Goal: Task Accomplishment & Management: Manage account settings

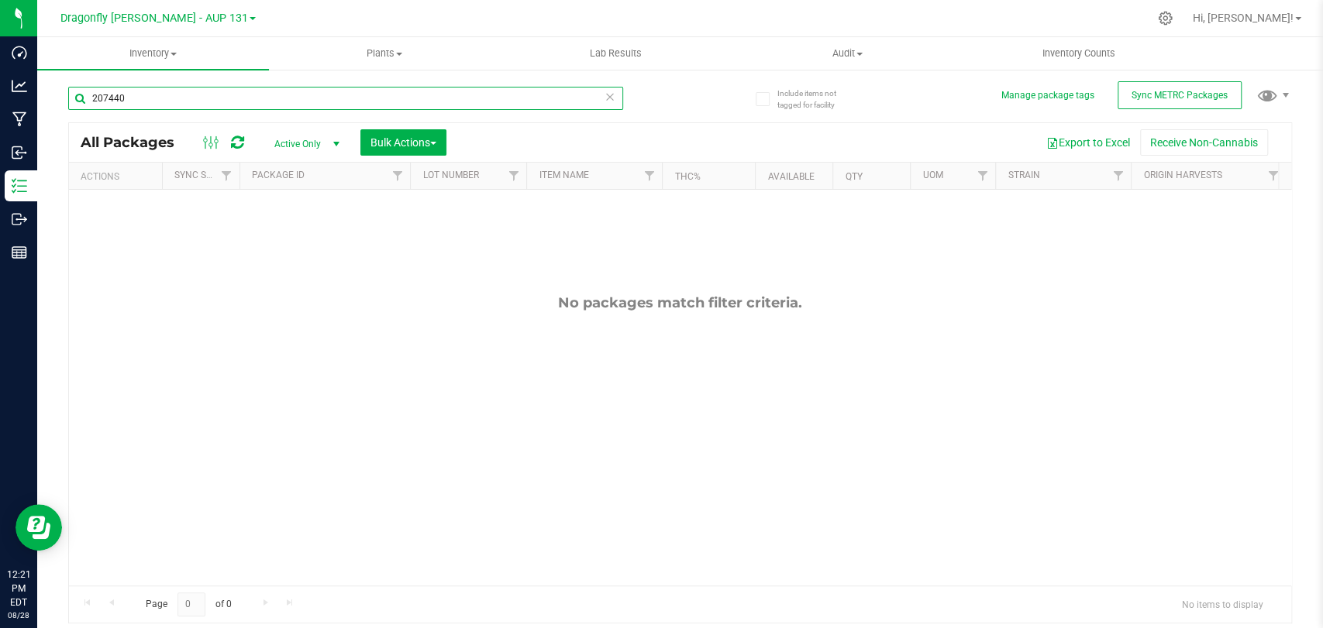
click at [177, 98] on input "207440" at bounding box center [345, 98] width 555 height 23
type input "207478"
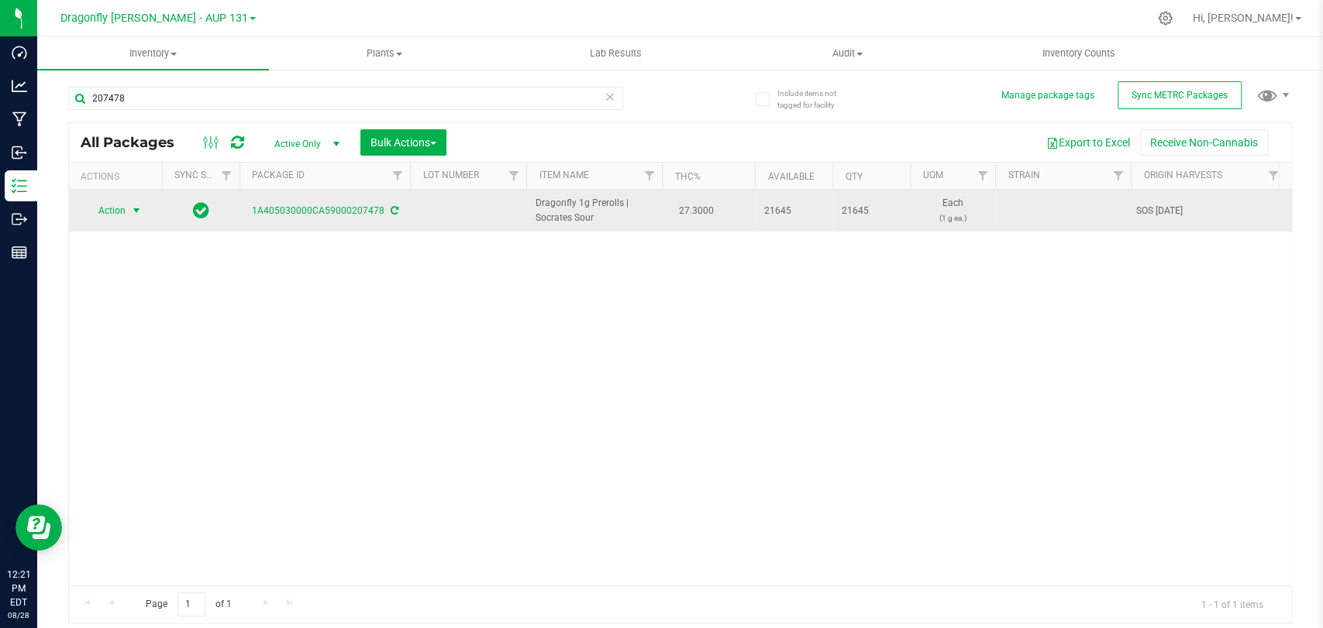
click at [131, 209] on span "select" at bounding box center [136, 211] width 12 height 12
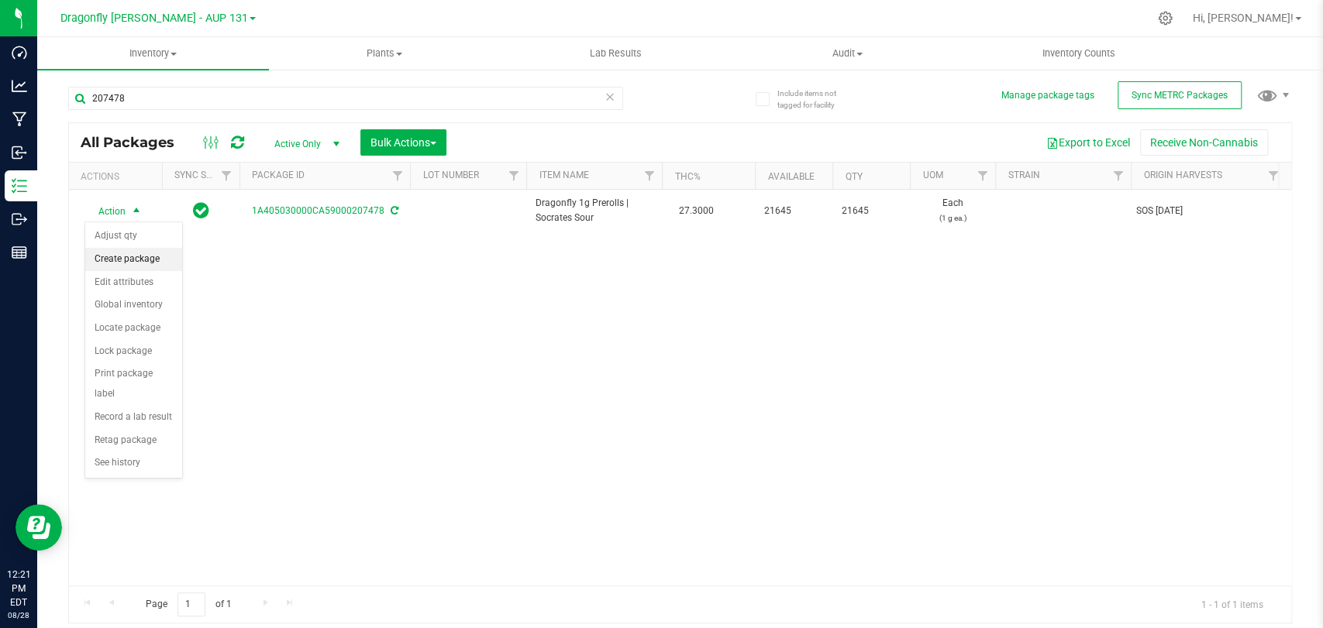
click at [136, 259] on li "Create package" at bounding box center [133, 259] width 97 height 23
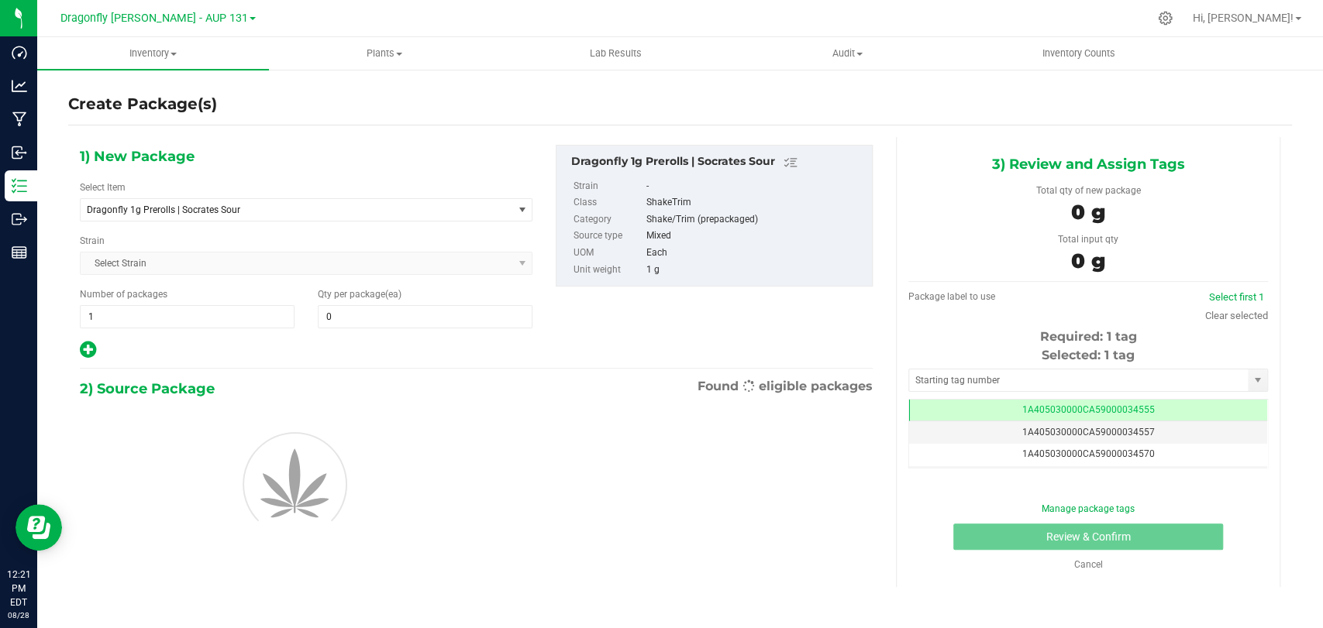
type input "0"
click at [227, 212] on span "Dragonfly 1g Prerolls | Socrates Sour" at bounding box center [288, 210] width 402 height 11
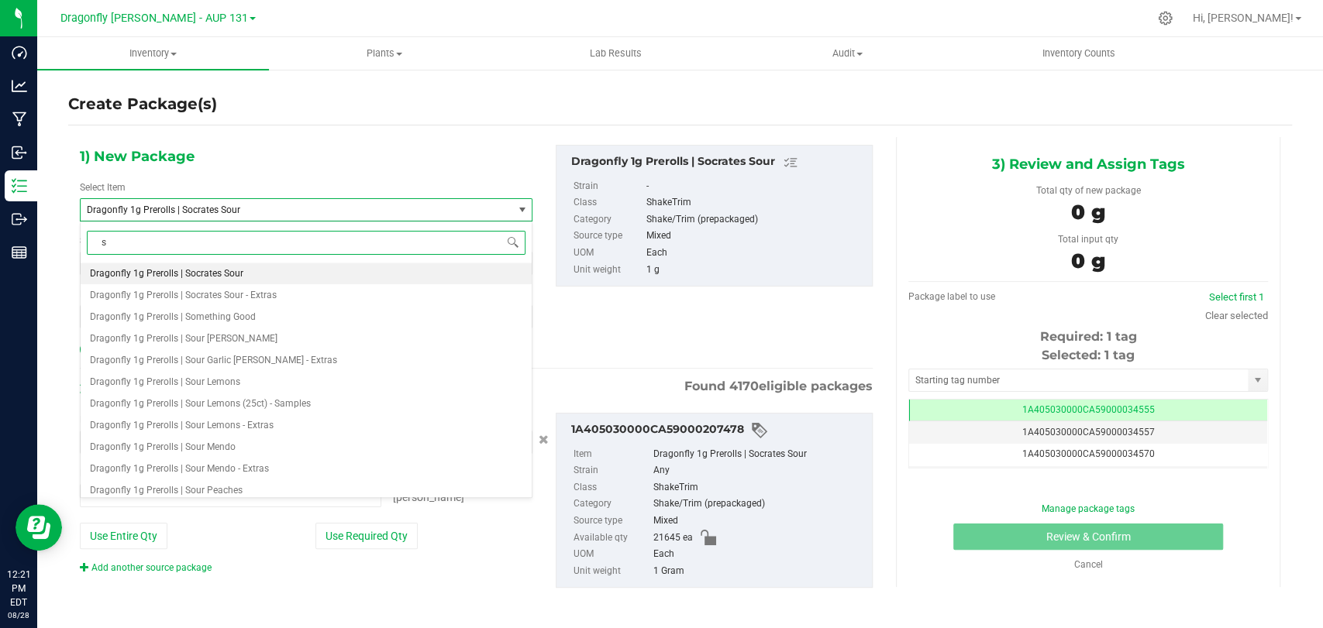
type input "so"
type input "0 ea"
type input "socrates sour"
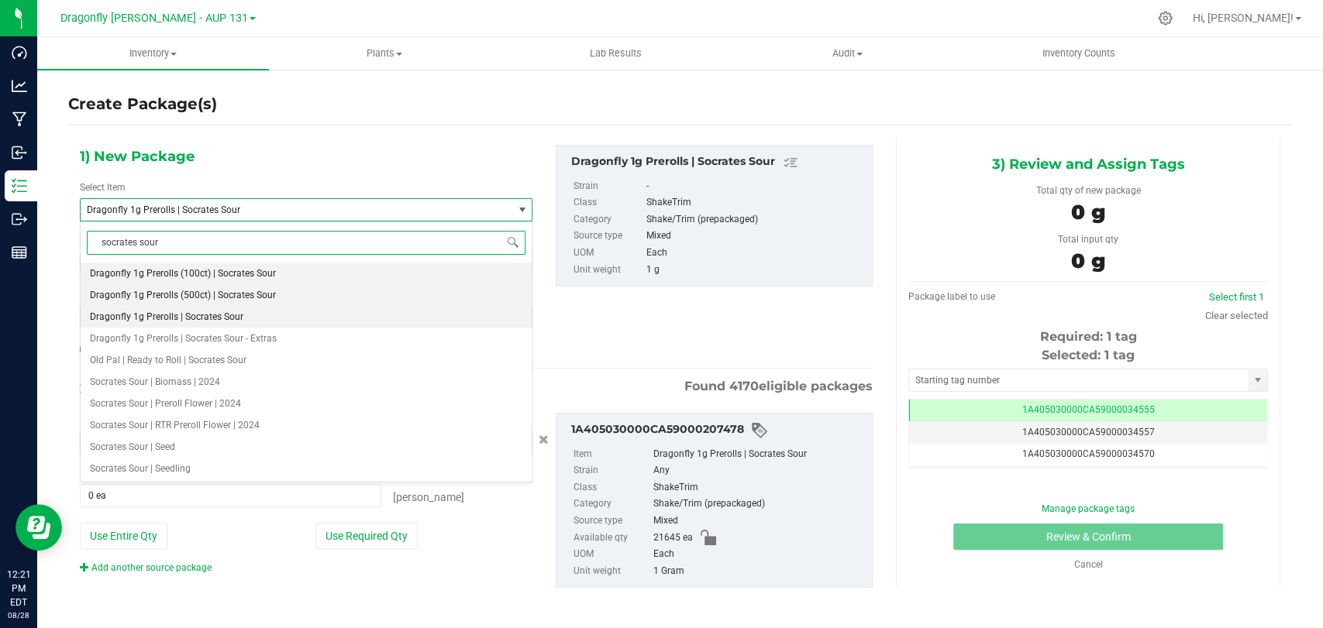
click at [270, 301] on li "Dragonfly 1g Prerolls (500ct) | Socrates Sour" at bounding box center [306, 295] width 451 height 22
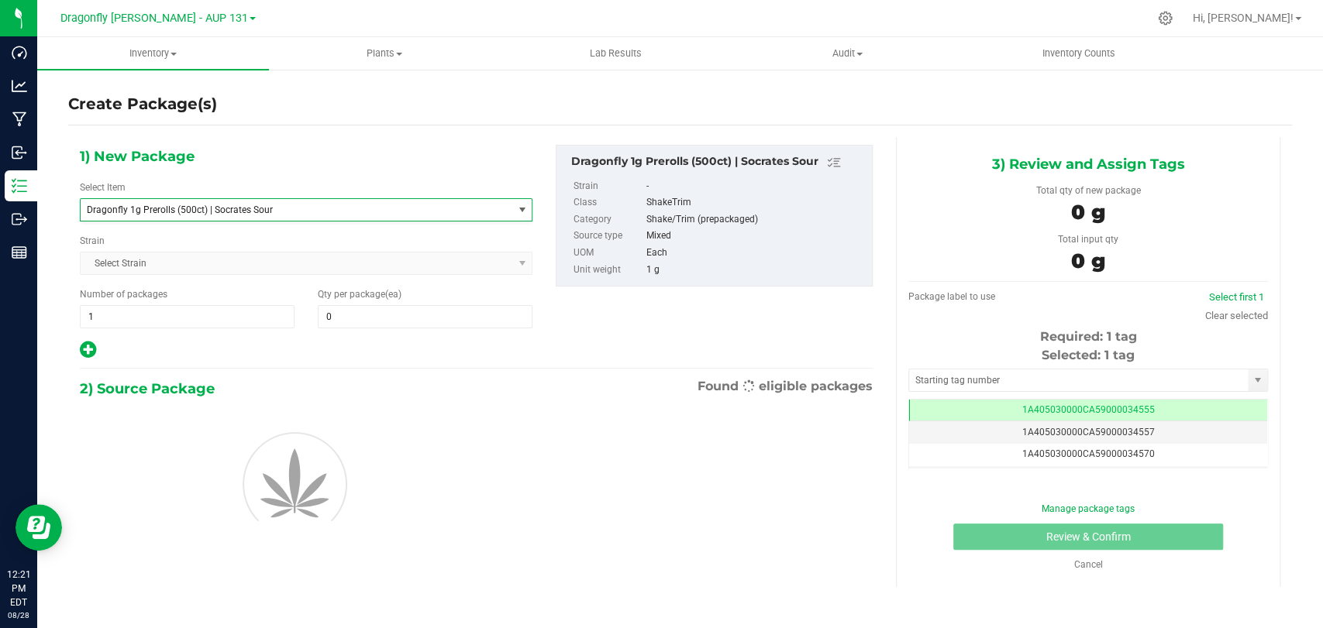
type input "0"
click at [258, 314] on span "1 1" at bounding box center [187, 316] width 215 height 23
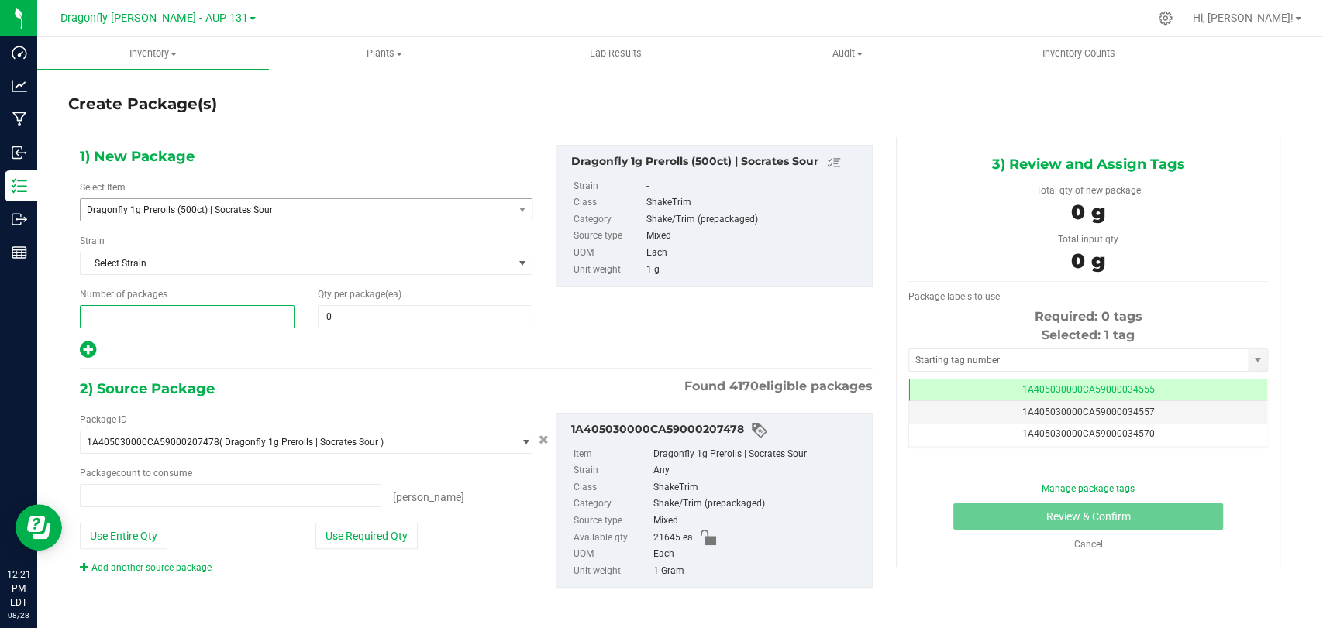
type input "0 ea"
type input "0"
click at [126, 311] on span "0 0" at bounding box center [187, 316] width 215 height 23
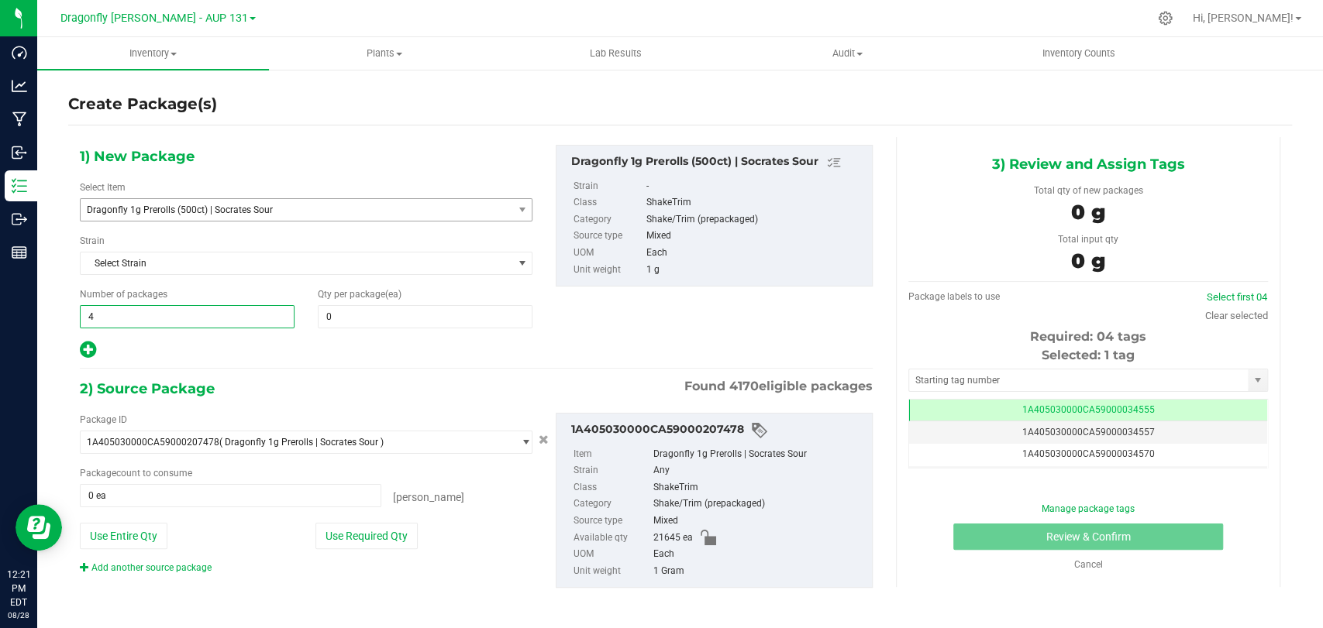
type input "41"
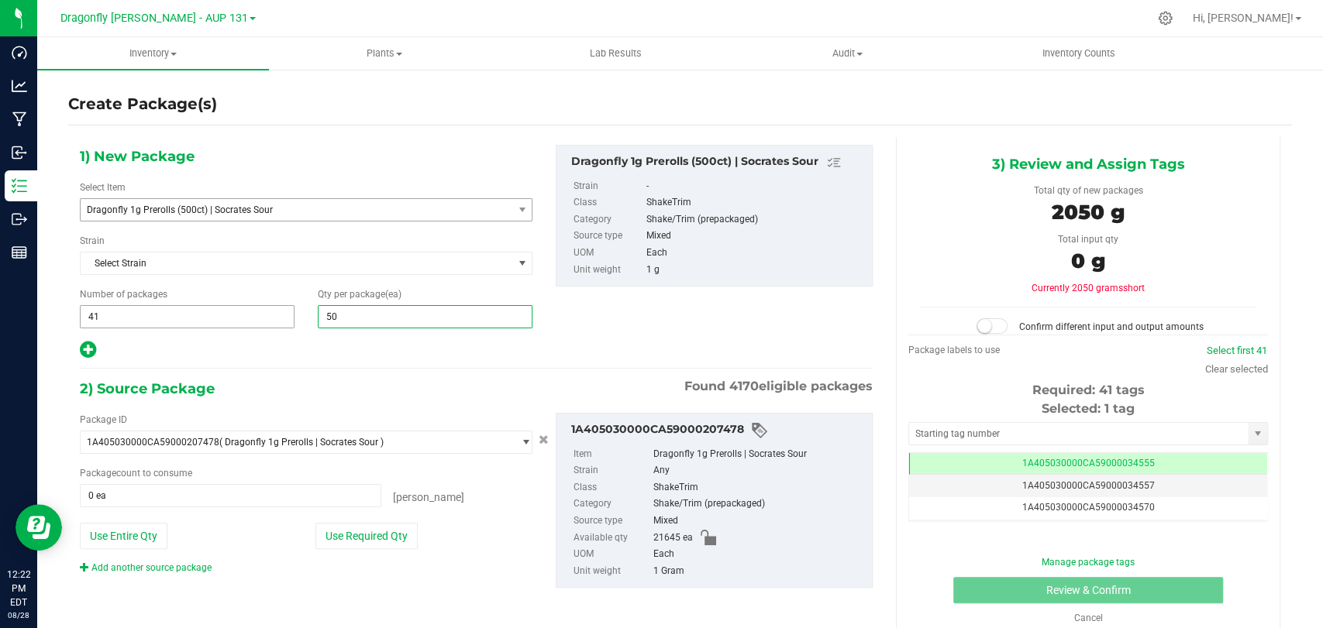
type input "500"
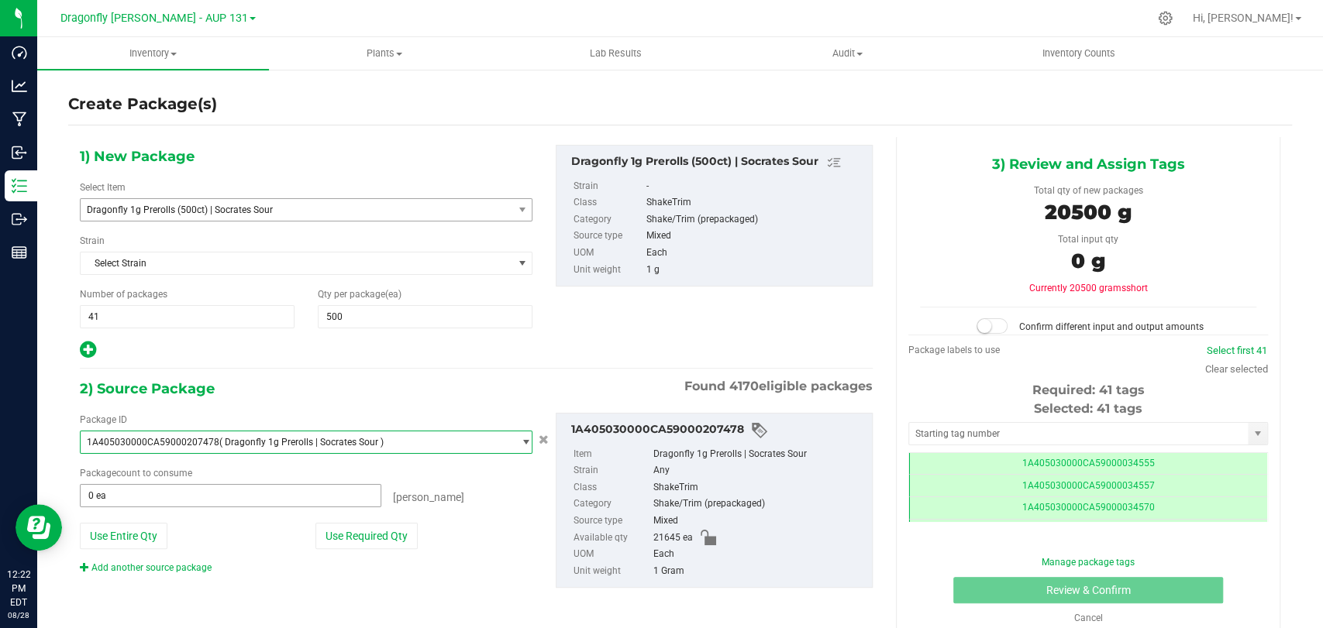
click at [370, 505] on span "0 ea 0" at bounding box center [230, 495] width 301 height 23
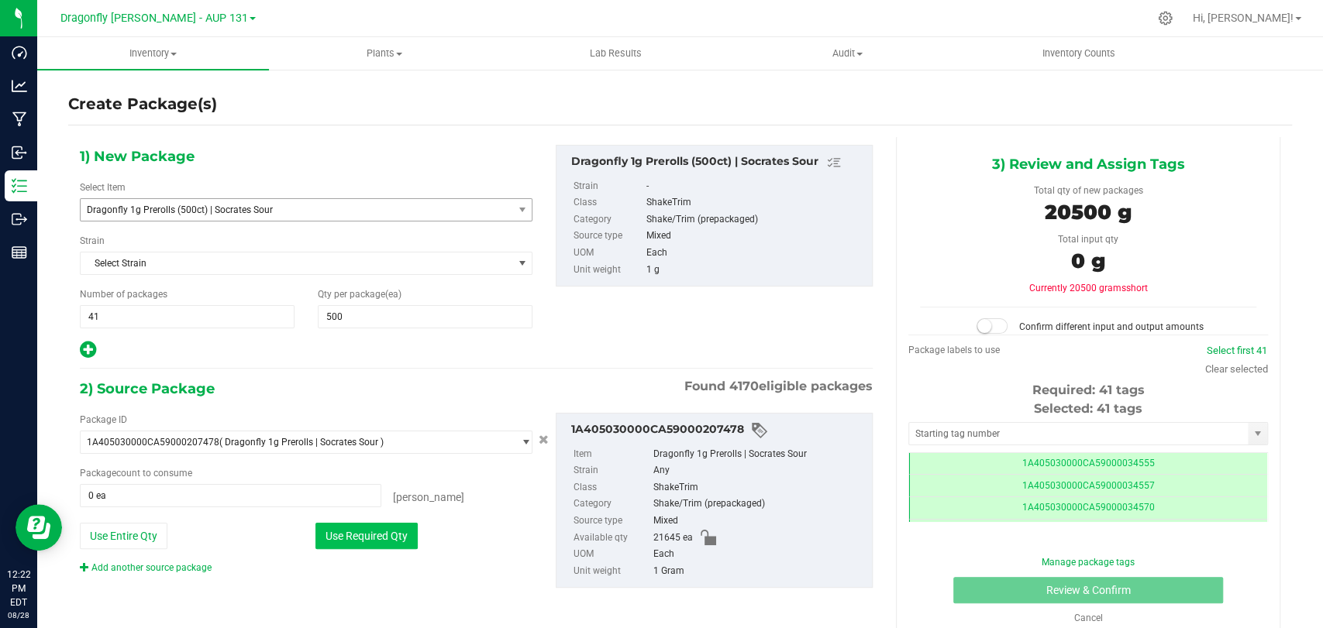
click at [363, 542] on button "Use Required Qty" at bounding box center [366, 536] width 102 height 26
type input "20500 ea"
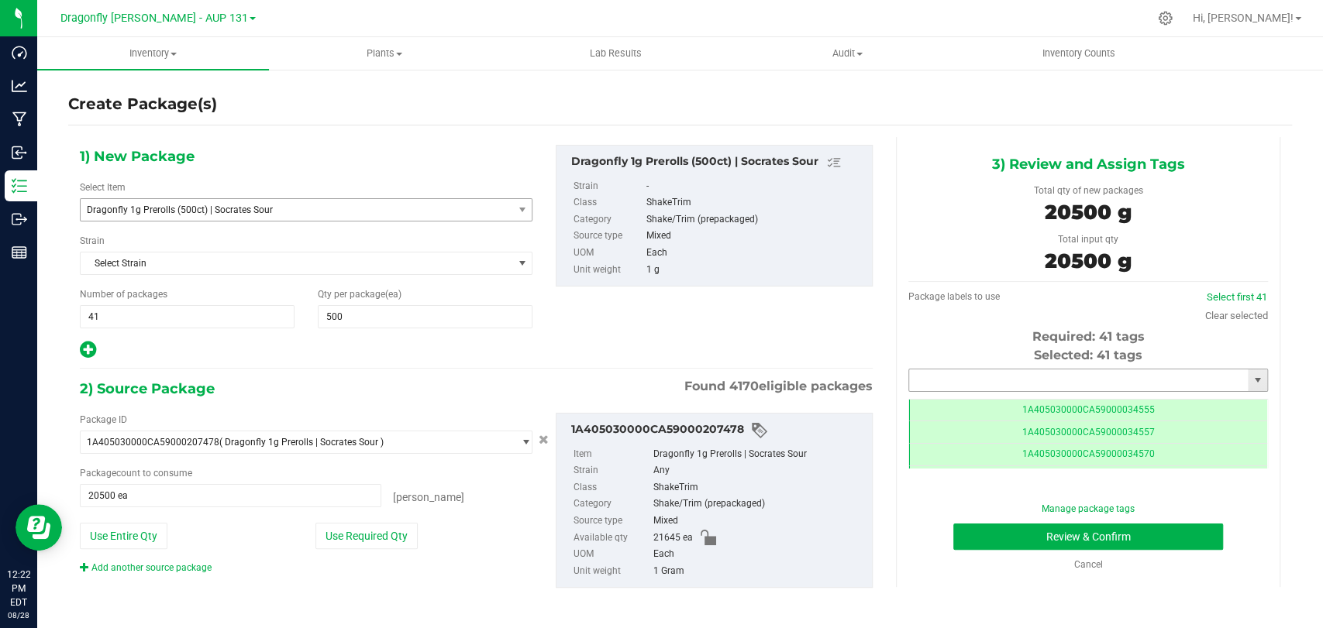
drag, startPoint x: 1139, startPoint y: 386, endPoint x: 1182, endPoint y: 395, distance: 43.6
click at [1139, 386] on input "text" at bounding box center [1078, 381] width 339 height 22
click at [979, 396] on li "1A405030000CA59000234545" at bounding box center [1077, 406] width 354 height 23
type input "1A405030000CA59000234545"
click at [972, 542] on button "Review & Confirm" at bounding box center [1087, 537] width 269 height 26
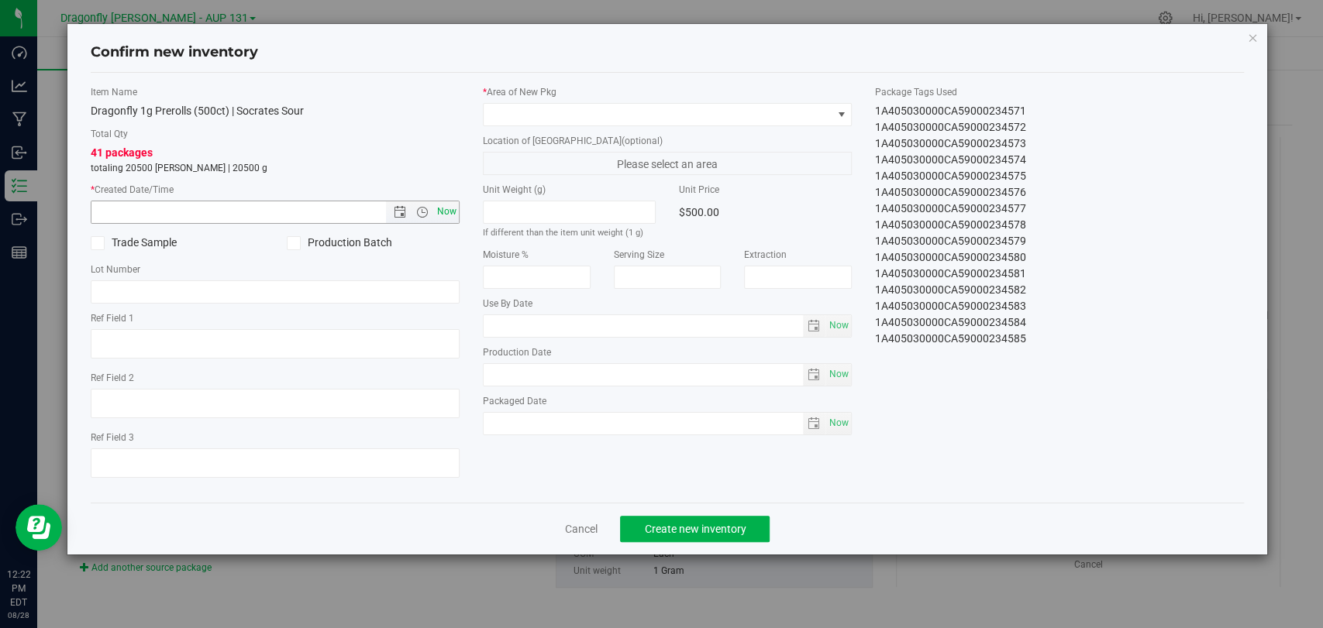
click at [446, 209] on span "Now" at bounding box center [447, 212] width 26 height 22
type input "[DATE] 12:22 PM"
click at [560, 106] on span at bounding box center [658, 115] width 348 height 22
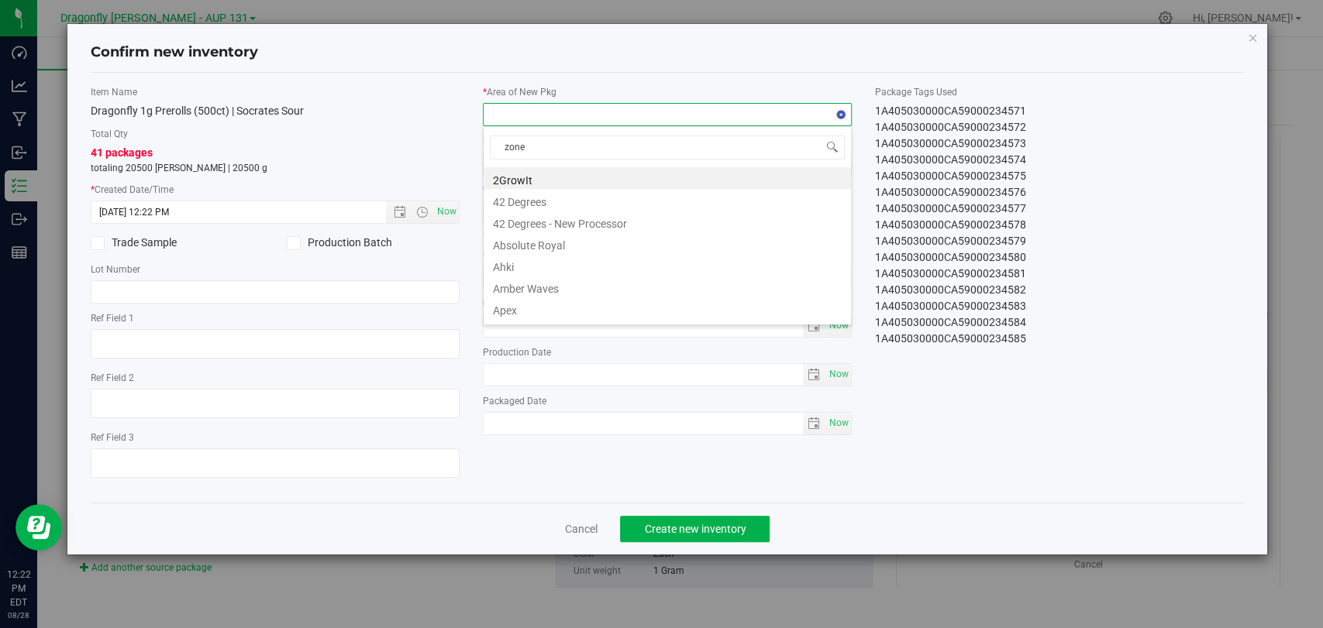
type input "zone 1"
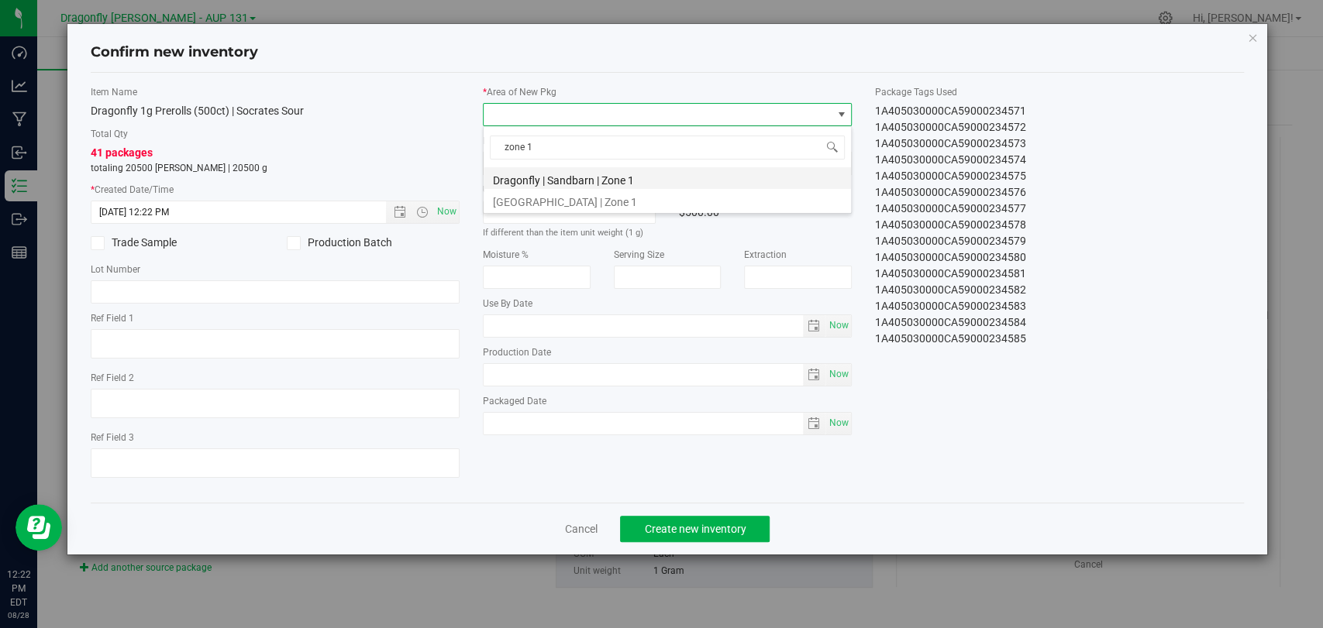
click at [645, 177] on li "Dragonfly | Sandbarn | Zone 1" at bounding box center [667, 178] width 367 height 22
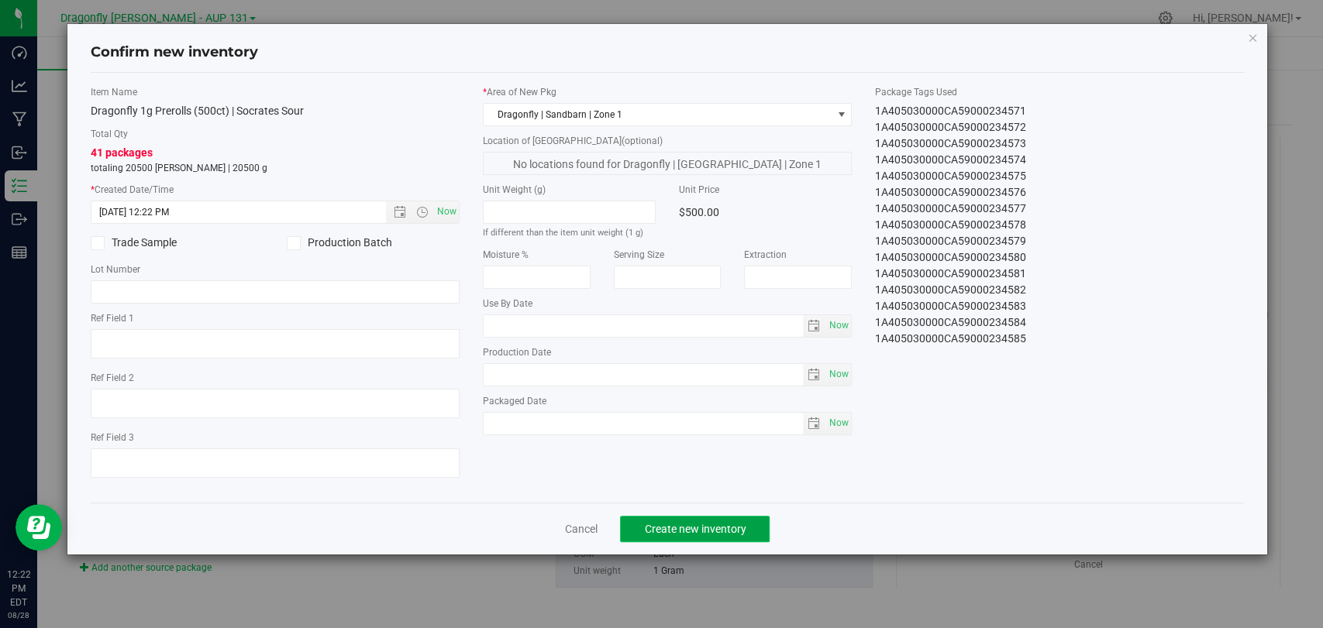
click at [711, 523] on span "Create new inventory" at bounding box center [695, 529] width 102 height 12
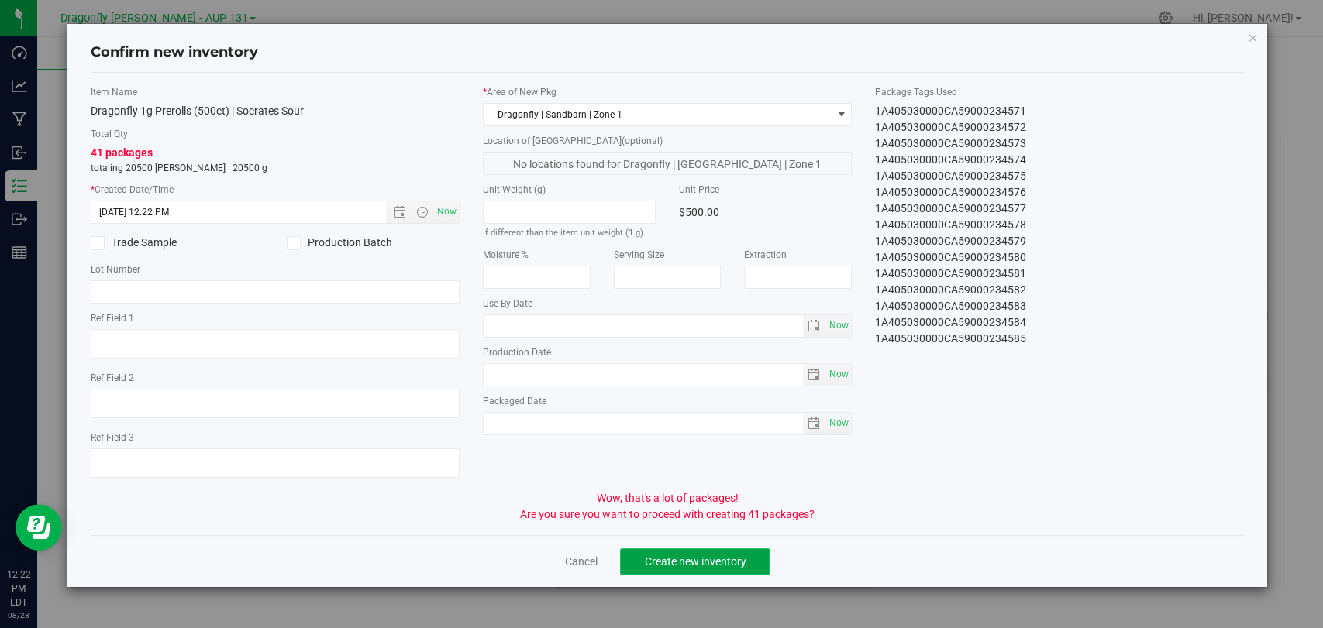
click at [681, 564] on span "Create new inventory" at bounding box center [695, 562] width 102 height 12
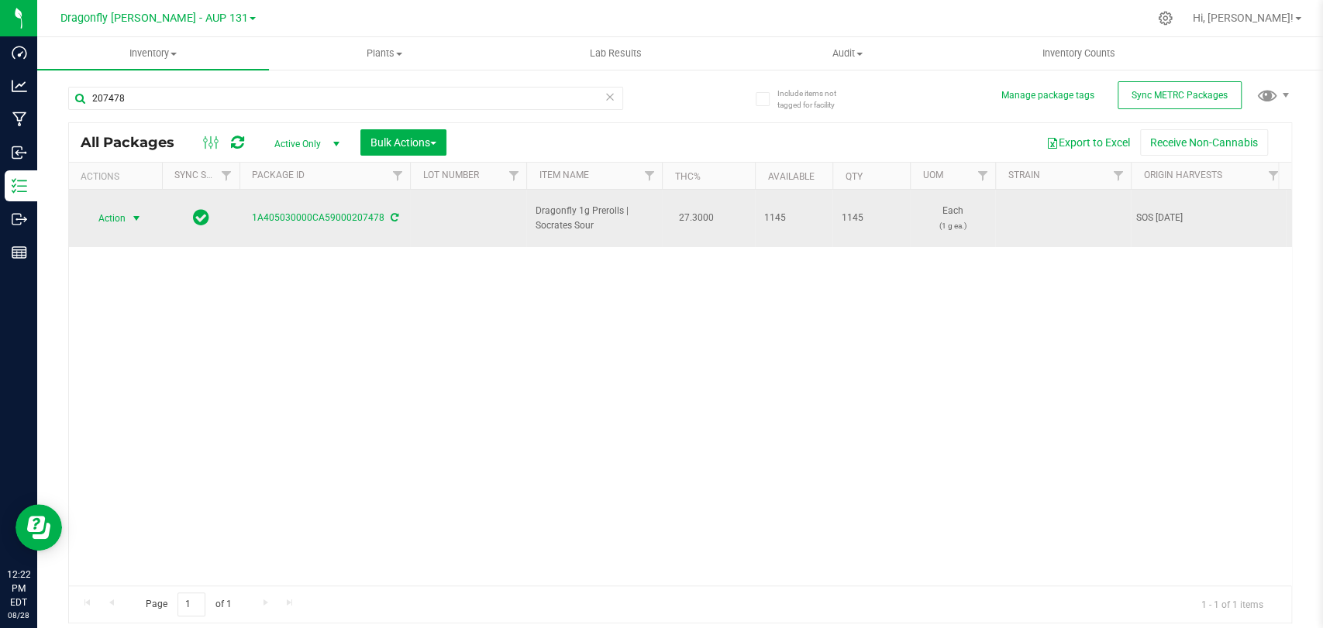
click at [90, 212] on span "Action" at bounding box center [105, 219] width 42 height 22
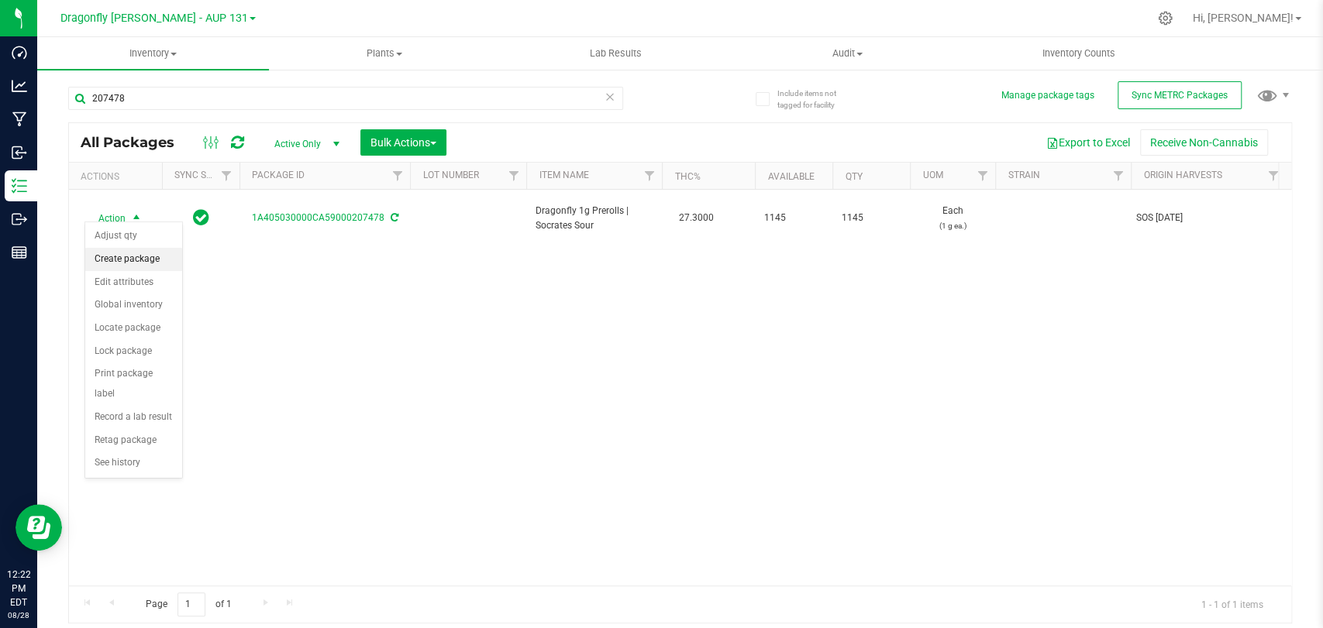
click at [145, 248] on li "Create package" at bounding box center [133, 259] width 97 height 23
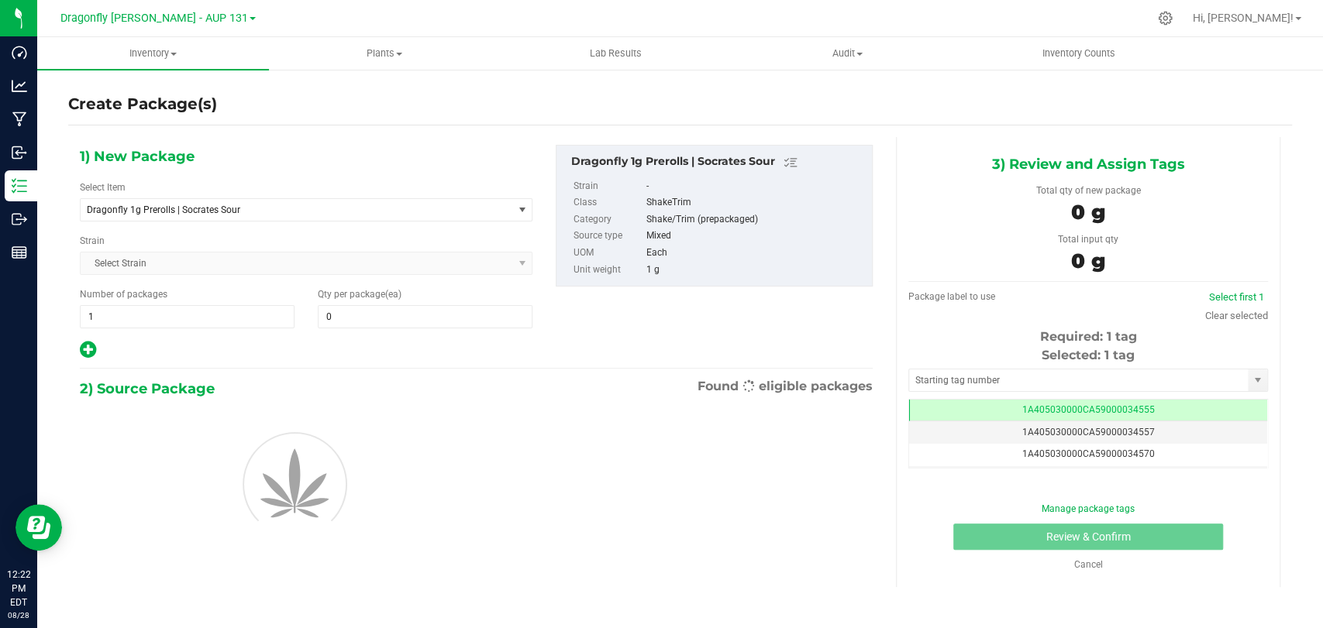
type input "0"
click at [178, 216] on span "Dragonfly 1g Prerolls | Socrates Sour" at bounding box center [297, 210] width 432 height 22
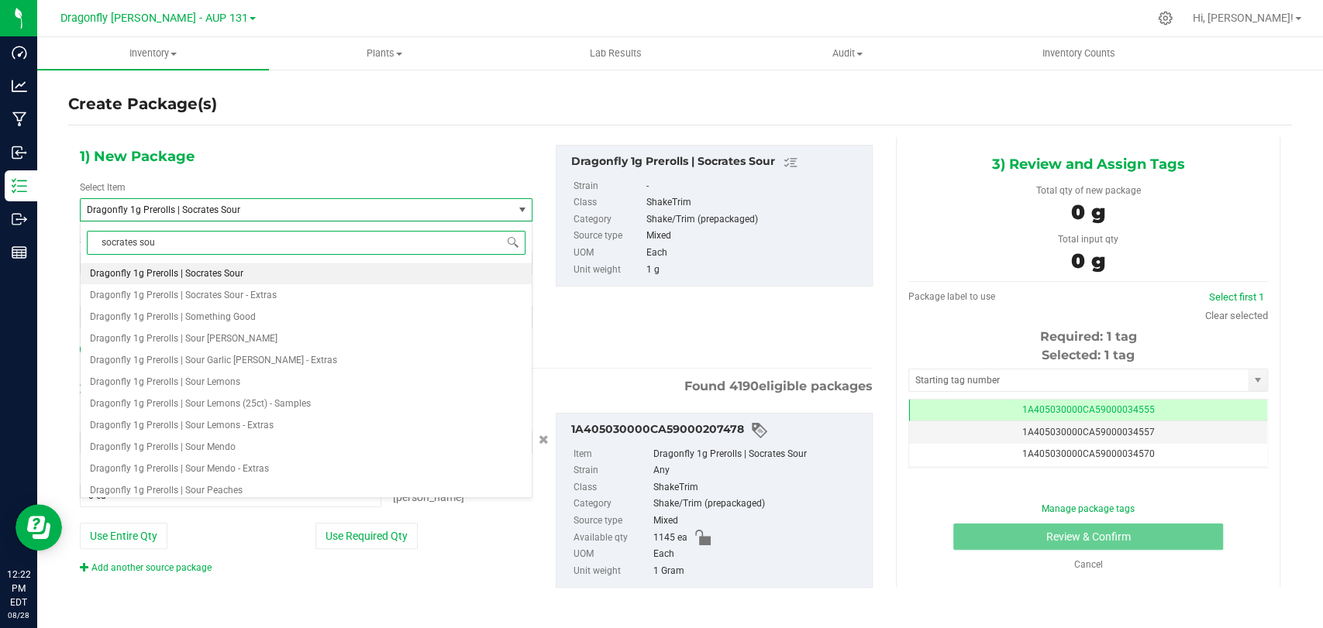
type input "socrates sour"
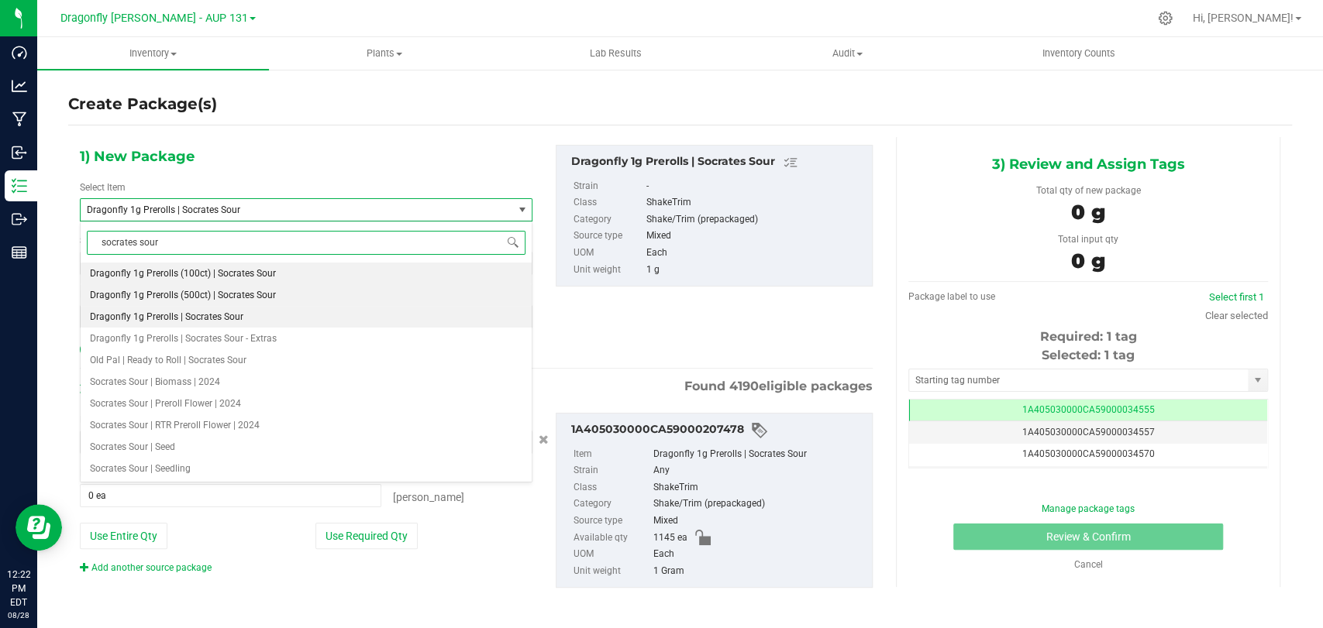
click at [275, 287] on li "Dragonfly 1g Prerolls (500ct) | Socrates Sour" at bounding box center [306, 295] width 451 height 22
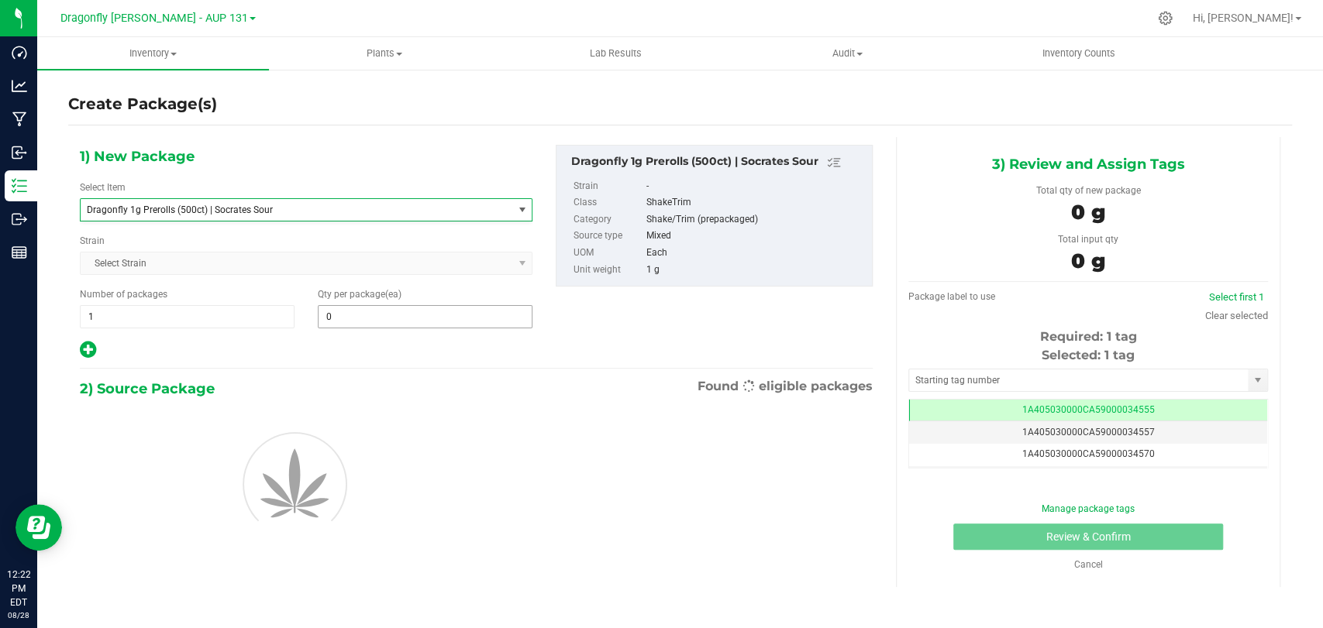
type input "0"
click at [351, 312] on span at bounding box center [425, 316] width 215 height 23
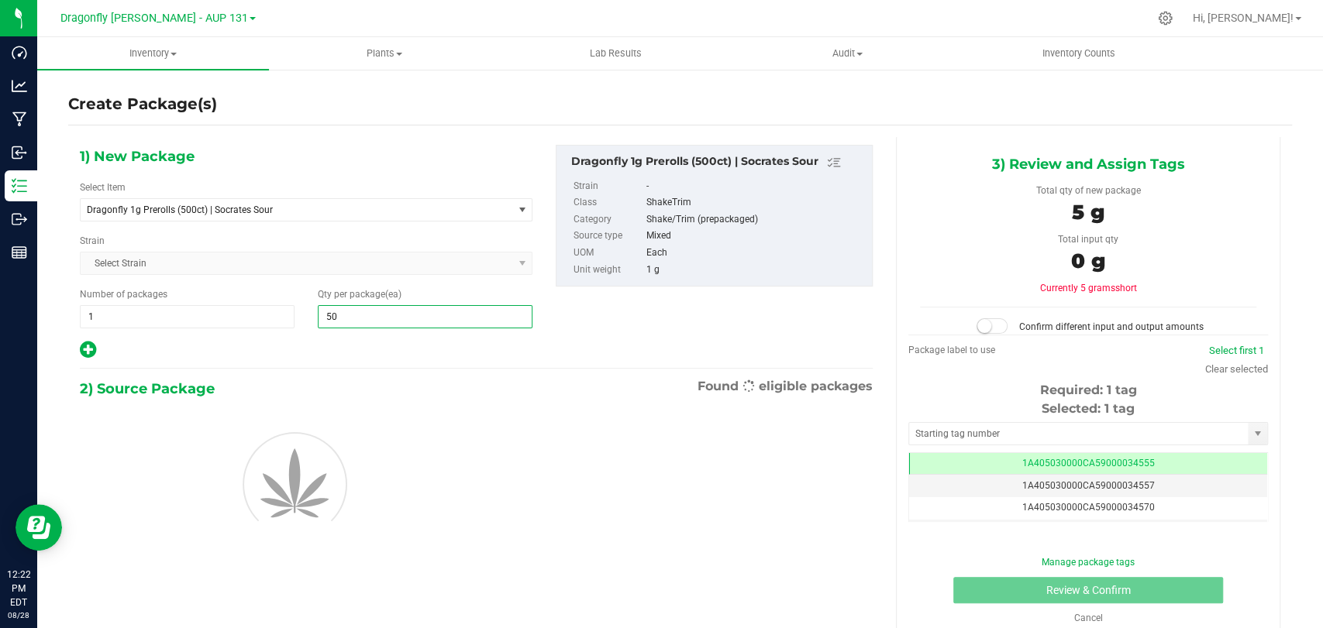
type input "500"
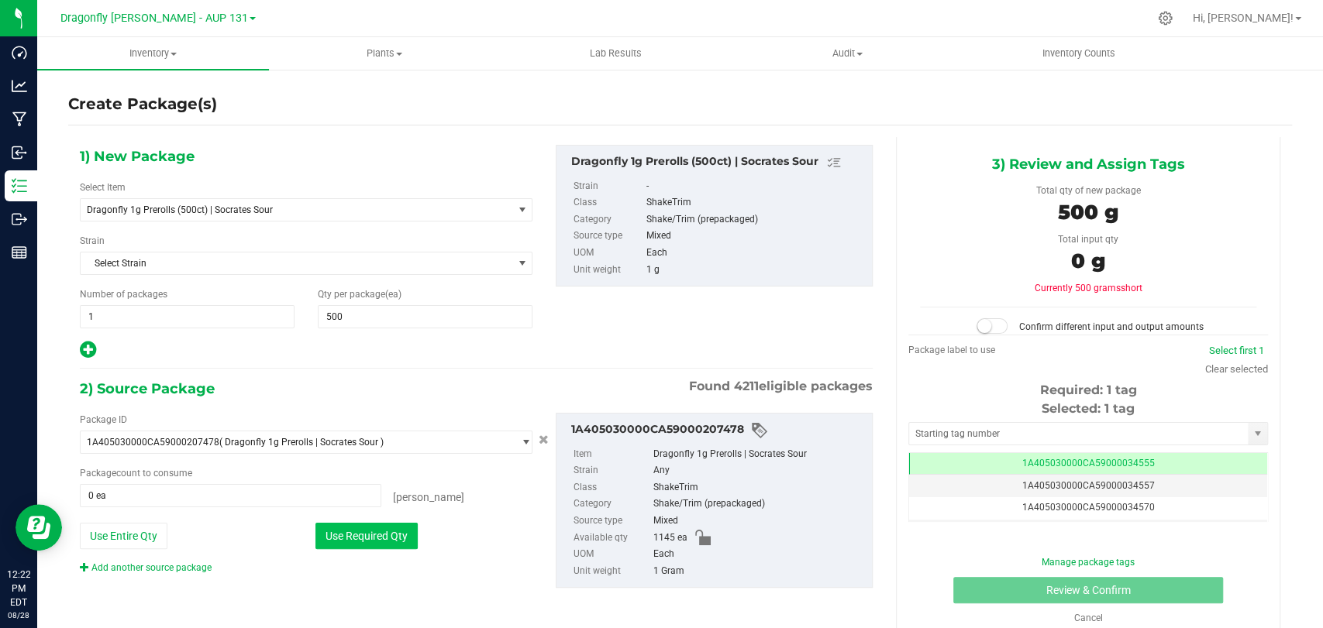
click at [341, 547] on div "Use Required Qty" at bounding box center [423, 536] width 217 height 26
click at [371, 541] on button "Use Required Qty" at bounding box center [366, 536] width 102 height 26
type input "500 ea"
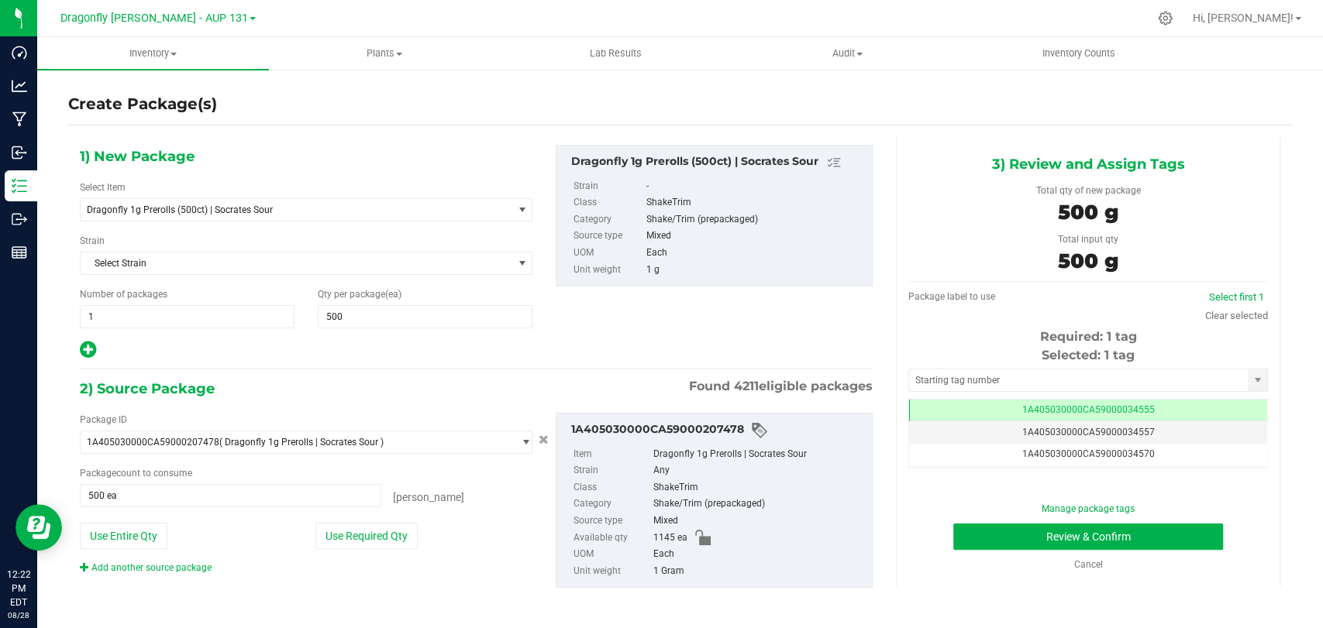
click at [1062, 361] on span "Selected: 1 tag" at bounding box center [1087, 355] width 93 height 15
click at [1055, 382] on input "text" at bounding box center [1078, 381] width 339 height 22
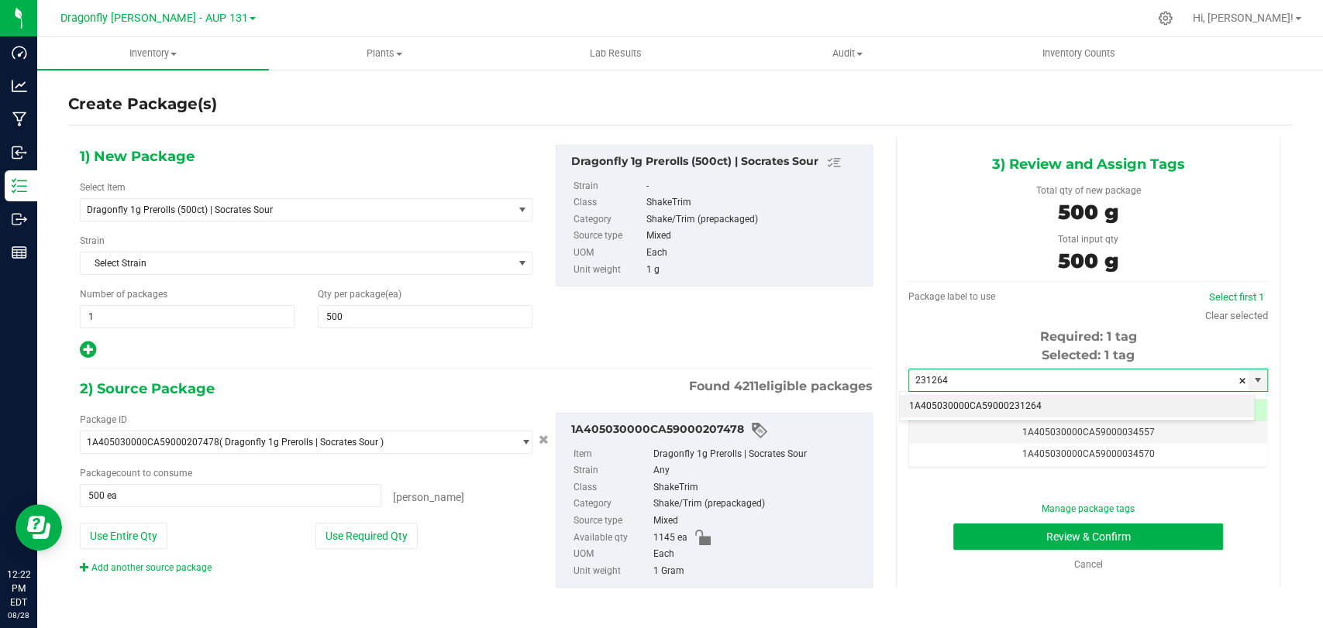
click at [1023, 407] on li "1A405030000CA59000231264" at bounding box center [1077, 406] width 354 height 23
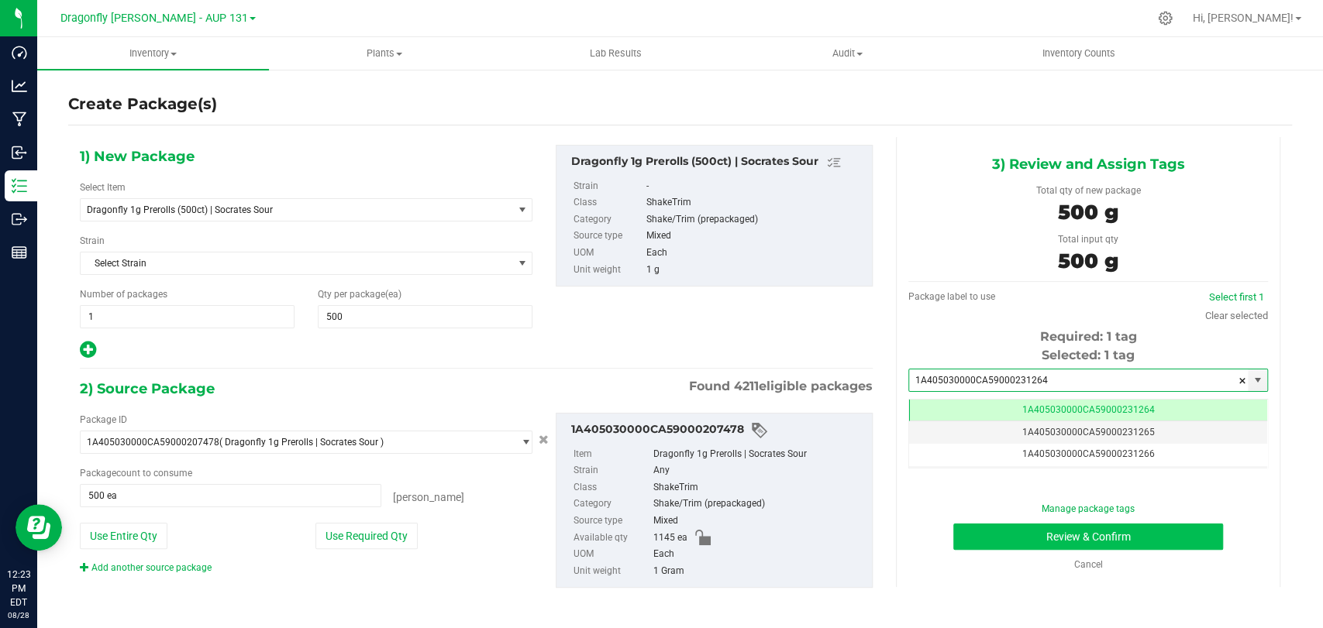
type input "1A405030000CA59000231264"
click at [1029, 543] on button "Review & Confirm" at bounding box center [1087, 537] width 269 height 26
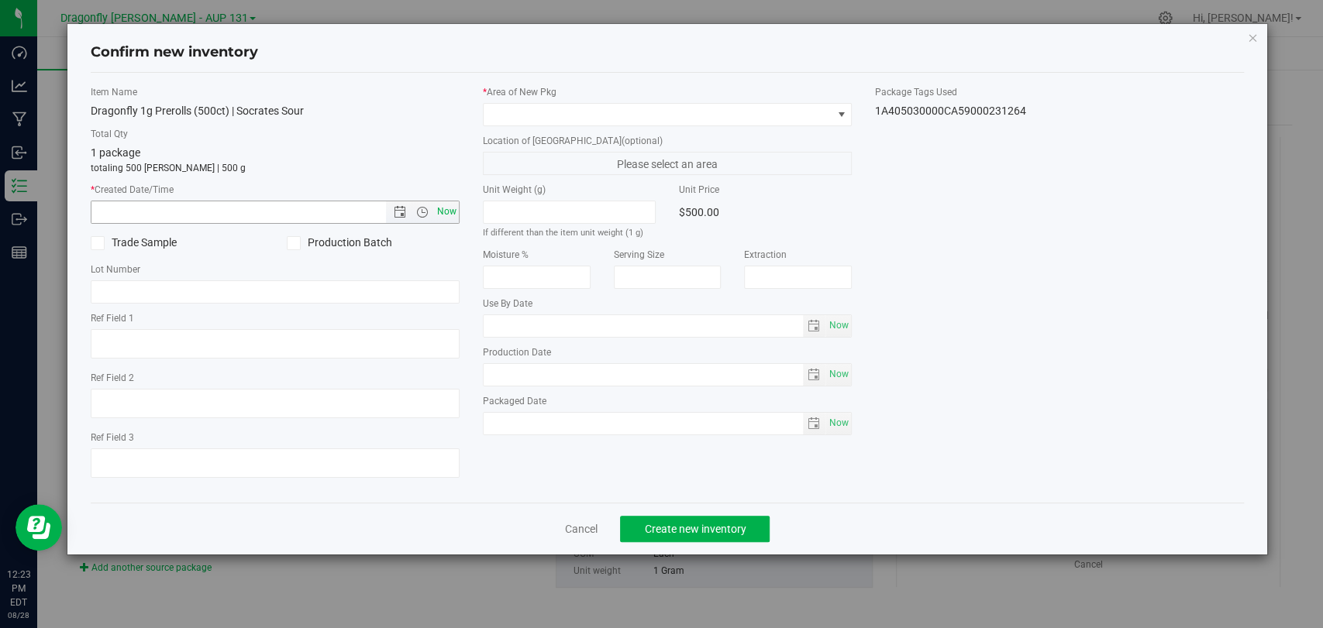
click at [448, 205] on span "Now" at bounding box center [447, 212] width 26 height 22
type input "[DATE] 12:23 PM"
click at [635, 101] on div "* Area of [GEOGRAPHIC_DATA]" at bounding box center [667, 105] width 369 height 41
click at [617, 116] on span at bounding box center [658, 115] width 348 height 22
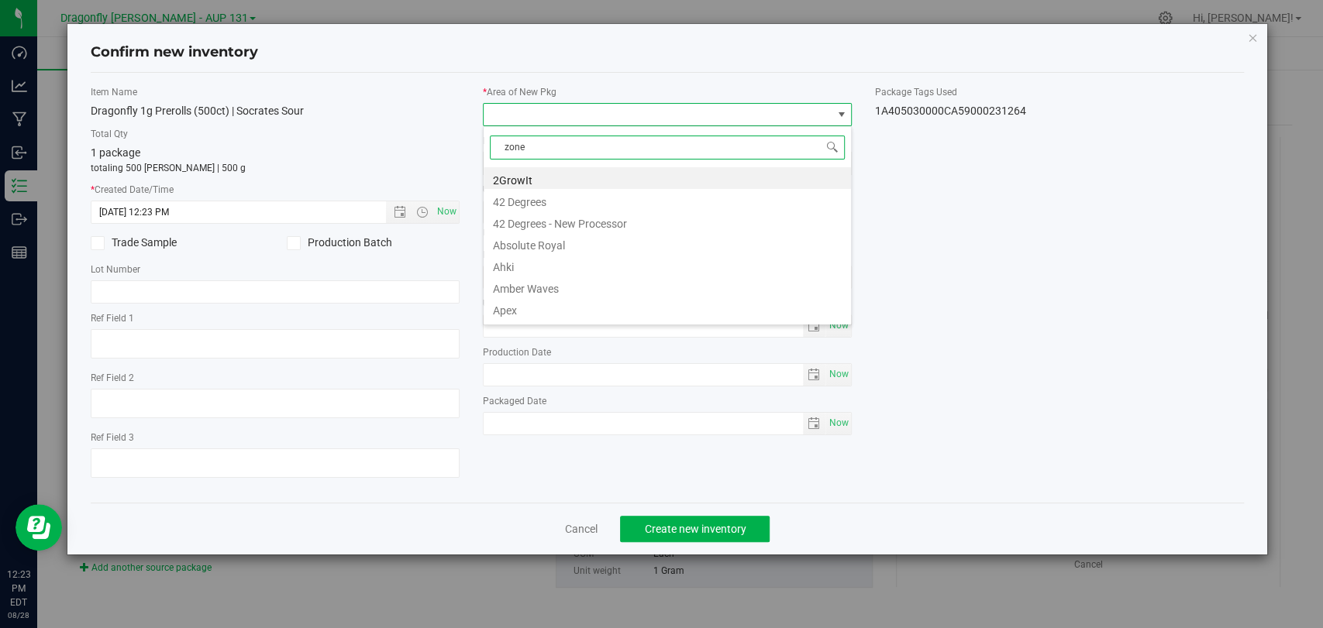
type input "zone 1"
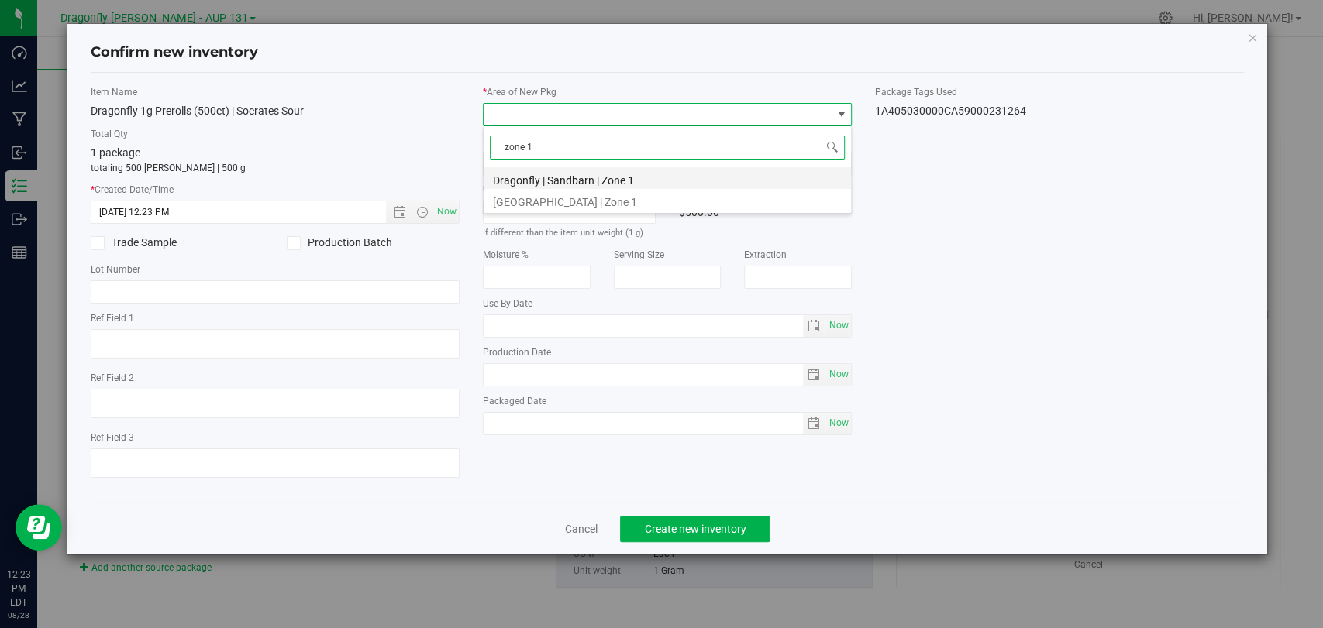
click at [626, 169] on li "Dragonfly | Sandbarn | Zone 1" at bounding box center [667, 178] width 367 height 22
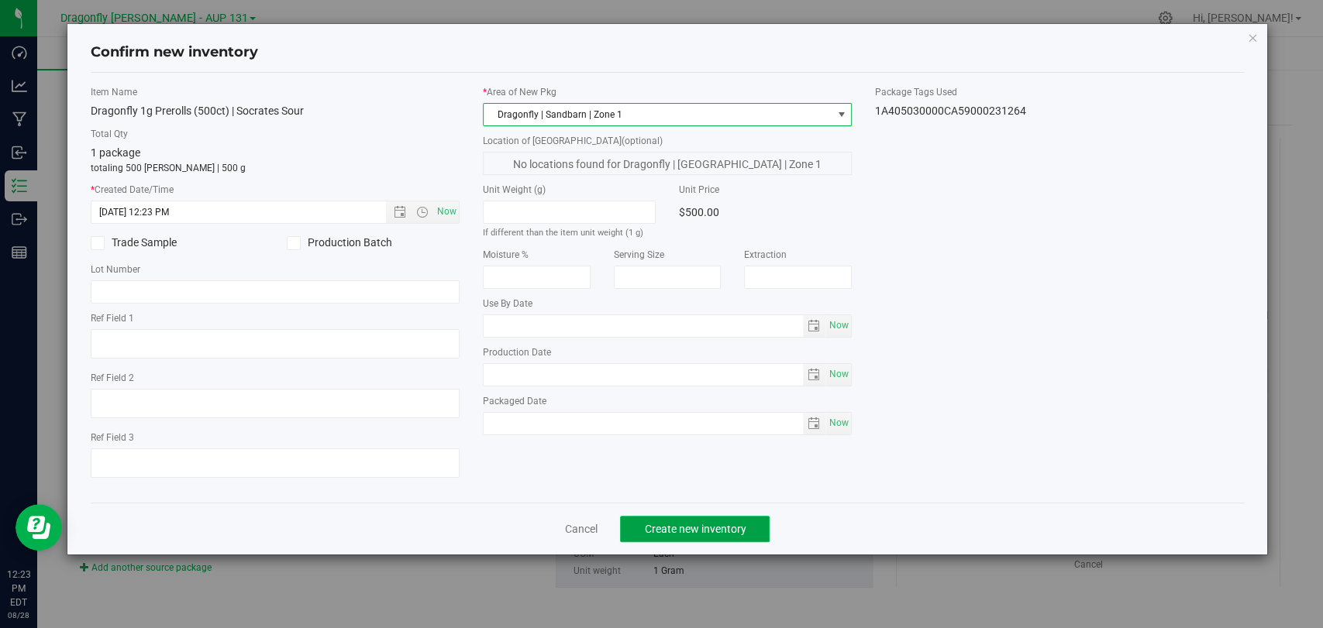
click at [719, 538] on button "Create new inventory" at bounding box center [695, 529] width 150 height 26
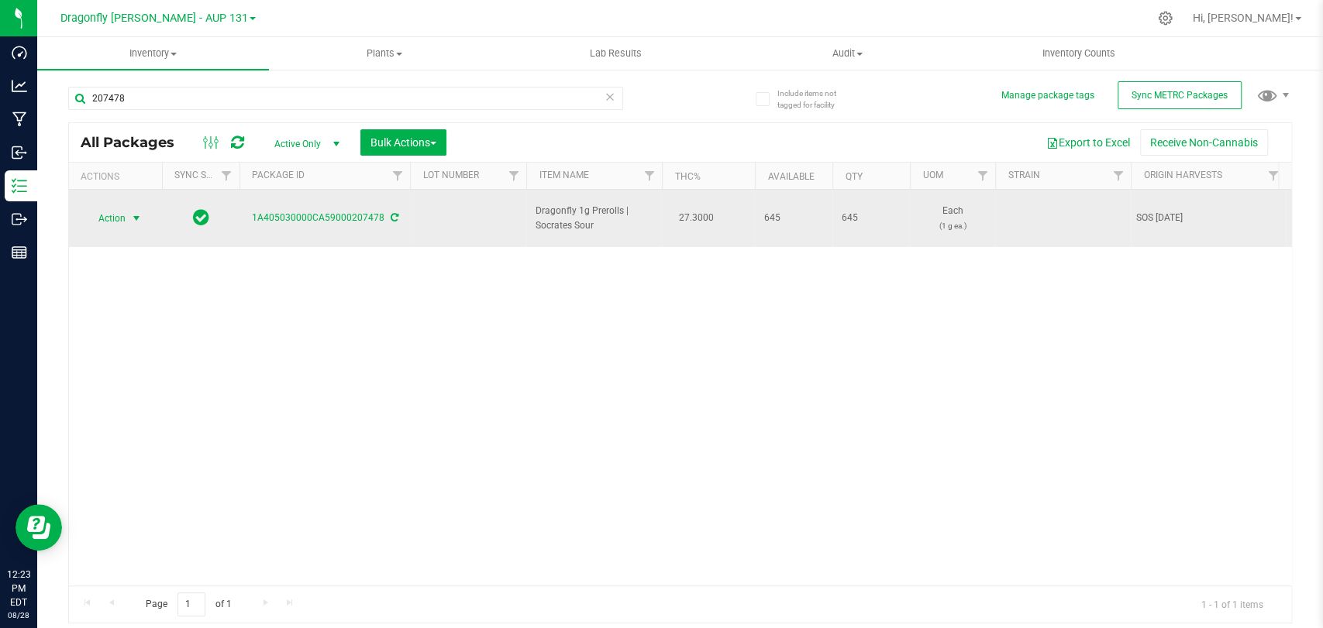
click at [109, 213] on span "Action" at bounding box center [105, 219] width 42 height 22
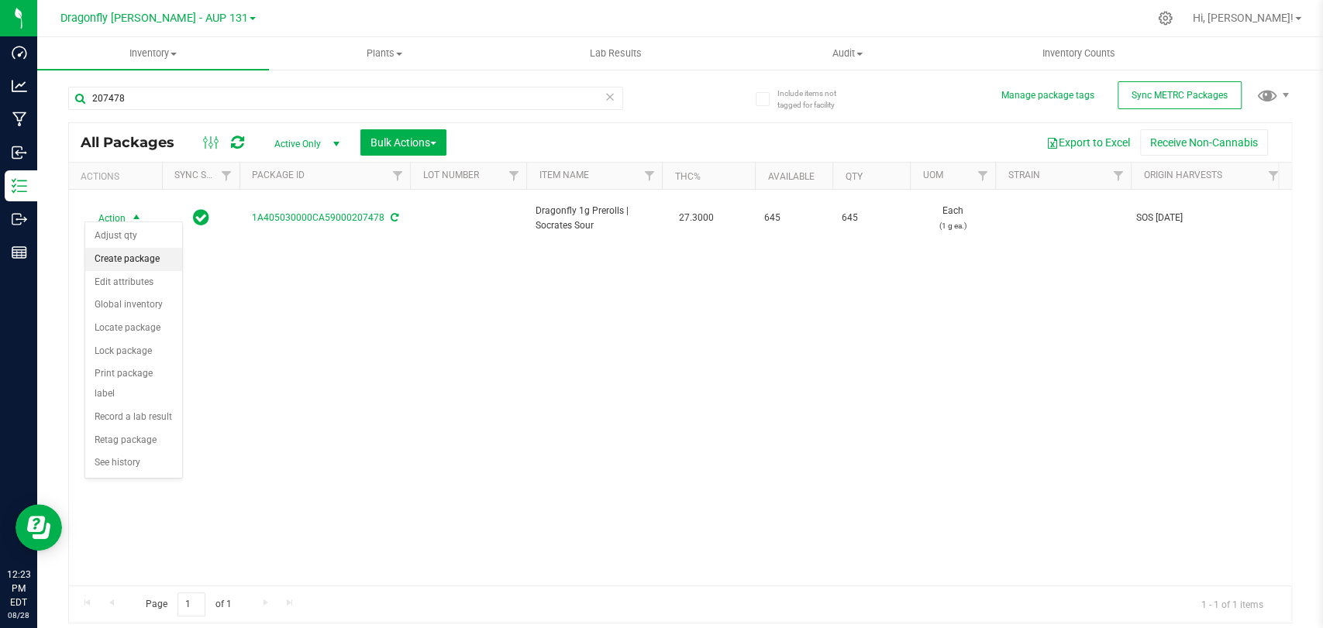
click at [174, 253] on li "Create package" at bounding box center [133, 259] width 97 height 23
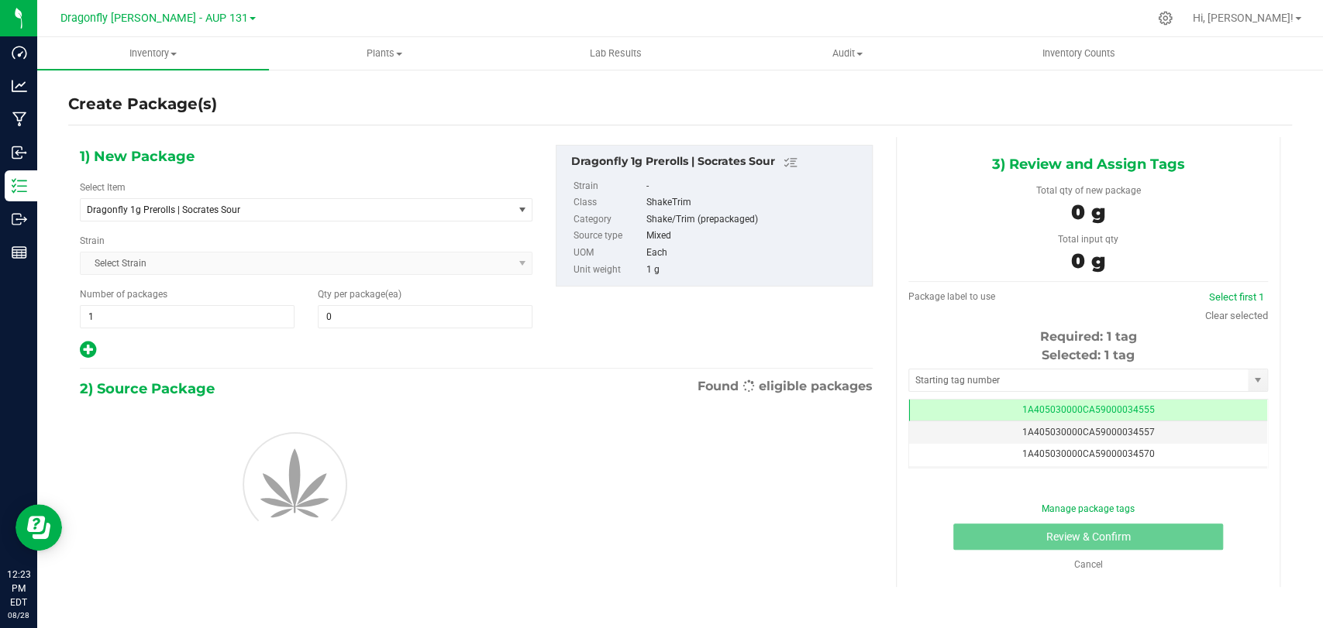
type input "0"
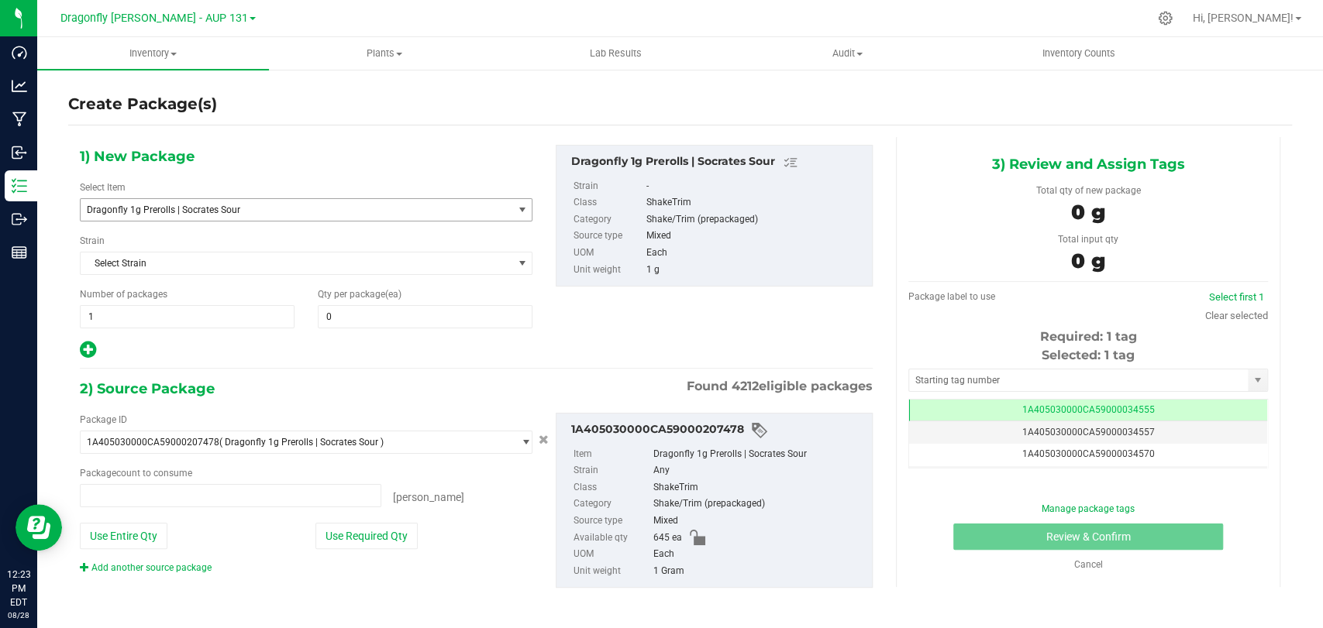
type input "0 ea"
click at [284, 208] on span "Dragonfly 1g Prerolls | Socrates Sour" at bounding box center [288, 210] width 402 height 11
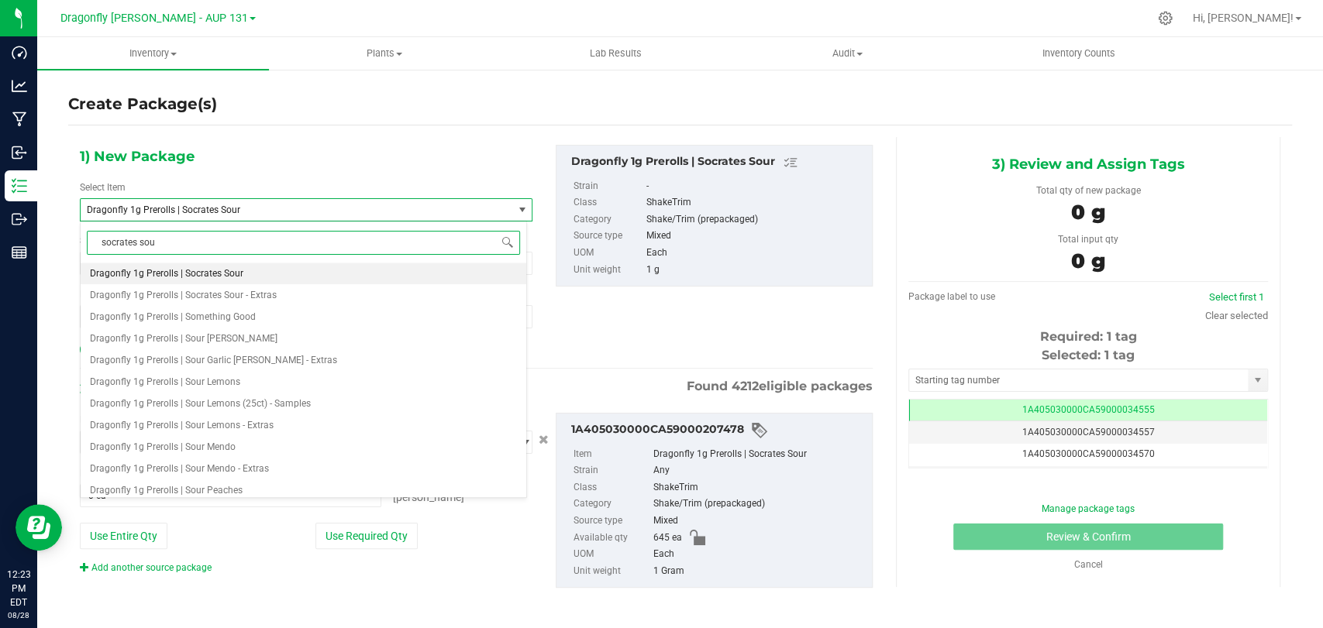
type input "socrates sour"
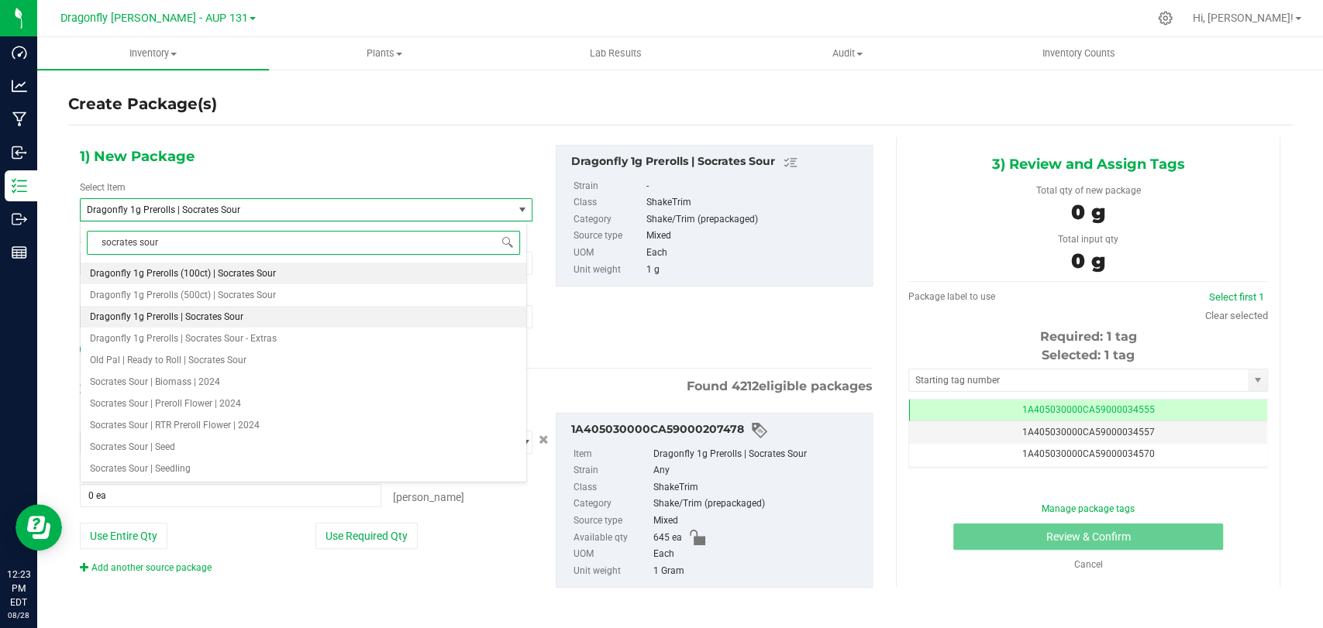
click at [314, 268] on li "Dragonfly 1g Prerolls (100ct) | Socrates Sour" at bounding box center [304, 274] width 446 height 22
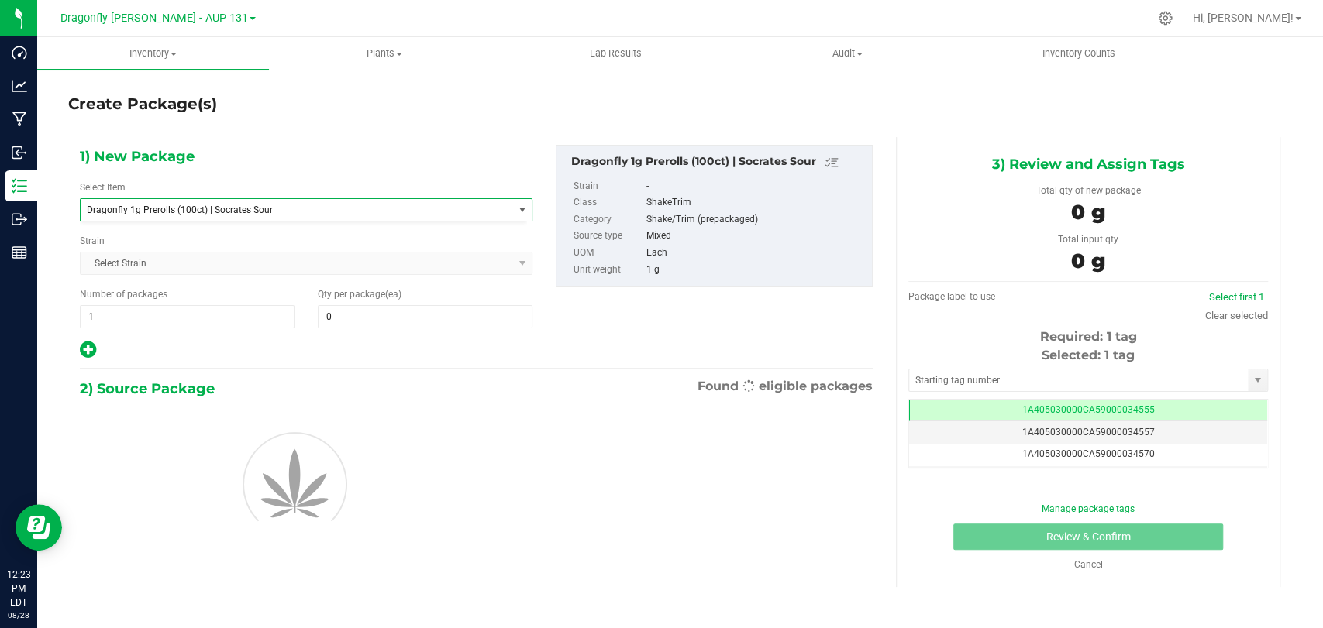
type input "0"
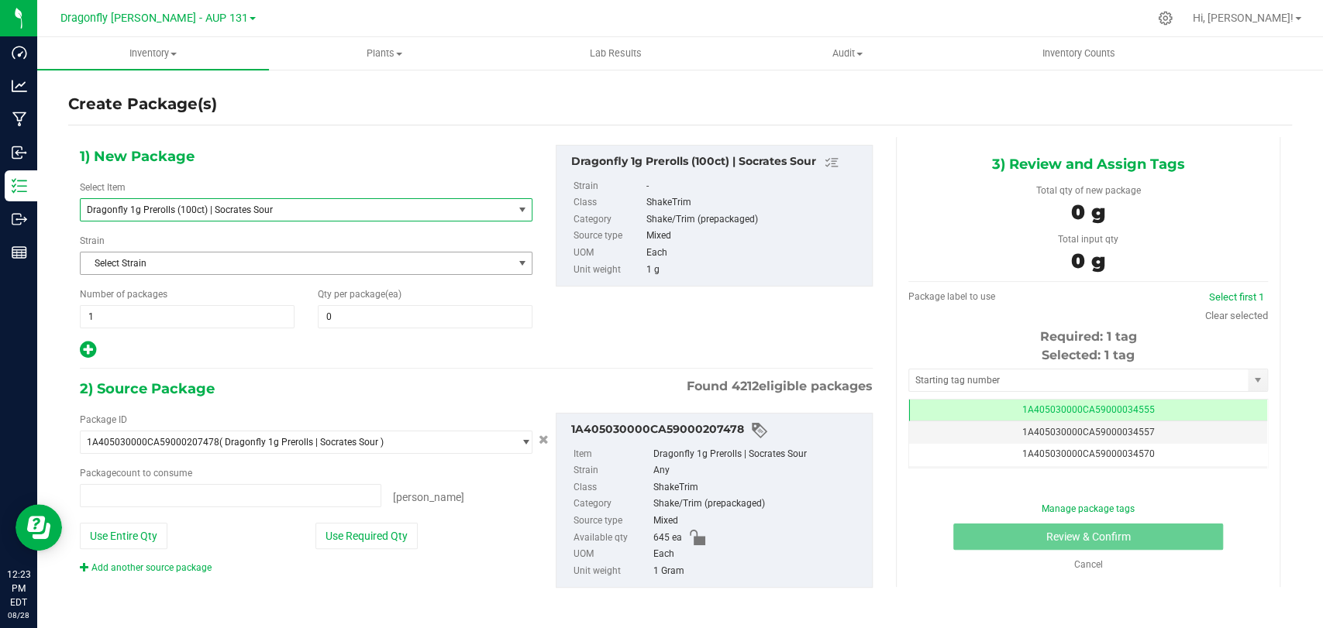
type input "0 ea"
click at [365, 310] on span at bounding box center [425, 316] width 215 height 23
type input "10"
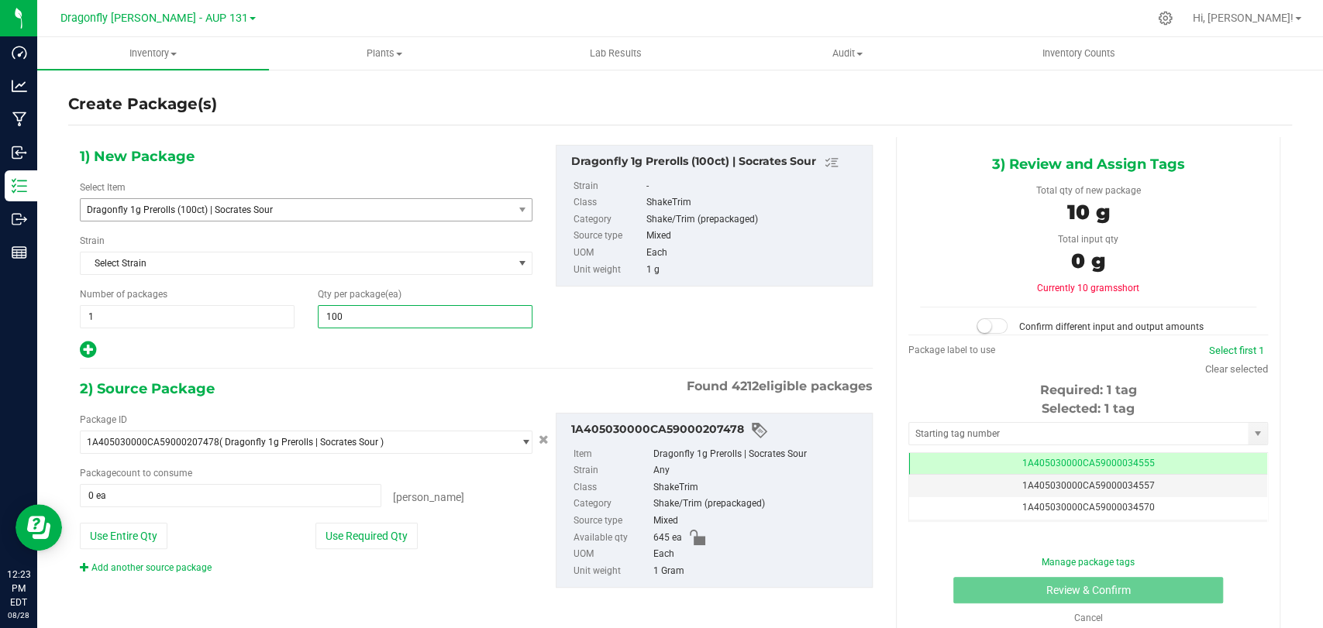
type input "100"
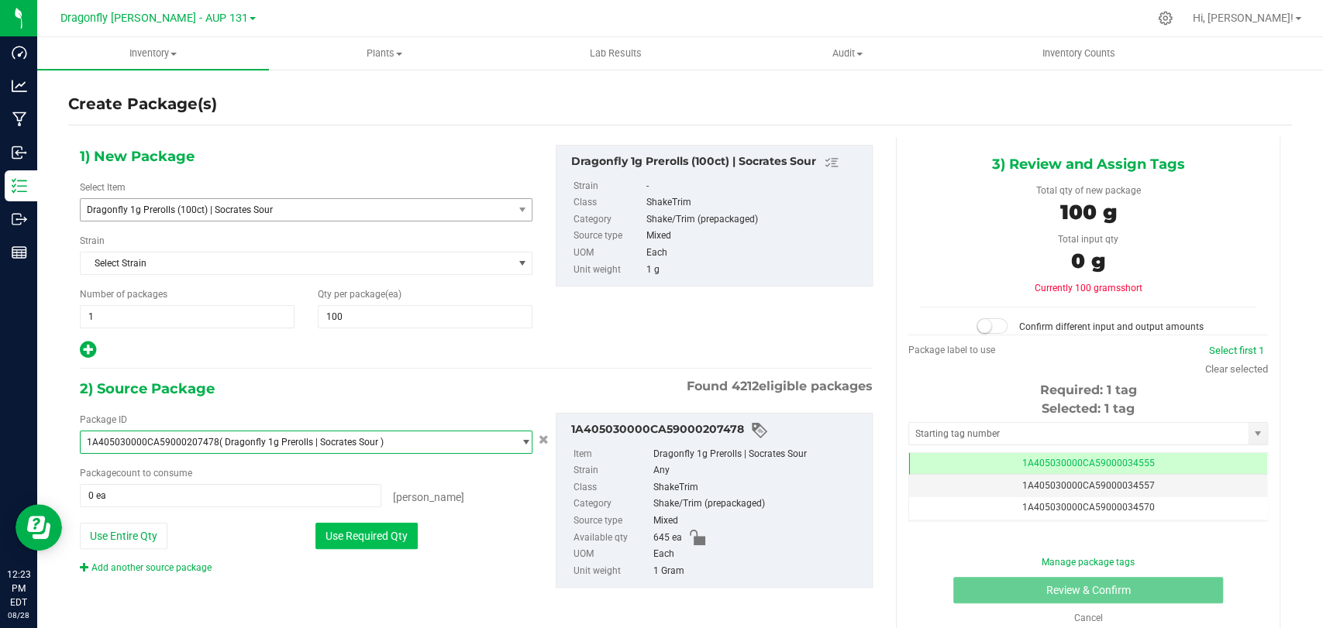
click at [333, 541] on button "Use Required Qty" at bounding box center [366, 536] width 102 height 26
type input "100 ea"
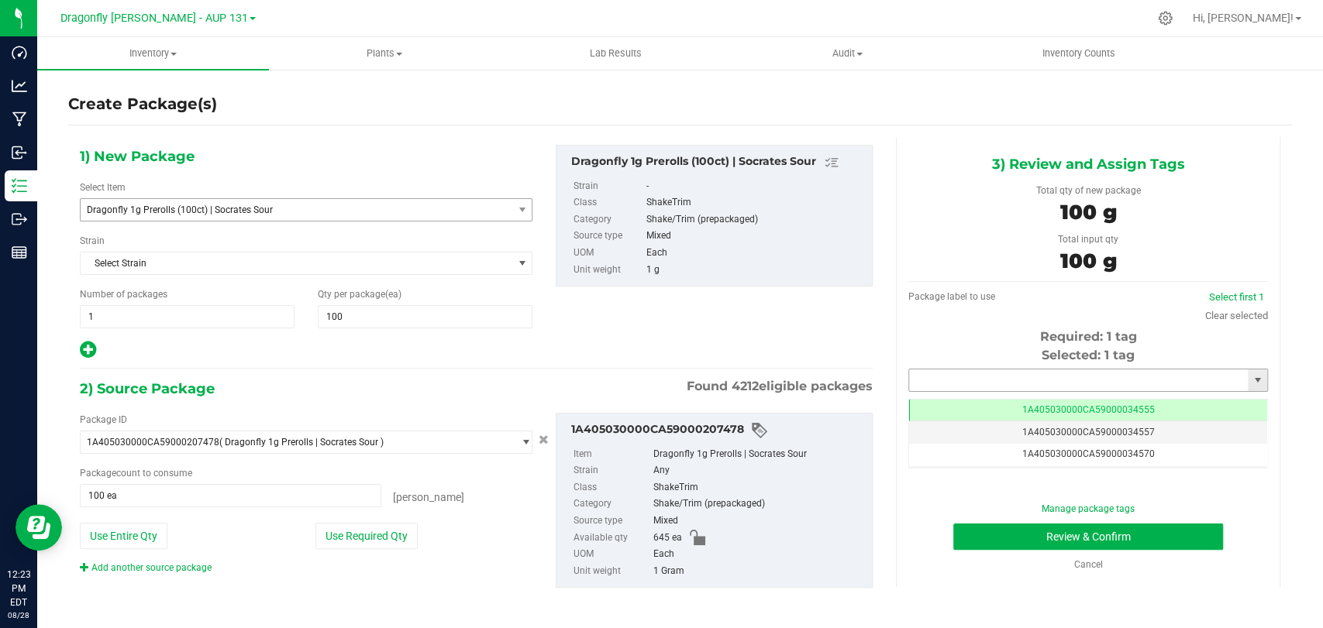
click at [1036, 373] on input "text" at bounding box center [1078, 381] width 339 height 22
click at [1024, 409] on li "1A405030000CA59000234586" at bounding box center [1077, 406] width 354 height 23
type input "1A405030000CA59000234586"
click at [1031, 532] on button "Review & Confirm" at bounding box center [1087, 537] width 269 height 26
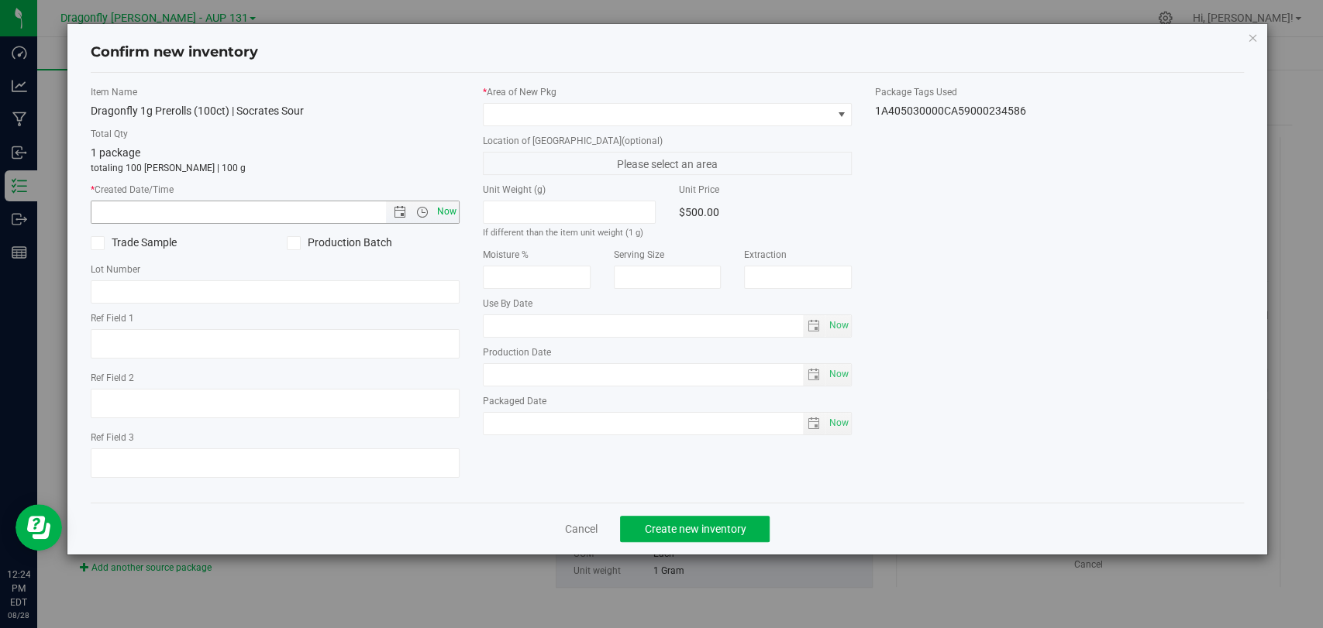
click at [445, 215] on span "Now" at bounding box center [447, 212] width 26 height 22
type input "[DATE] 12:24 PM"
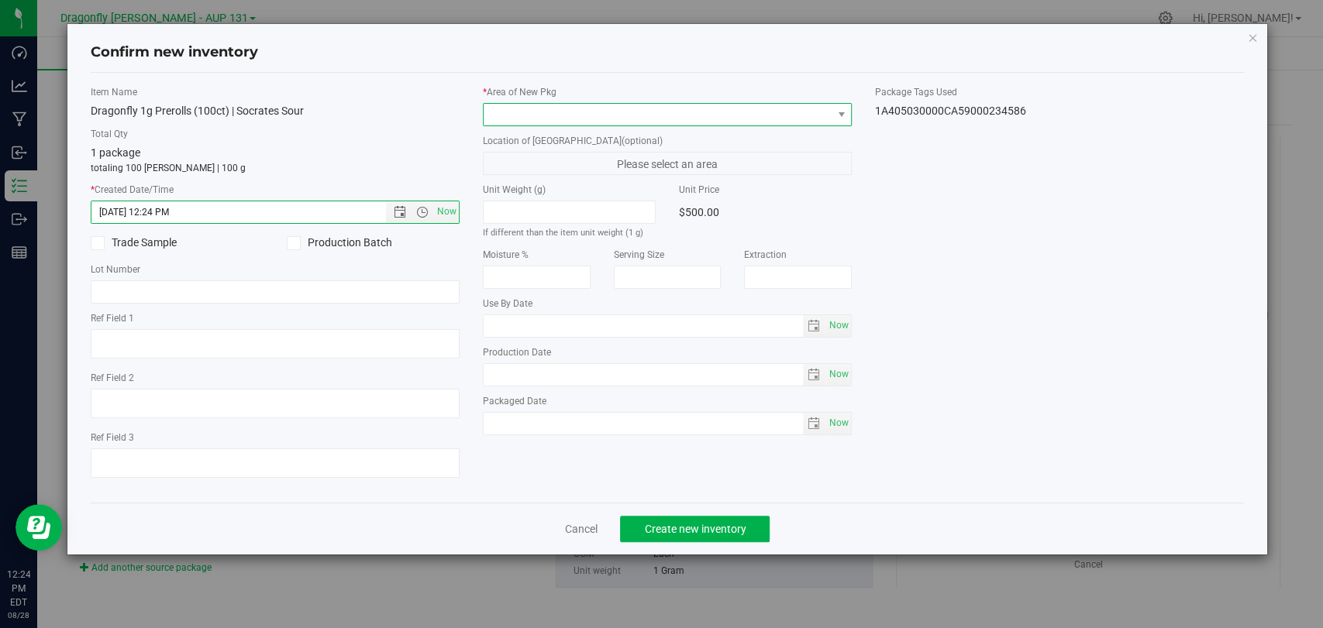
click at [601, 113] on span at bounding box center [658, 115] width 348 height 22
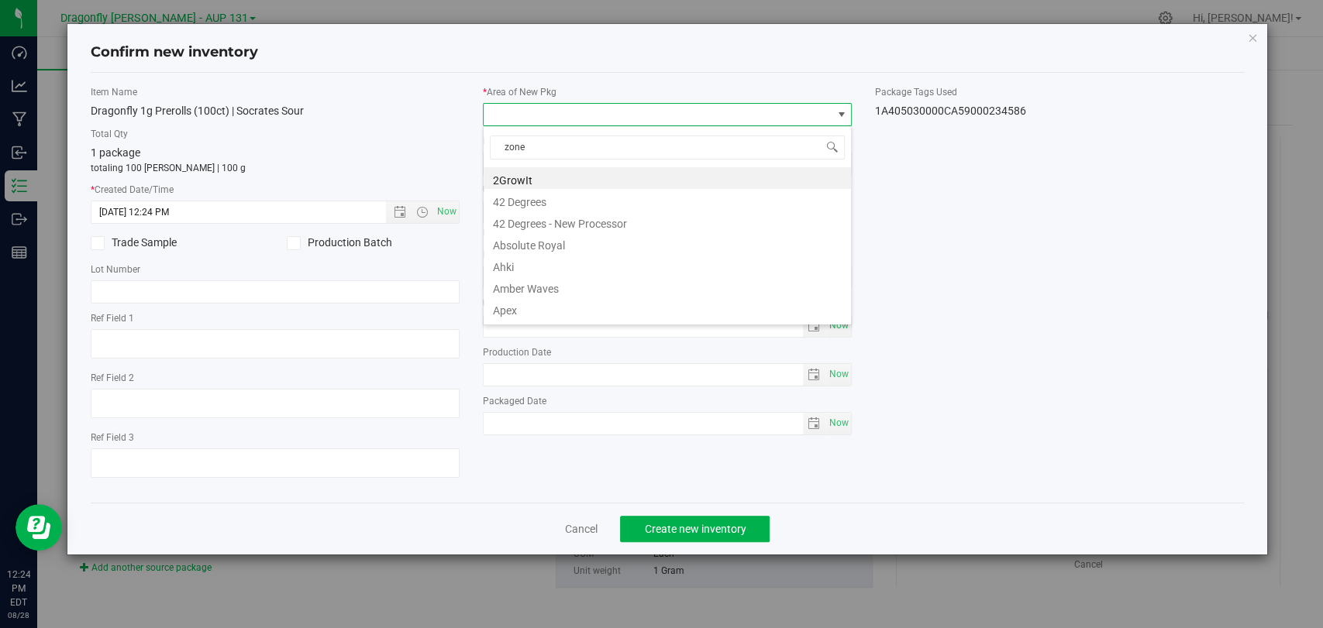
type input "zone 1"
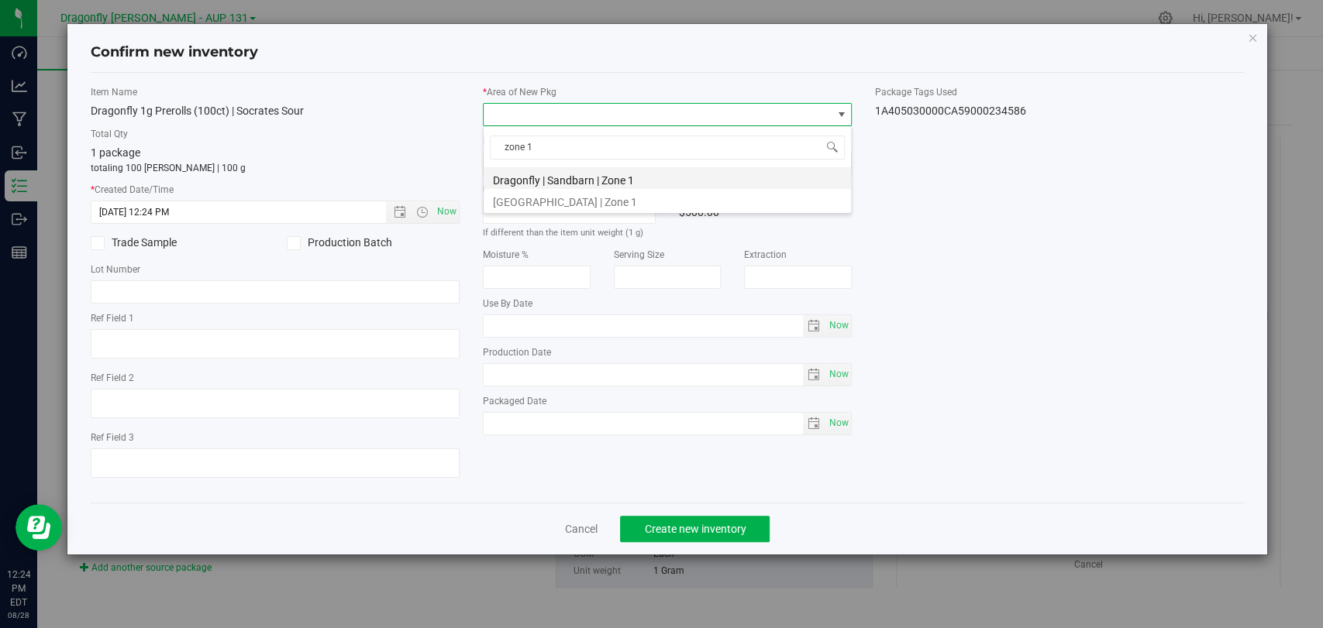
click at [616, 174] on li "Dragonfly | Sandbarn | Zone 1" at bounding box center [667, 178] width 367 height 22
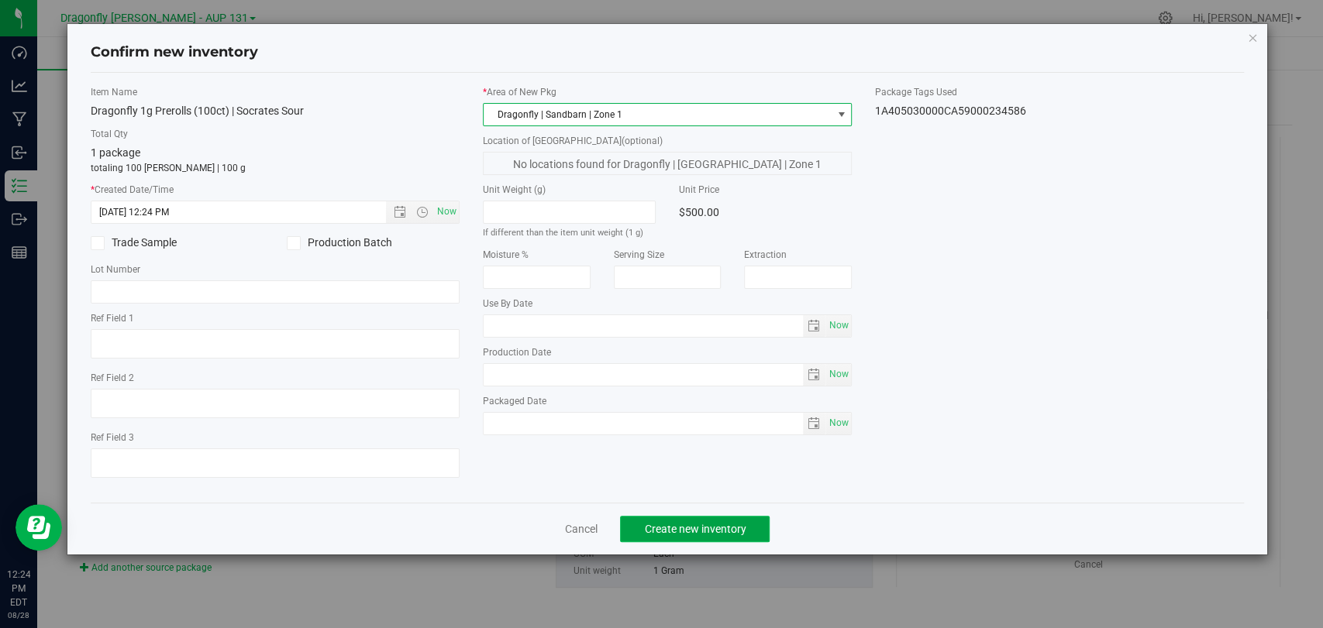
click at [678, 526] on span "Create new inventory" at bounding box center [695, 529] width 102 height 12
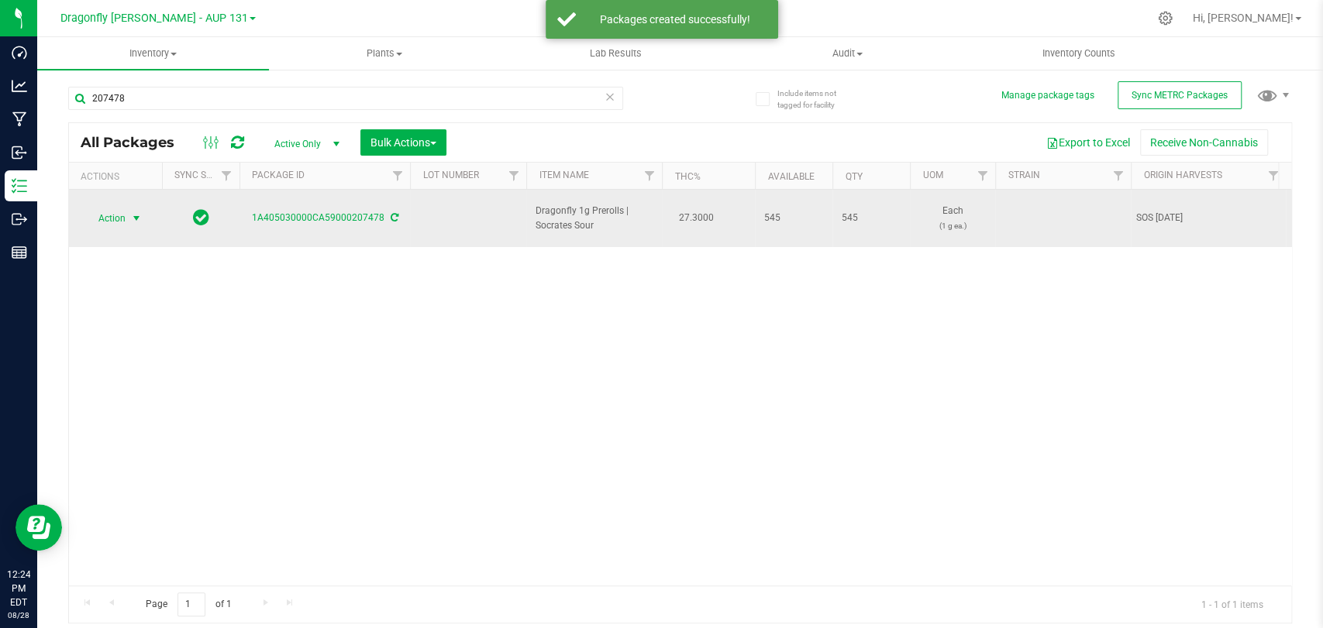
click at [115, 209] on span "Action" at bounding box center [105, 219] width 42 height 22
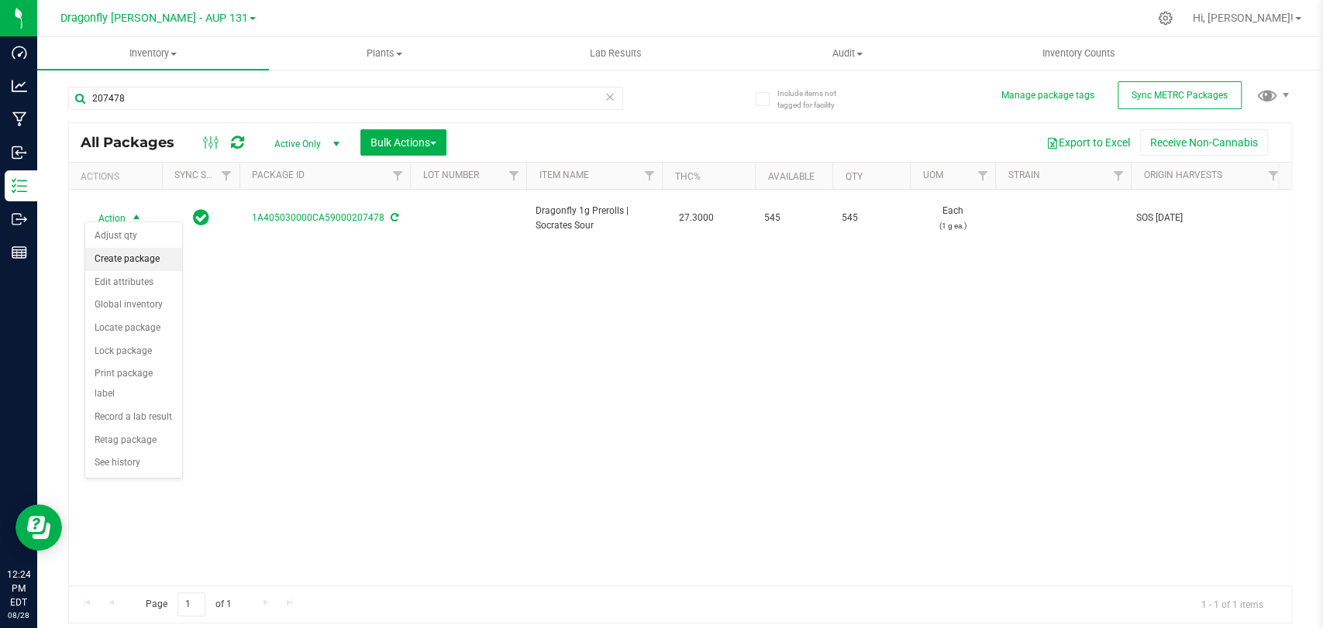
click at [150, 254] on li "Create package" at bounding box center [133, 259] width 97 height 23
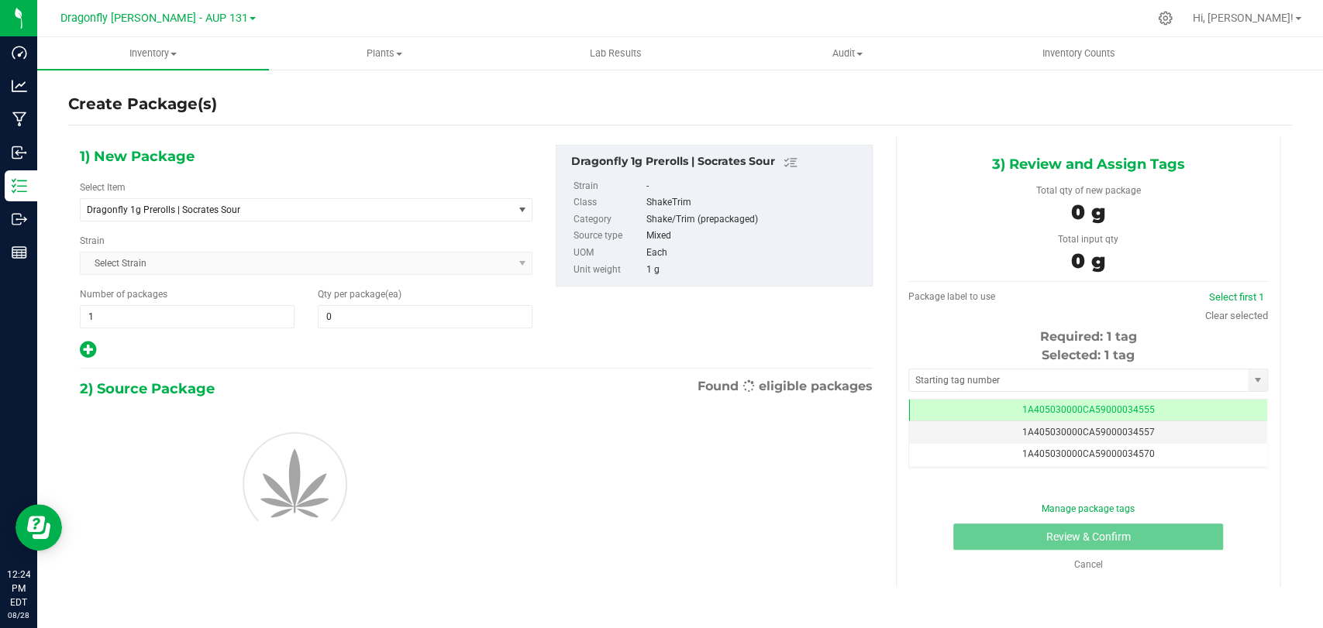
type input "0"
click at [334, 219] on span "Dragonfly 1g Prerolls | Socrates Sour" at bounding box center [297, 210] width 432 height 22
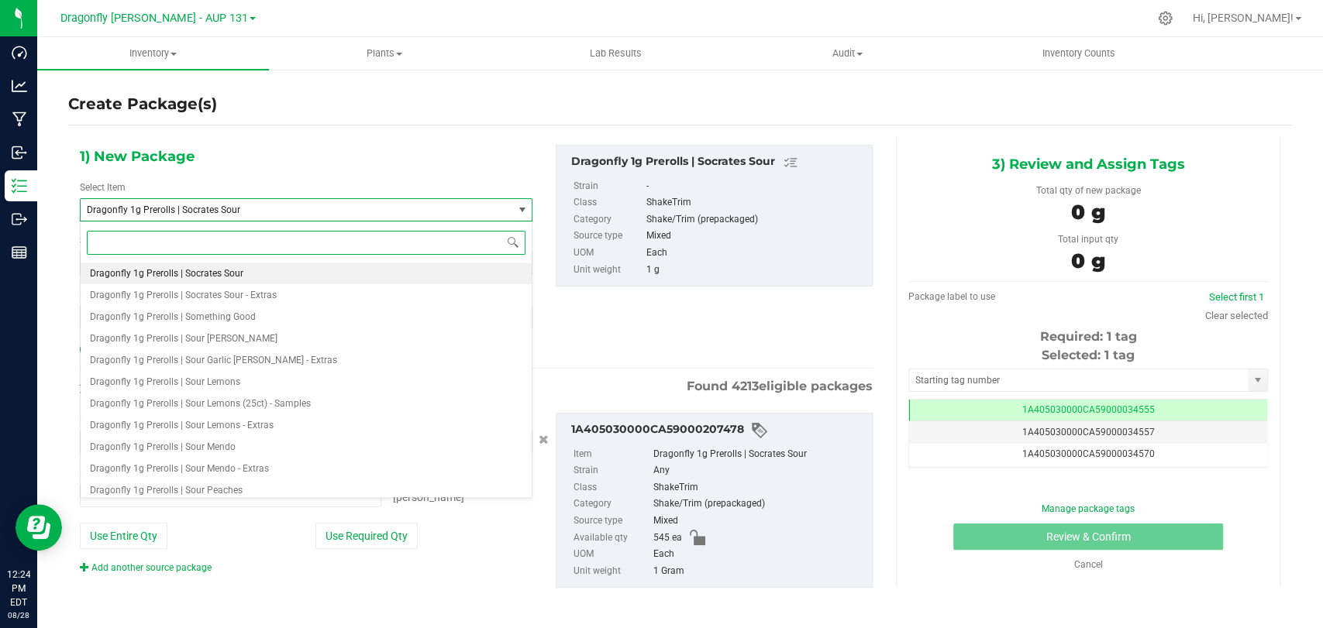
type input "0 ea"
type input "socrates sour"
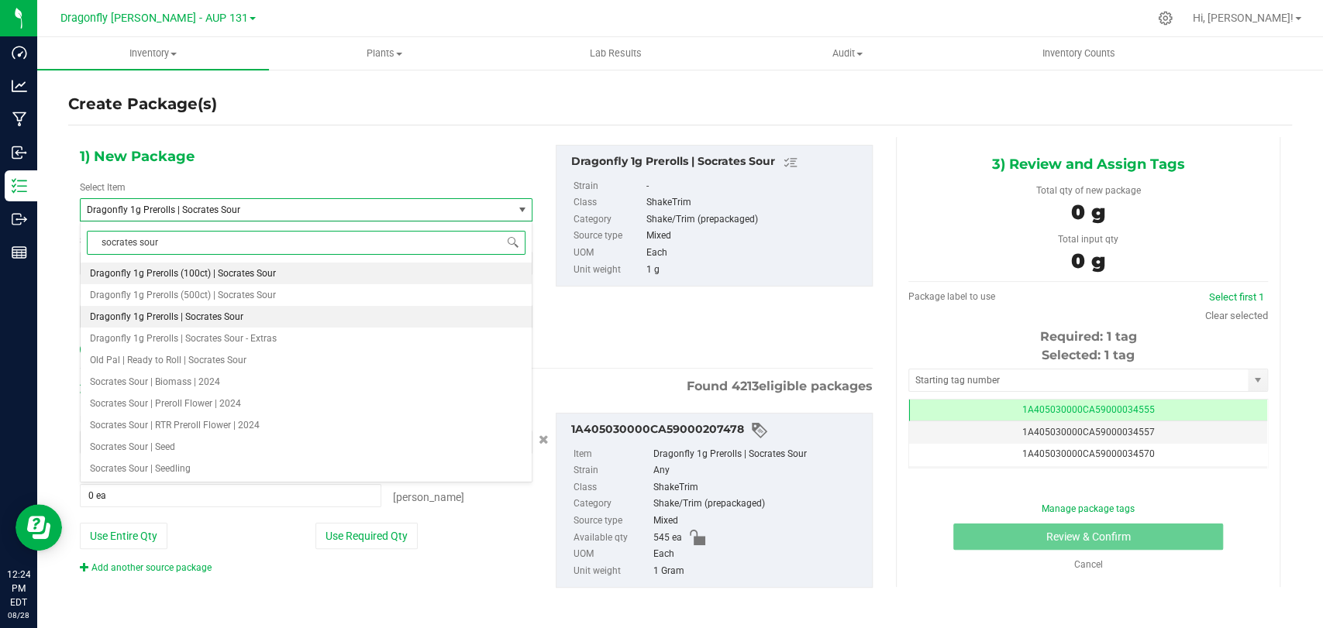
click at [279, 277] on li "Dragonfly 1g Prerolls (100ct) | Socrates Sour" at bounding box center [306, 274] width 451 height 22
type input "0"
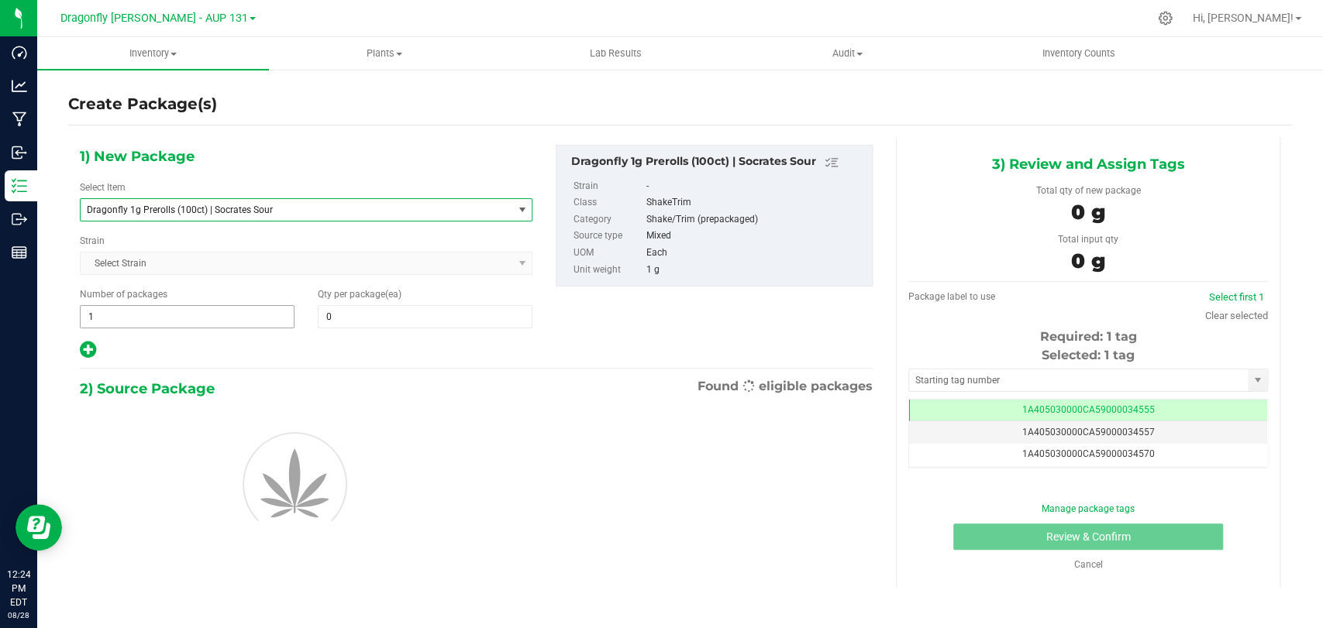
click at [280, 314] on span "1 1" at bounding box center [187, 316] width 215 height 23
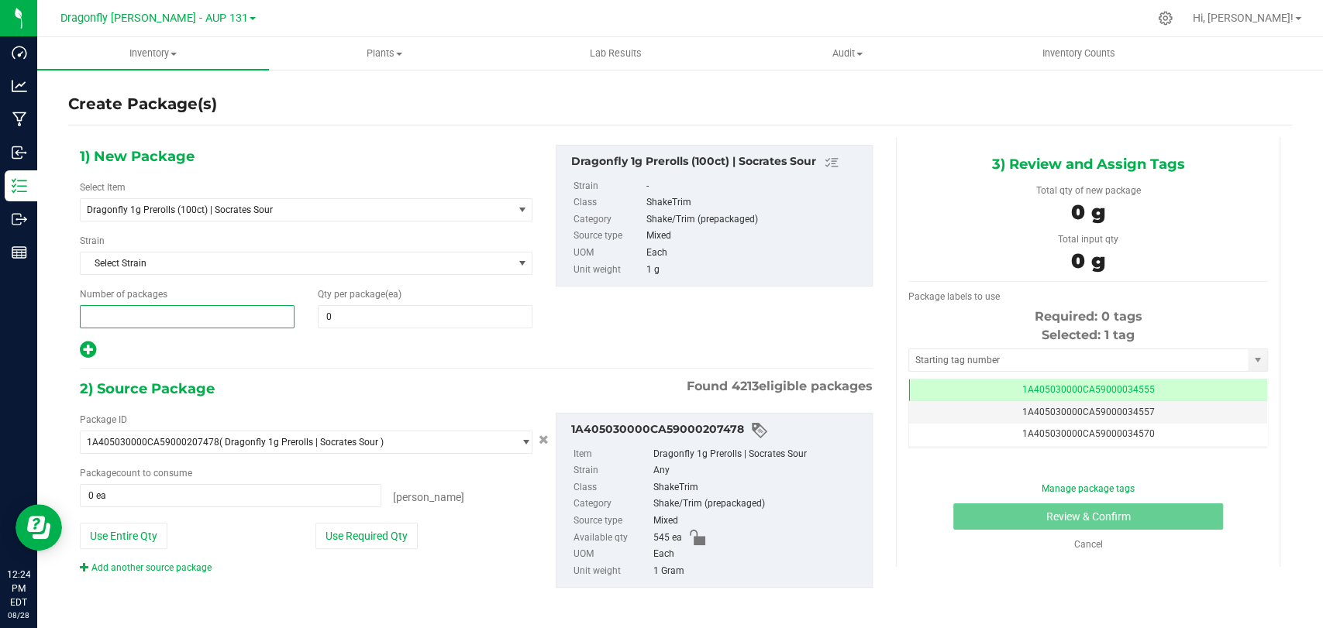
type input "2"
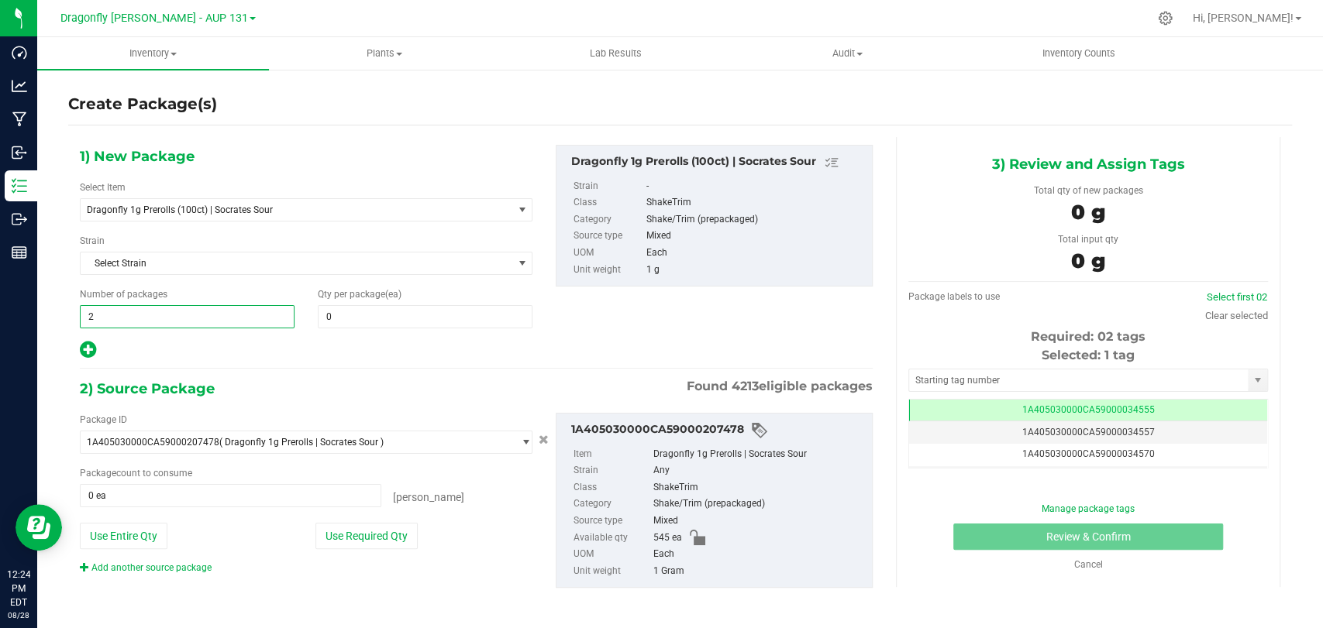
type input "2"
type input "10"
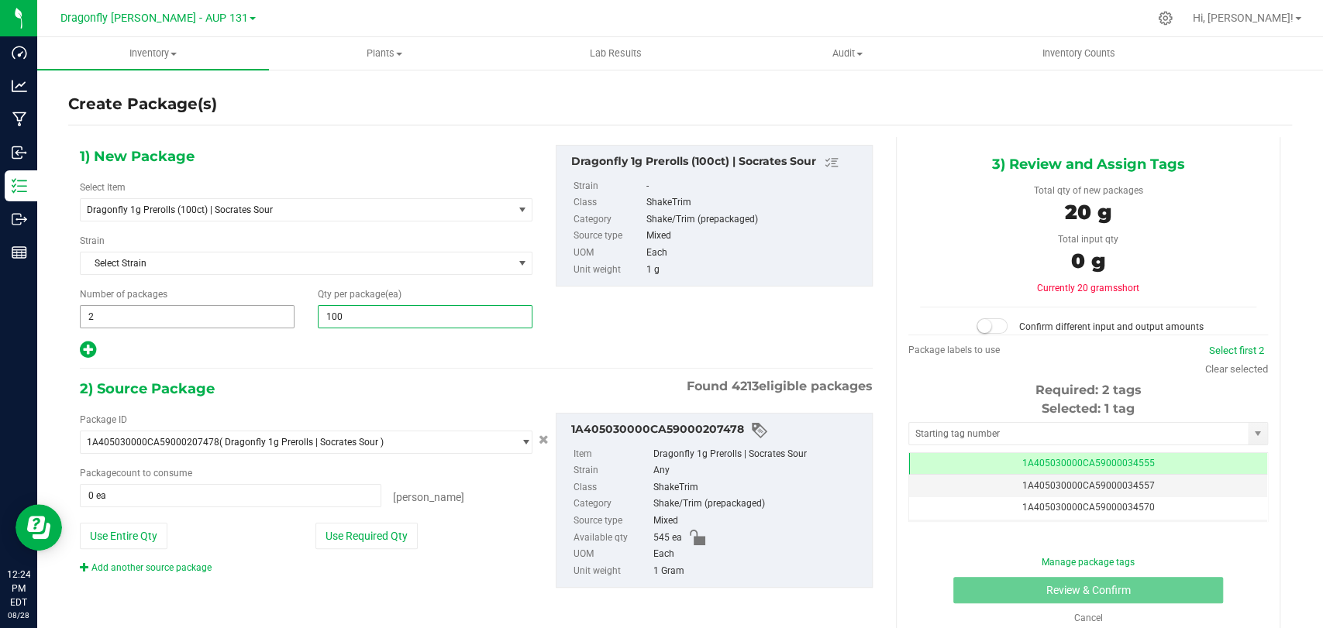
type input "100"
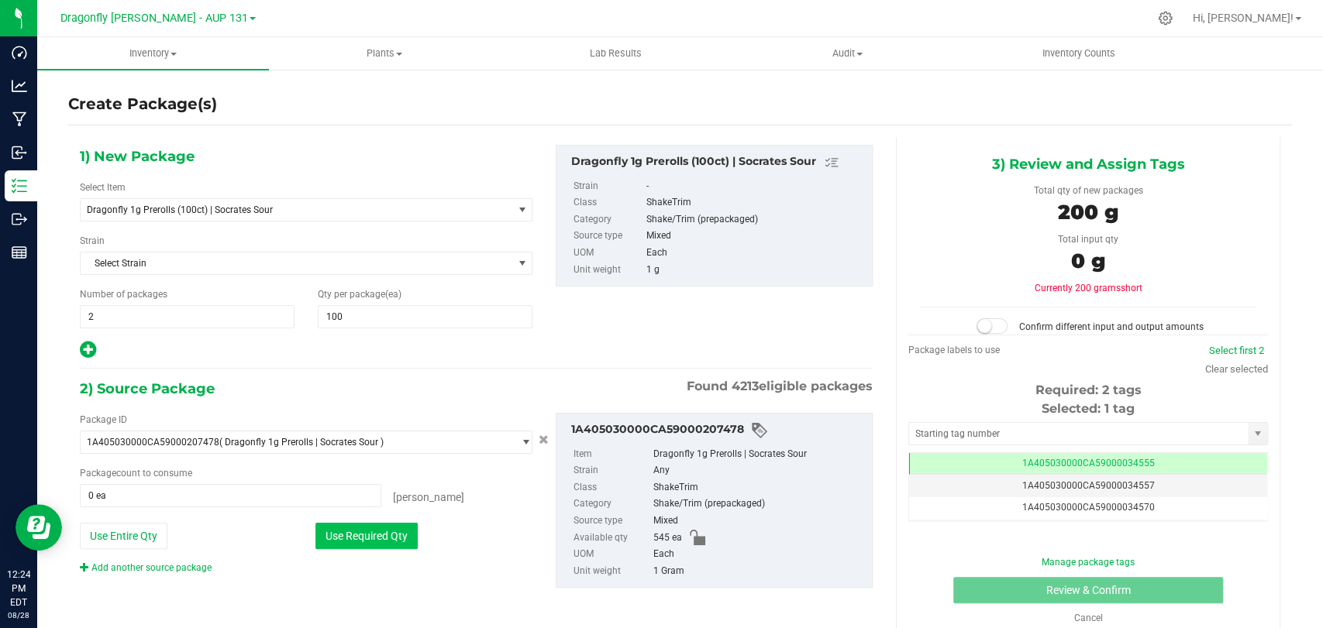
click at [400, 538] on button "Use Required Qty" at bounding box center [366, 536] width 102 height 26
type input "200 ea"
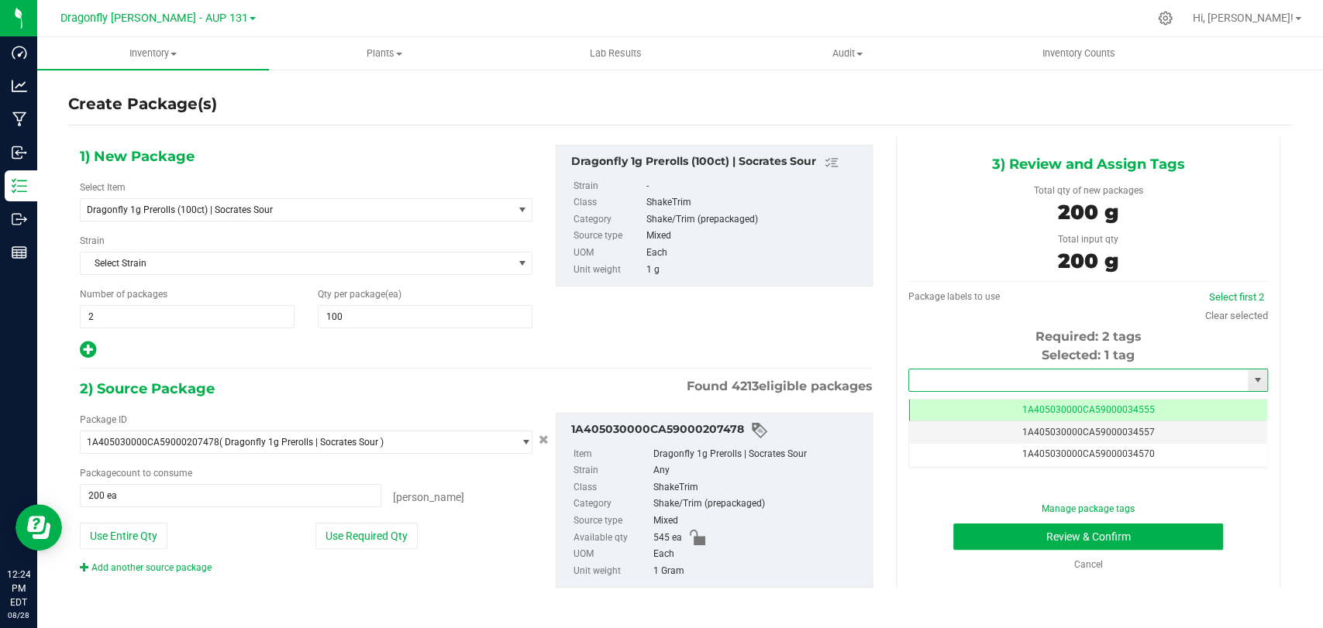
click at [1021, 376] on input "text" at bounding box center [1078, 381] width 339 height 22
click at [1020, 398] on li "1A405030000CA59000231262" at bounding box center [1077, 406] width 354 height 23
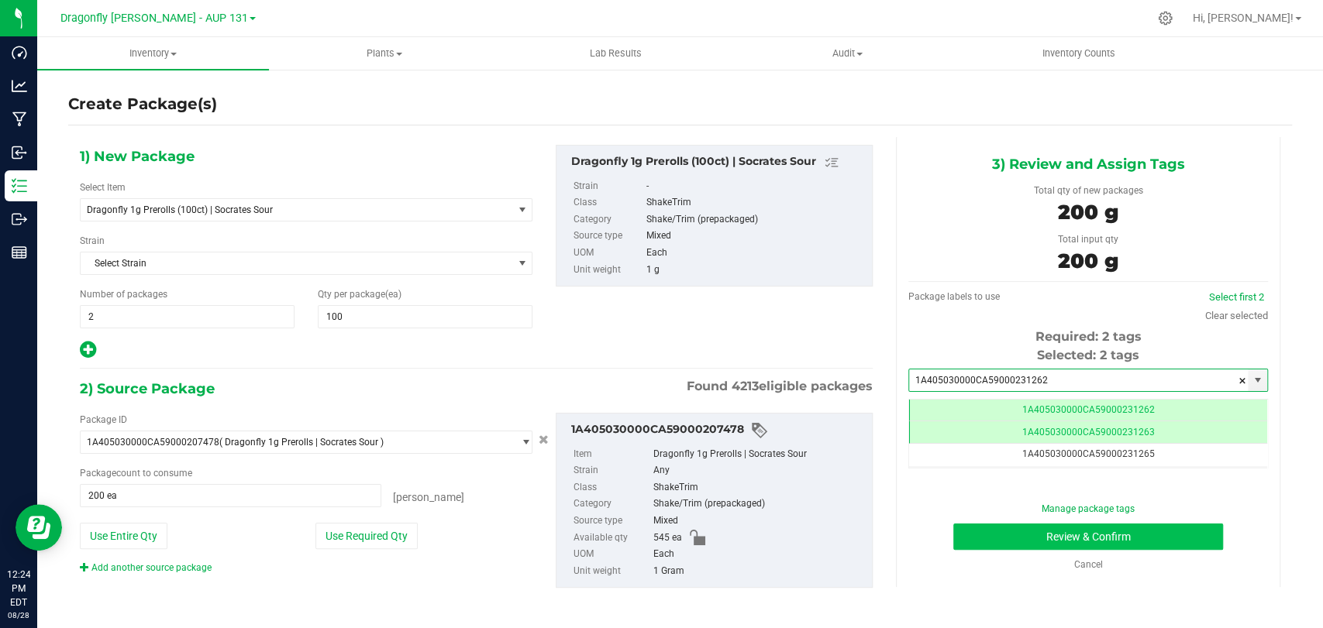
type input "1A405030000CA59000231262"
click at [1004, 535] on button "Review & Confirm" at bounding box center [1087, 537] width 269 height 26
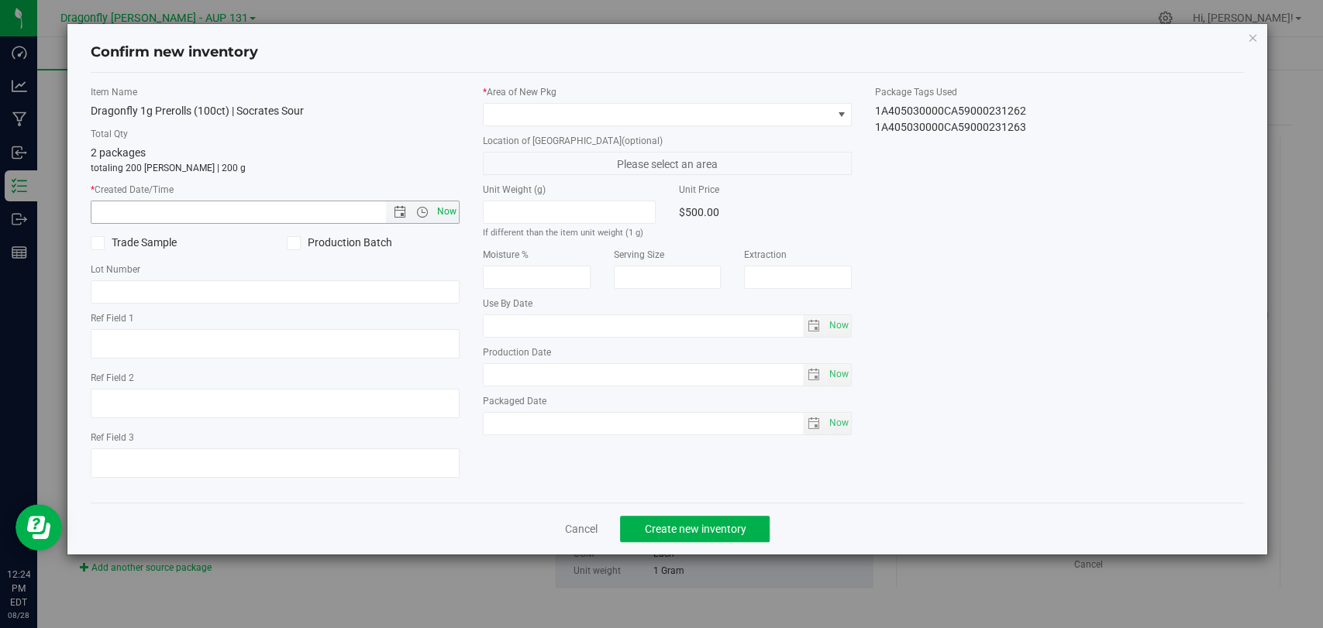
click at [444, 201] on span "Now" at bounding box center [447, 212] width 26 height 22
type input "[DATE] 12:24 PM"
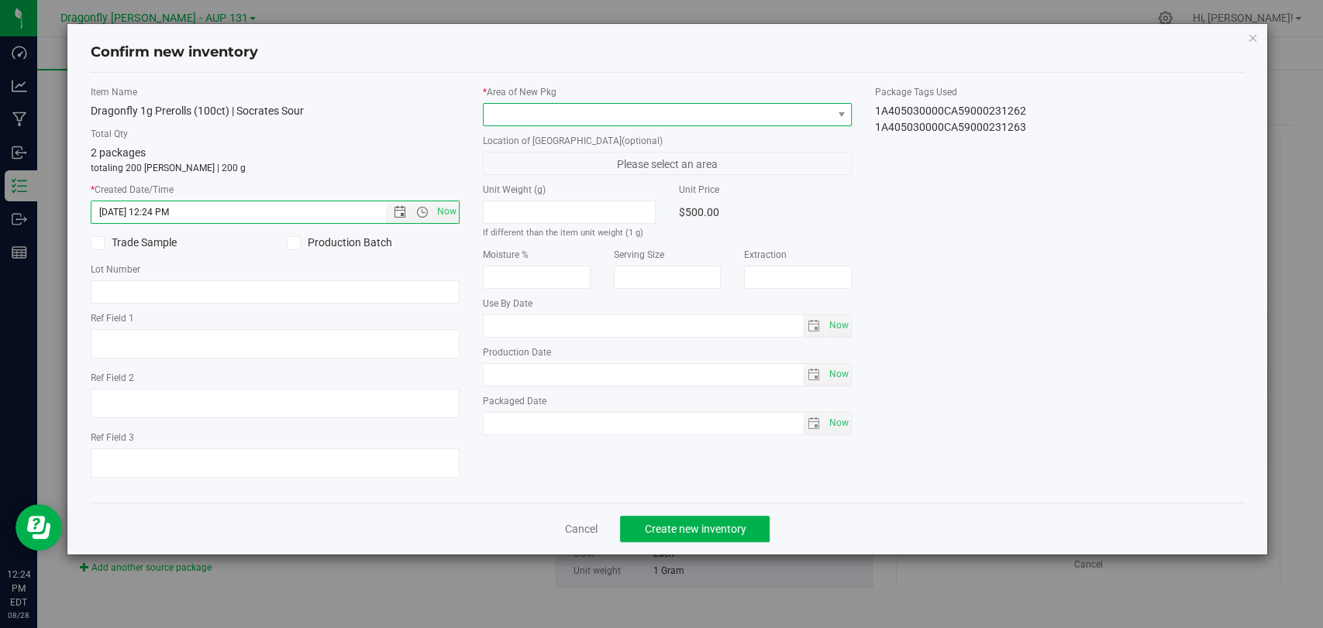
click at [642, 106] on span at bounding box center [658, 115] width 348 height 22
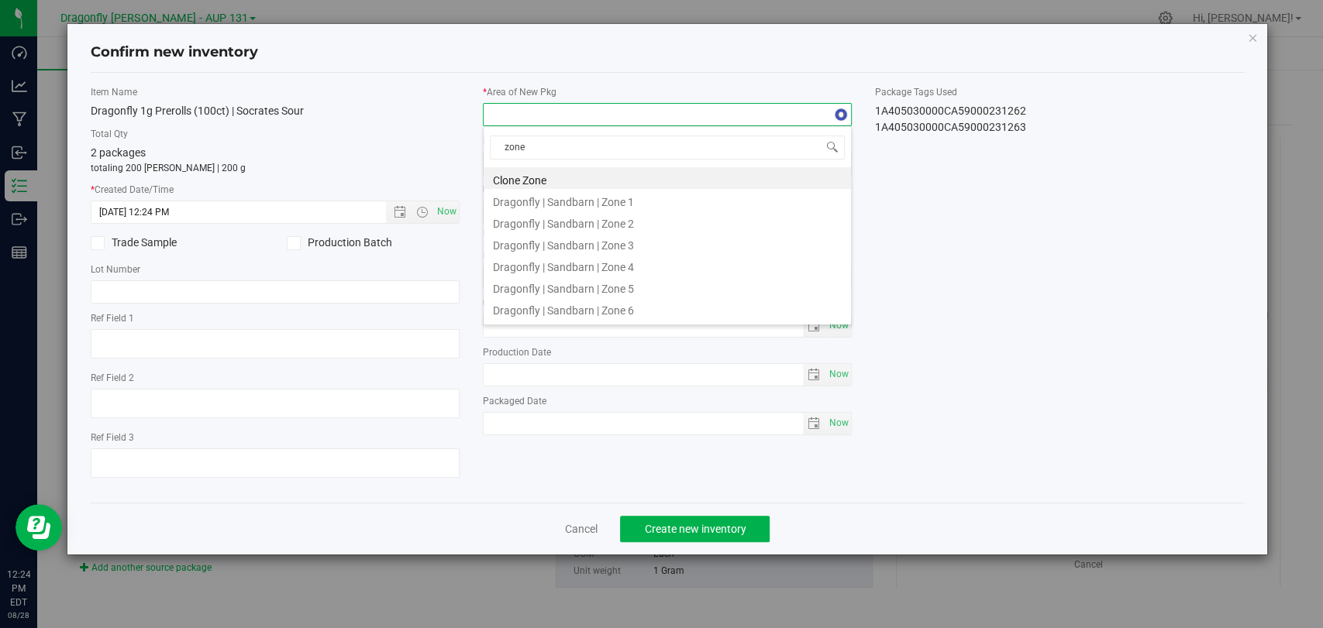
type input "zone 1"
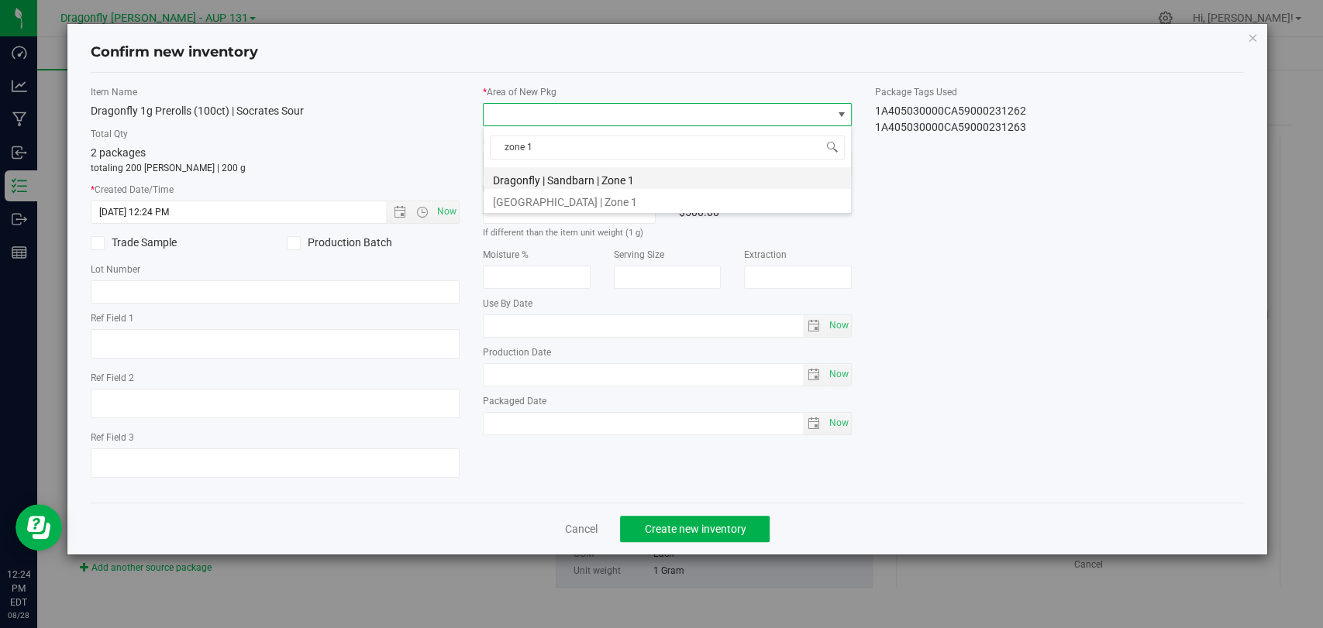
click at [643, 175] on li "Dragonfly | Sandbarn | Zone 1" at bounding box center [667, 178] width 367 height 22
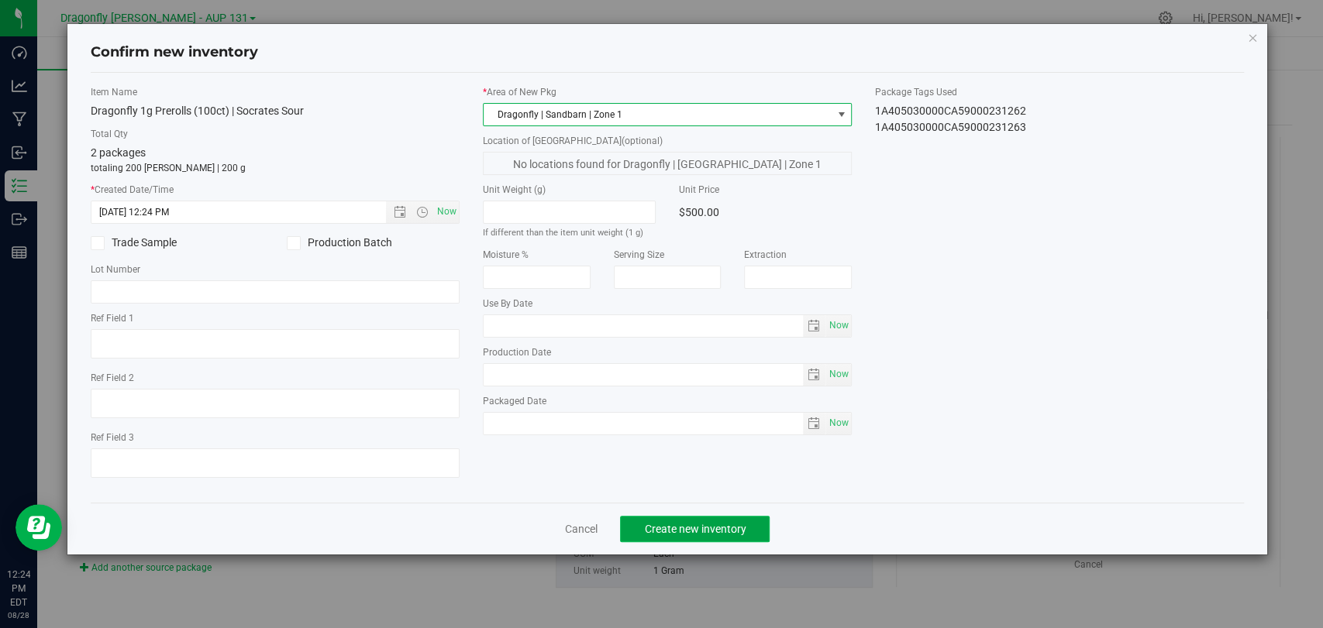
click at [725, 525] on span "Create new inventory" at bounding box center [695, 529] width 102 height 12
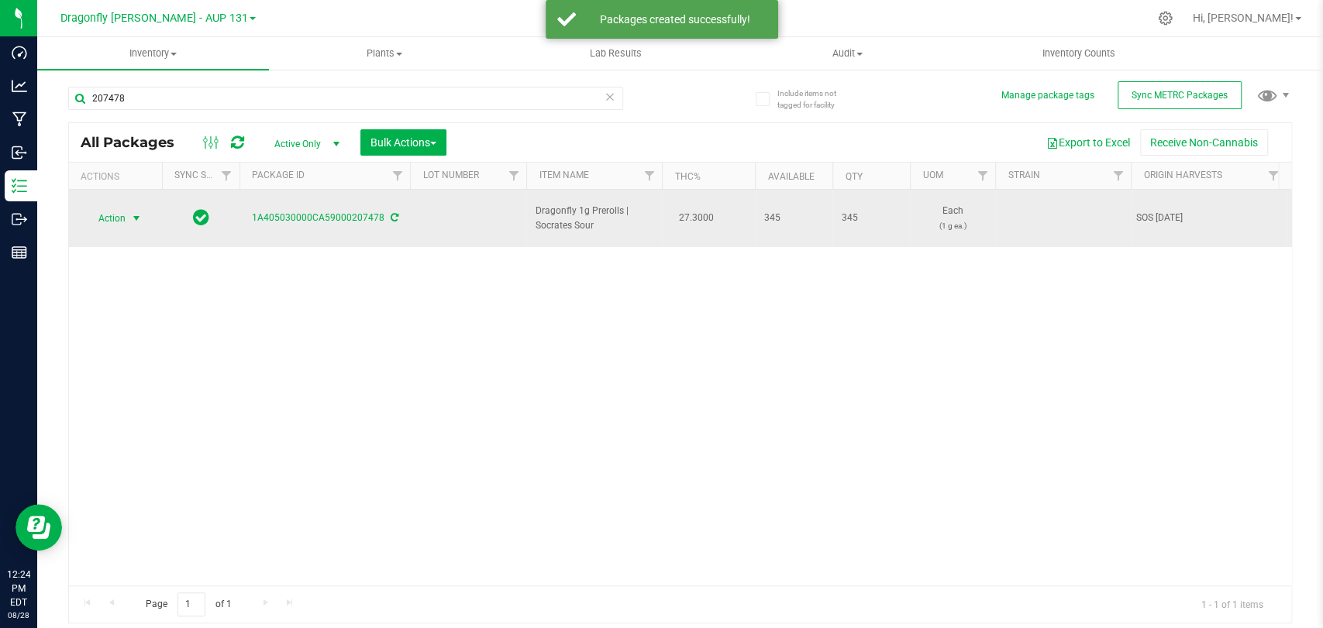
click at [136, 208] on span "select" at bounding box center [136, 219] width 19 height 22
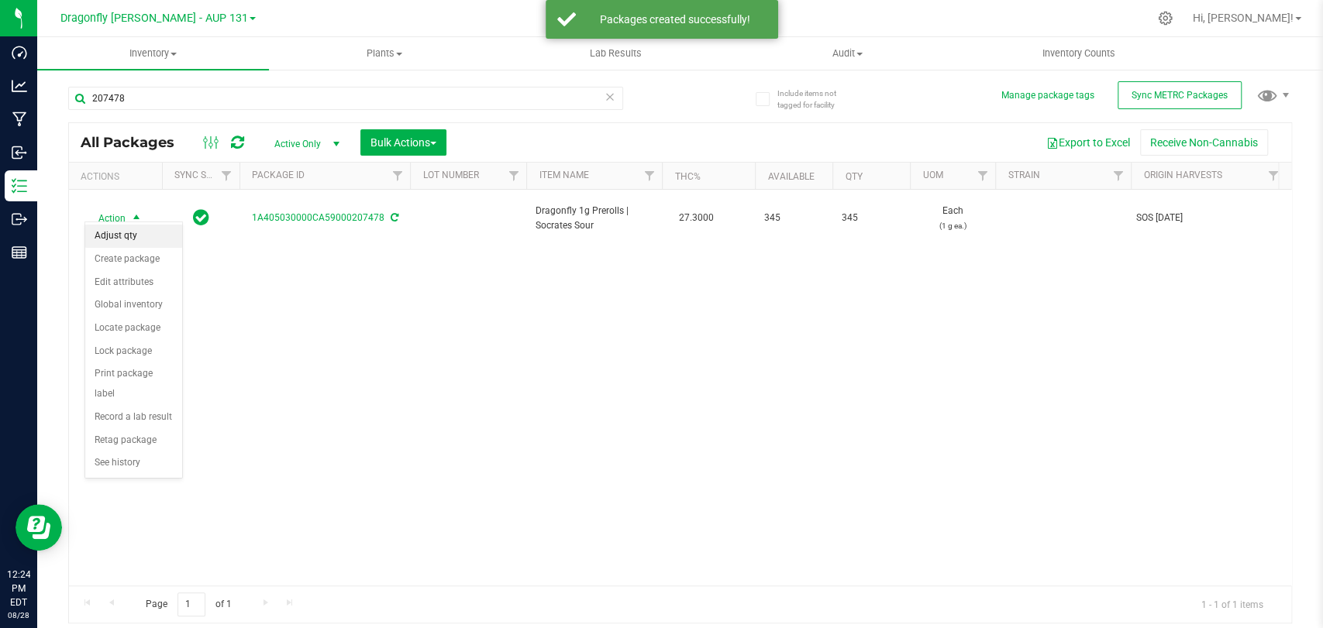
click at [146, 245] on li "Adjust qty" at bounding box center [133, 236] width 97 height 23
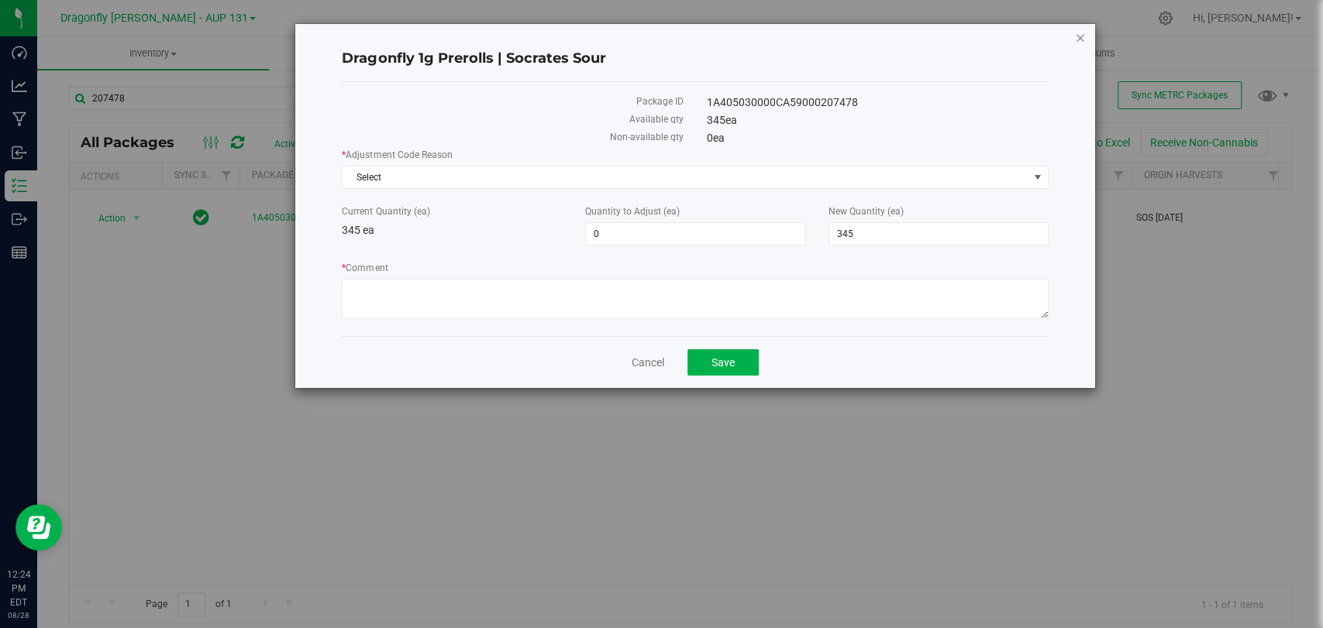
click at [1081, 37] on icon "button" at bounding box center [1080, 37] width 11 height 19
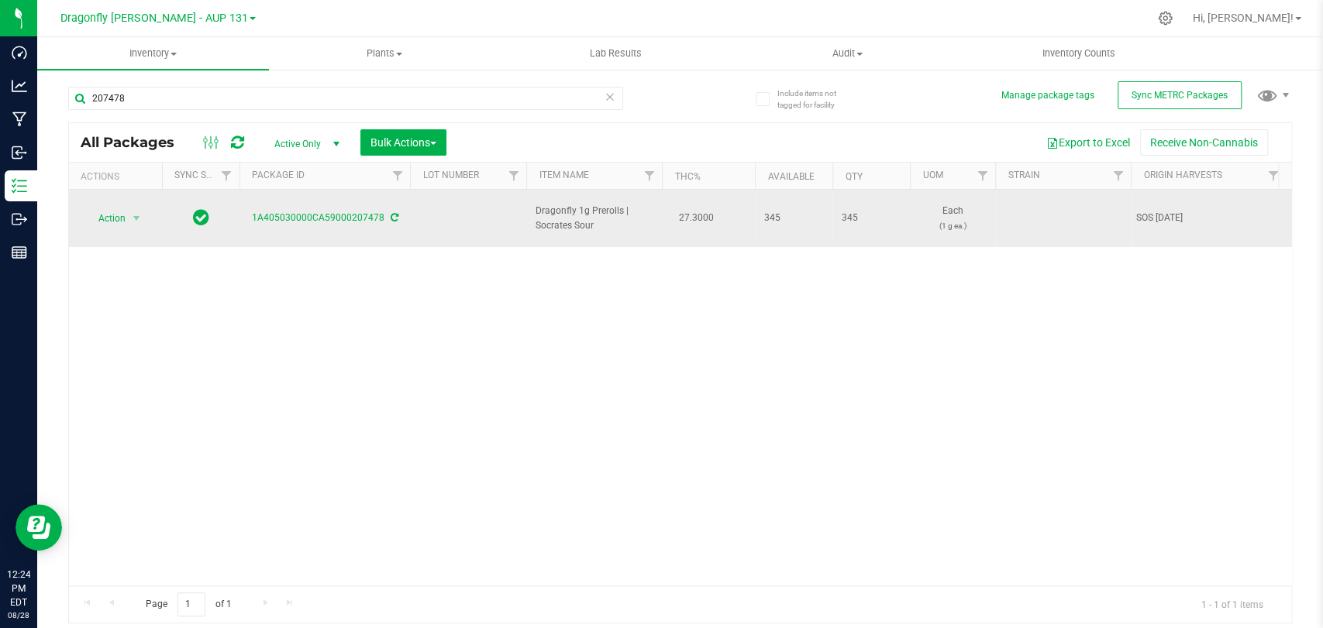
click at [89, 194] on td "Action Action Adjust qty Create package Edit attributes Global inventory Locate…" at bounding box center [115, 218] width 93 height 57
click at [110, 211] on span "Action" at bounding box center [105, 219] width 42 height 22
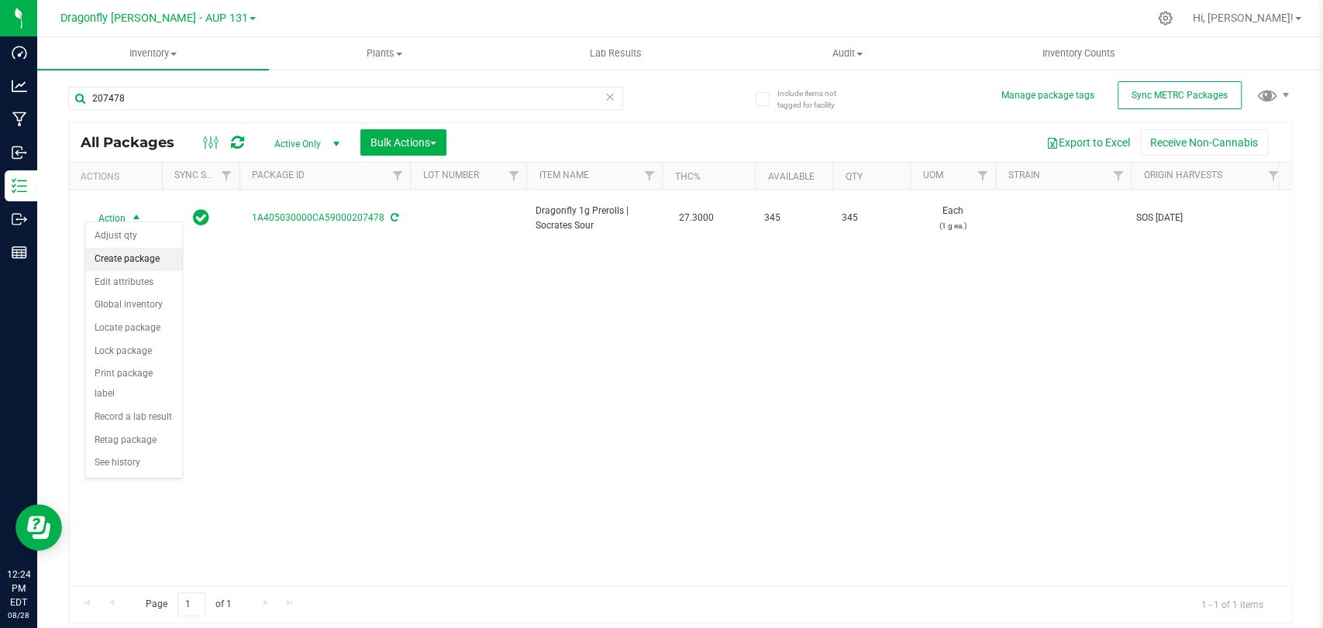
click at [147, 260] on li "Create package" at bounding box center [133, 259] width 97 height 23
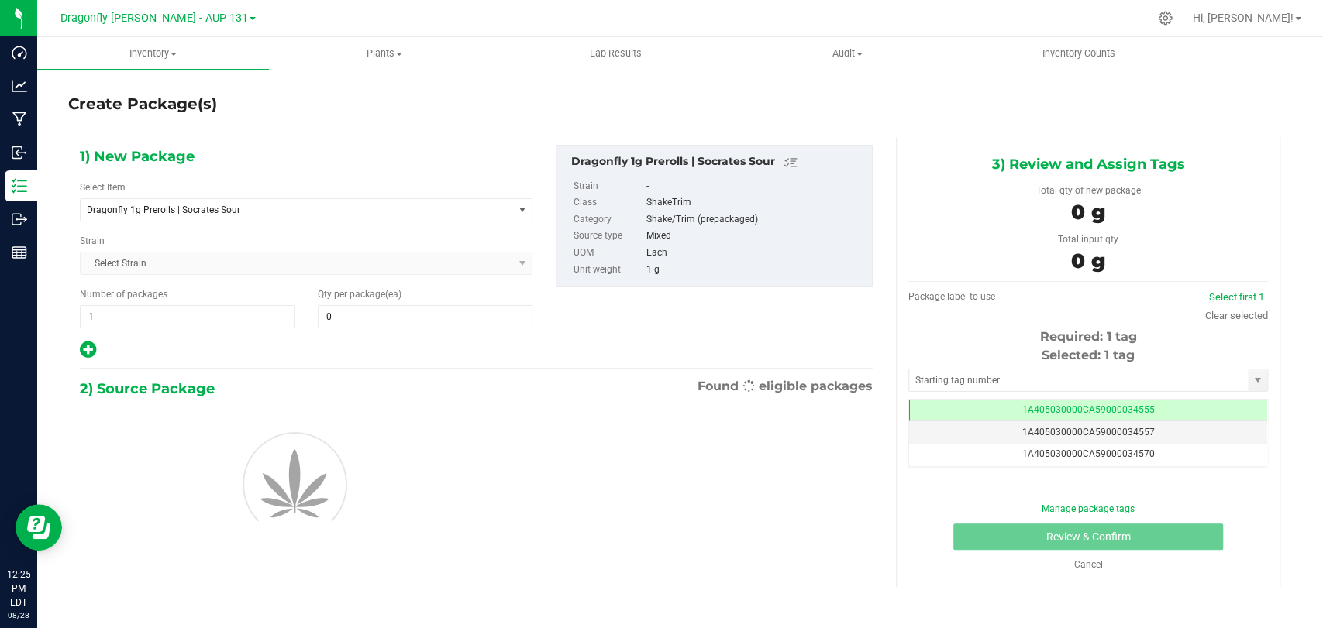
type input "0"
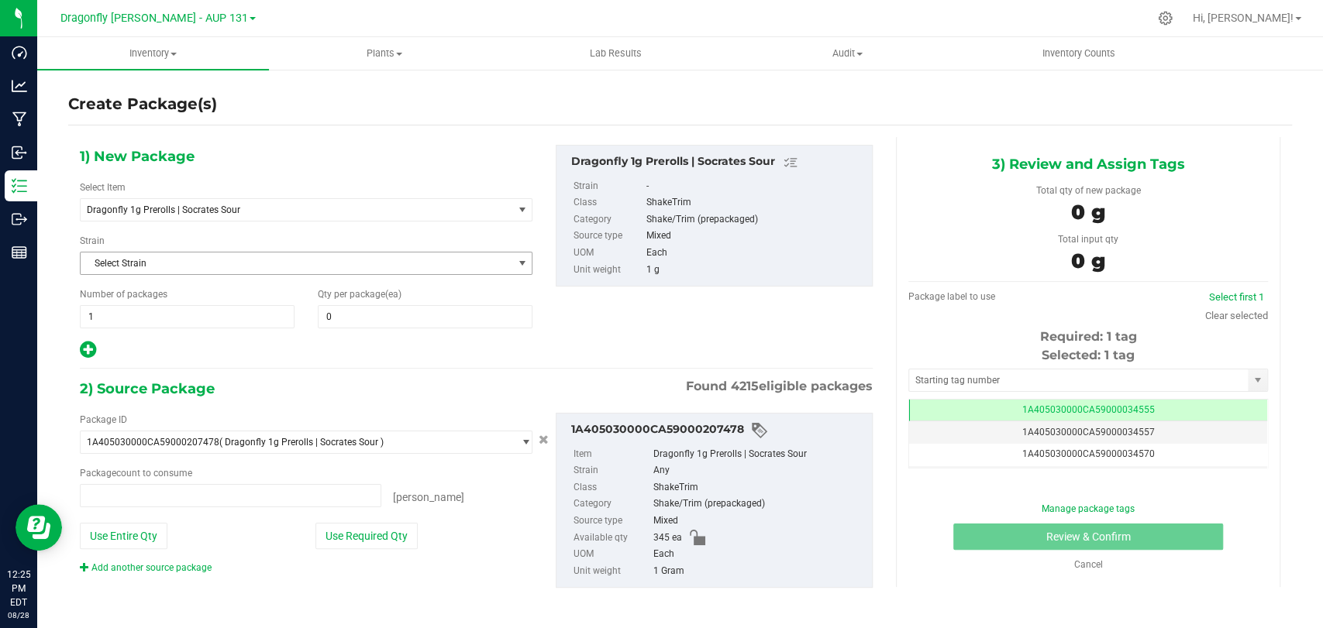
type input "0 ea"
click at [315, 205] on span "Dragonfly 1g Prerolls | Socrates Sour" at bounding box center [288, 210] width 402 height 11
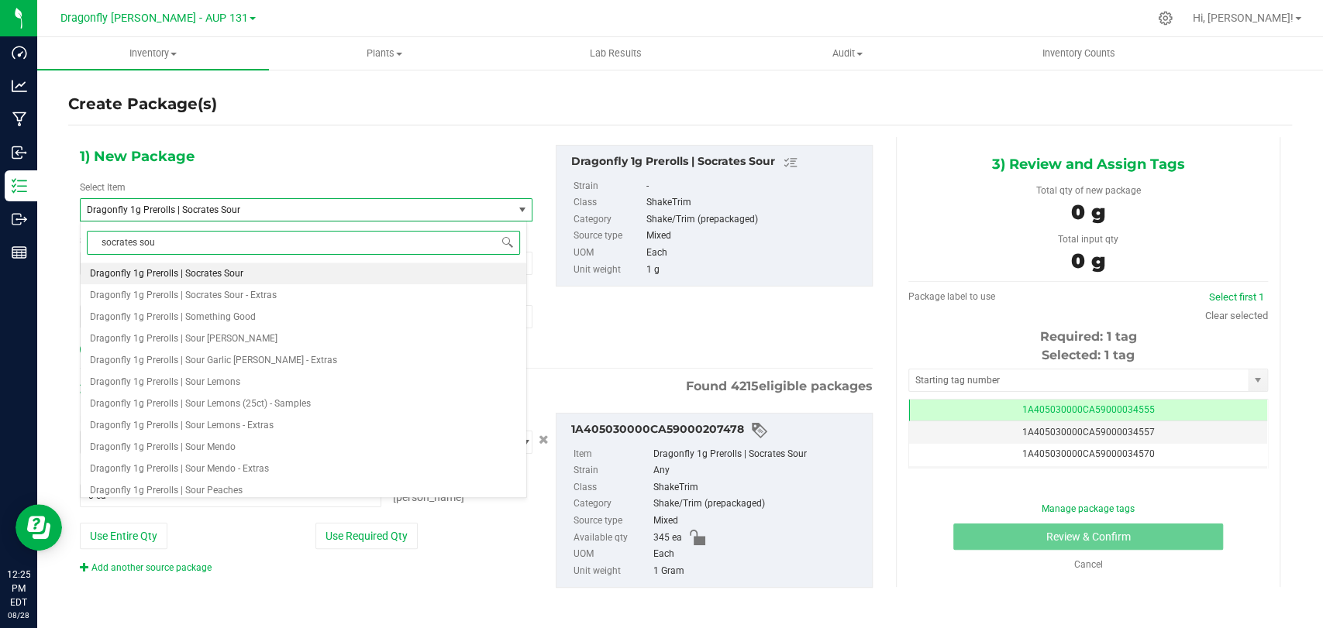
type input "socrates sour"
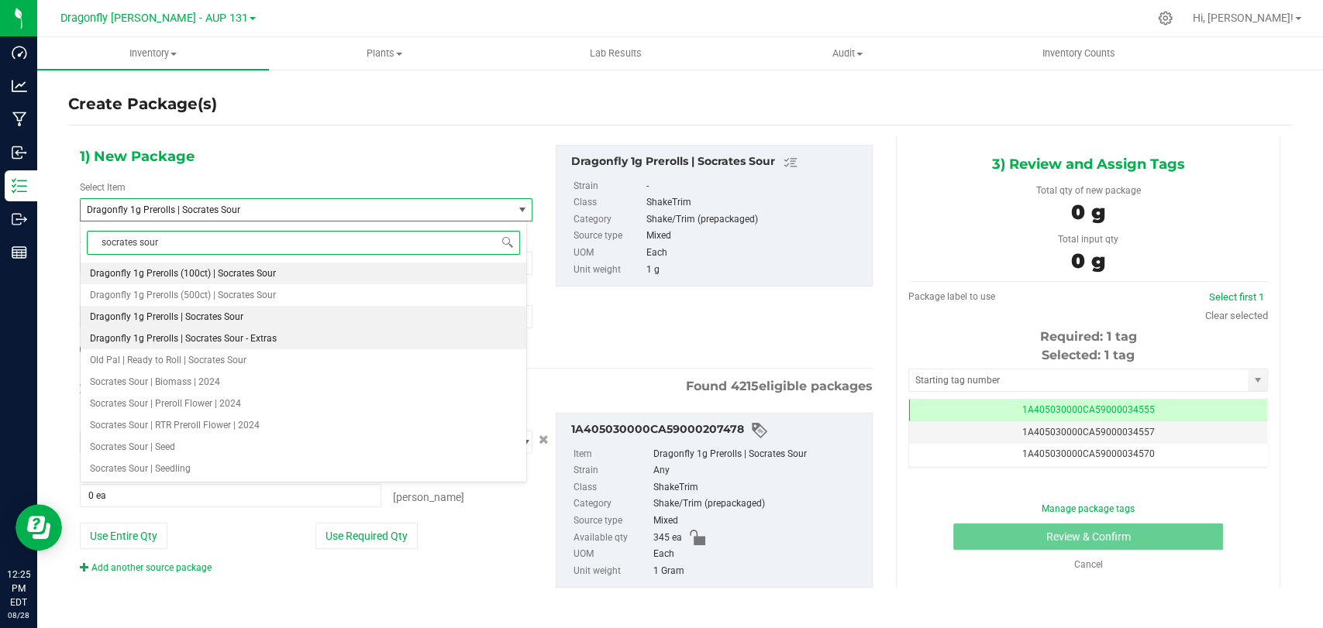
click at [270, 338] on span "Dragonfly 1g Prerolls | Socrates Sour - Extras" at bounding box center [183, 338] width 187 height 11
type input "0"
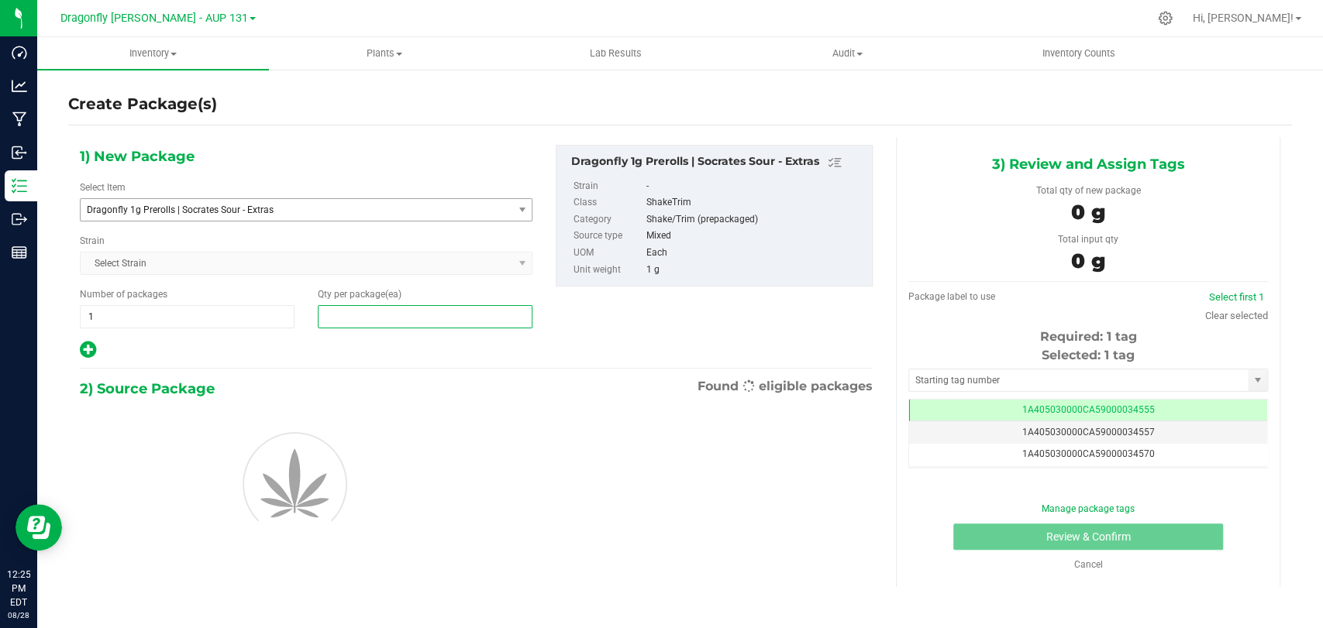
click at [404, 318] on span at bounding box center [425, 316] width 215 height 23
type input "45"
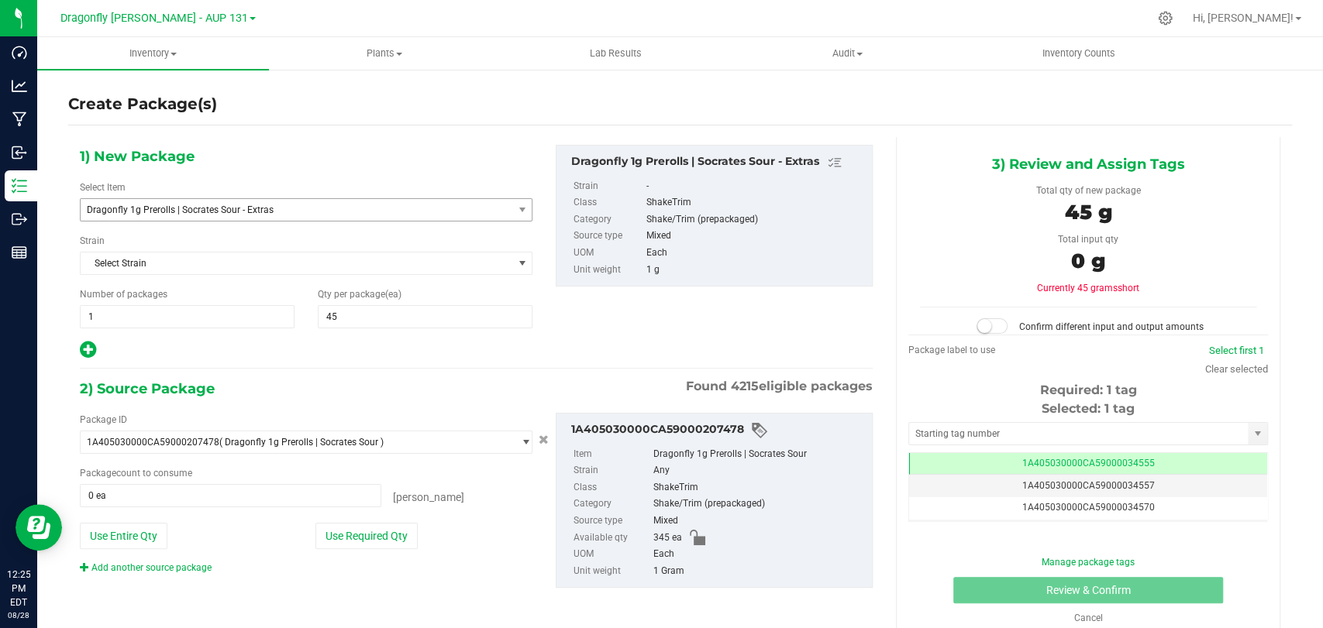
click at [353, 517] on div "Package ID 1A405030000CA59000207478 ( Dragonfly 1g Prerolls | Socrates Sour ) 1…" at bounding box center [306, 494] width 476 height 162
drag, startPoint x: 355, startPoint y: 535, endPoint x: 363, endPoint y: 535, distance: 8.5
click at [355, 535] on button "Use Required Qty" at bounding box center [366, 536] width 102 height 26
type input "45 ea"
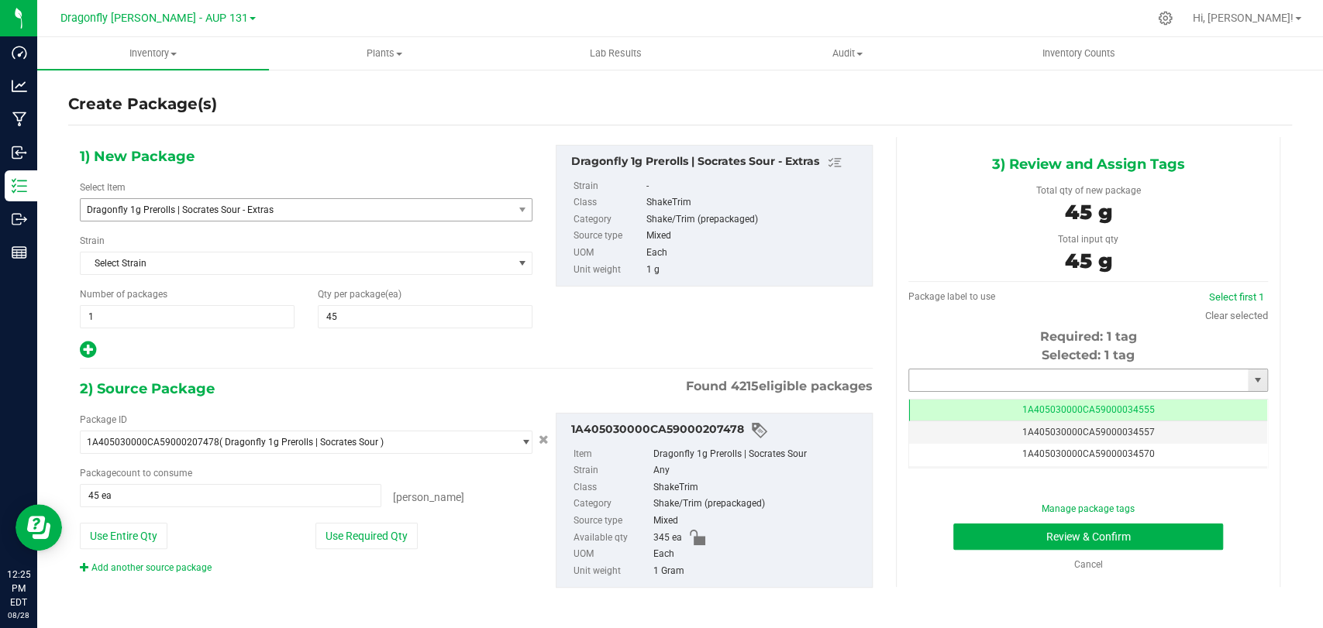
click at [1117, 390] on input "text" at bounding box center [1078, 381] width 339 height 22
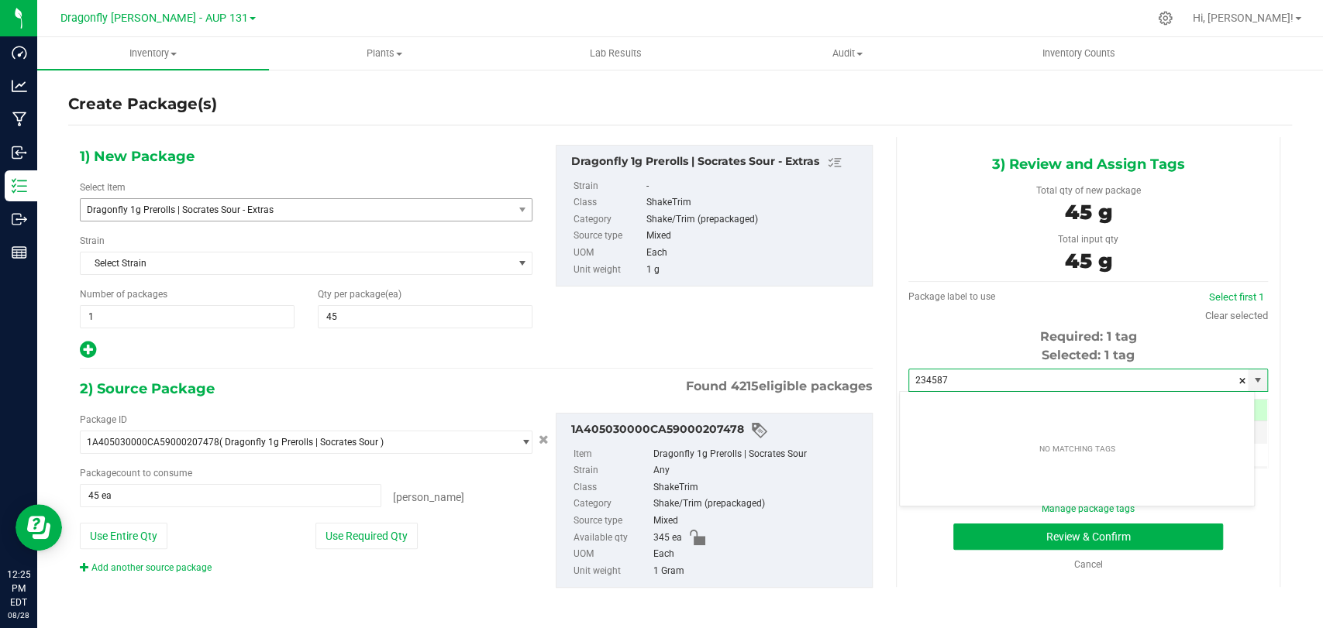
type input "234587"
click at [707, 368] on hr at bounding box center [476, 369] width 793 height 2
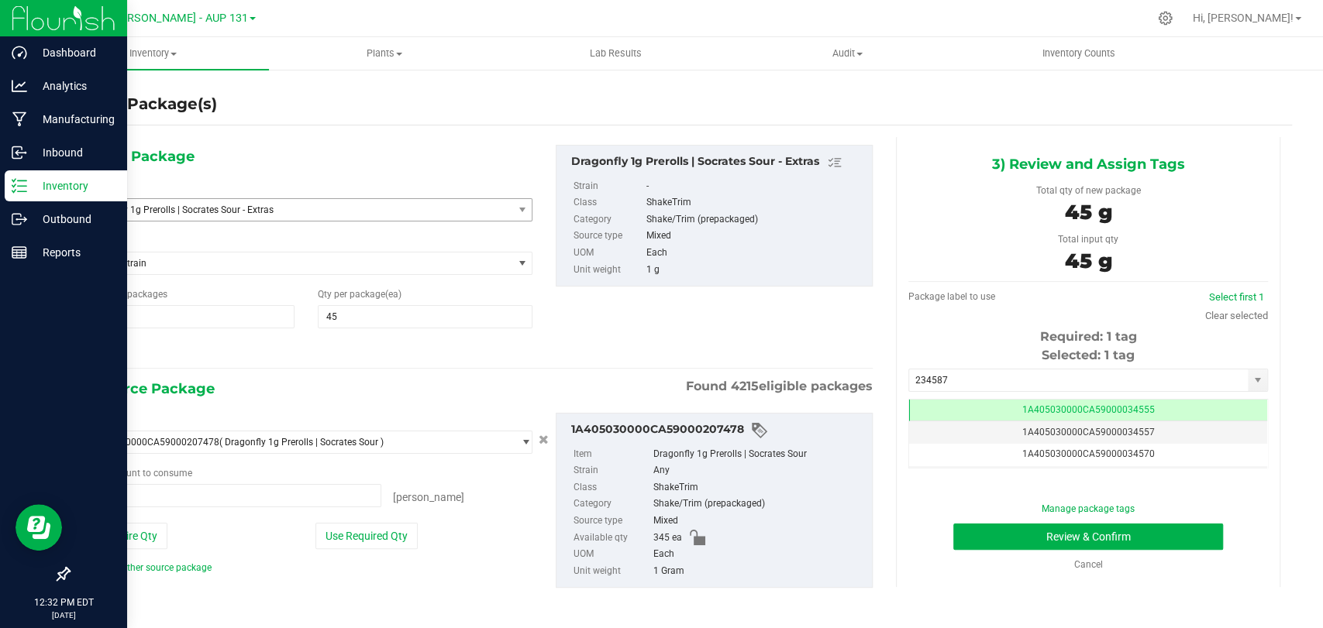
click at [23, 175] on div "Inventory" at bounding box center [66, 185] width 122 height 31
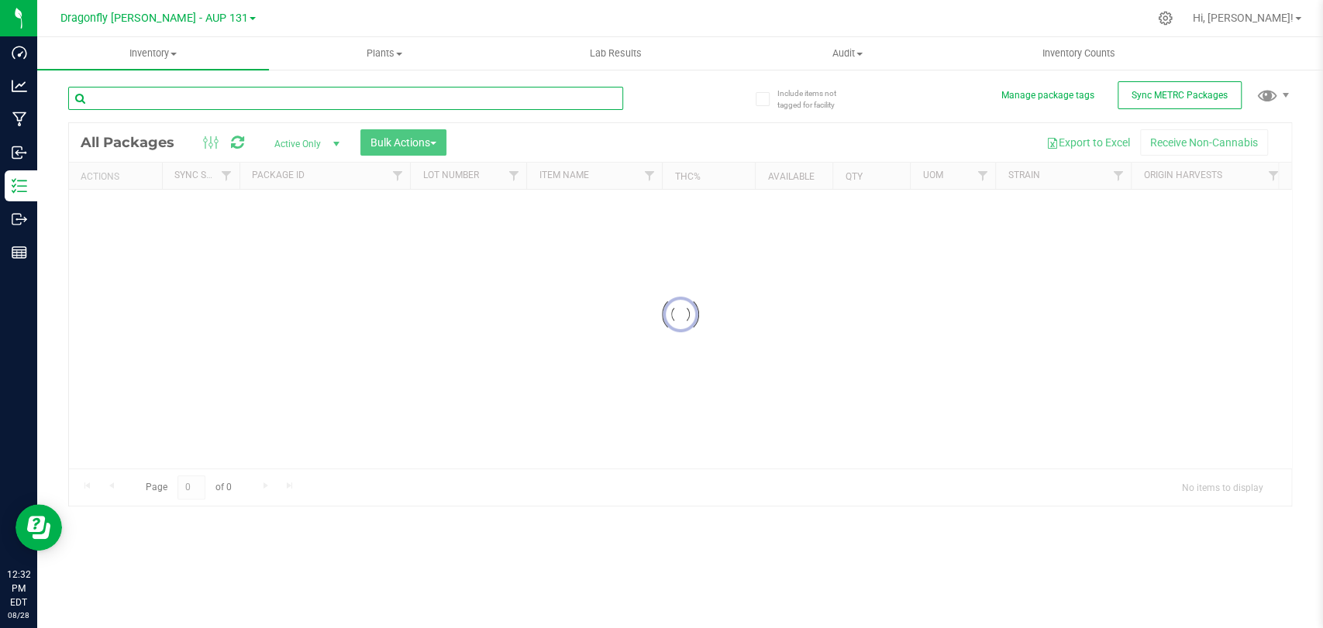
click at [284, 95] on input "text" at bounding box center [345, 98] width 555 height 23
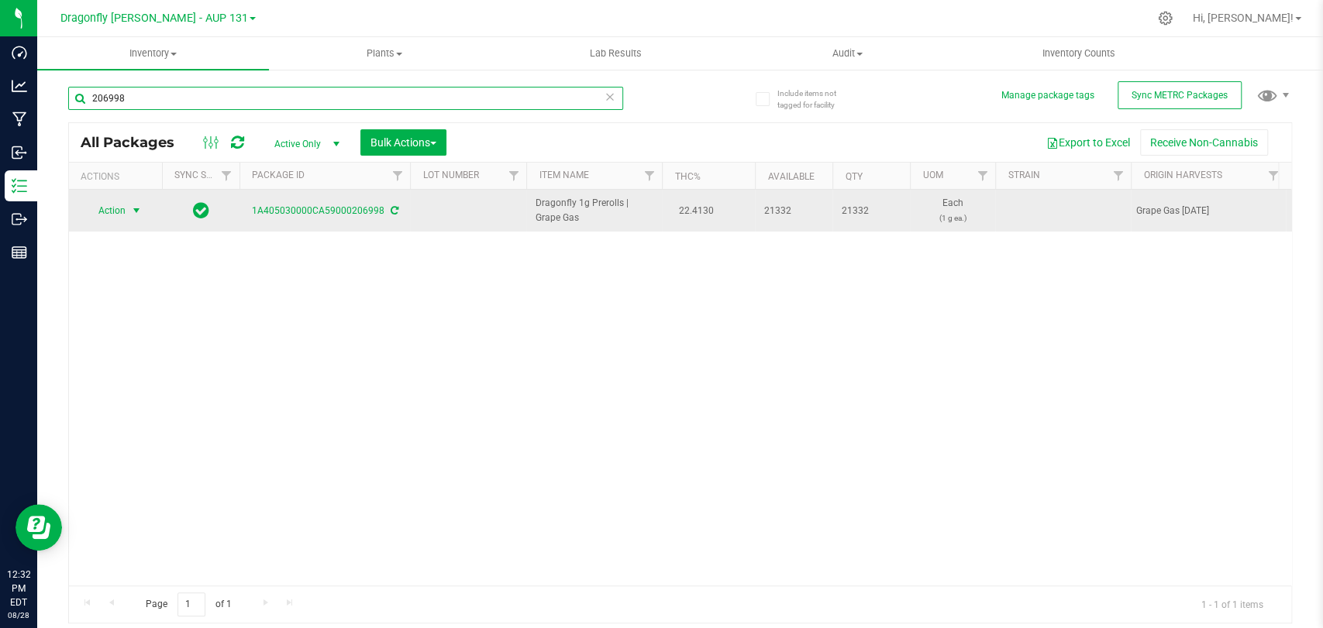
type input "206998"
click at [127, 208] on span "select" at bounding box center [136, 211] width 19 height 22
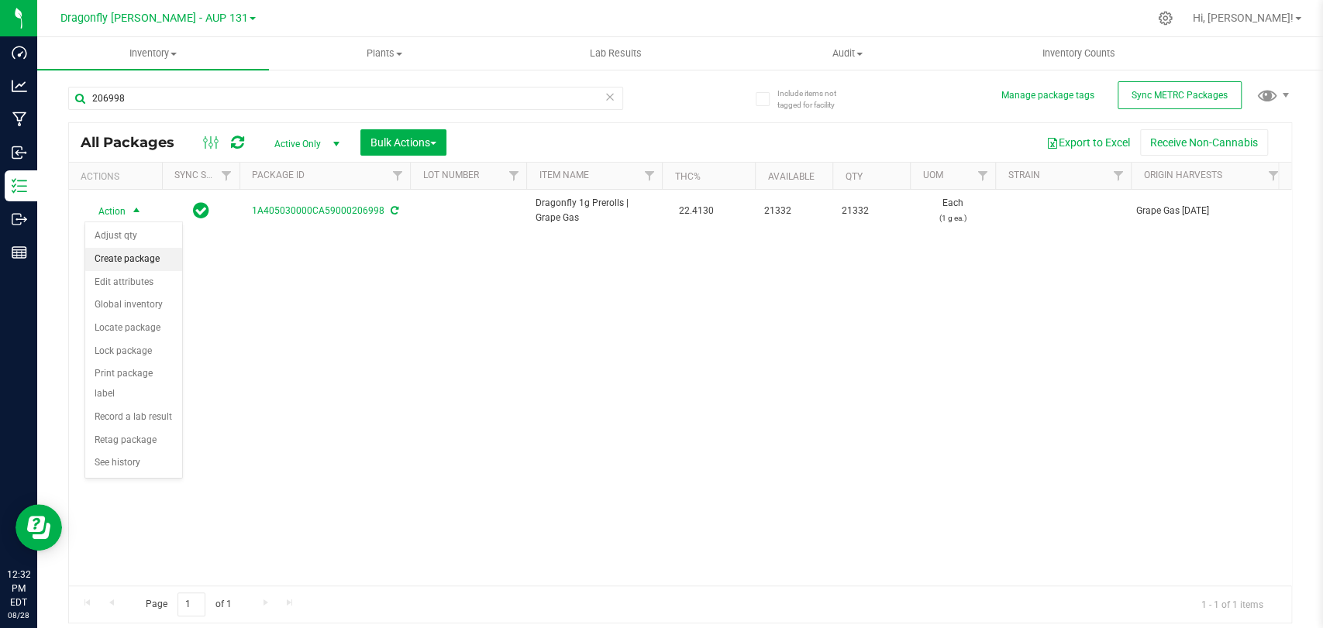
click at [143, 251] on li "Create package" at bounding box center [133, 259] width 97 height 23
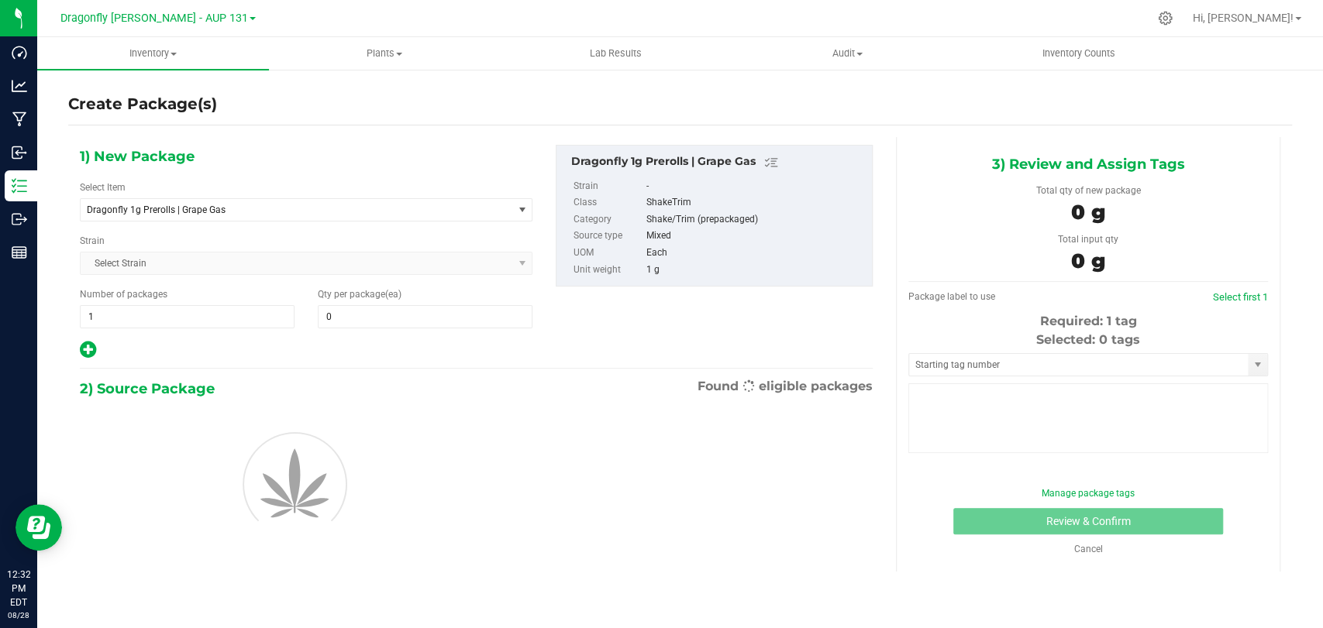
type input "0"
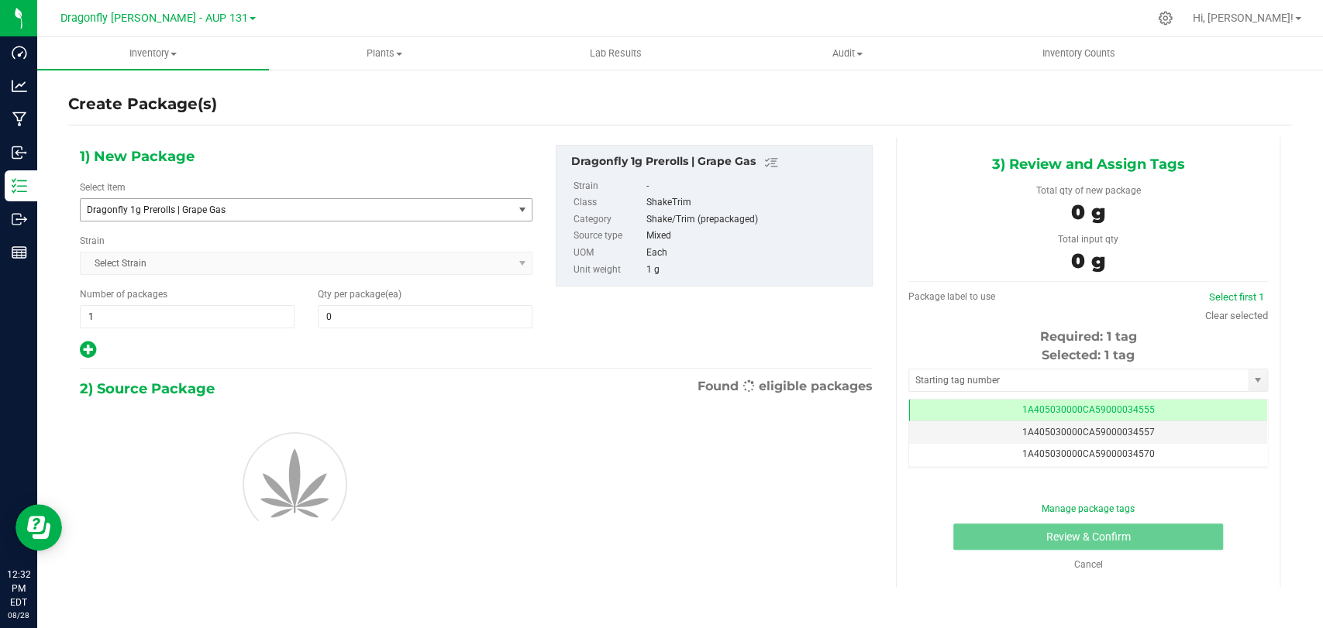
click at [229, 209] on span "Dragonfly 1g Prerolls | Grape Gas" at bounding box center [288, 210] width 402 height 11
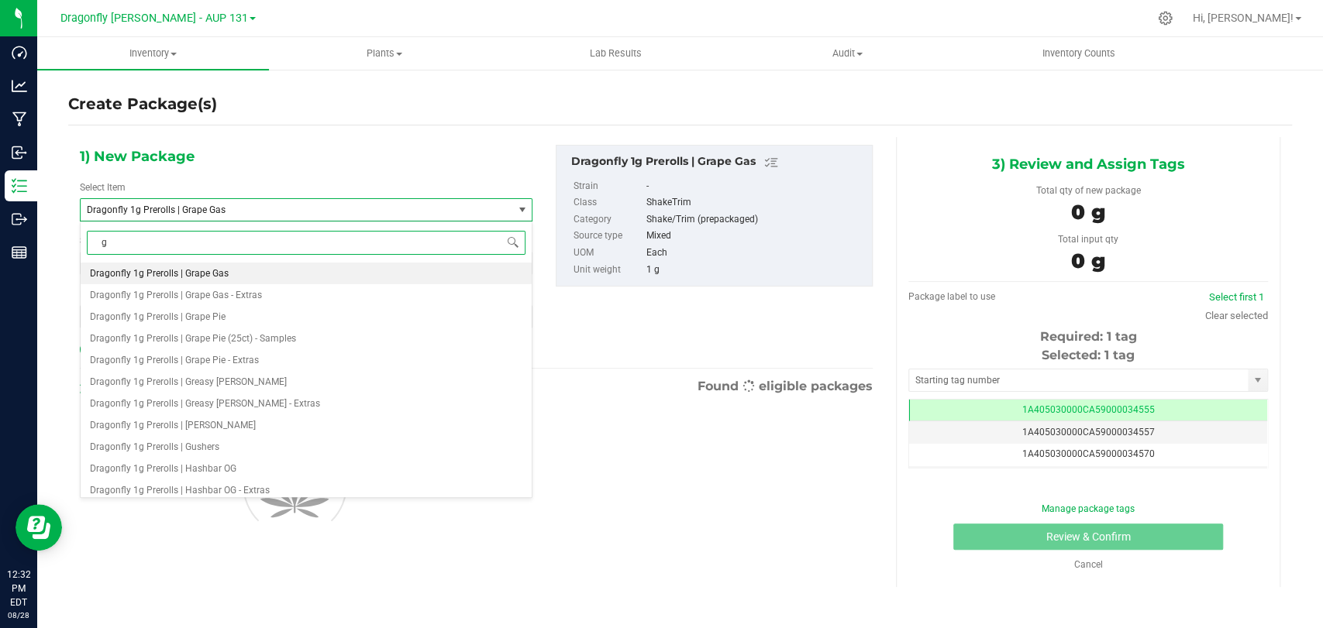
type input "gr"
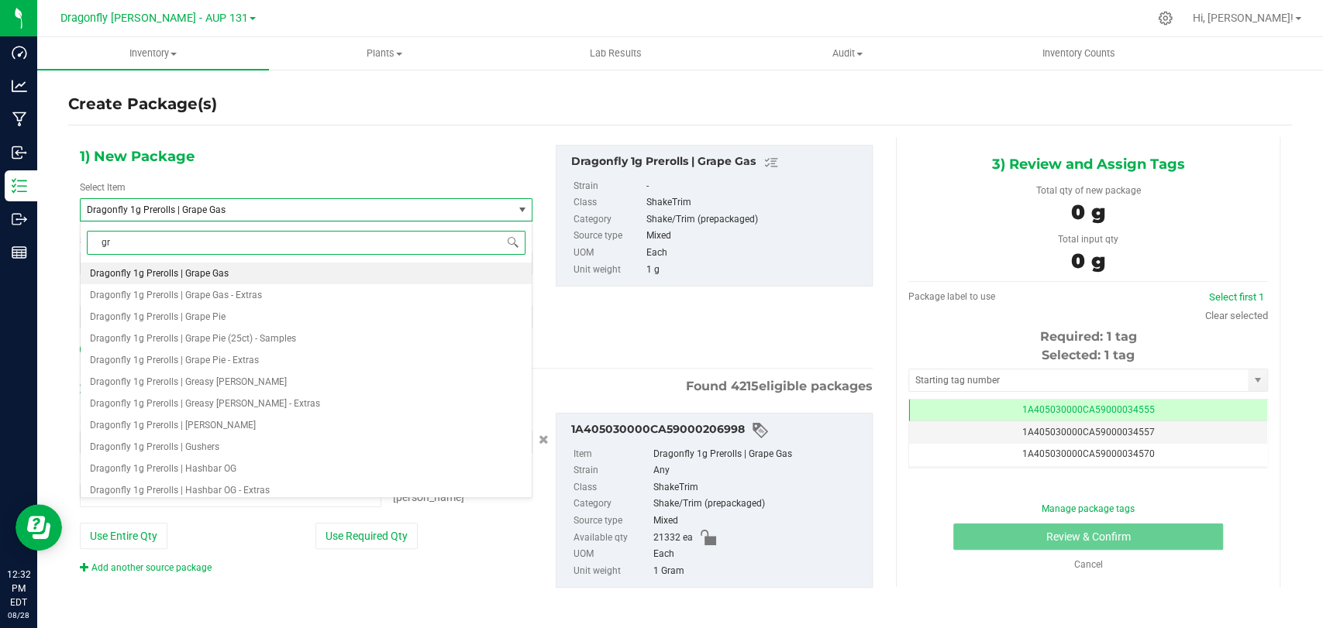
type input "0 ea"
type input "grape gas"
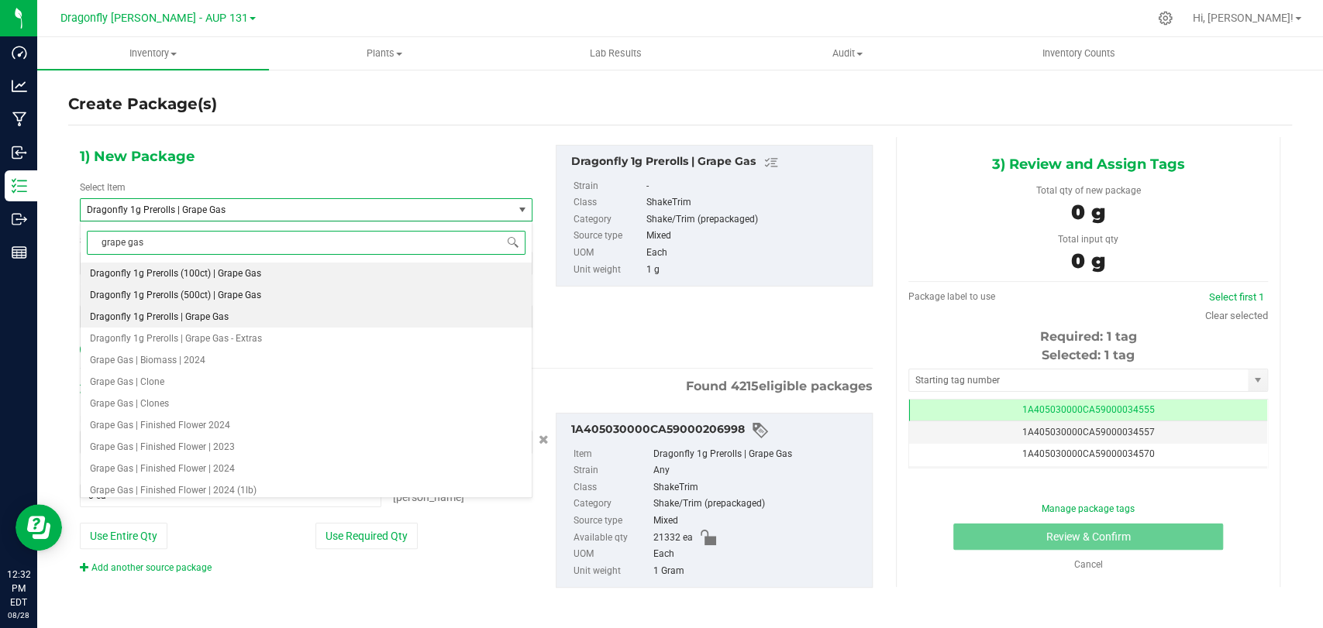
click at [262, 301] on li "Dragonfly 1g Prerolls (500ct) | Grape Gas" at bounding box center [306, 295] width 451 height 22
type input "0"
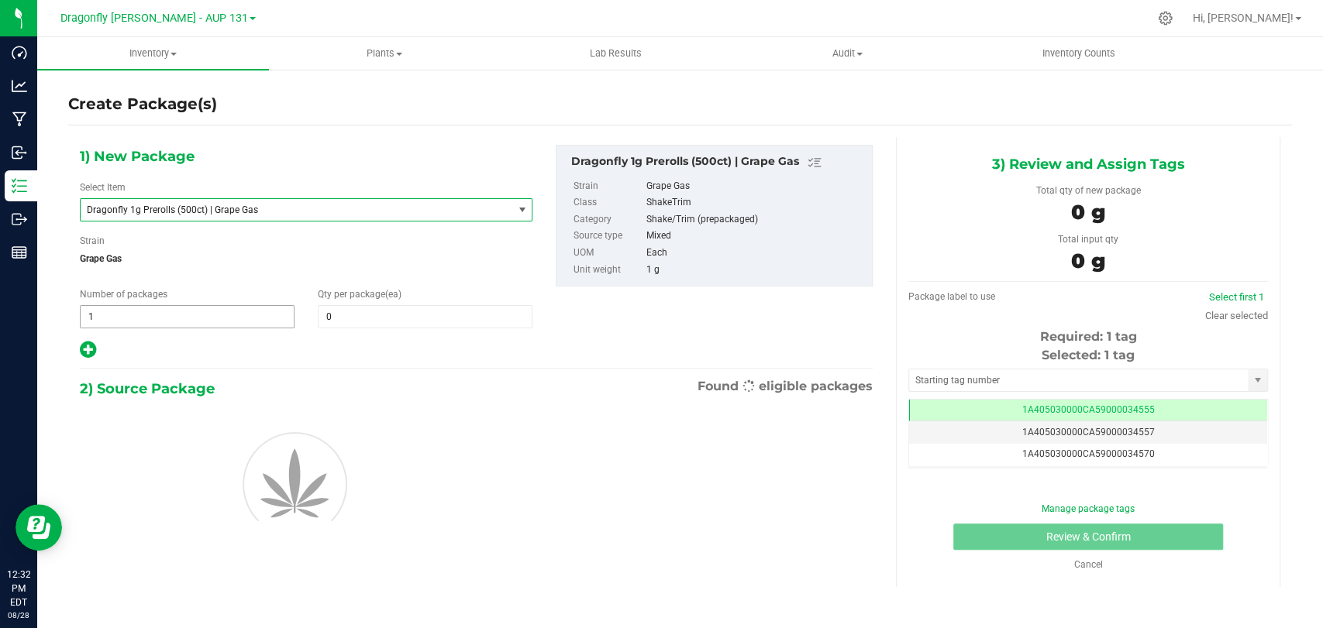
click at [240, 321] on span "1 1" at bounding box center [187, 316] width 215 height 23
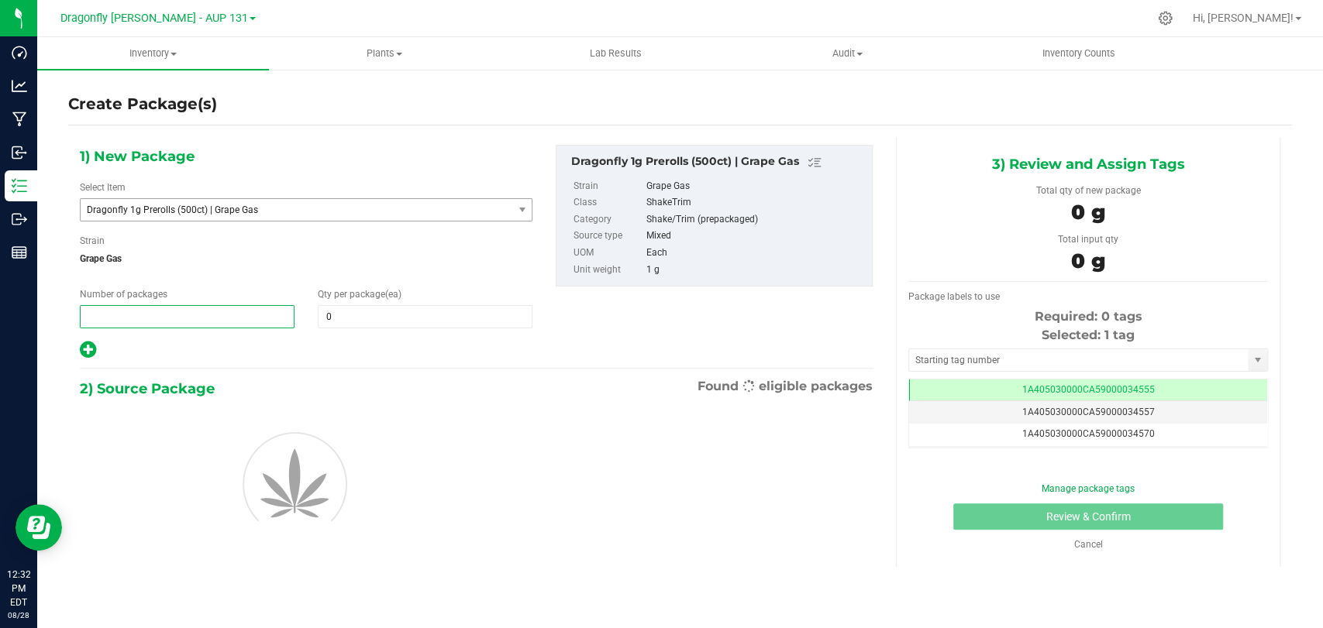
type input "4"
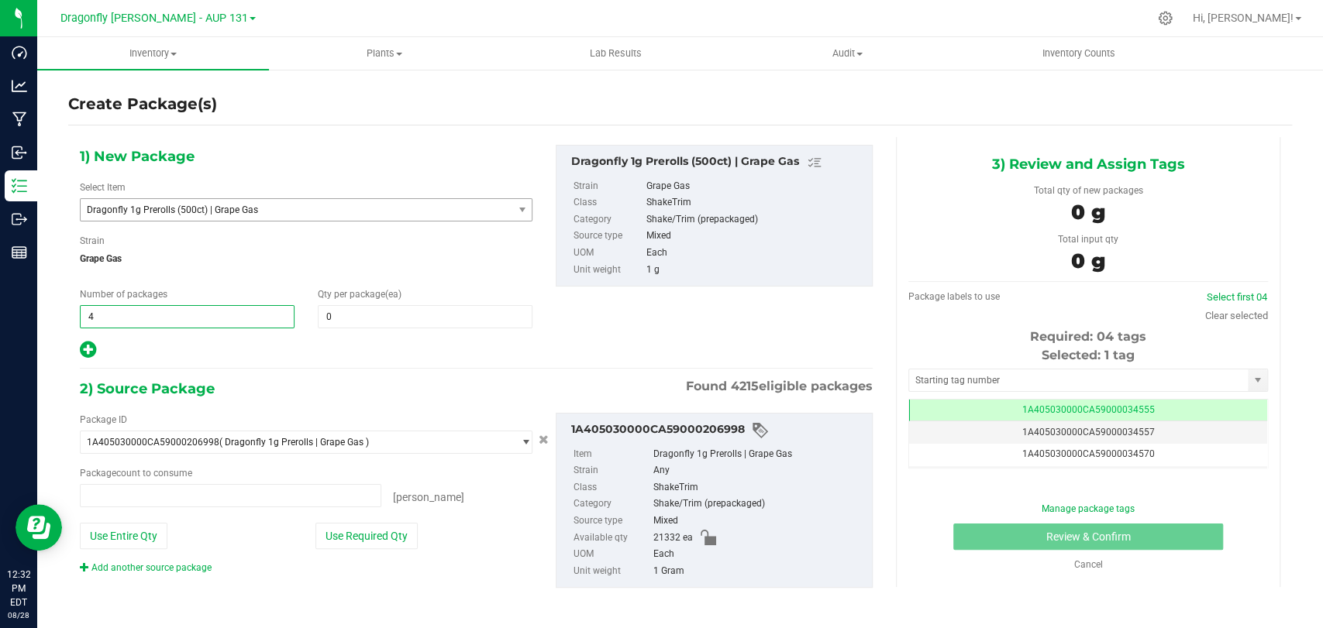
type input "0 ea"
type input "42"
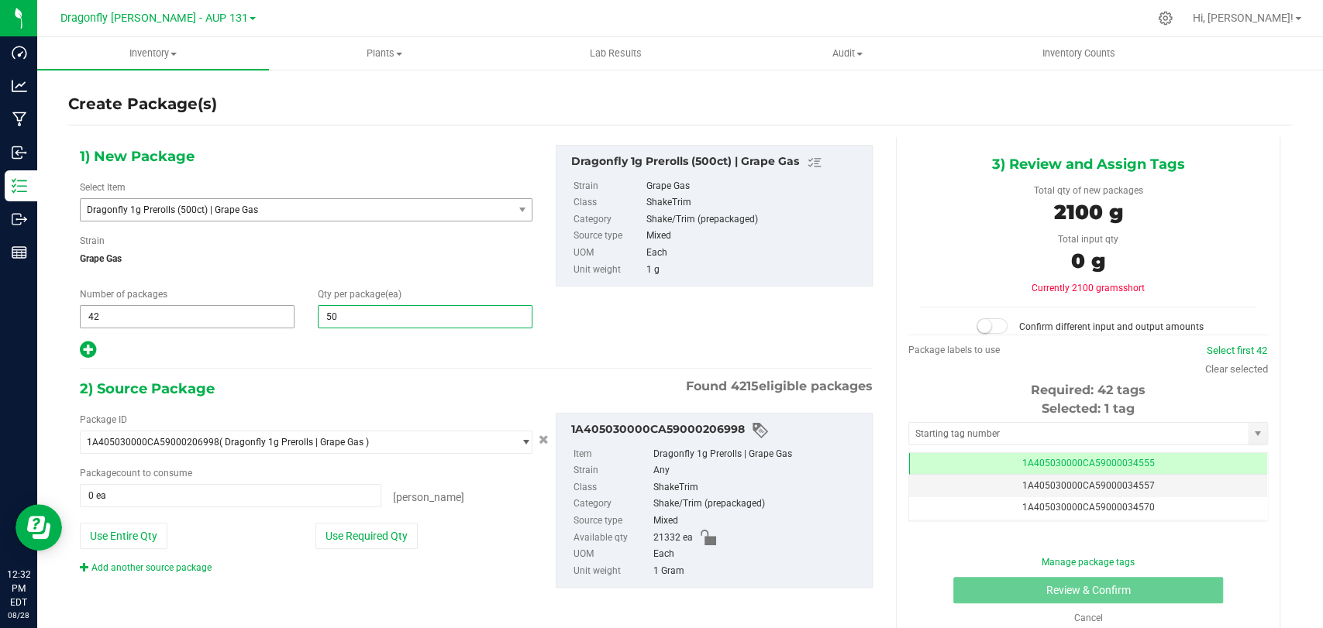
type input "500"
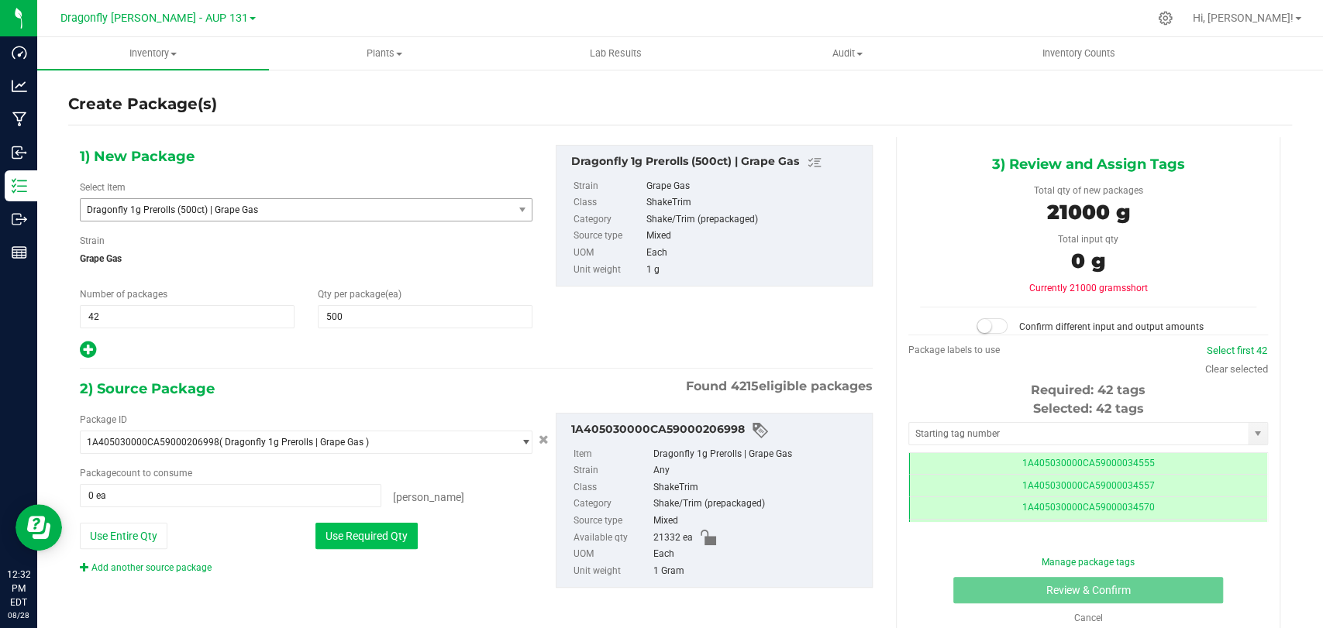
click at [388, 535] on button "Use Required Qty" at bounding box center [366, 536] width 102 height 26
type input "21000 ea"
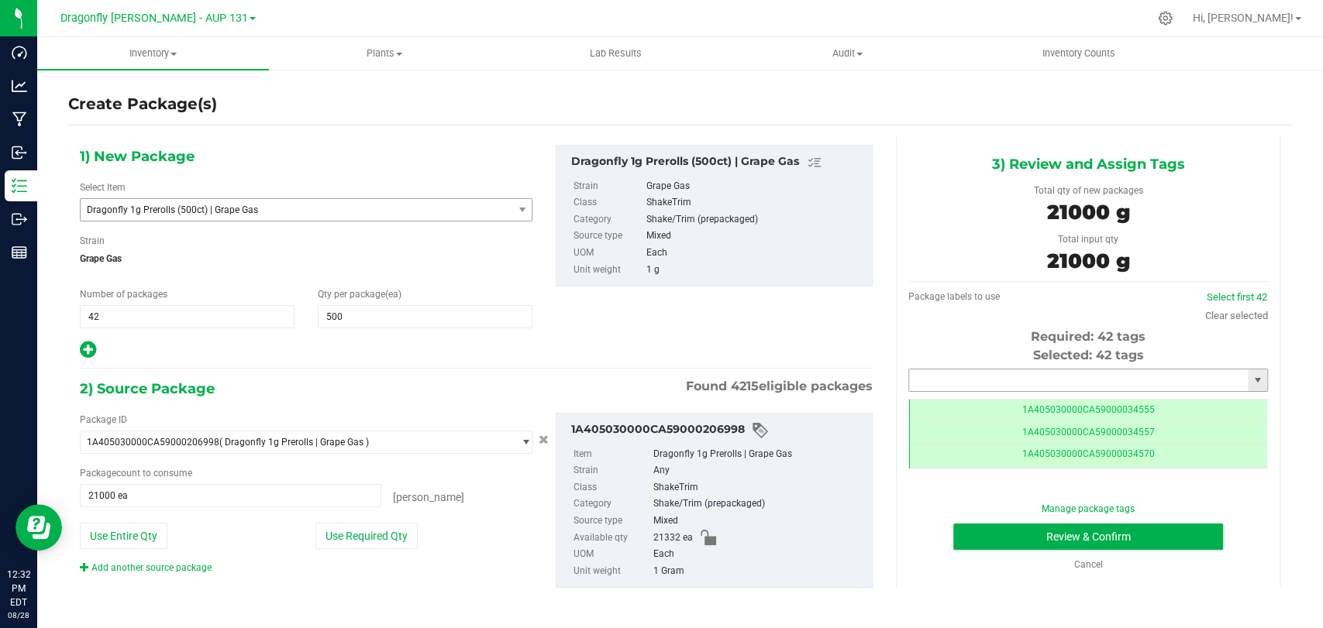
click at [975, 383] on input "text" at bounding box center [1078, 381] width 339 height 22
click at [1008, 400] on li "1A405030000CA59000225266" at bounding box center [1077, 406] width 354 height 23
type input "1A405030000CA59000225266"
click at [1007, 531] on button "Review & Confirm" at bounding box center [1087, 537] width 269 height 26
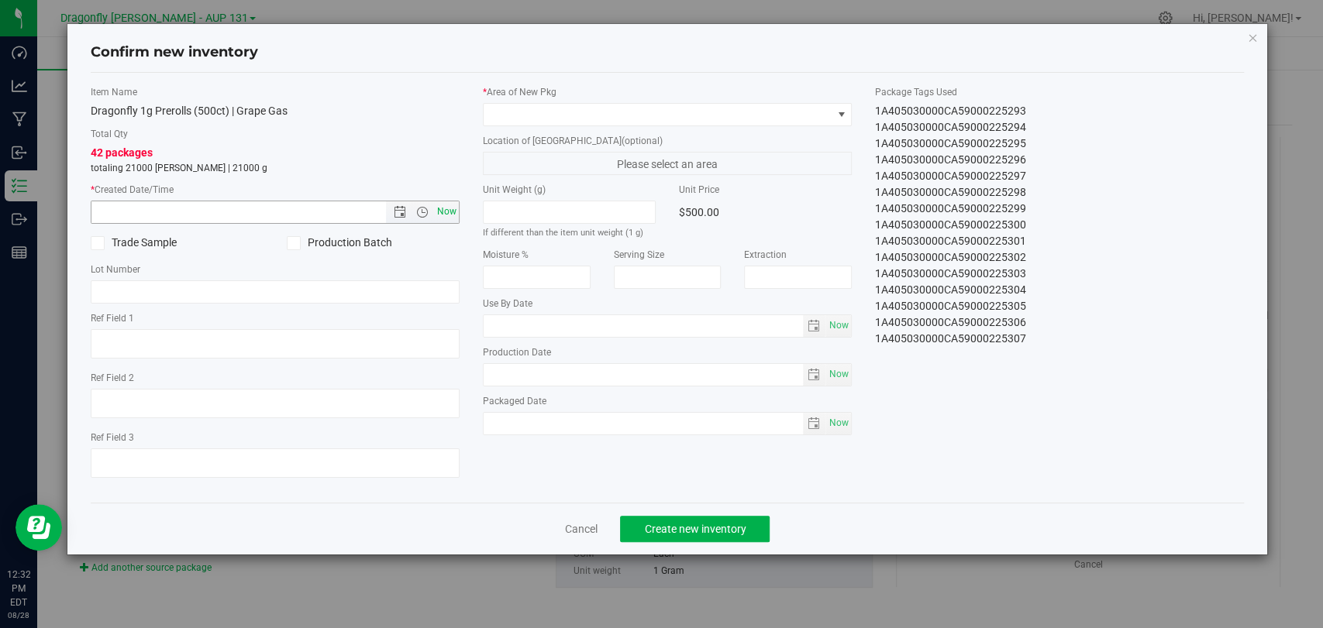
click at [451, 210] on span "Now" at bounding box center [447, 212] width 26 height 22
type input "[DATE] 12:32 PM"
click at [556, 127] on div "* Area of [GEOGRAPHIC_DATA] Location of [GEOGRAPHIC_DATA] (optional) Please sel…" at bounding box center [667, 264] width 392 height 358
click at [555, 113] on span at bounding box center [658, 115] width 348 height 22
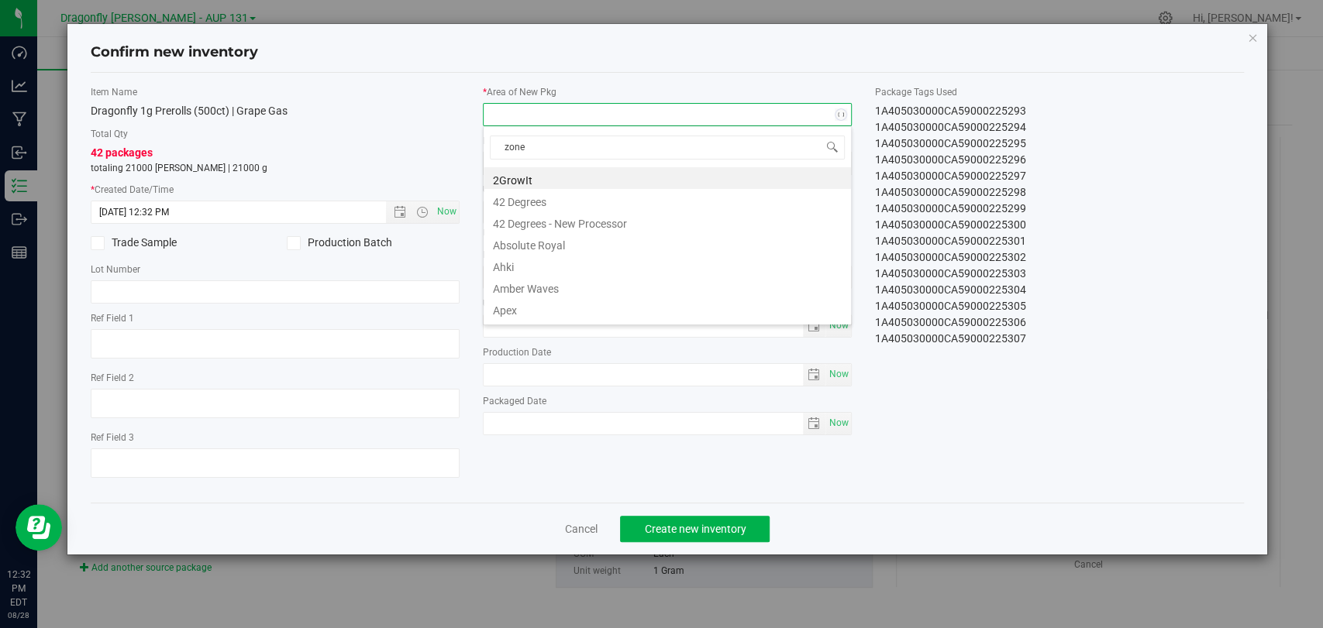
type input "zone 1"
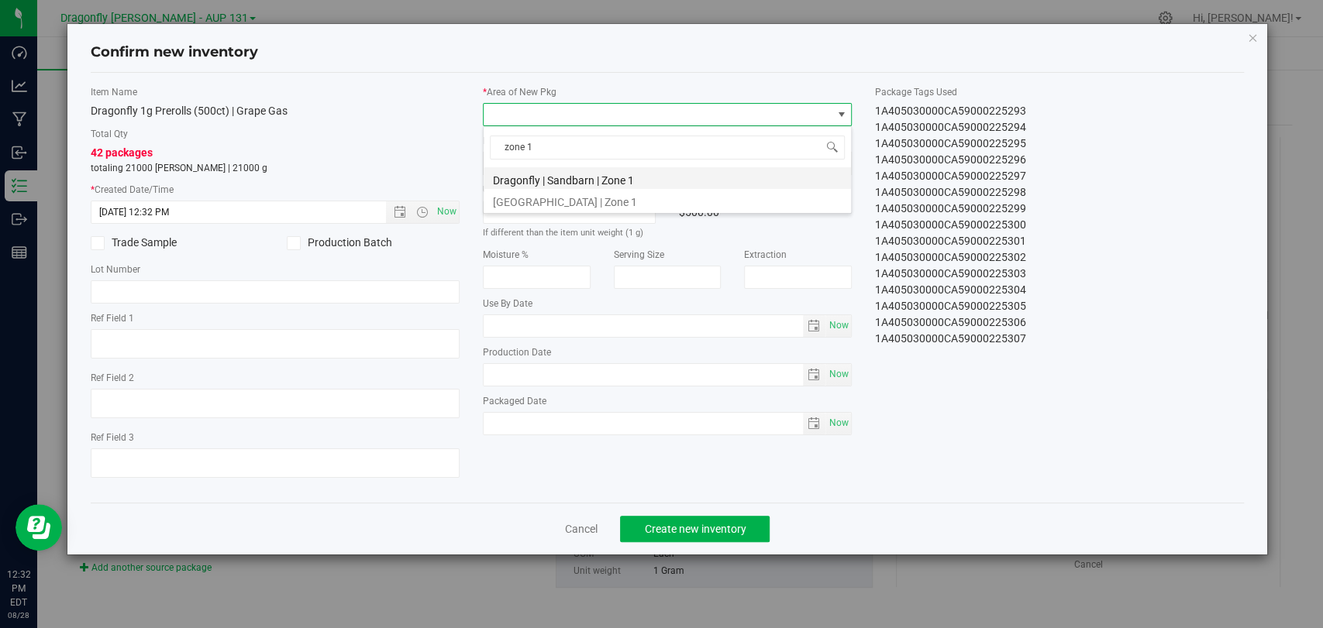
click at [617, 176] on li "Dragonfly | Sandbarn | Zone 1" at bounding box center [667, 178] width 367 height 22
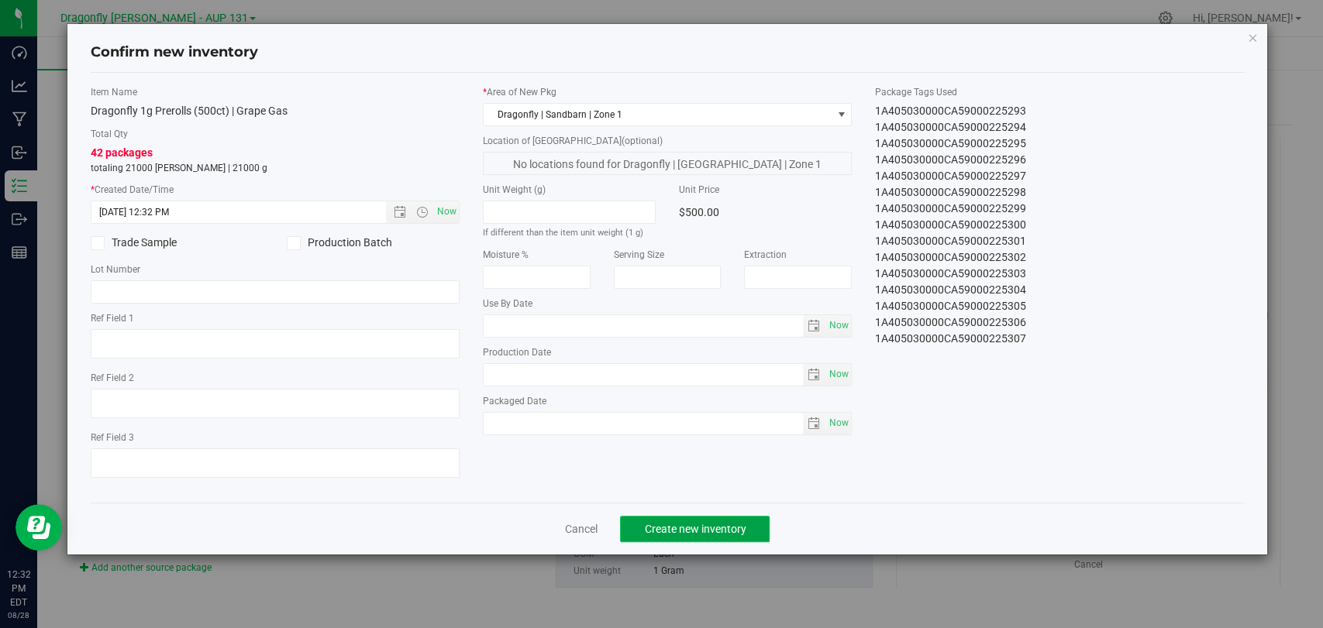
click at [740, 523] on span "Create new inventory" at bounding box center [695, 529] width 102 height 12
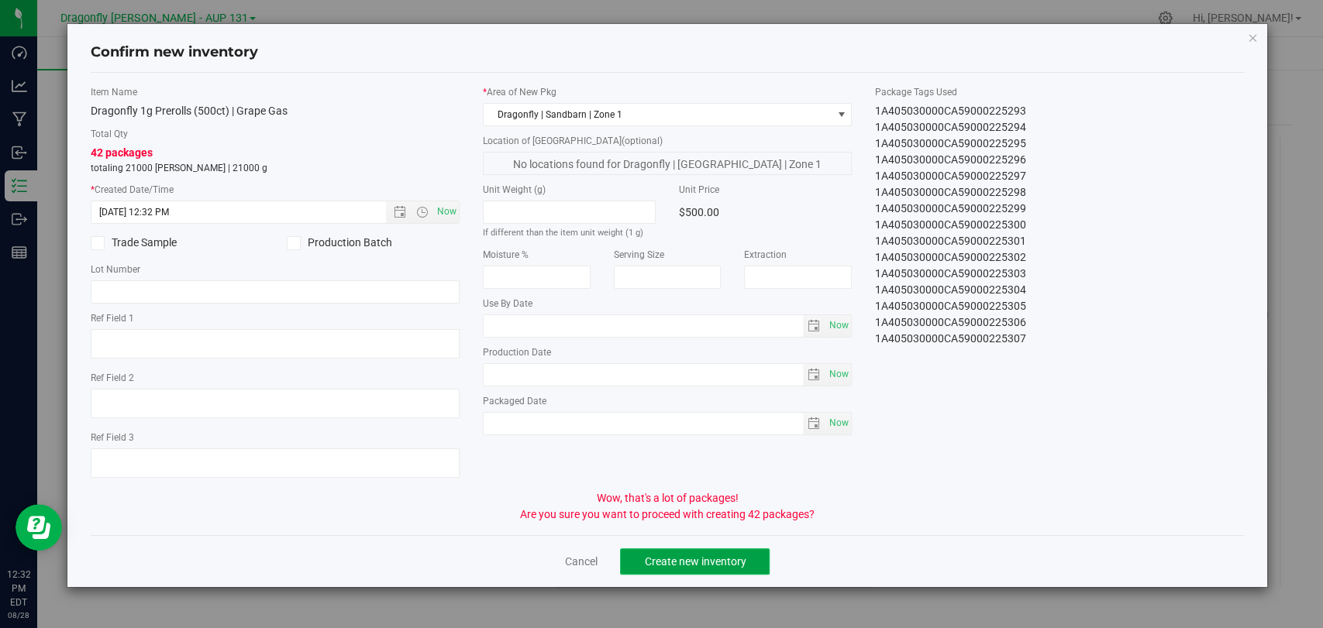
click at [734, 558] on span "Create new inventory" at bounding box center [695, 562] width 102 height 12
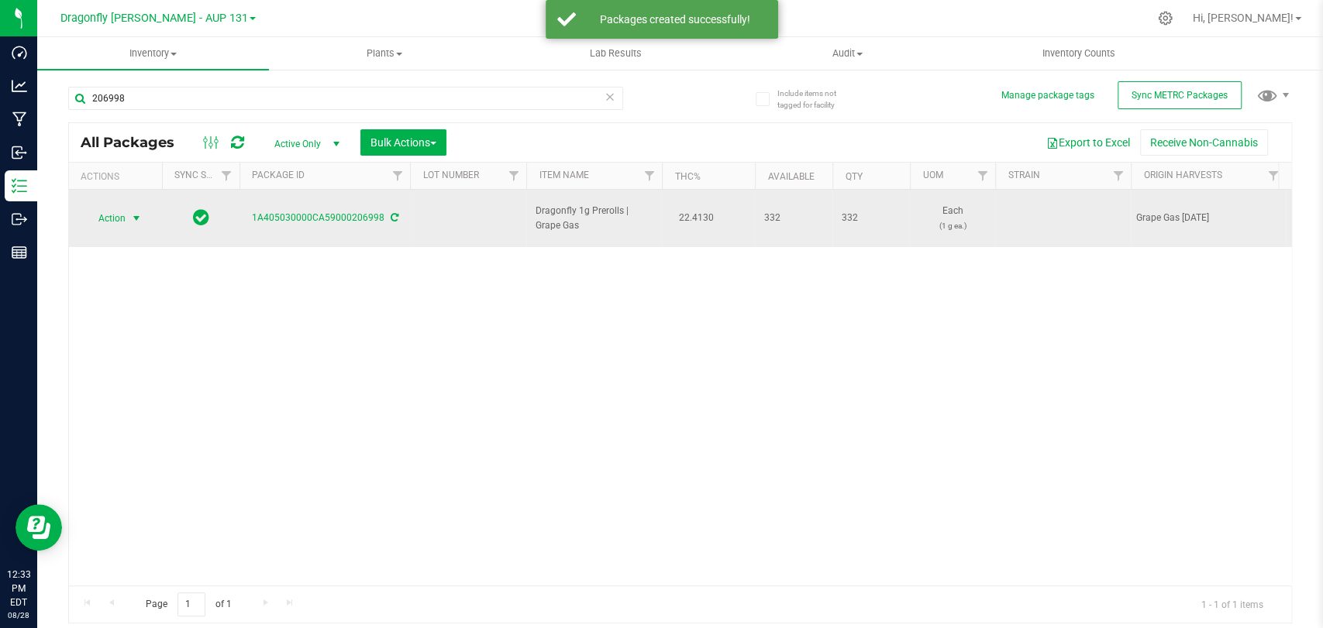
click at [122, 209] on span "Action" at bounding box center [105, 219] width 42 height 22
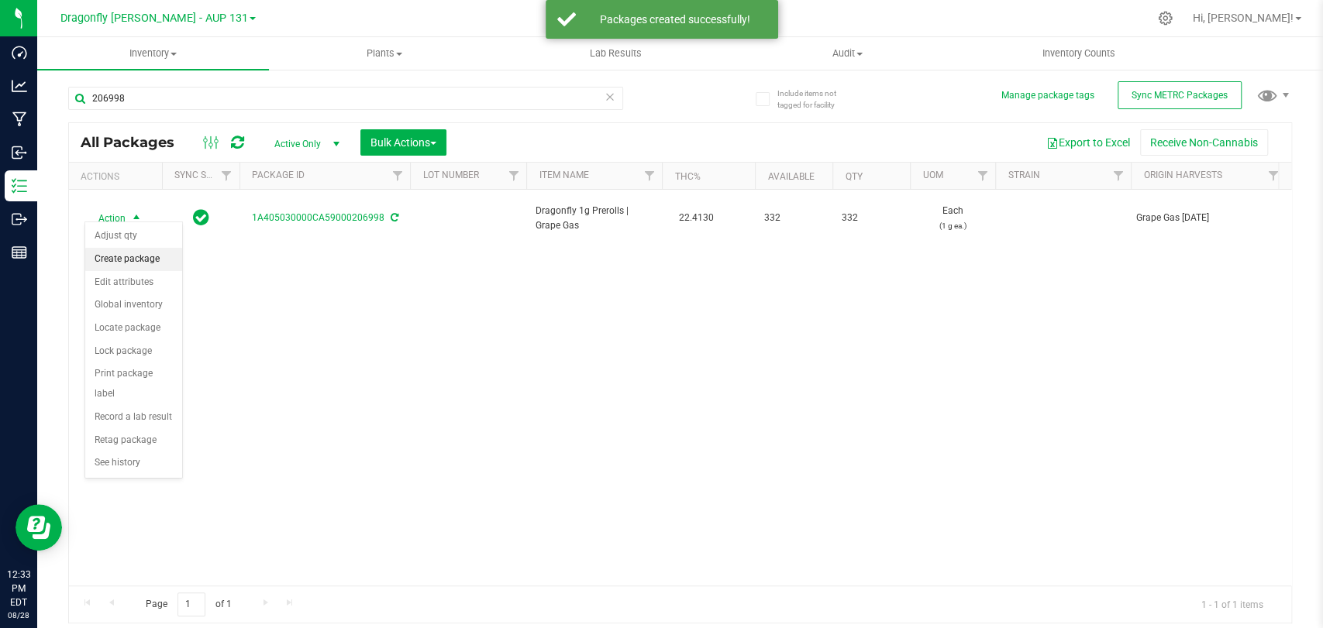
click at [126, 258] on li "Create package" at bounding box center [133, 259] width 97 height 23
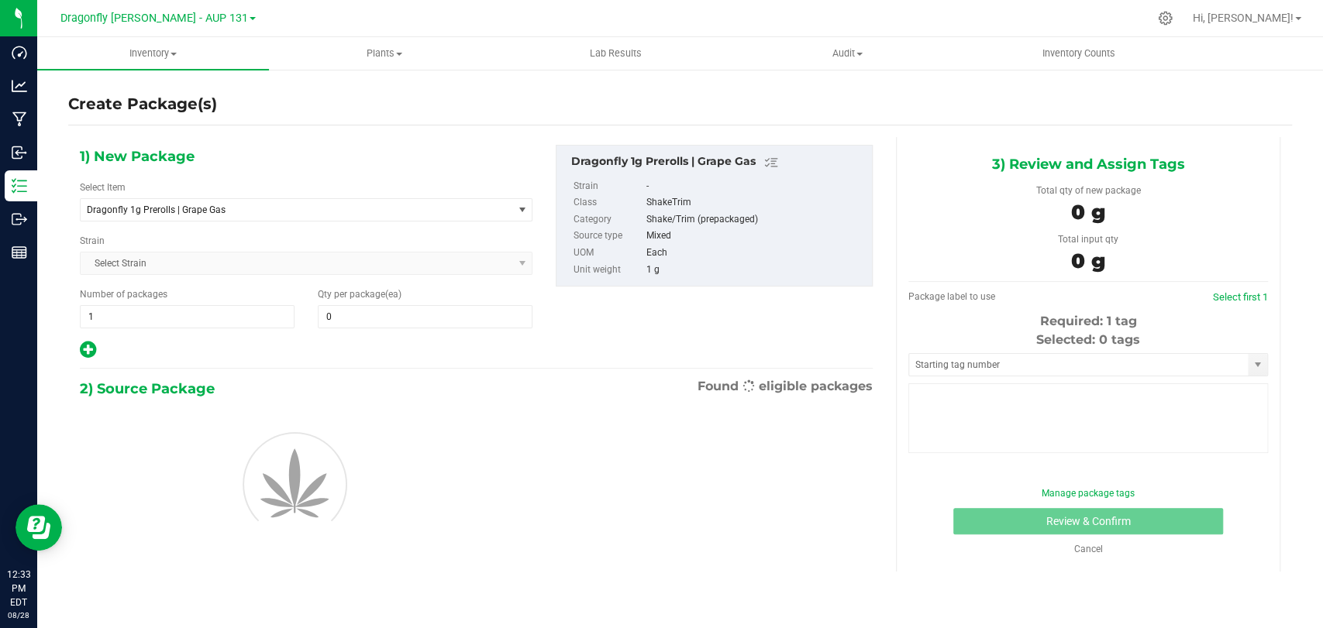
type input "0"
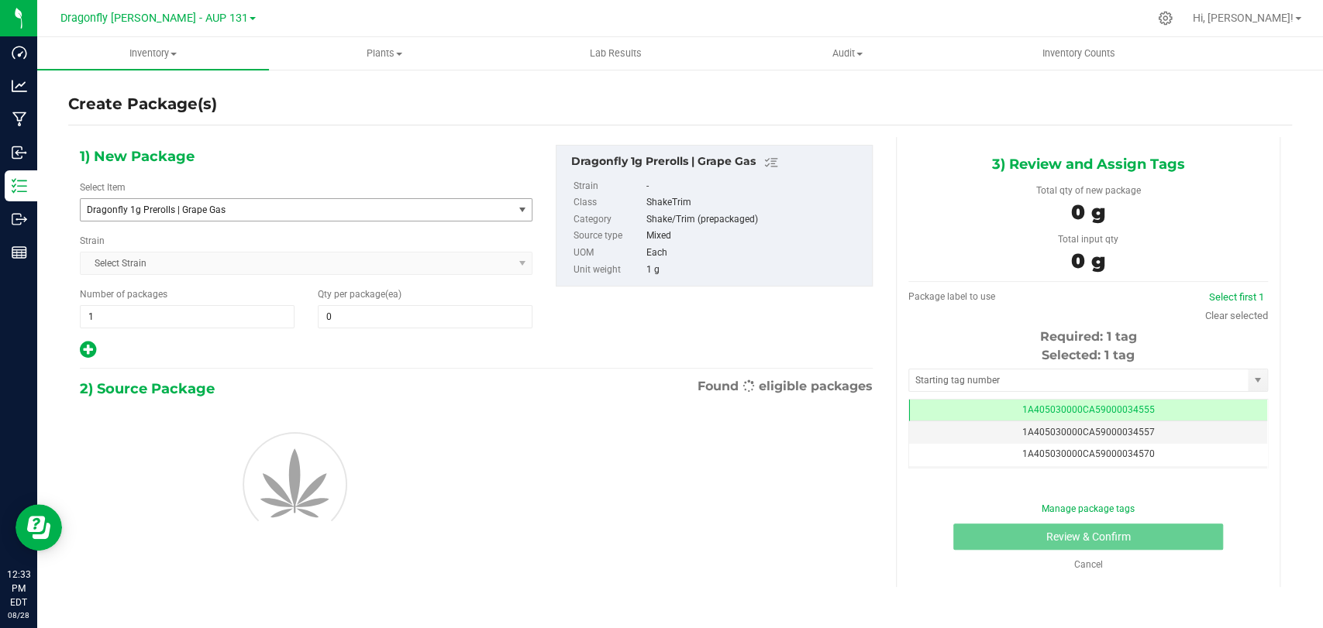
click at [187, 212] on span "Dragonfly 1g Prerolls | Grape Gas" at bounding box center [288, 210] width 402 height 11
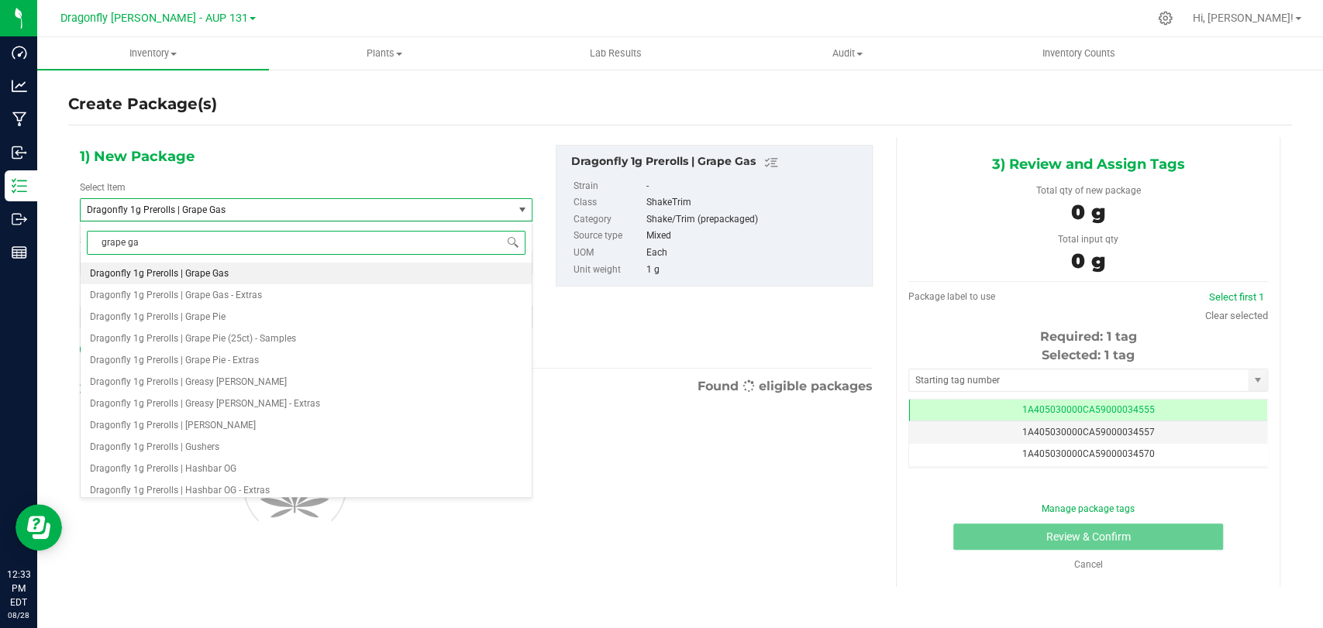
type input "grape gas"
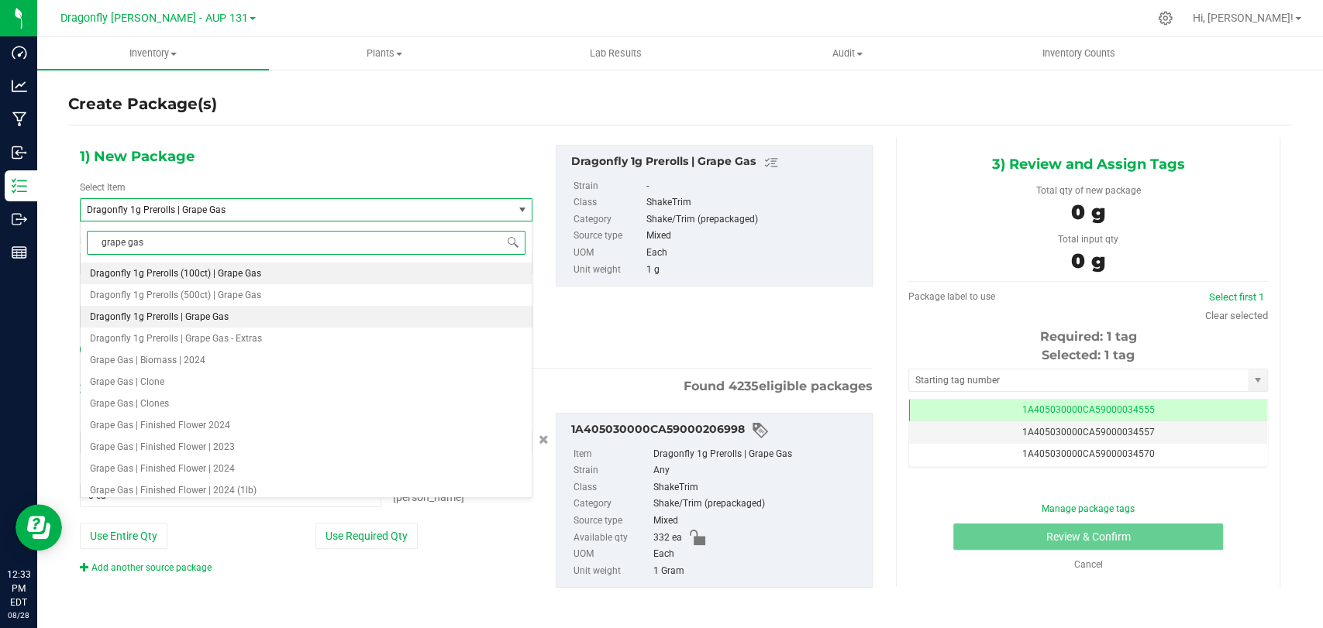
click at [255, 277] on span "Dragonfly 1g Prerolls (100ct) | Grape Gas" at bounding box center [175, 273] width 171 height 11
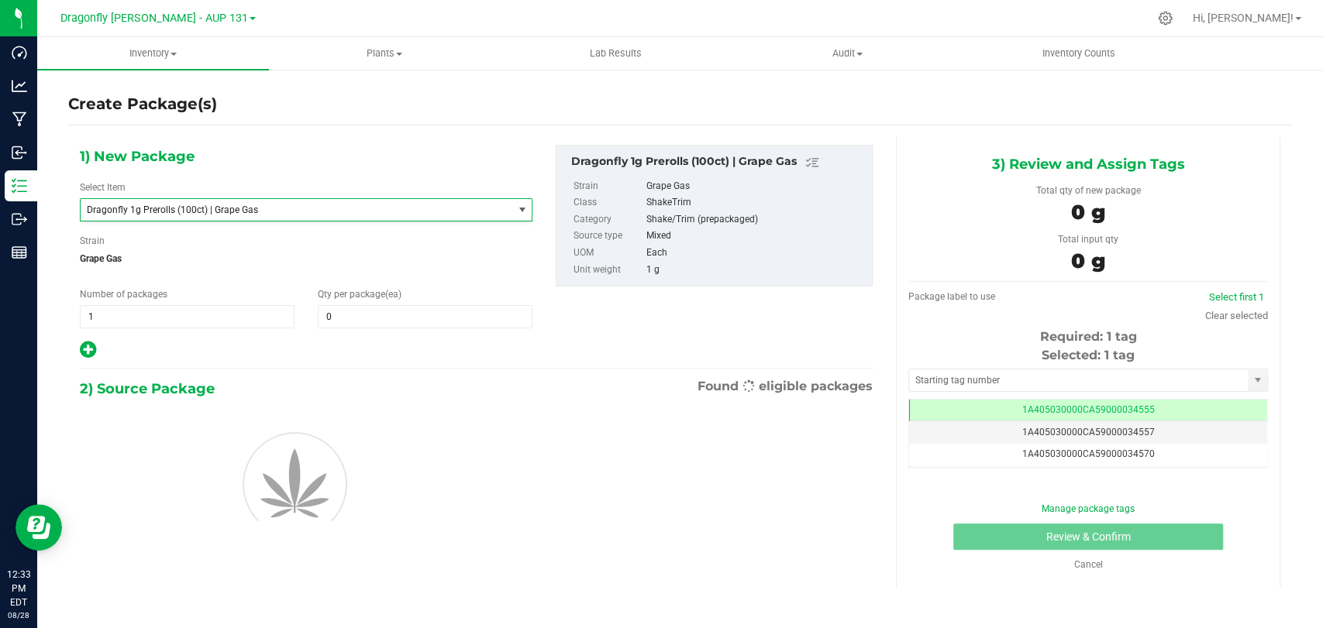
type input "0"
click at [229, 311] on span "1 1" at bounding box center [187, 316] width 215 height 23
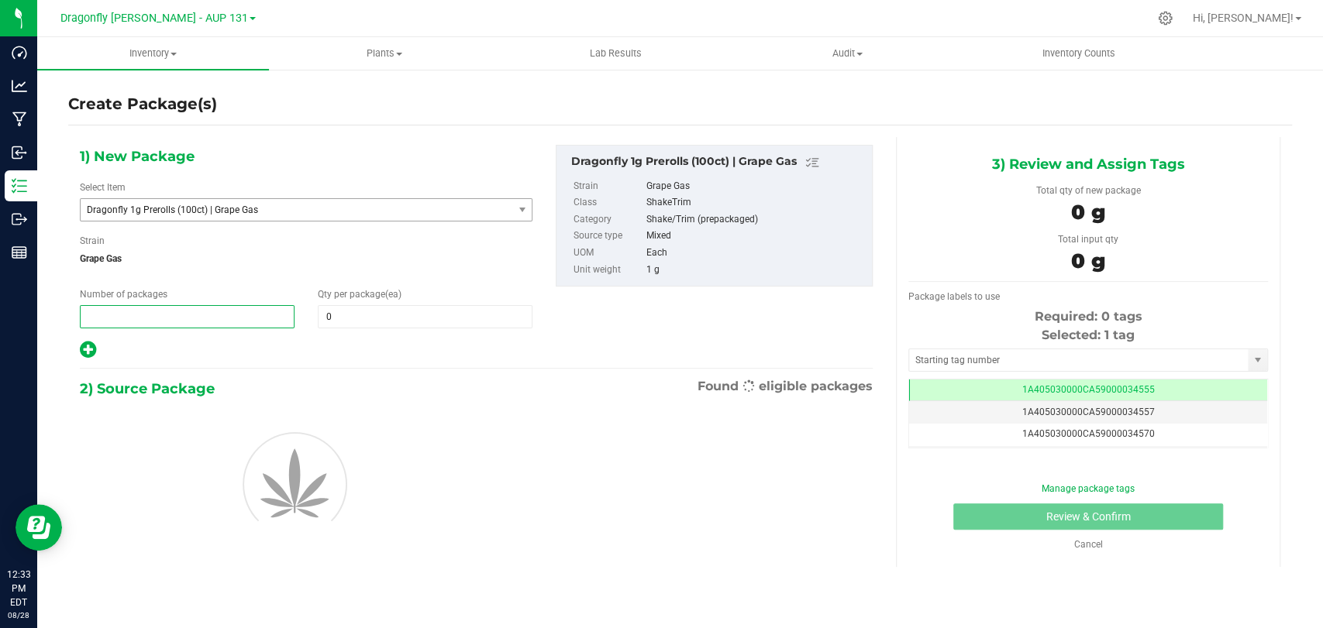
type input "2"
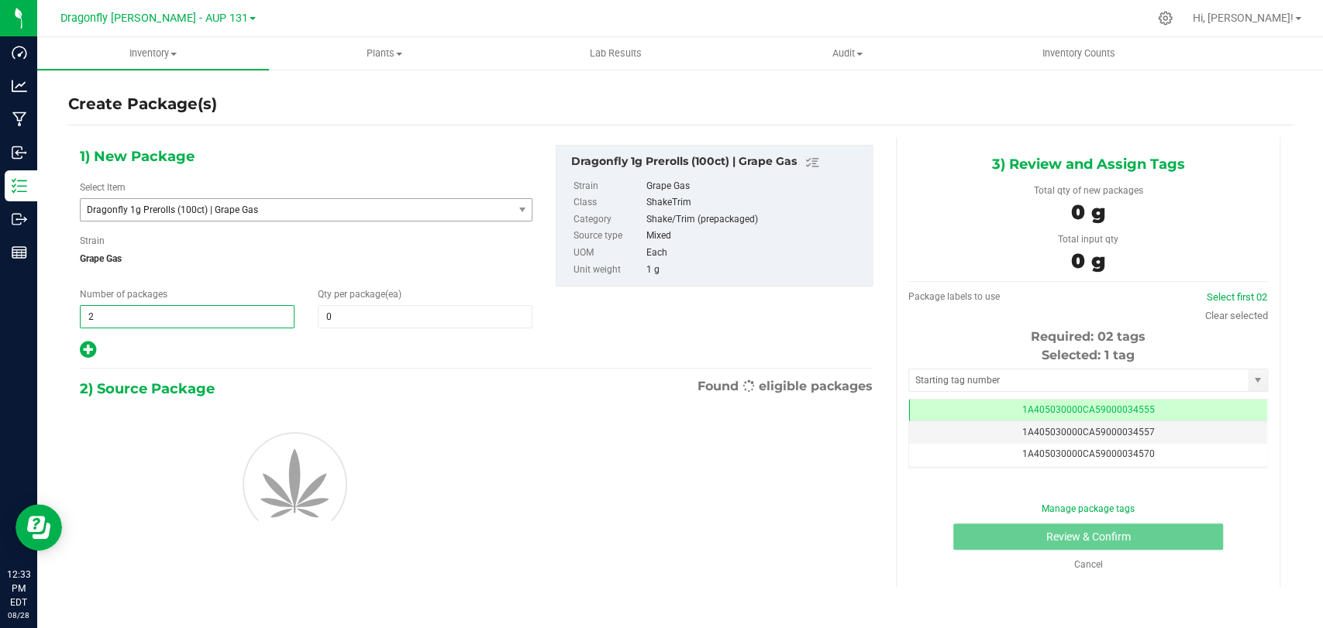
type input "2"
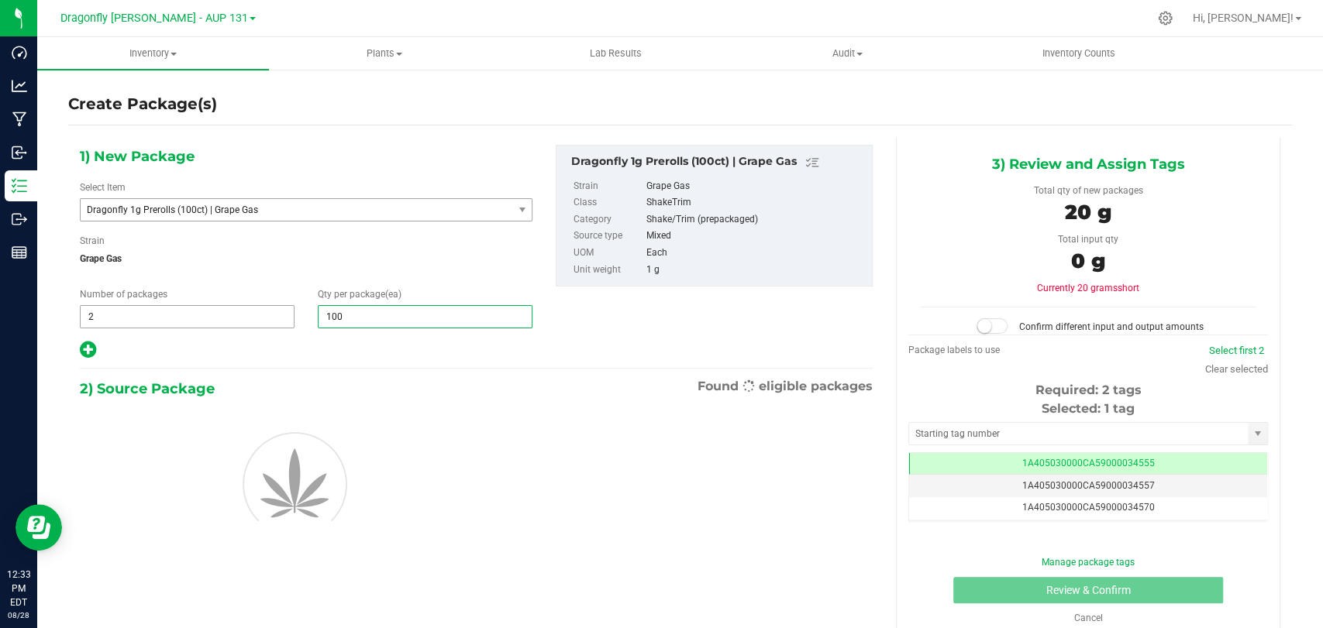
type input "1000"
type input "1,000"
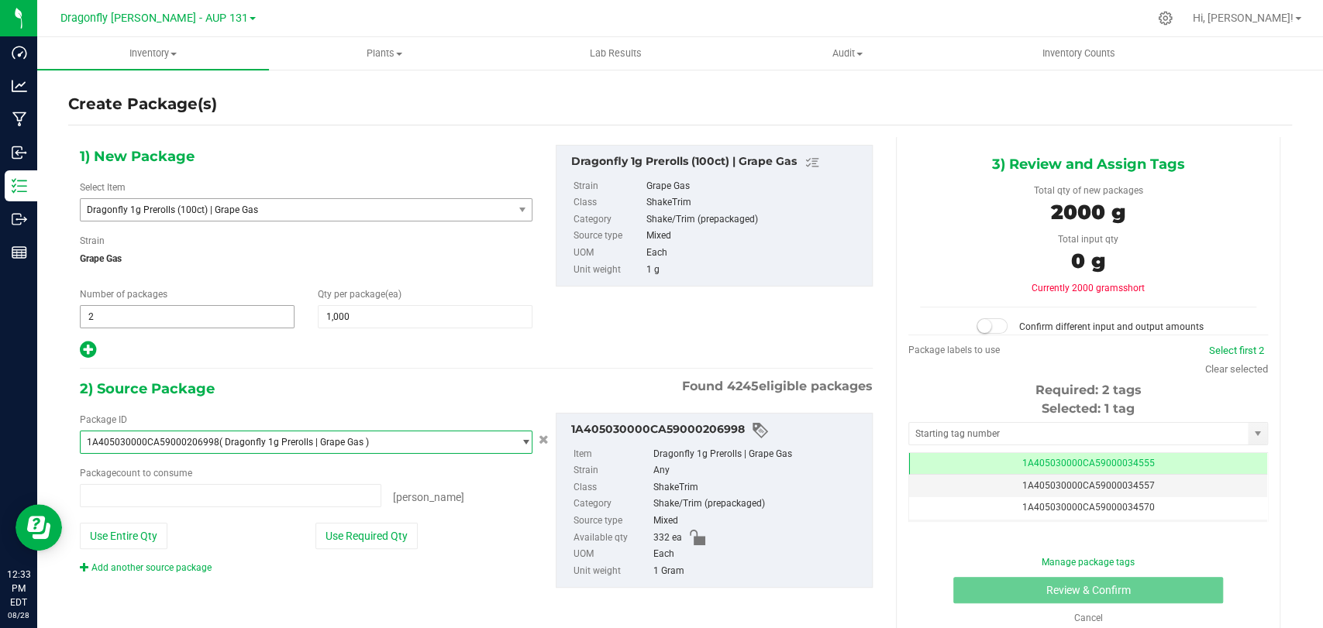
type input "0 ea"
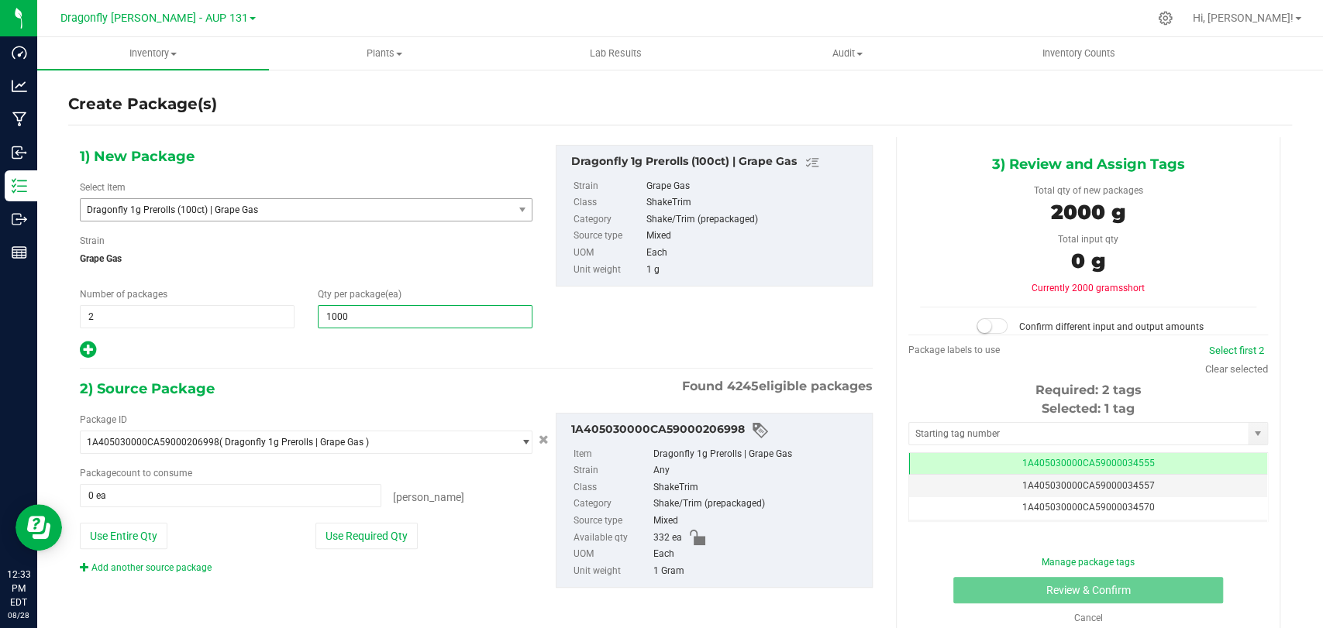
click at [401, 318] on span "1,000 1000" at bounding box center [425, 316] width 215 height 23
type input "100"
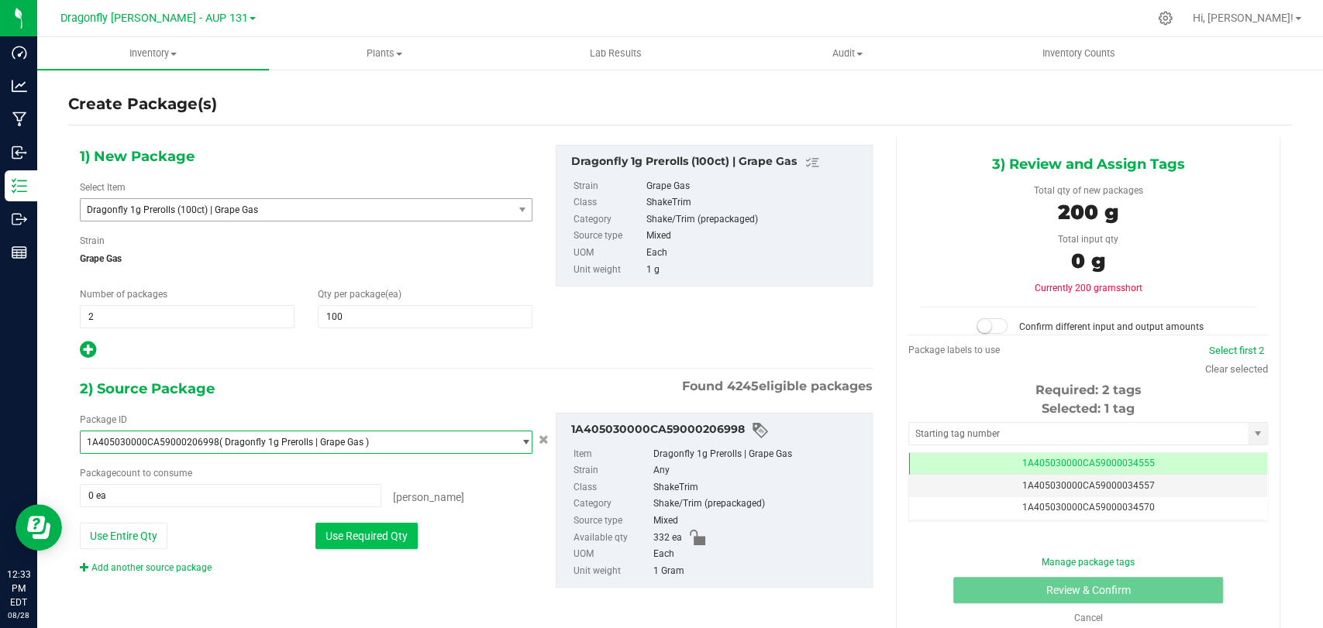
click at [350, 523] on button "Use Required Qty" at bounding box center [366, 536] width 102 height 26
type input "200 ea"
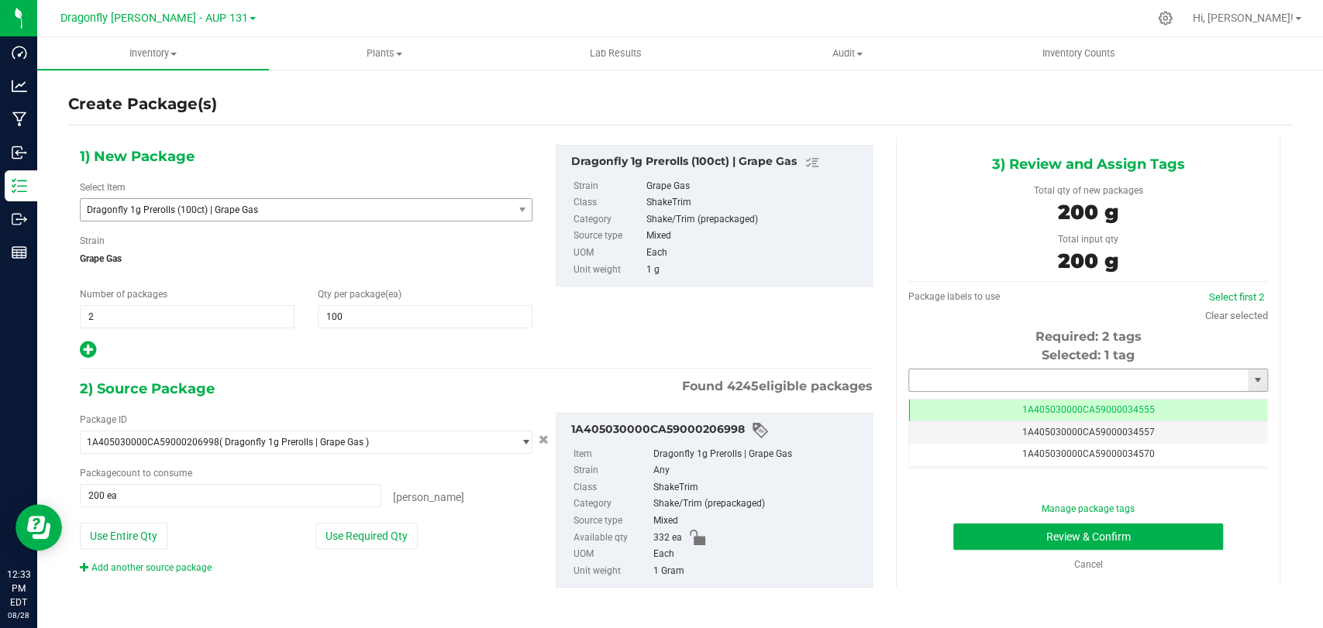
click at [984, 380] on input "text" at bounding box center [1078, 381] width 339 height 22
click at [991, 411] on li "1A405030000CA59000225308" at bounding box center [1077, 406] width 354 height 23
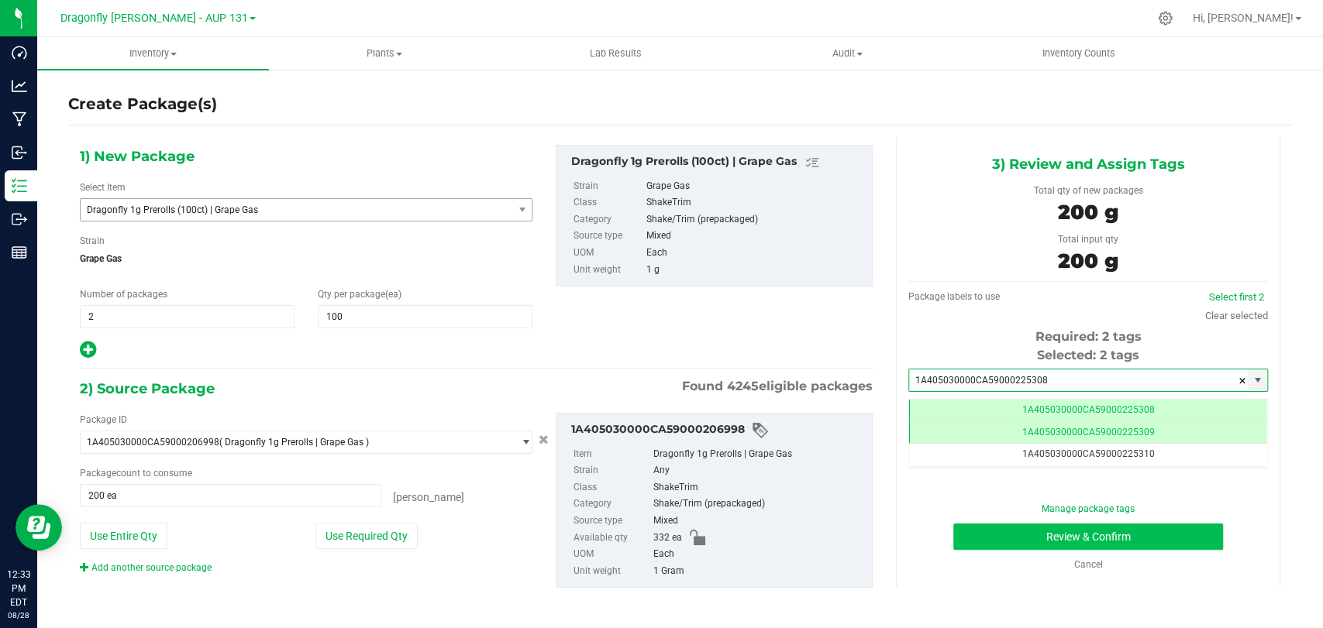
type input "1A405030000CA59000225308"
click at [1060, 541] on button "Review & Confirm" at bounding box center [1087, 537] width 269 height 26
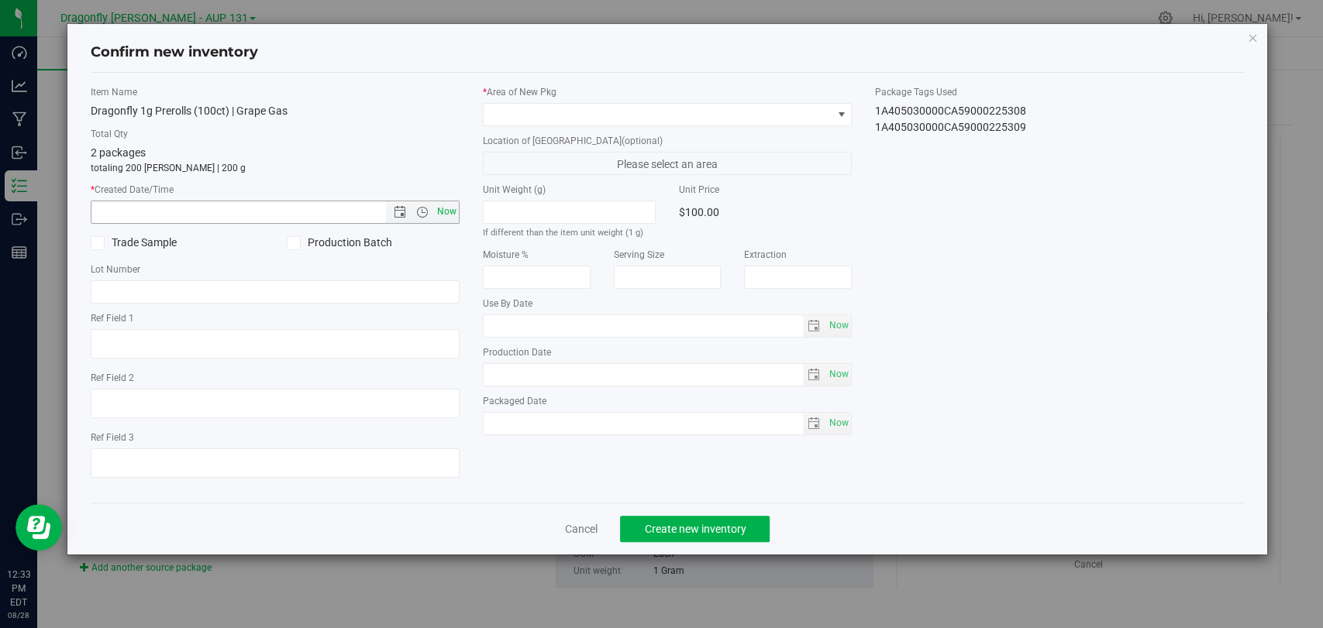
click at [451, 210] on span "Now" at bounding box center [447, 212] width 26 height 22
type input "[DATE] 12:33 PM"
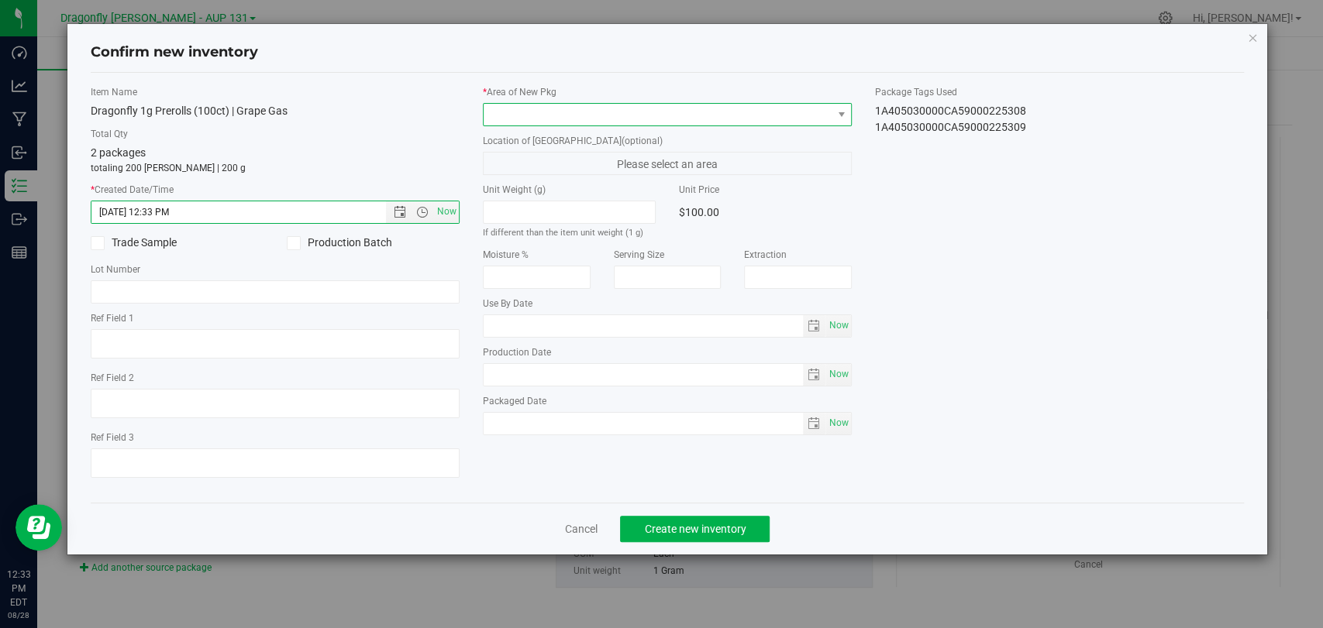
click at [614, 104] on span at bounding box center [658, 115] width 348 height 22
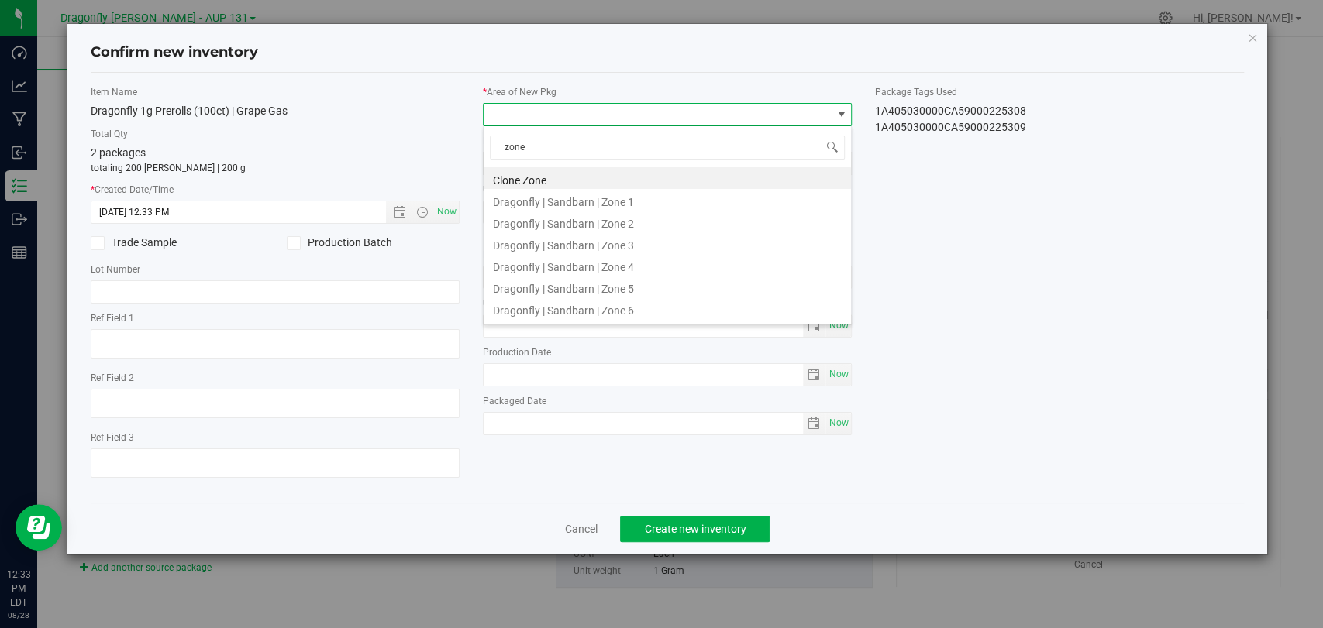
type input "zone 1"
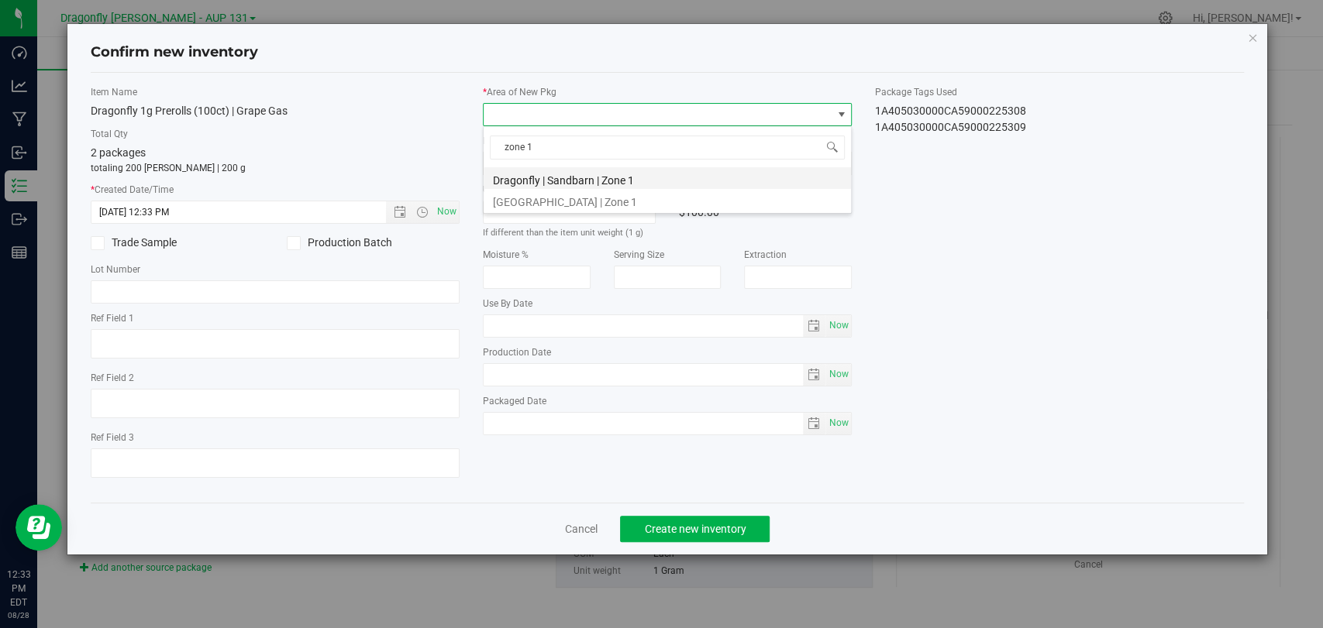
click at [723, 170] on li "Dragonfly | Sandbarn | Zone 1" at bounding box center [667, 178] width 367 height 22
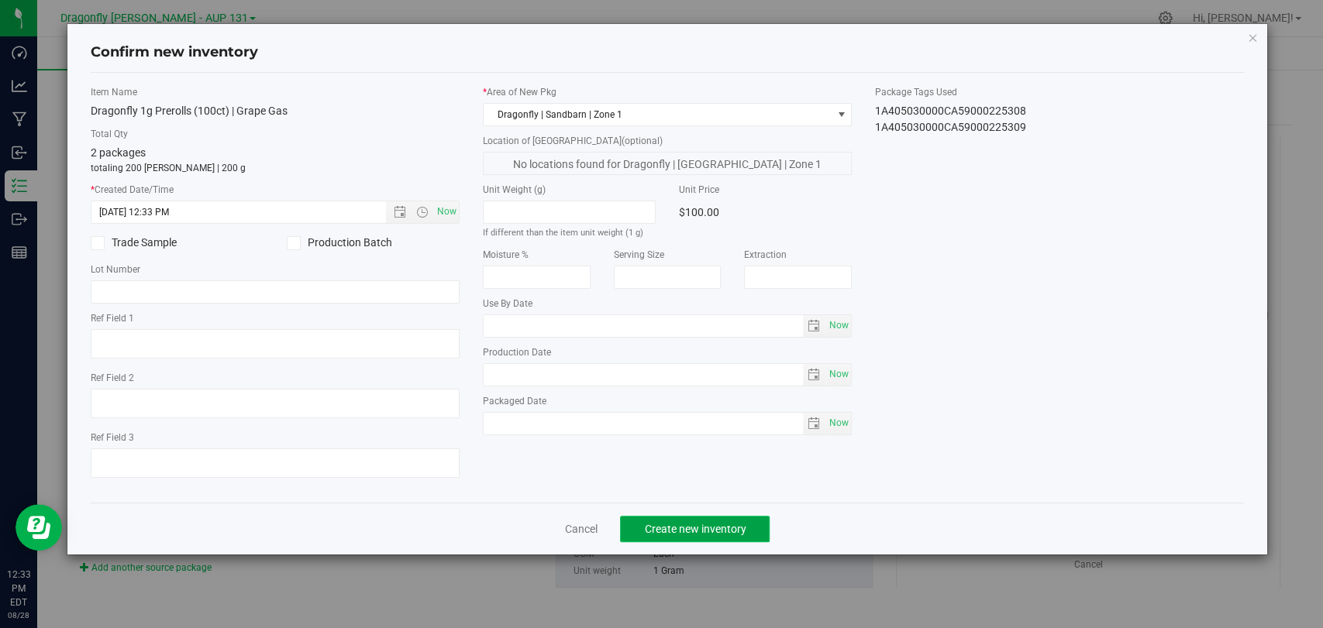
click at [671, 528] on span "Create new inventory" at bounding box center [695, 529] width 102 height 12
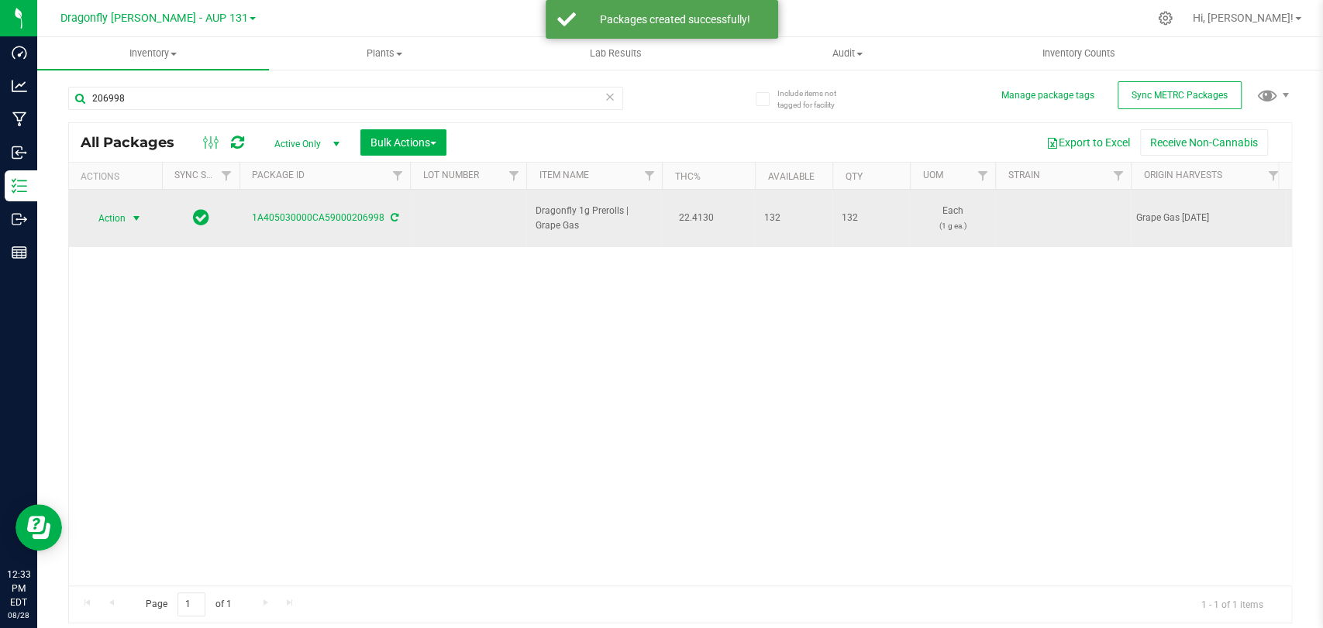
click at [128, 212] on span "select" at bounding box center [136, 219] width 19 height 22
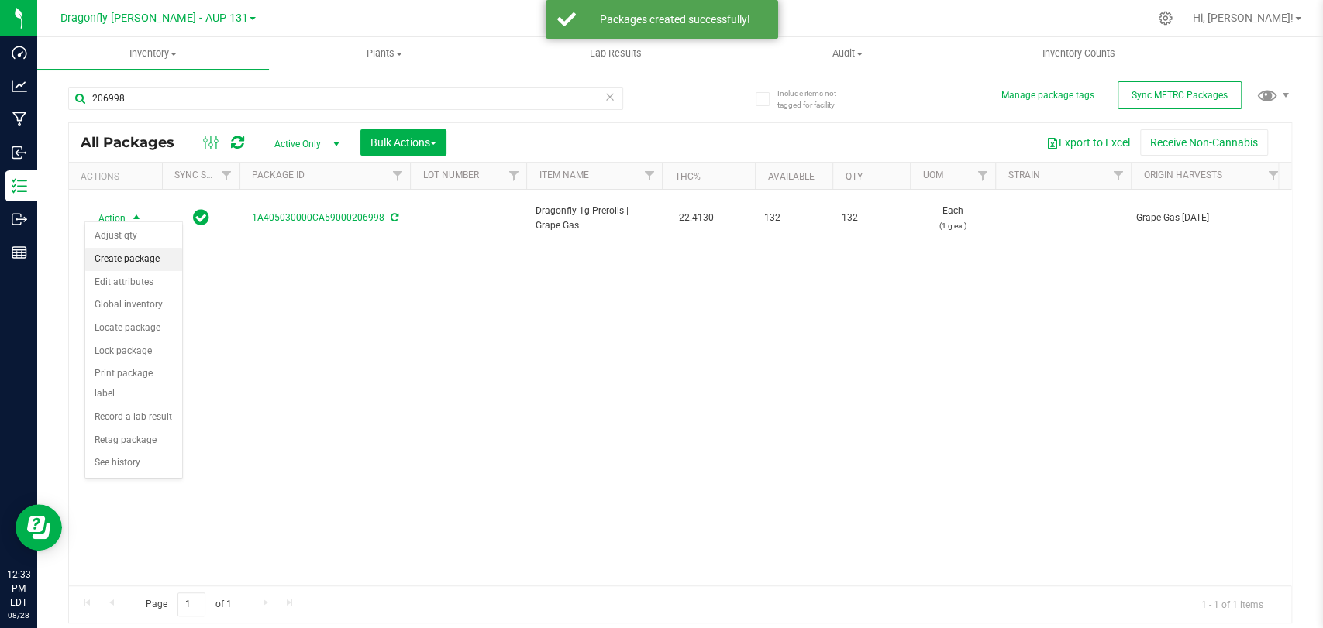
click at [125, 249] on li "Create package" at bounding box center [133, 259] width 97 height 23
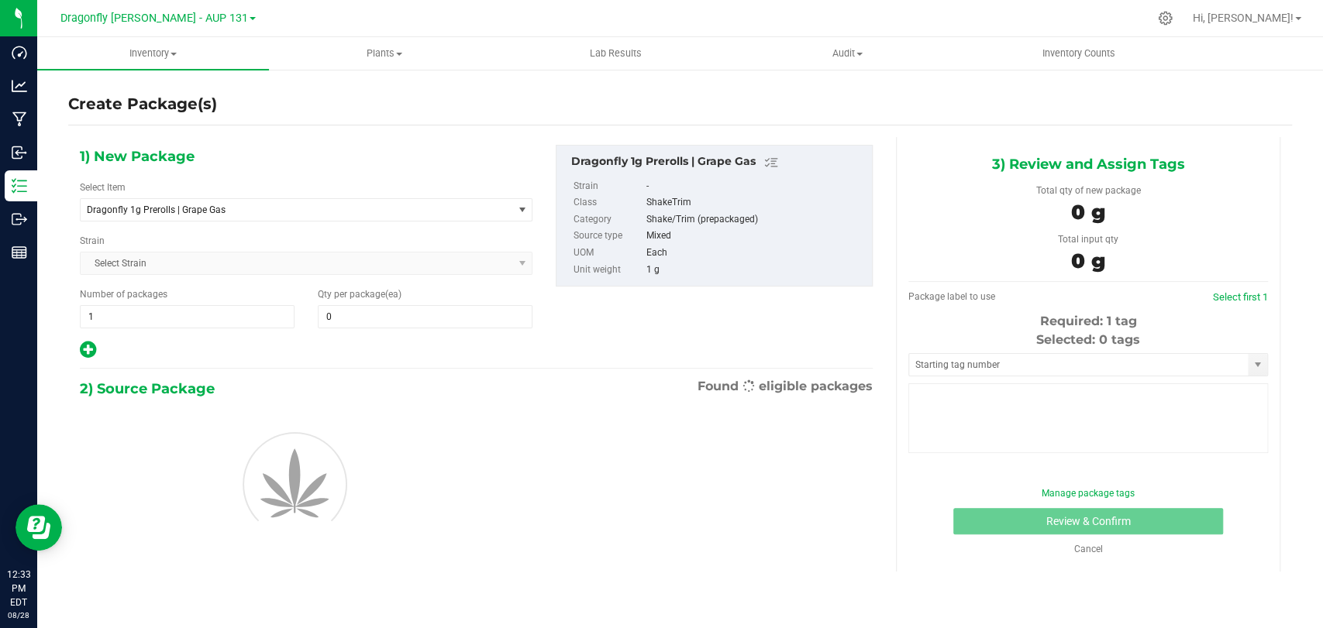
type input "0"
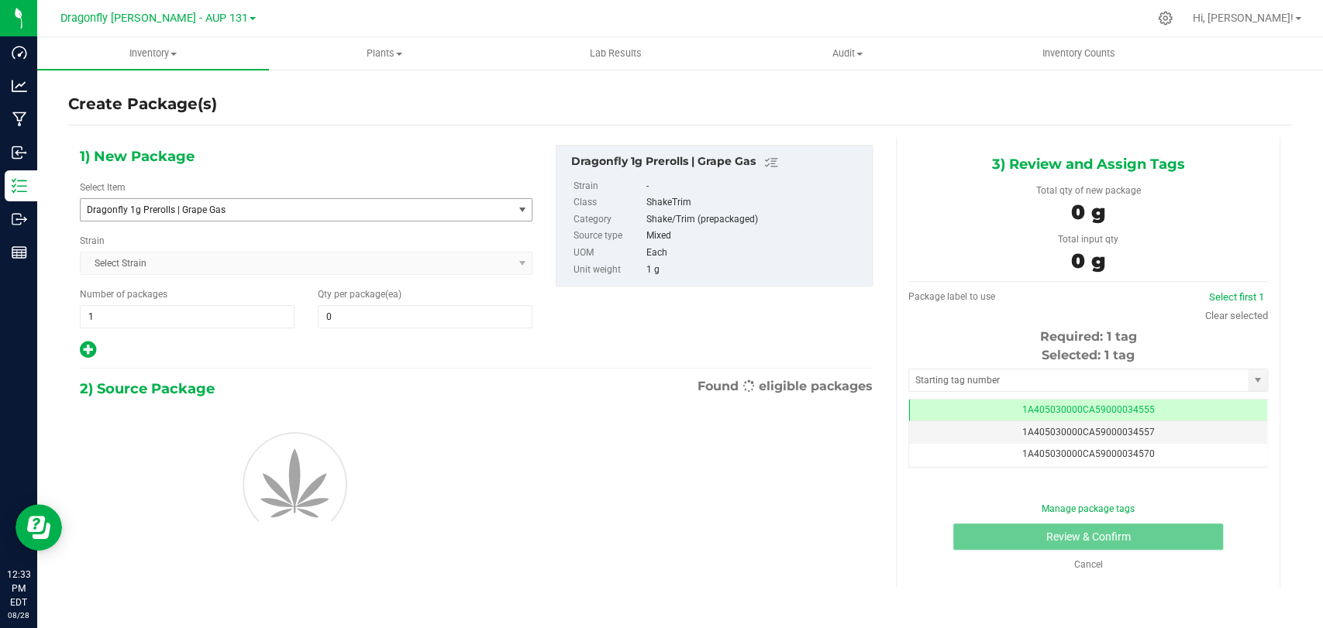
click at [190, 215] on span "Dragonfly 1g Prerolls | Grape Gas" at bounding box center [297, 210] width 432 height 22
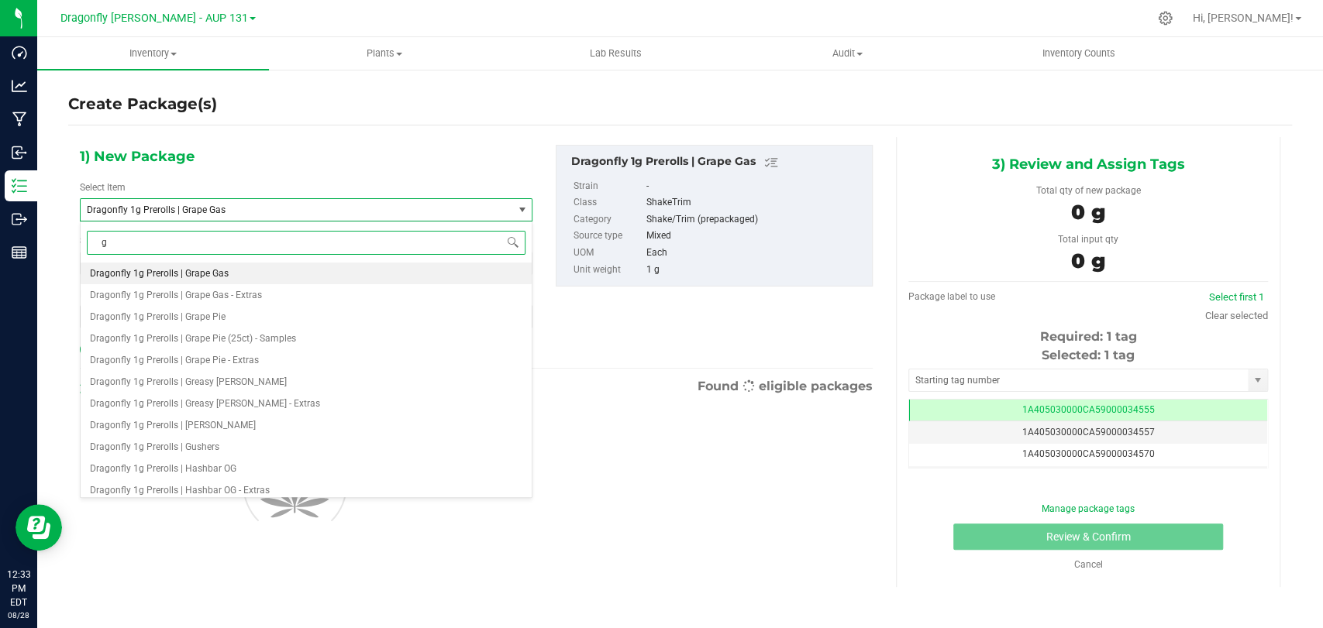
type input "gr"
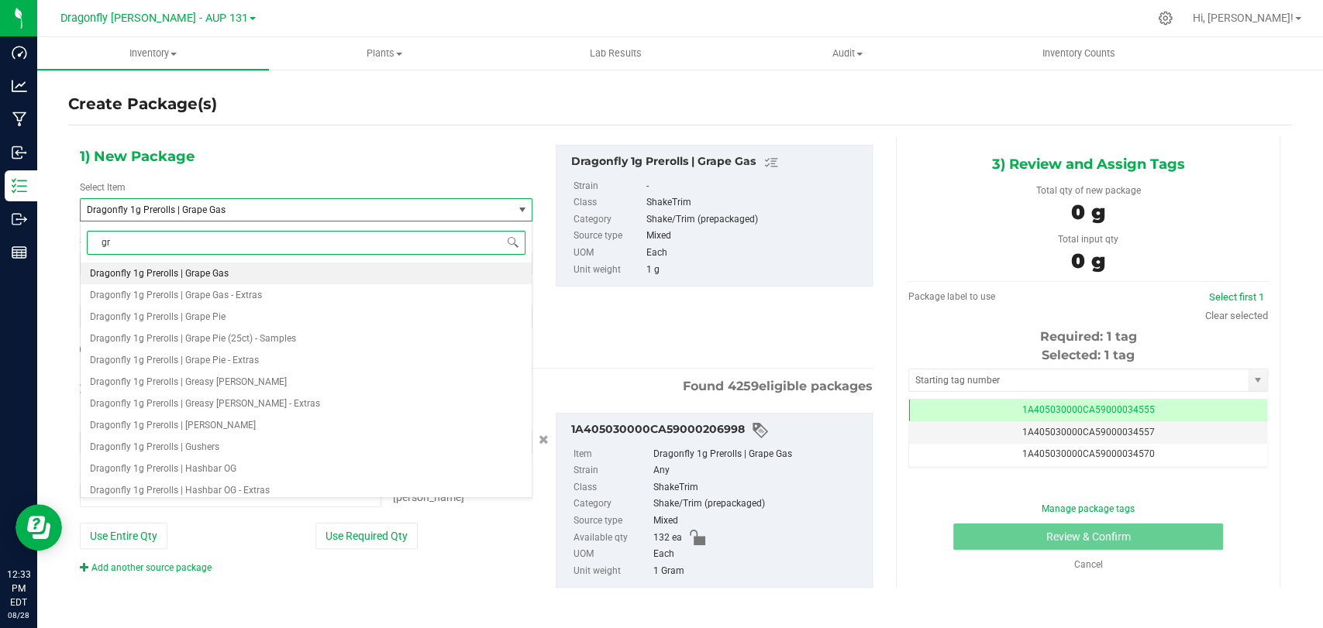
type input "0 ea"
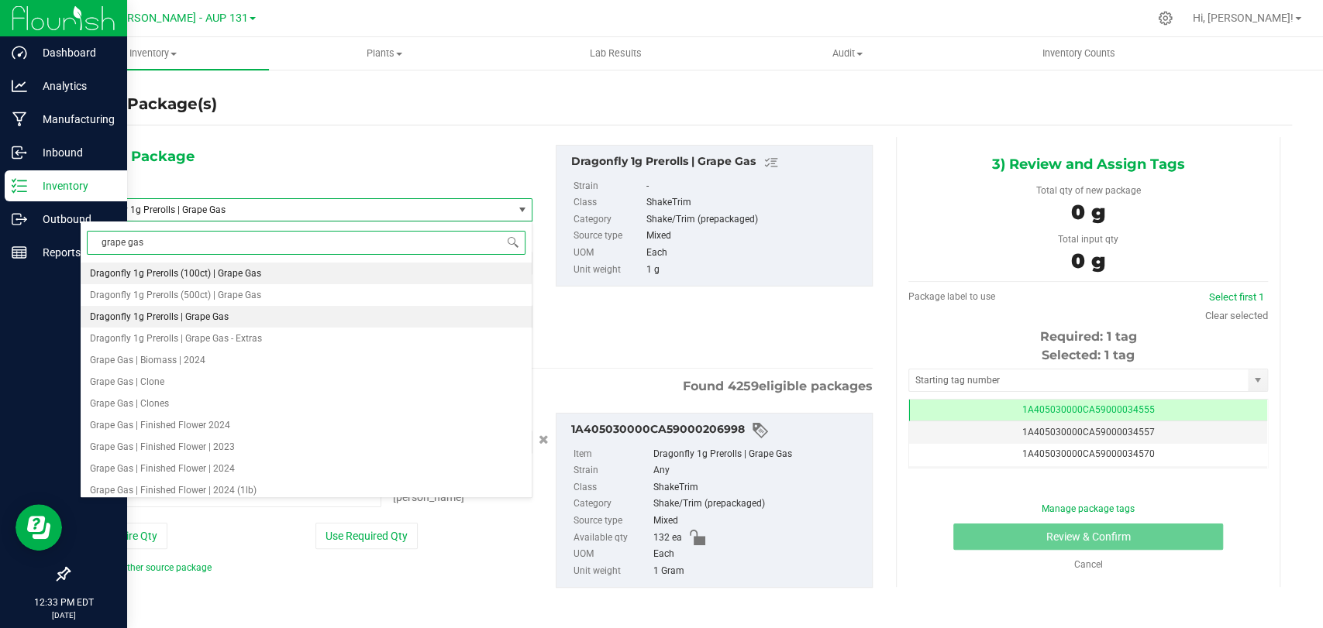
drag, startPoint x: 258, startPoint y: 241, endPoint x: 0, endPoint y: 193, distance: 262.5
click at [0, 193] on body "Dashboard Analytics Manufacturing Inbound Inventory Outbound Reports 12:33 PM E…" at bounding box center [661, 314] width 1323 height 628
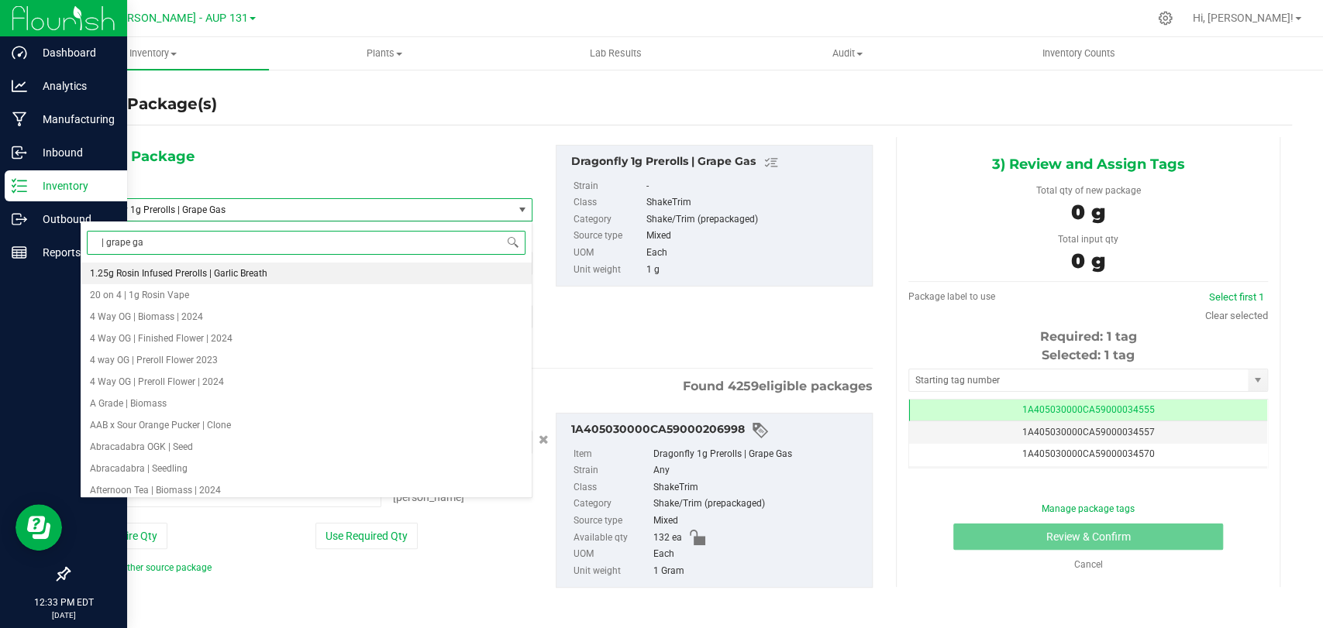
type input "| grape gas"
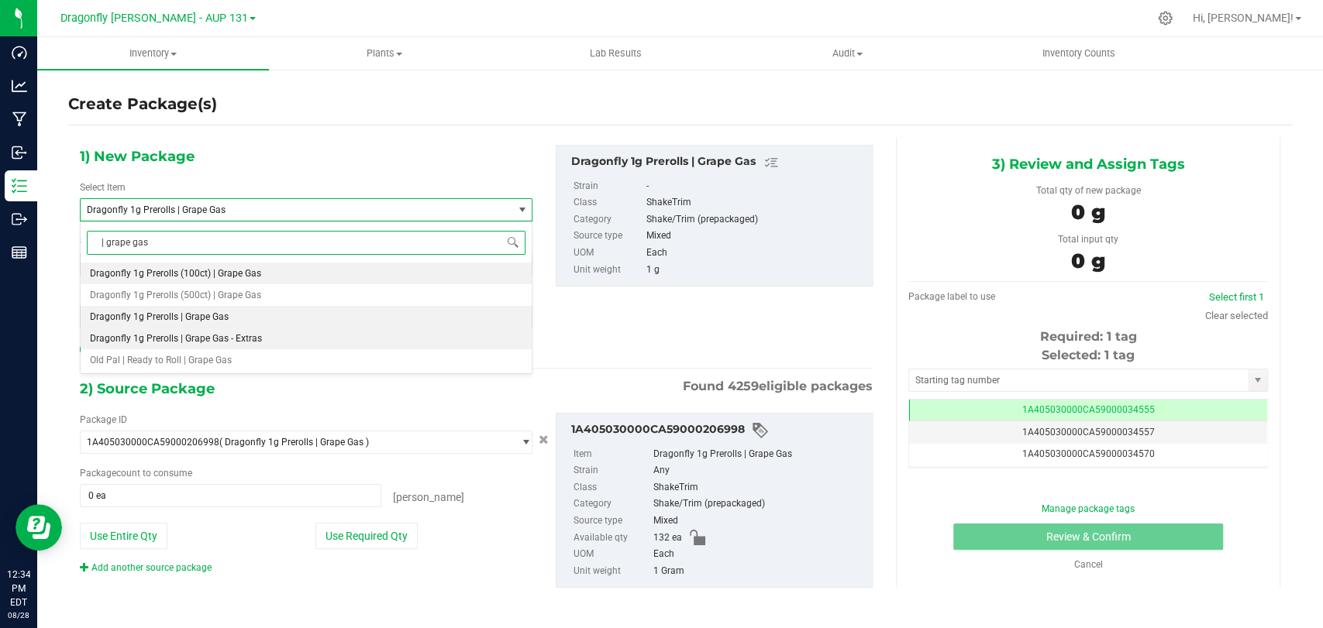
click at [197, 338] on span "Dragonfly 1g Prerolls | Grape Gas - Extras" at bounding box center [176, 338] width 172 height 11
type input "0"
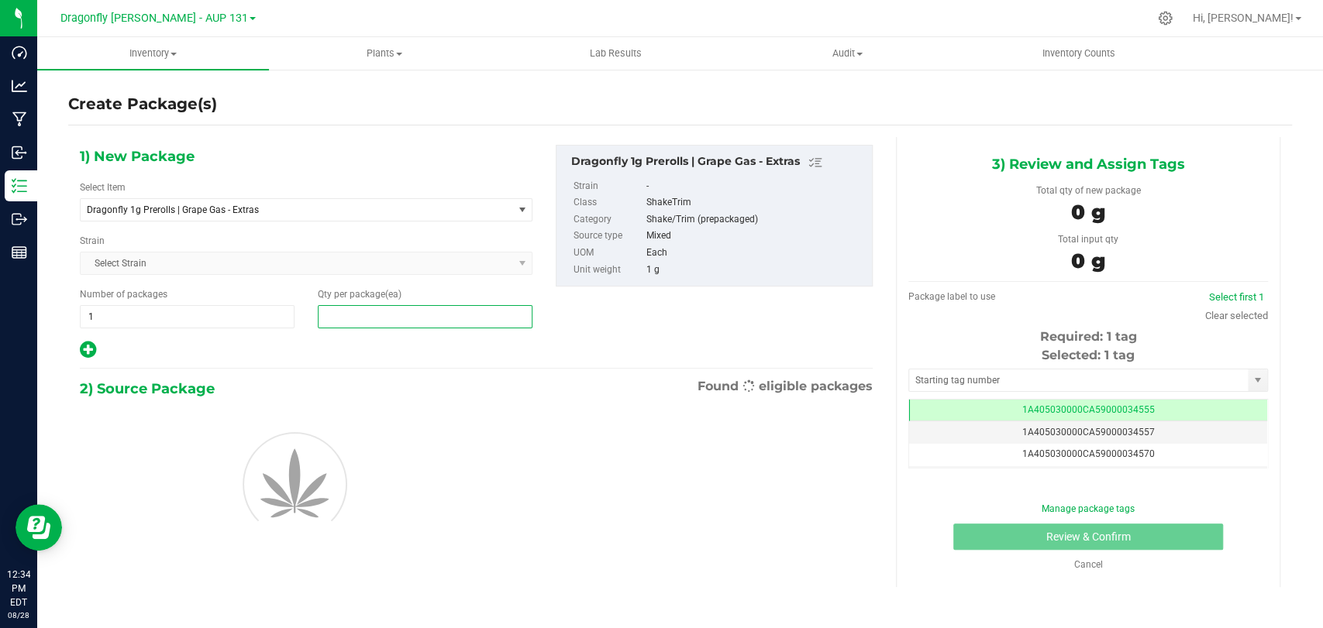
click at [342, 306] on span at bounding box center [425, 316] width 215 height 23
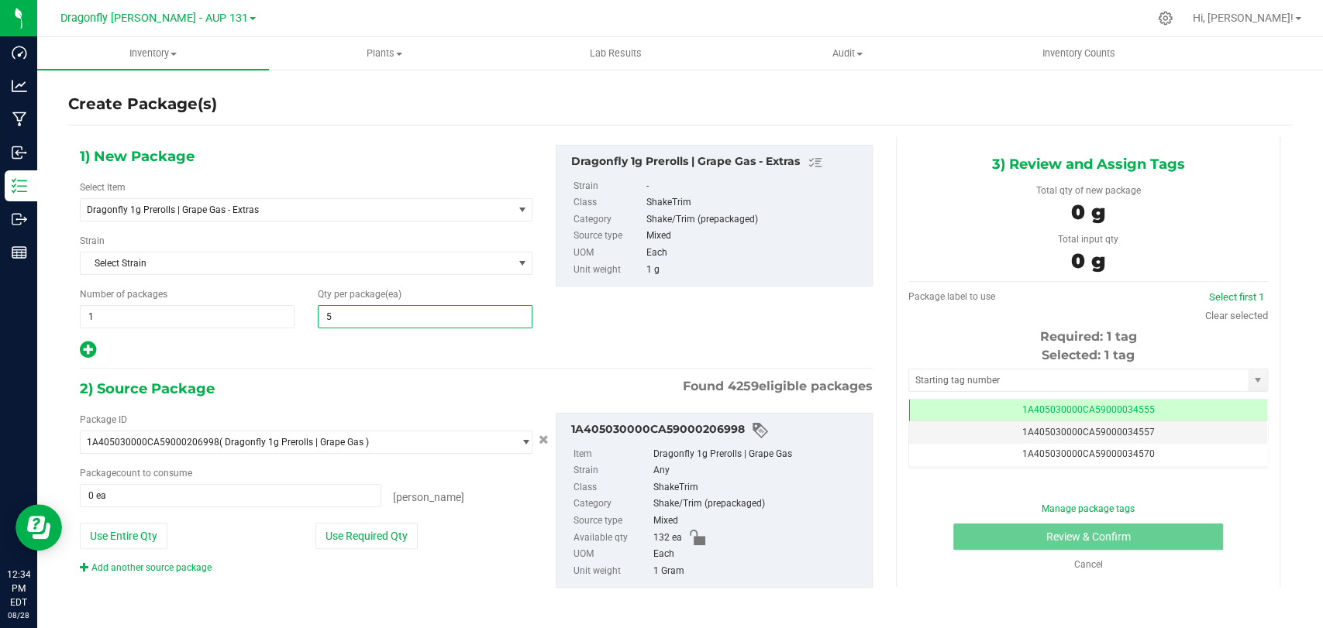
type input "50"
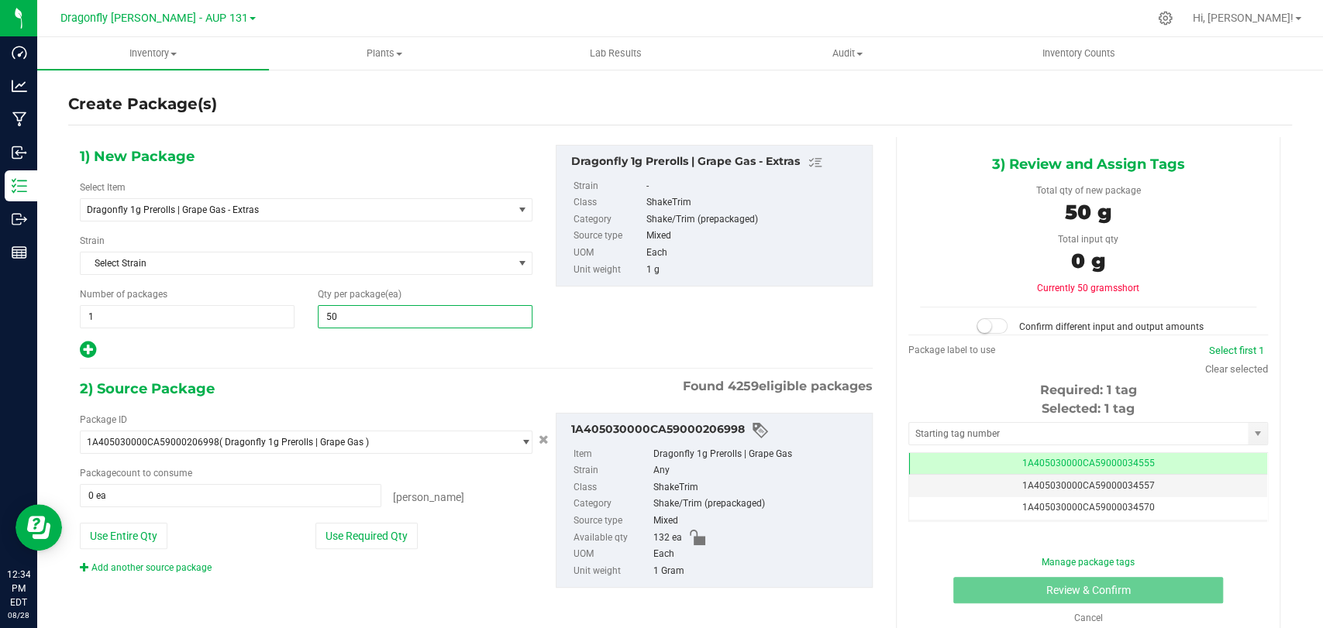
type input "50"
click at [388, 537] on button "Use Required Qty" at bounding box center [366, 536] width 102 height 26
type input "50 ea"
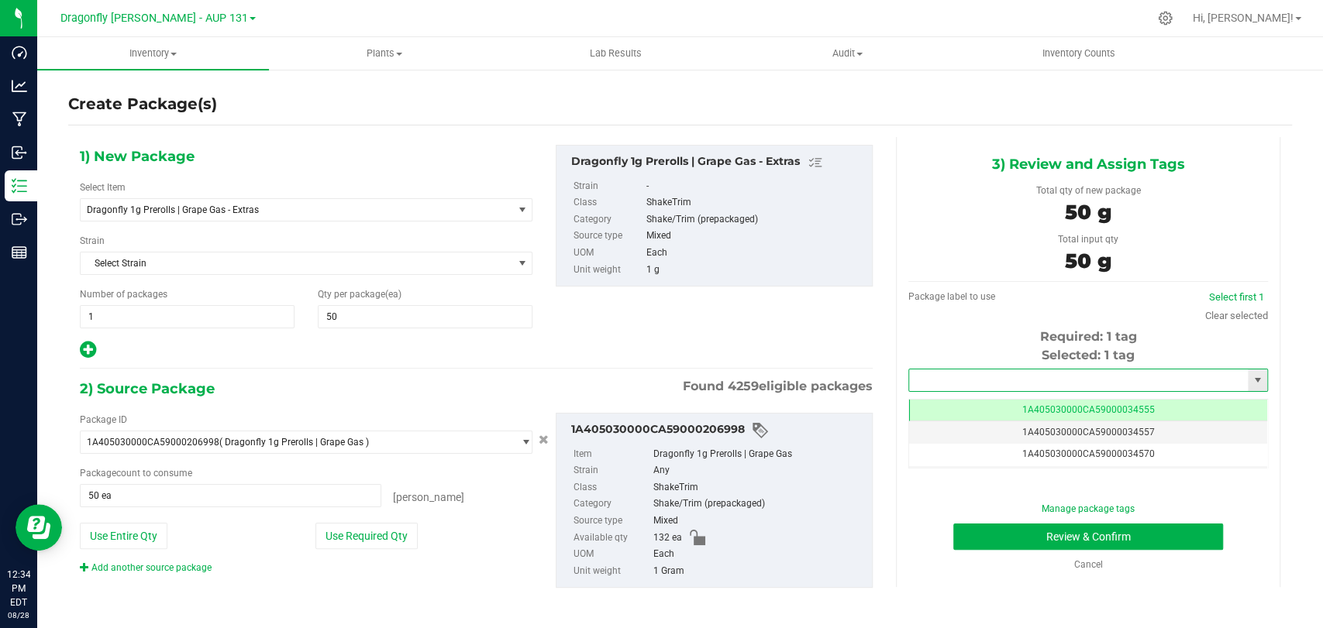
click at [1003, 384] on input "text" at bounding box center [1078, 381] width 339 height 22
click at [1007, 405] on li "1A405030000CA59000225311" at bounding box center [1077, 406] width 354 height 23
type input "1A405030000CA59000225311"
click at [1003, 514] on div "Manage package tags" at bounding box center [1087, 509] width 168 height 14
click at [1005, 534] on button "Review & Confirm" at bounding box center [1087, 537] width 269 height 26
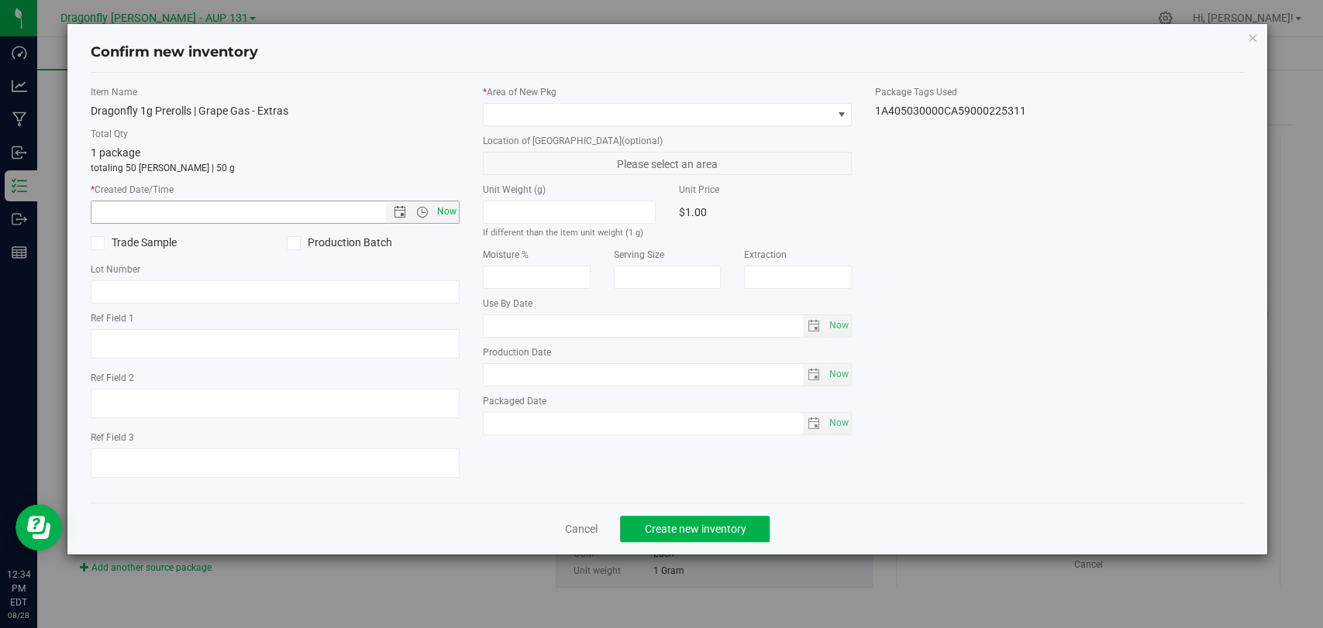
click at [456, 205] on span "Now" at bounding box center [447, 212] width 26 height 22
type input "[DATE] 12:34 PM"
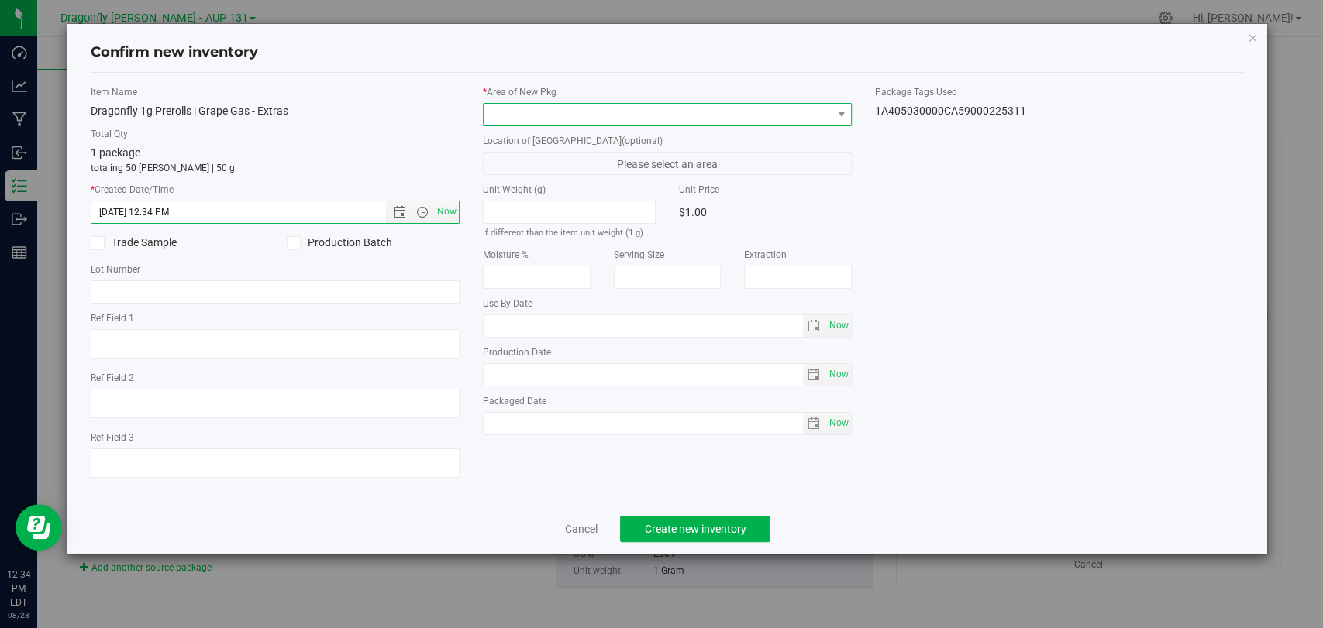
click at [621, 107] on span at bounding box center [658, 115] width 348 height 22
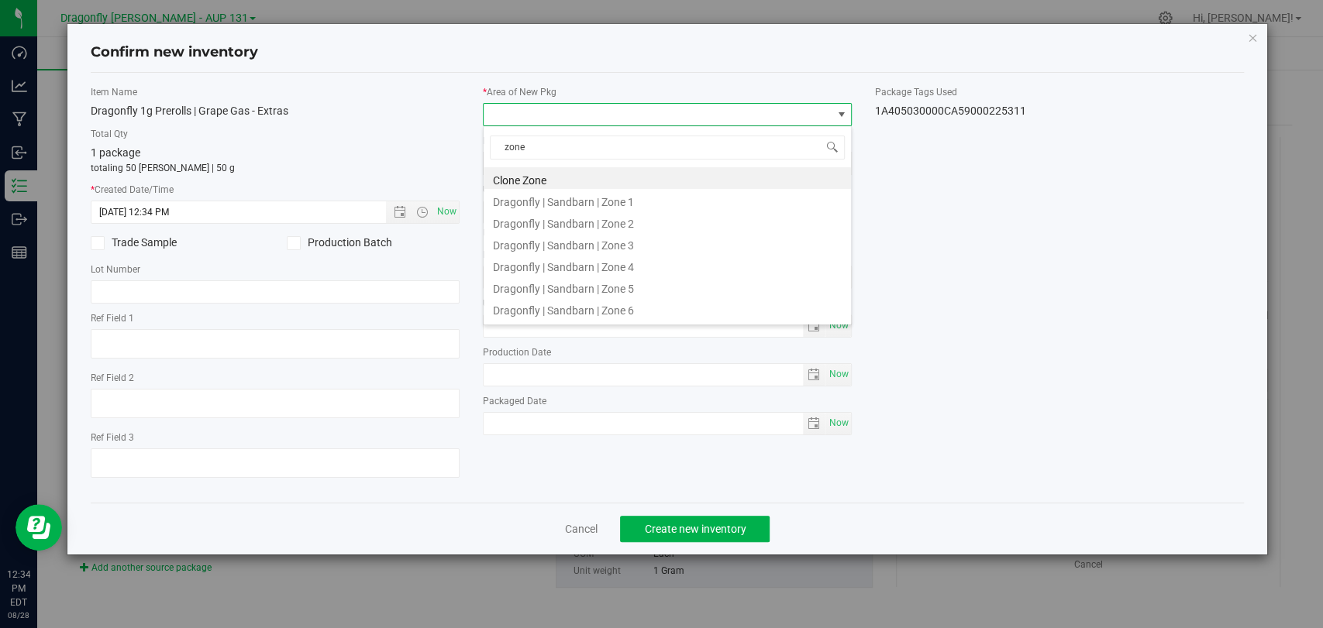
type input "zone 2"
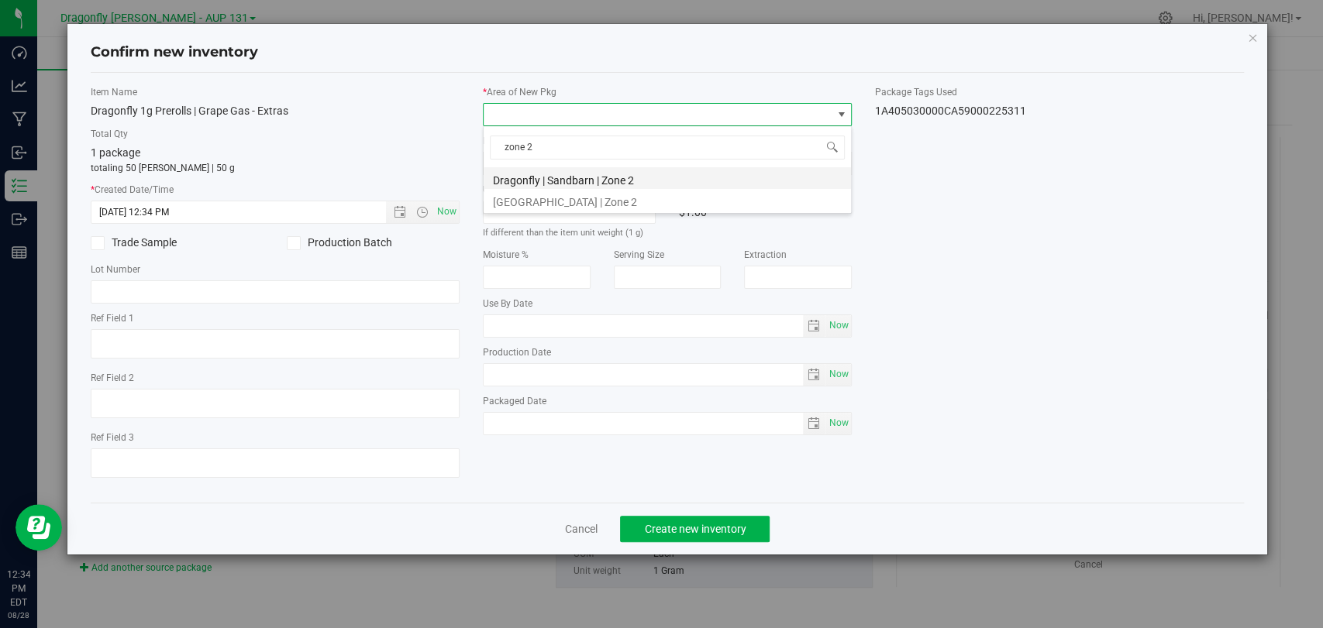
click at [606, 176] on li "Dragonfly | Sandbarn | Zone 2" at bounding box center [667, 178] width 367 height 22
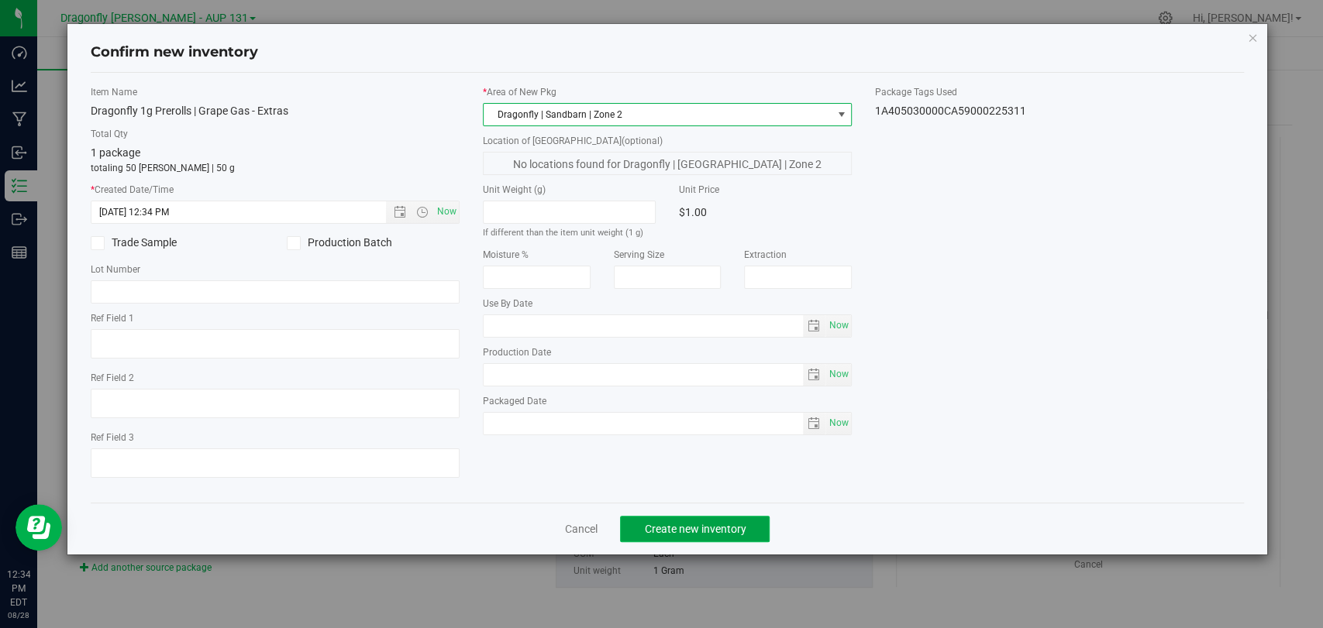
click at [694, 528] on span "Create new inventory" at bounding box center [695, 529] width 102 height 12
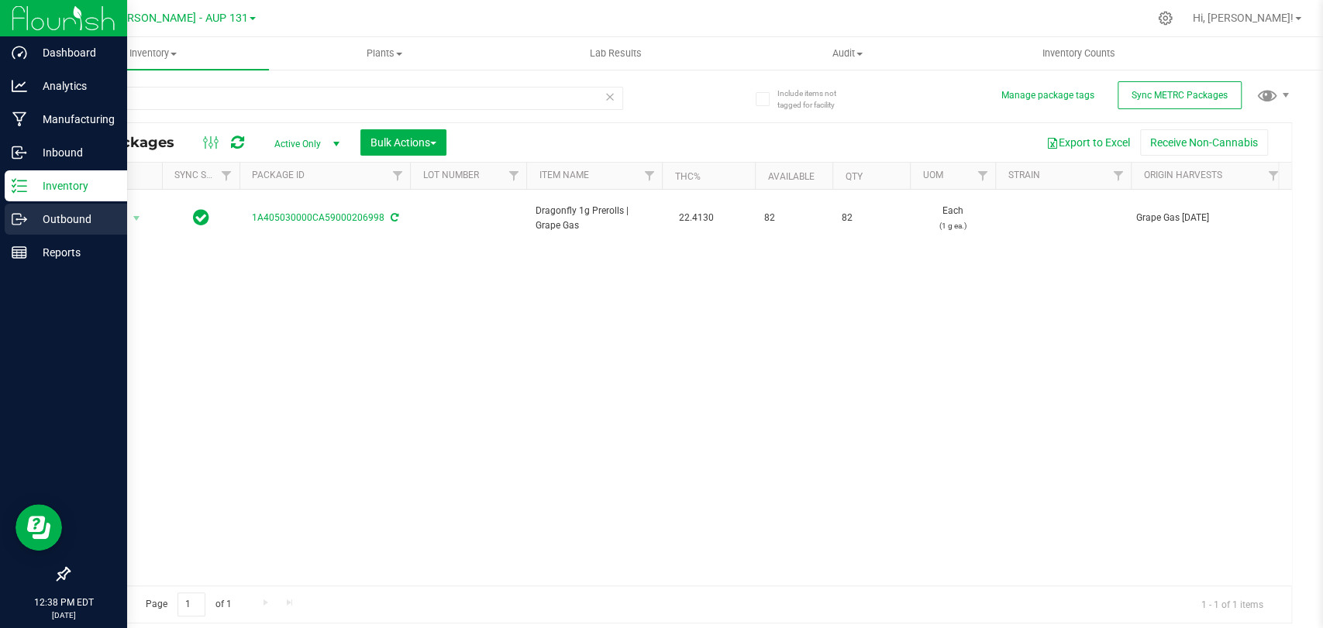
click at [39, 219] on p "Outbound" at bounding box center [73, 219] width 93 height 19
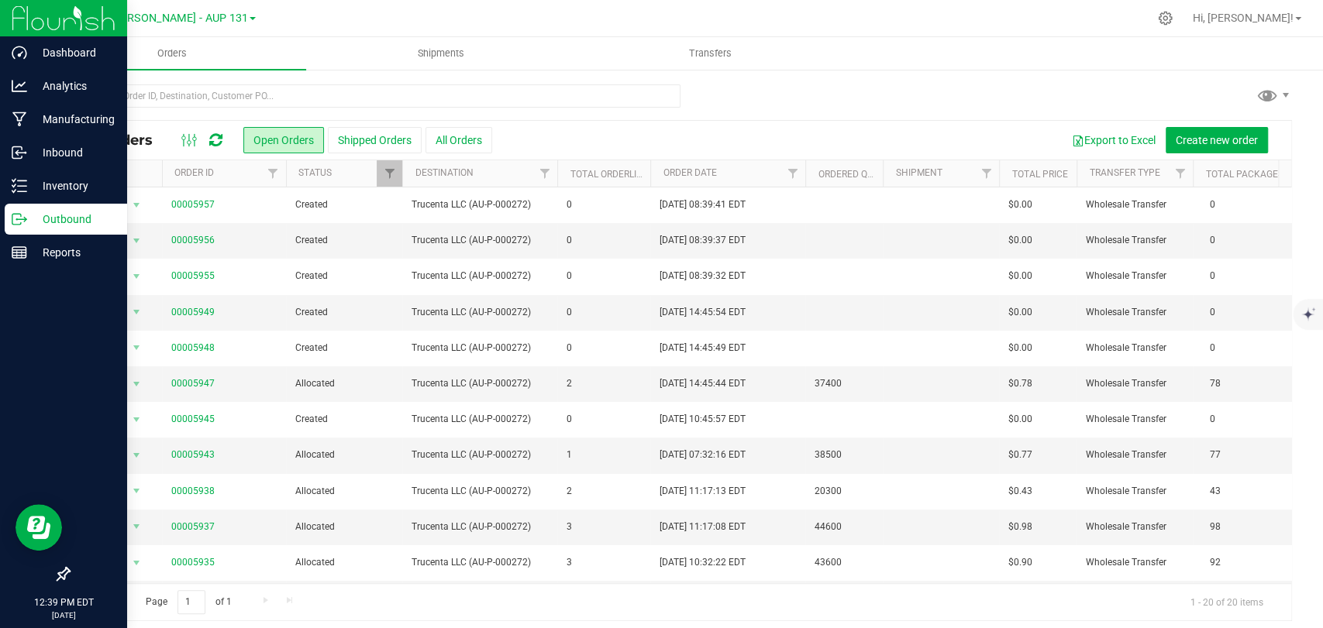
scroll to position [359, 0]
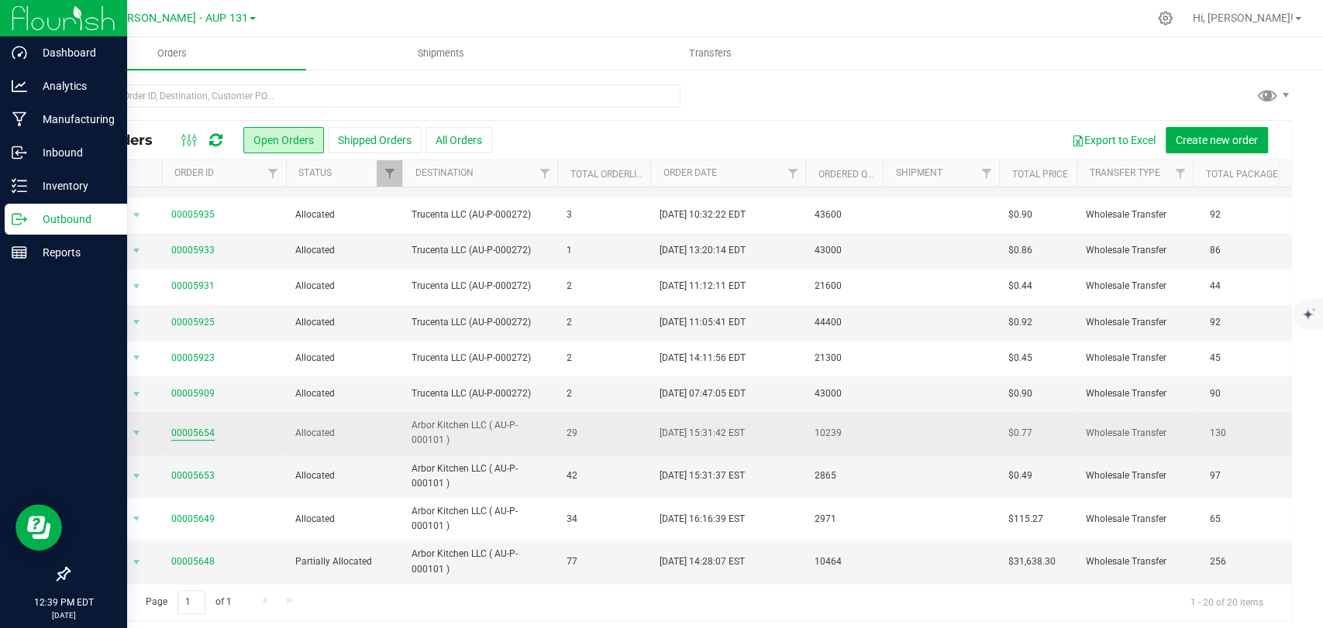
click at [179, 426] on link "00005654" at bounding box center [192, 433] width 43 height 15
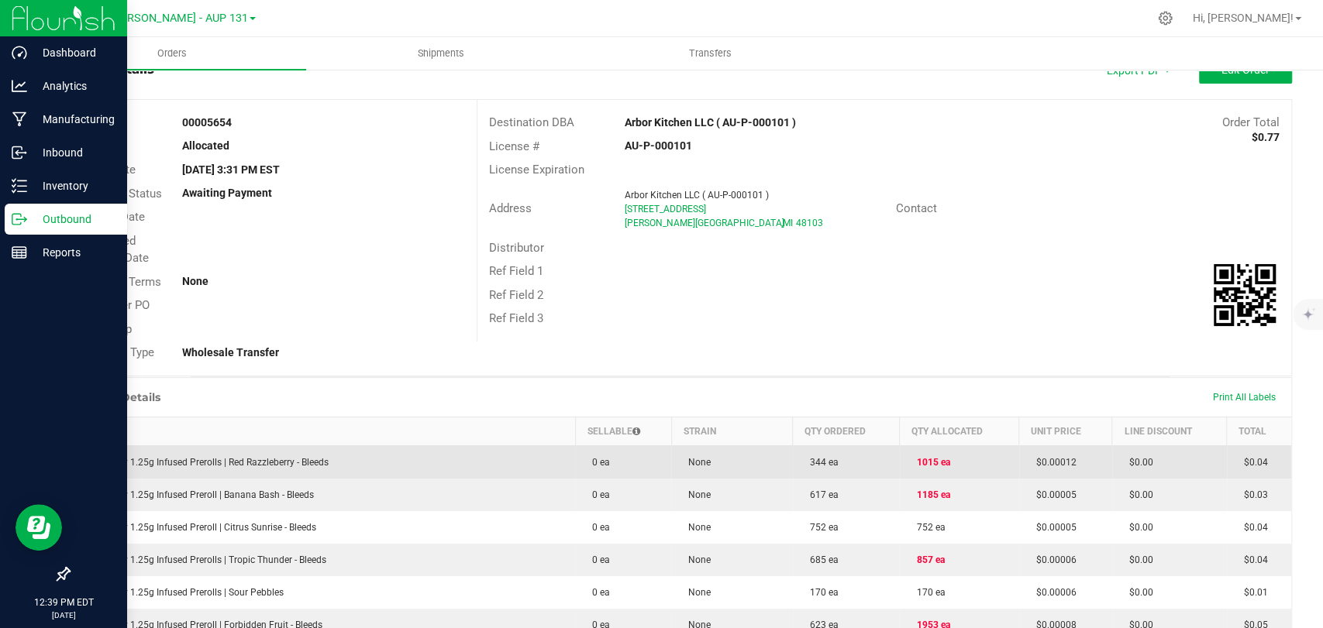
scroll to position [86, 0]
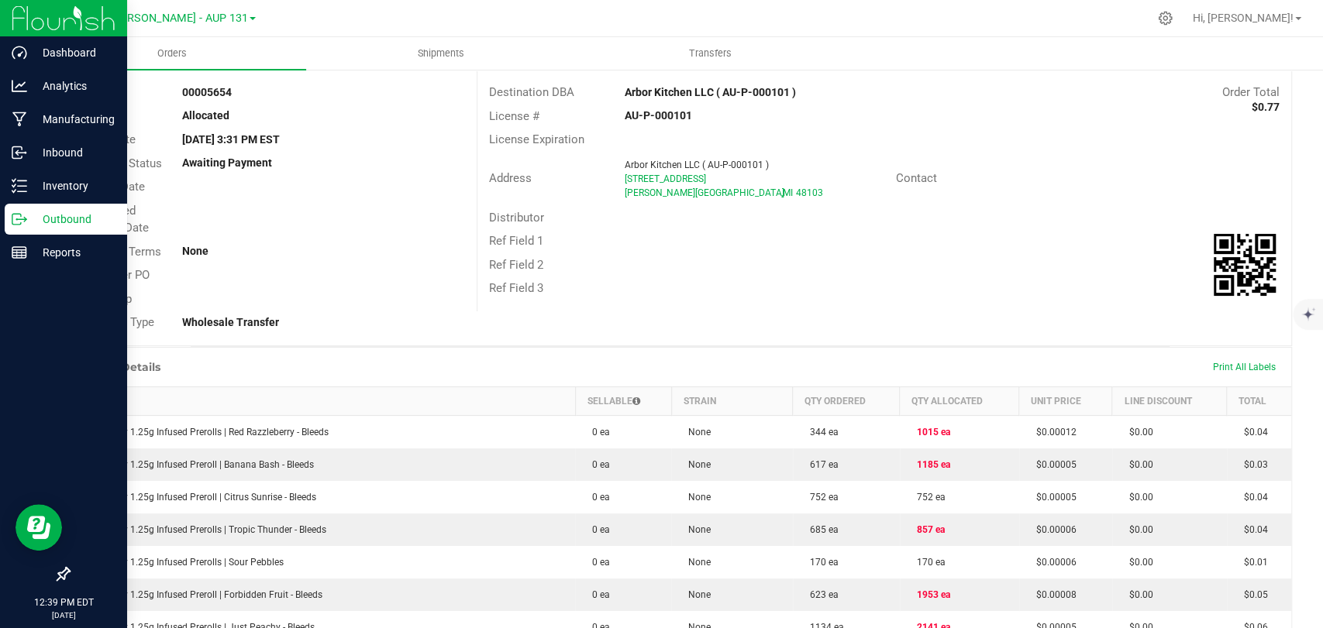
click at [61, 222] on p "Outbound" at bounding box center [73, 219] width 93 height 19
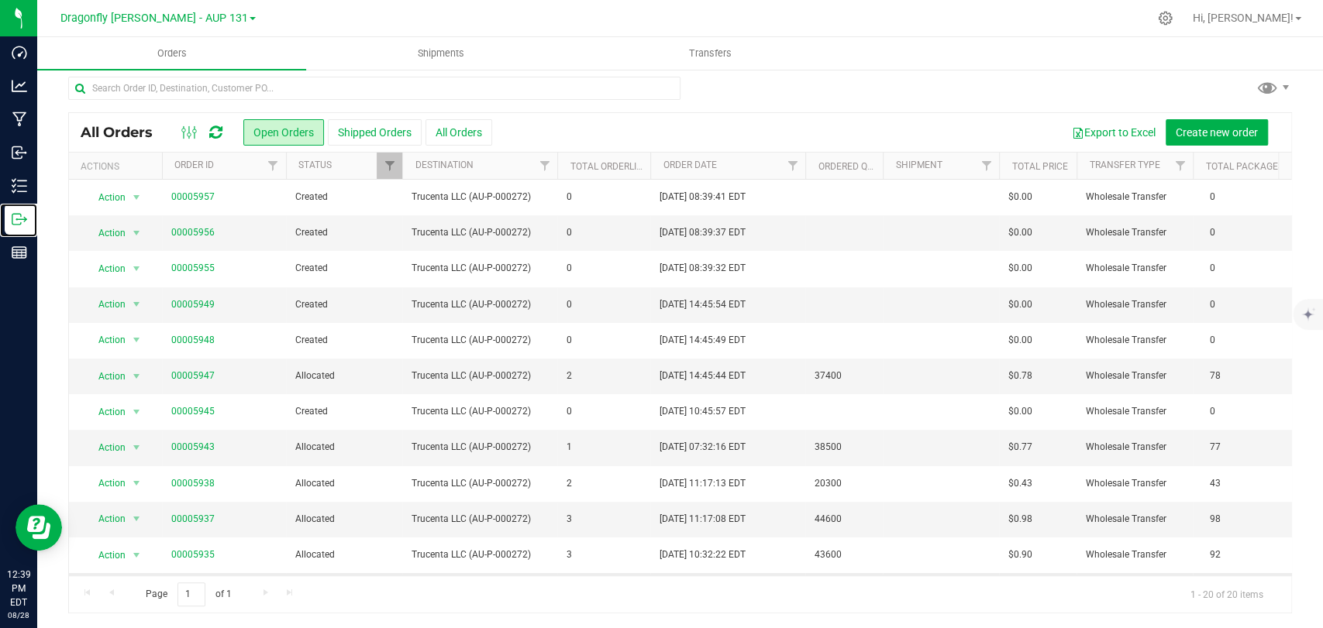
scroll to position [359, 0]
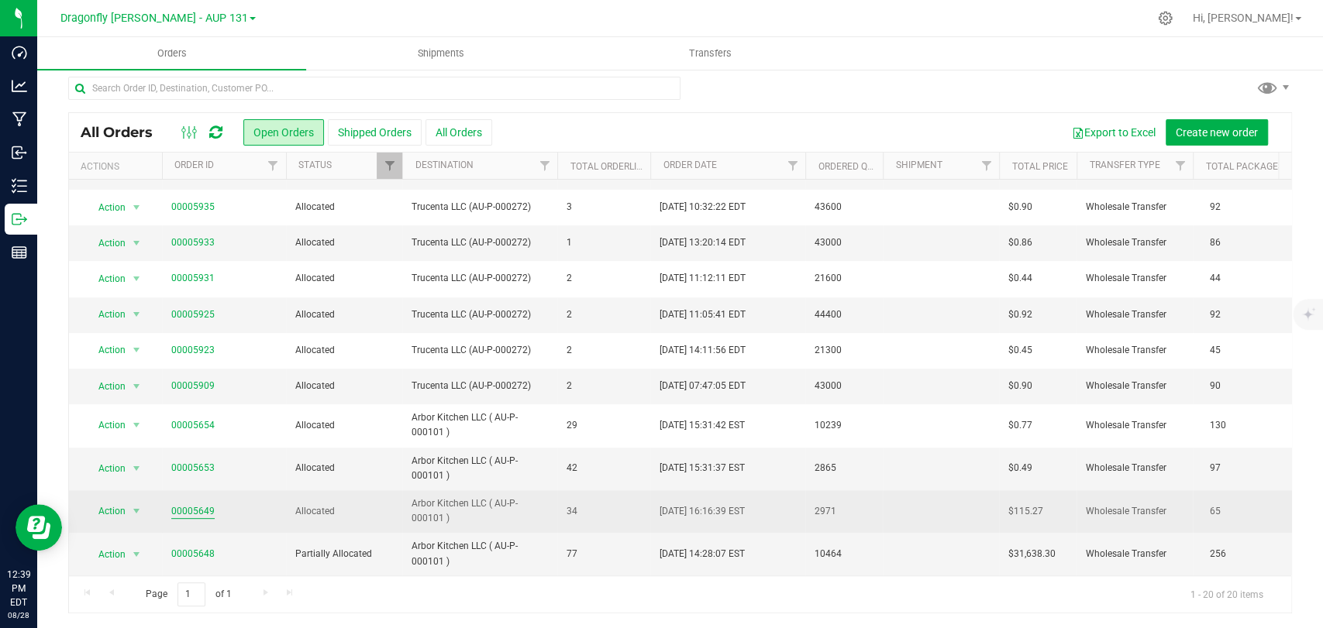
click at [177, 504] on link "00005649" at bounding box center [192, 511] width 43 height 15
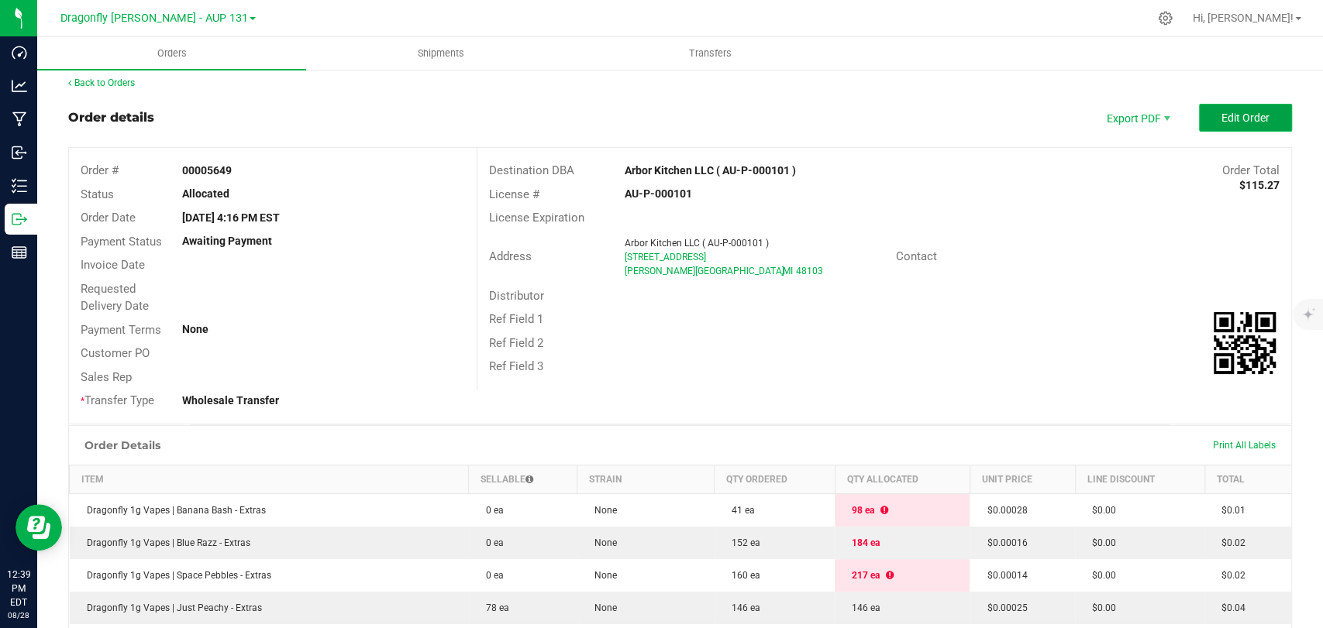
click at [1227, 118] on span "Edit Order" at bounding box center [1245, 118] width 48 height 12
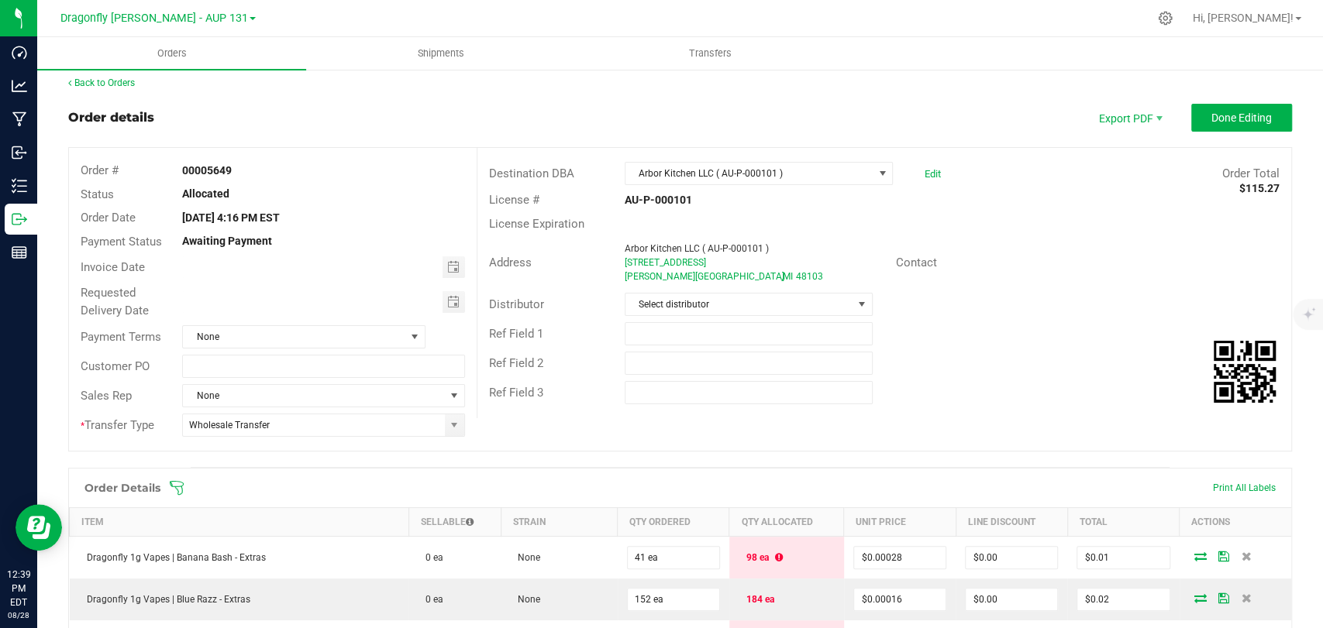
click at [1191, 116] on button "Done Editing" at bounding box center [1241, 118] width 101 height 28
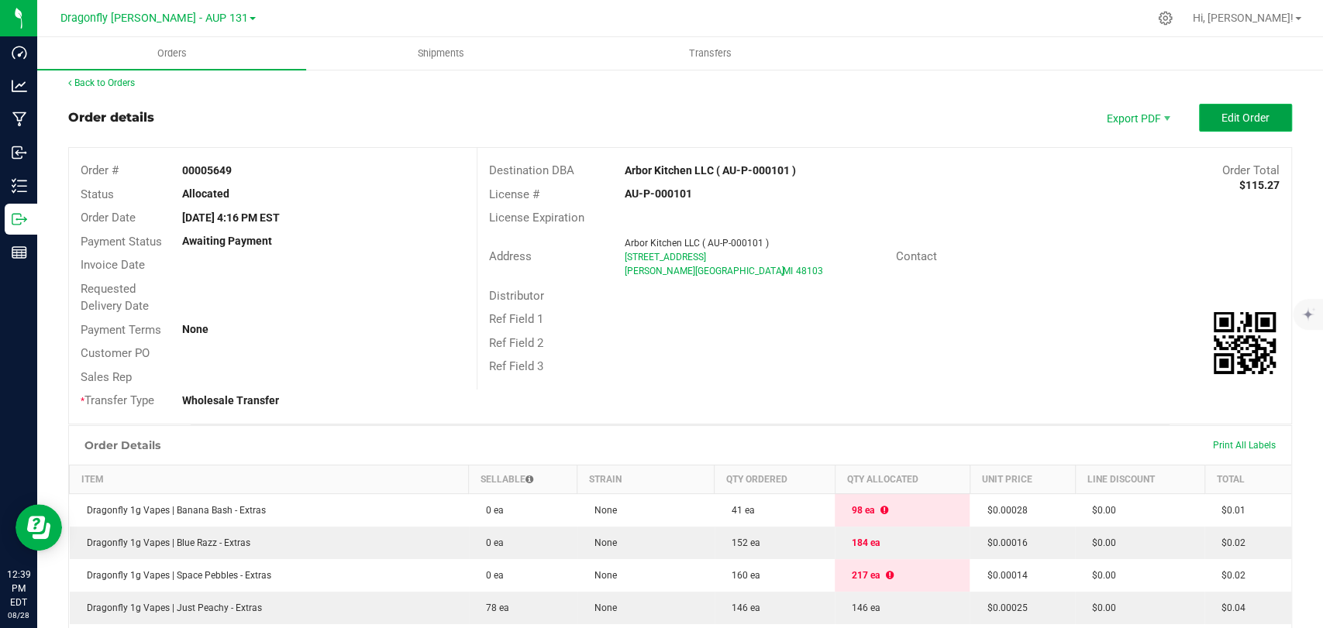
click at [1230, 122] on span "Edit Order" at bounding box center [1245, 118] width 48 height 12
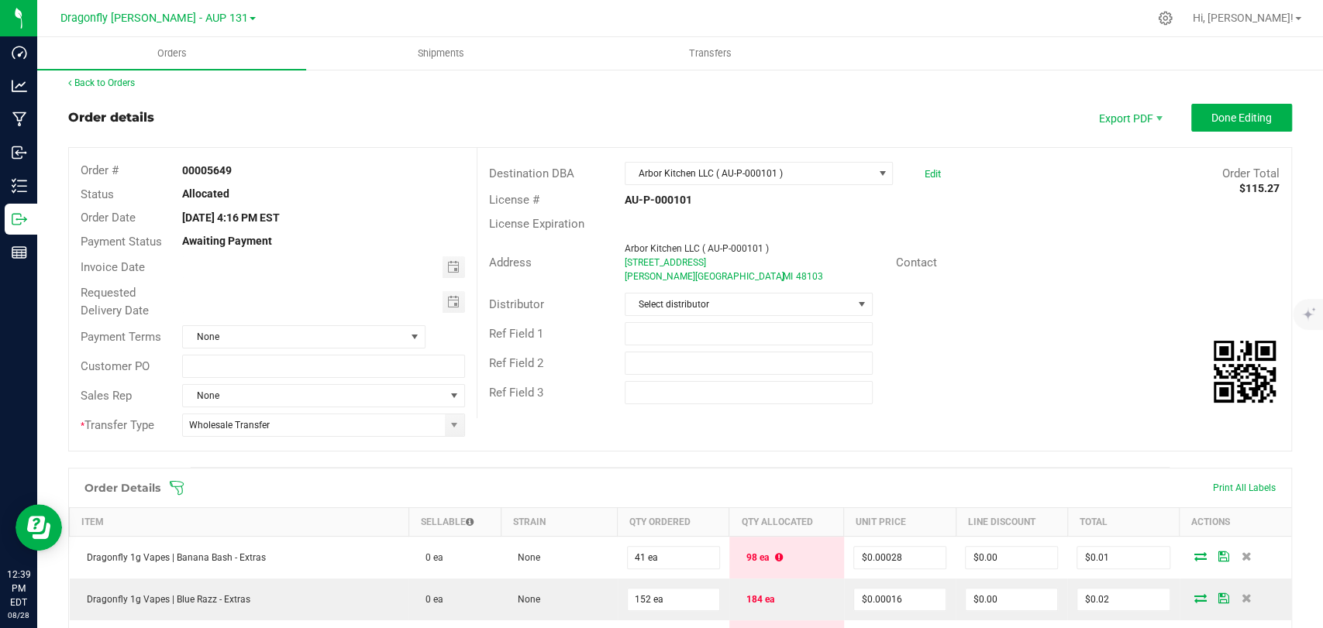
click at [183, 480] on icon at bounding box center [176, 487] width 15 height 15
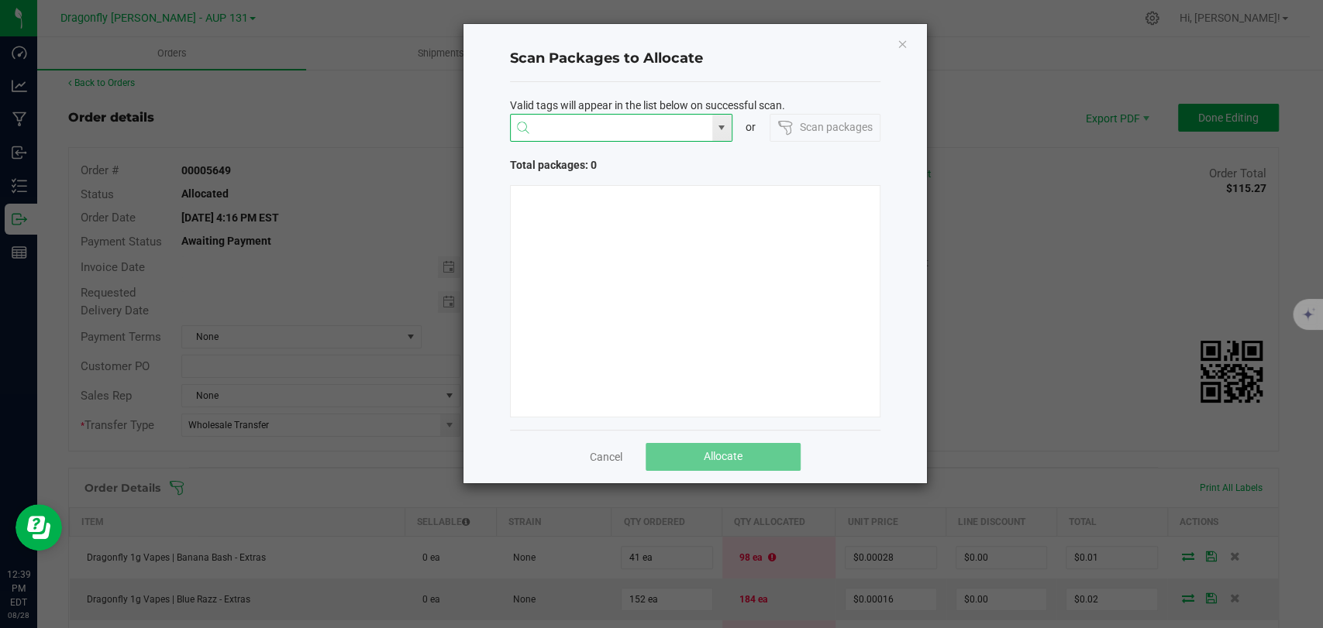
click at [584, 129] on input "NO DATA FOUND" at bounding box center [611, 129] width 201 height 28
click at [612, 160] on li "1A405030000CA59000231000" at bounding box center [621, 158] width 221 height 26
type input "1A405030000CA59000231000"
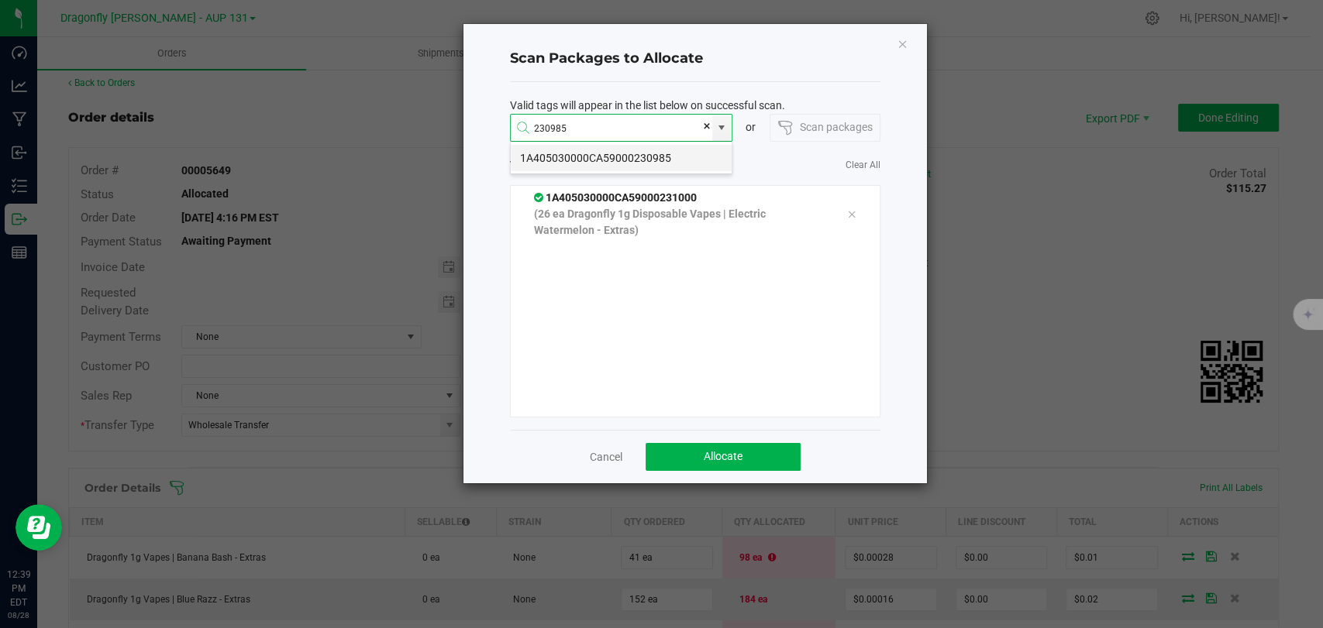
click at [601, 153] on li "1A405030000CA59000230985" at bounding box center [621, 158] width 221 height 26
type input "1A405030000CA59000230985"
click at [595, 154] on li "1A405030000CA59000231015" at bounding box center [621, 158] width 221 height 26
type input "1A405030000CA59000231015"
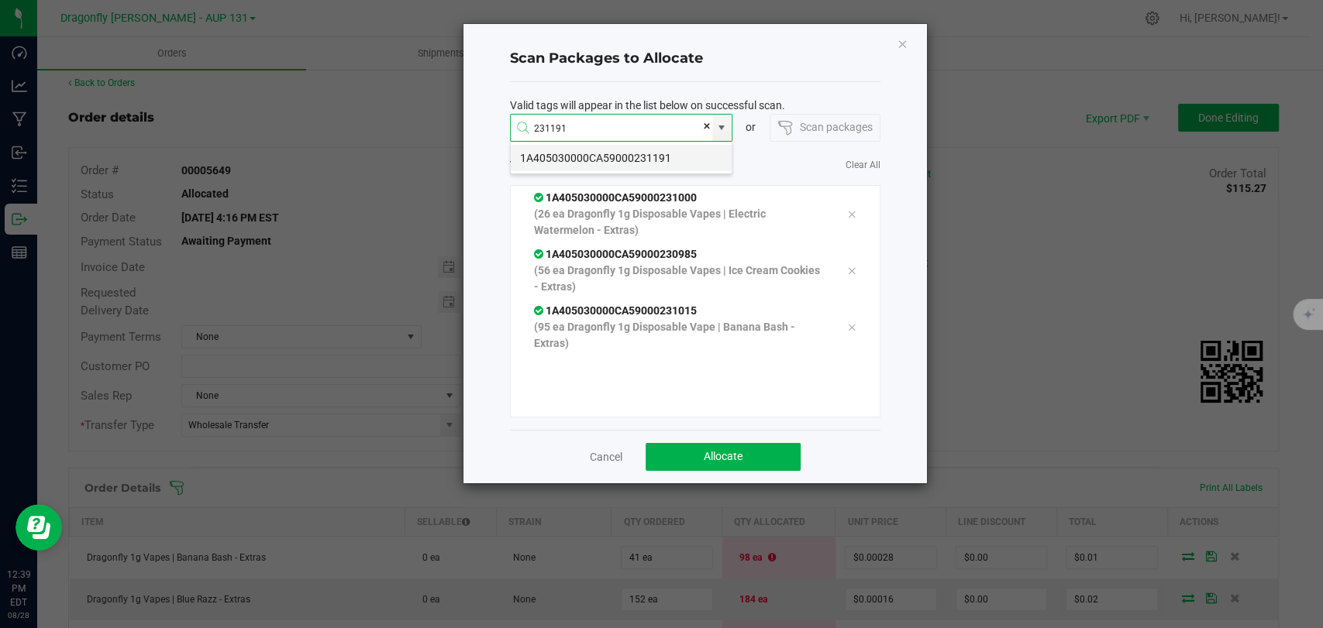
click at [620, 147] on li "1A405030000CA59000231191" at bounding box center [621, 158] width 221 height 26
type input "1A405030000CA59000231191"
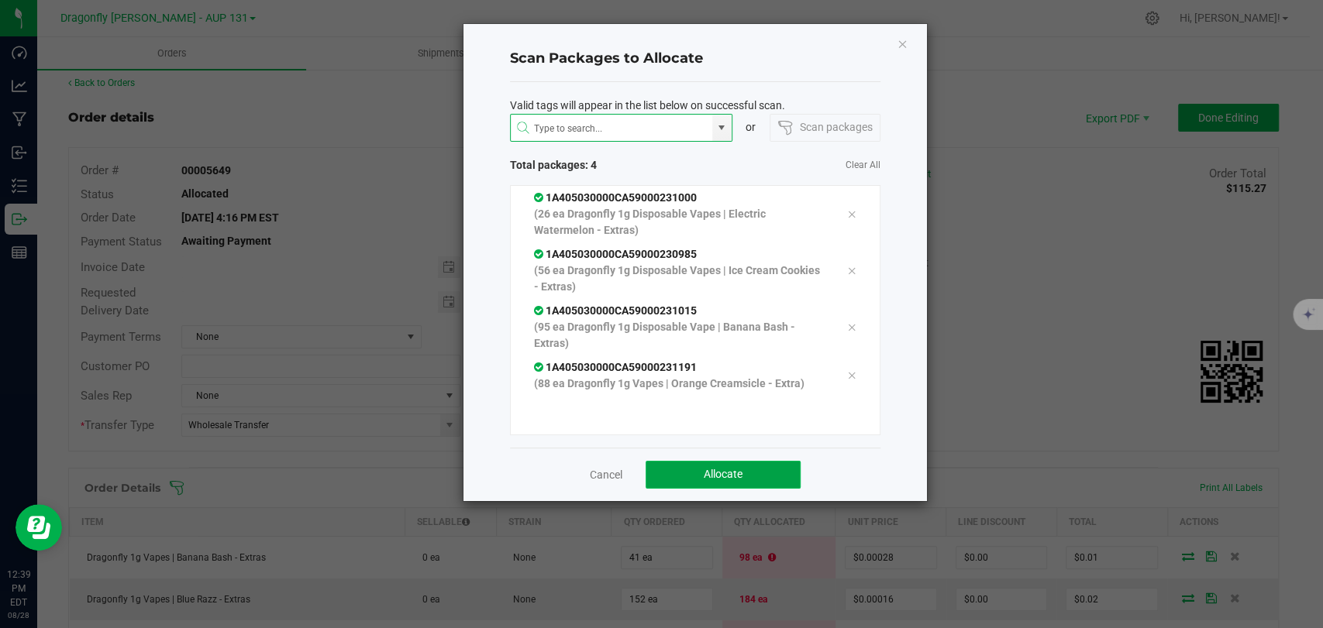
click at [737, 463] on button "Allocate" at bounding box center [722, 475] width 155 height 28
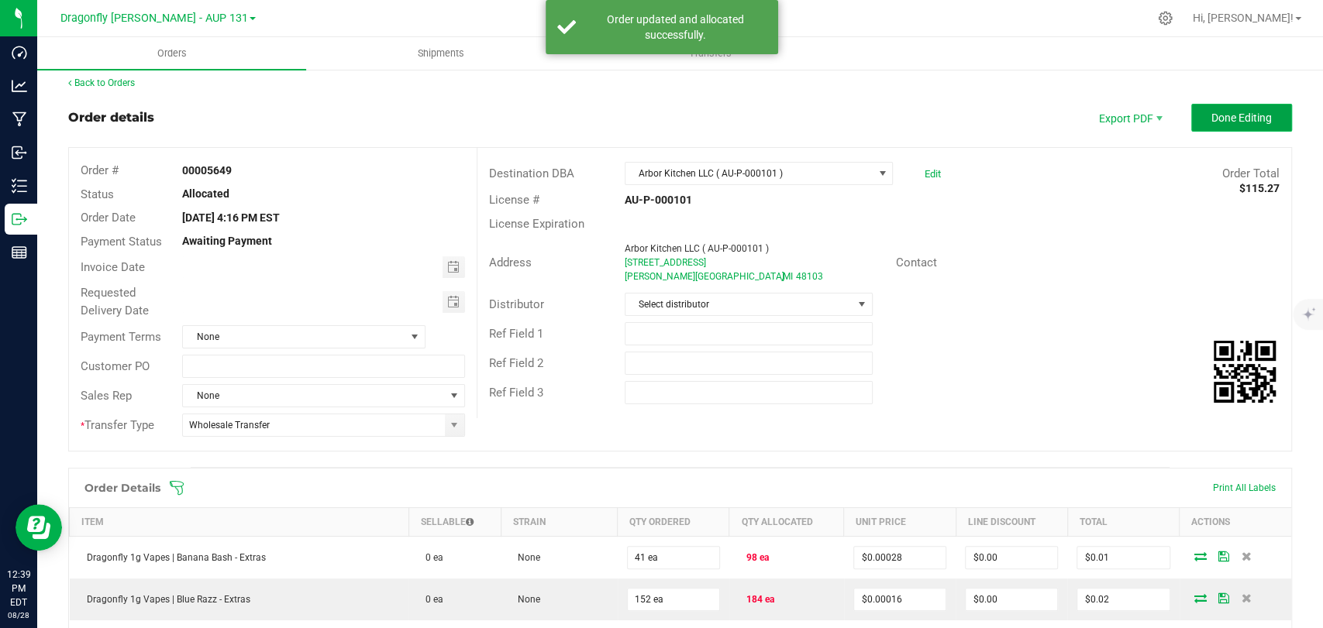
click at [1221, 107] on button "Done Editing" at bounding box center [1241, 118] width 101 height 28
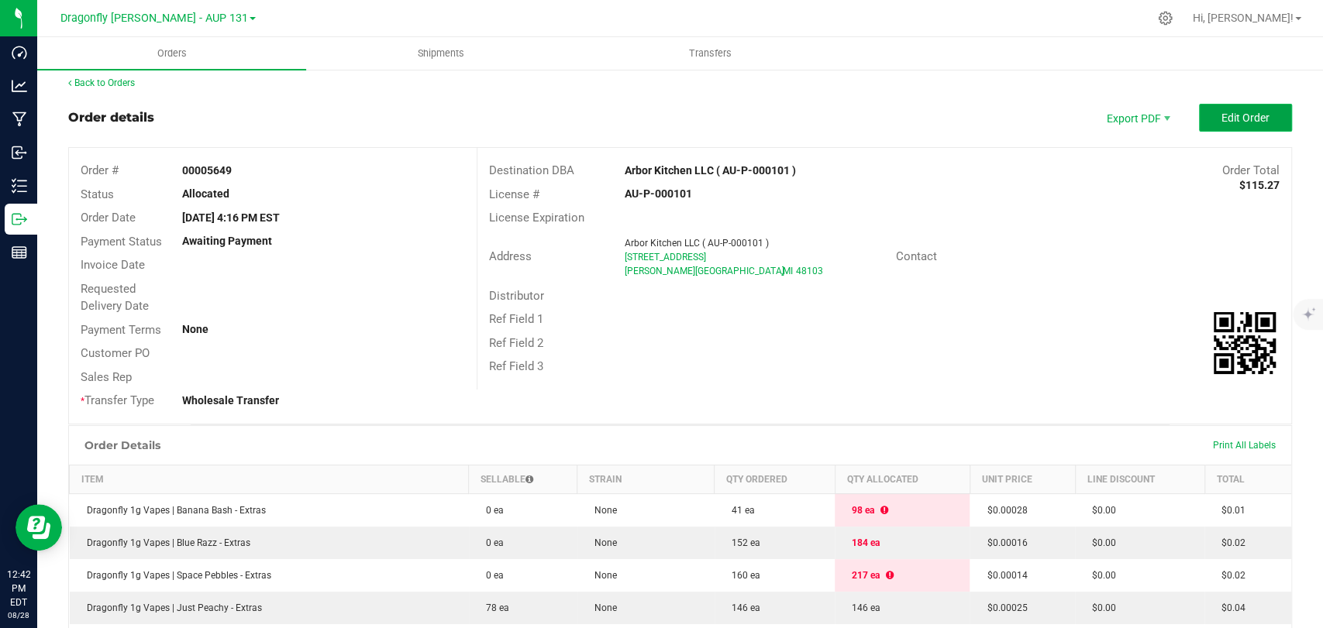
click at [1221, 122] on span "Edit Order" at bounding box center [1245, 118] width 48 height 12
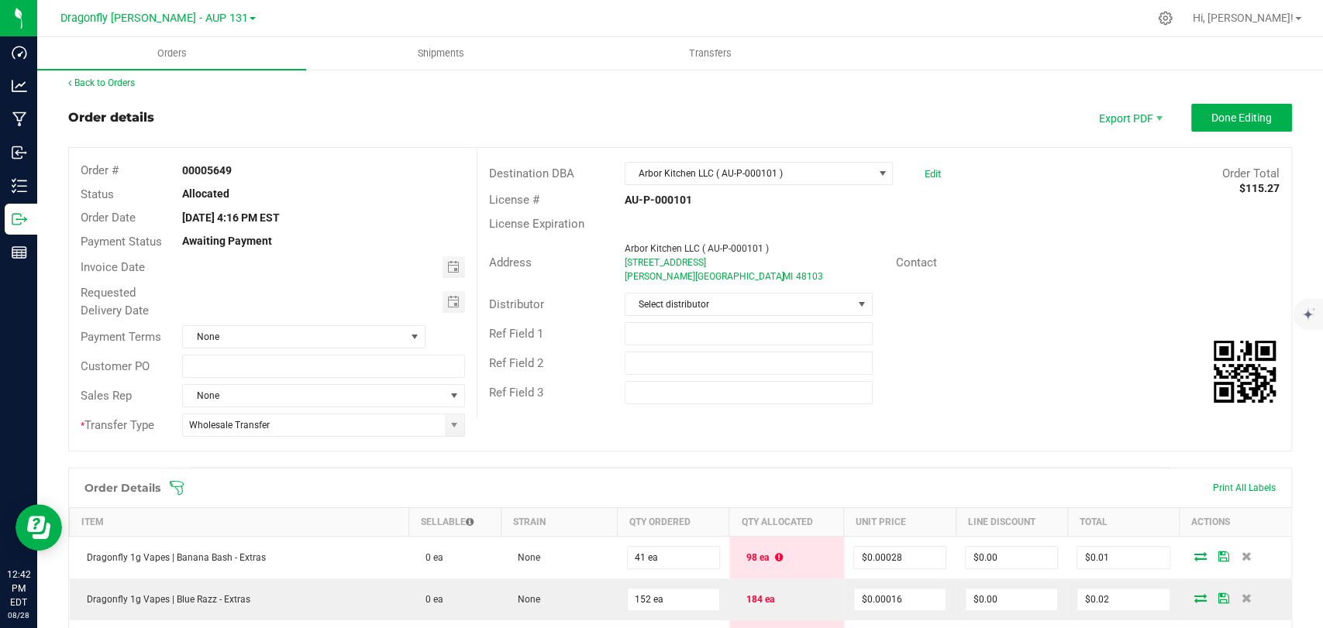
click at [181, 482] on icon at bounding box center [176, 487] width 15 height 15
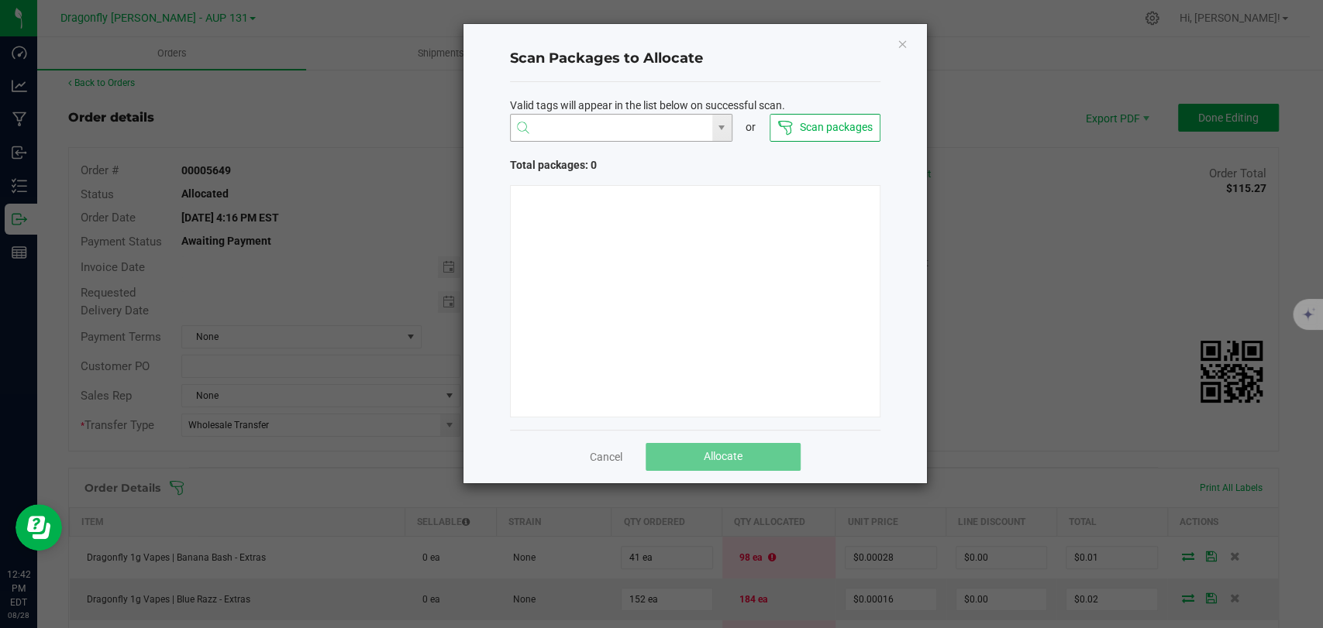
click at [570, 126] on input "NO DATA FOUND" at bounding box center [611, 129] width 201 height 28
type input "230975"
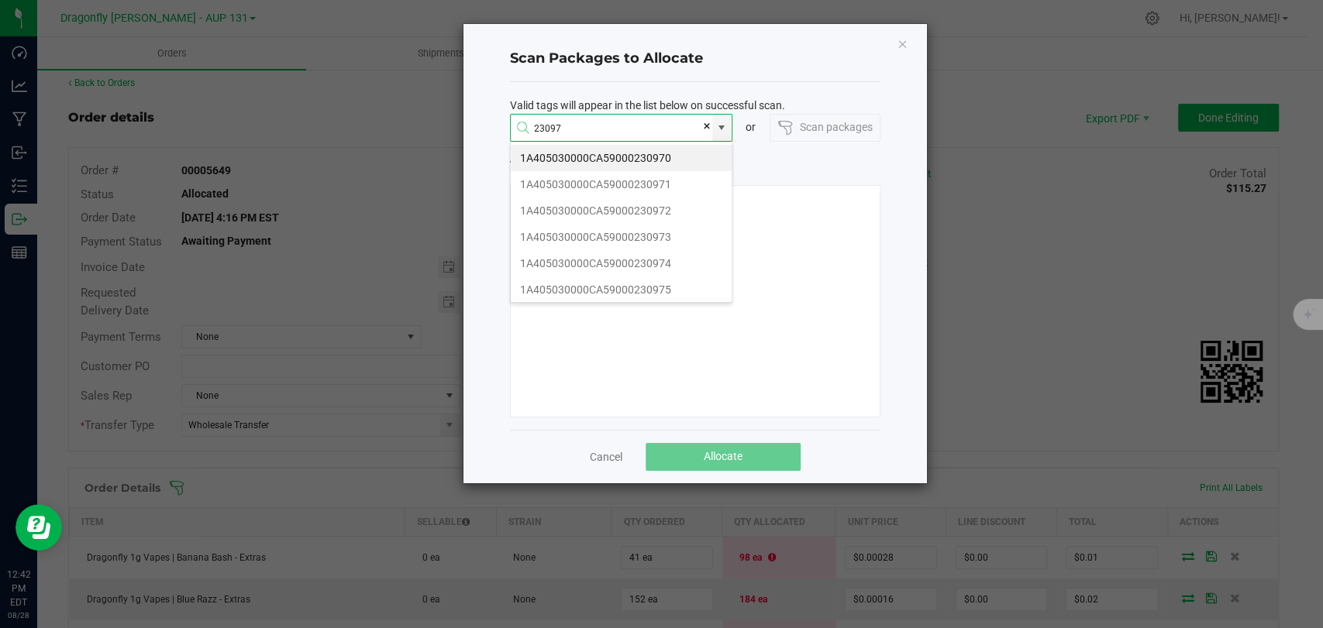
click at [618, 148] on li "1A405030000CA59000230970" at bounding box center [621, 158] width 221 height 26
type input "1A405030000CA59000230970"
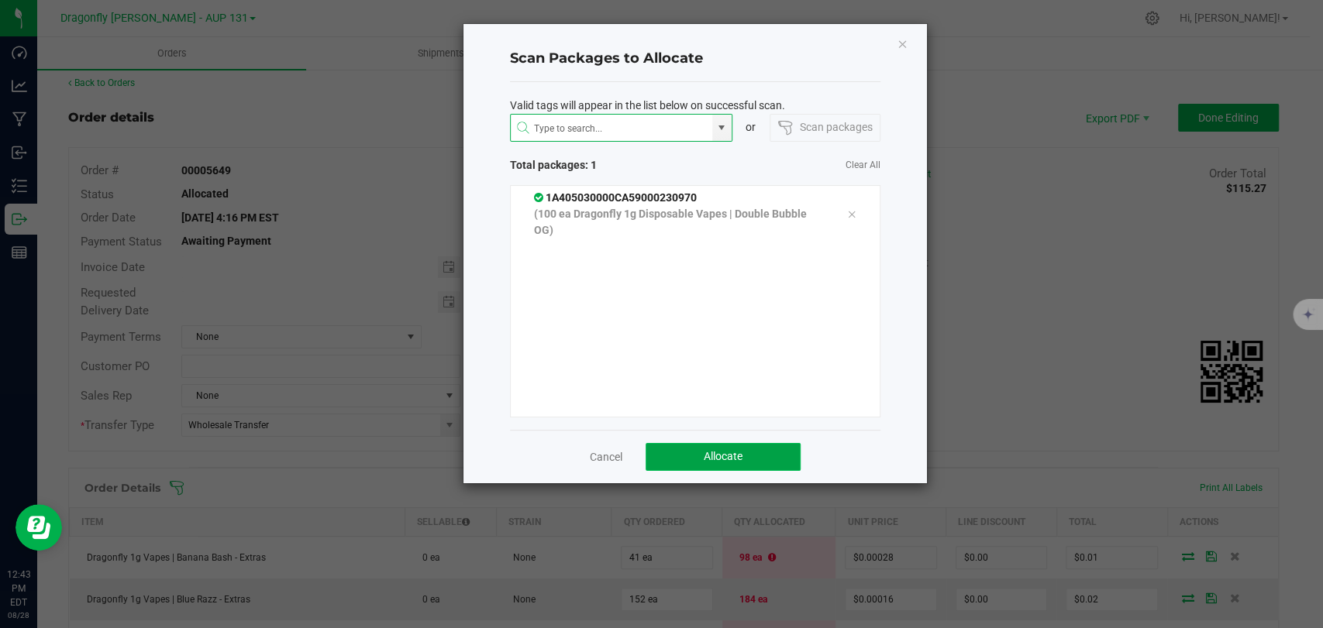
click at [700, 459] on button "Allocate" at bounding box center [722, 457] width 155 height 28
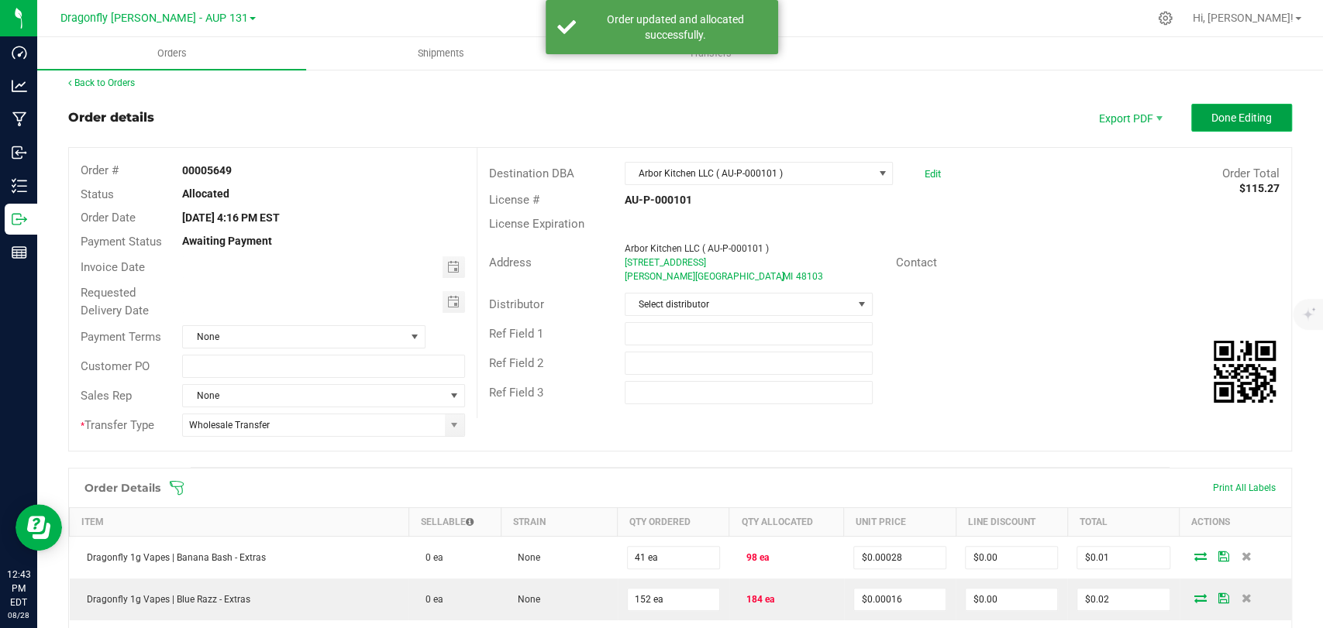
click at [1211, 112] on span "Done Editing" at bounding box center [1241, 118] width 60 height 12
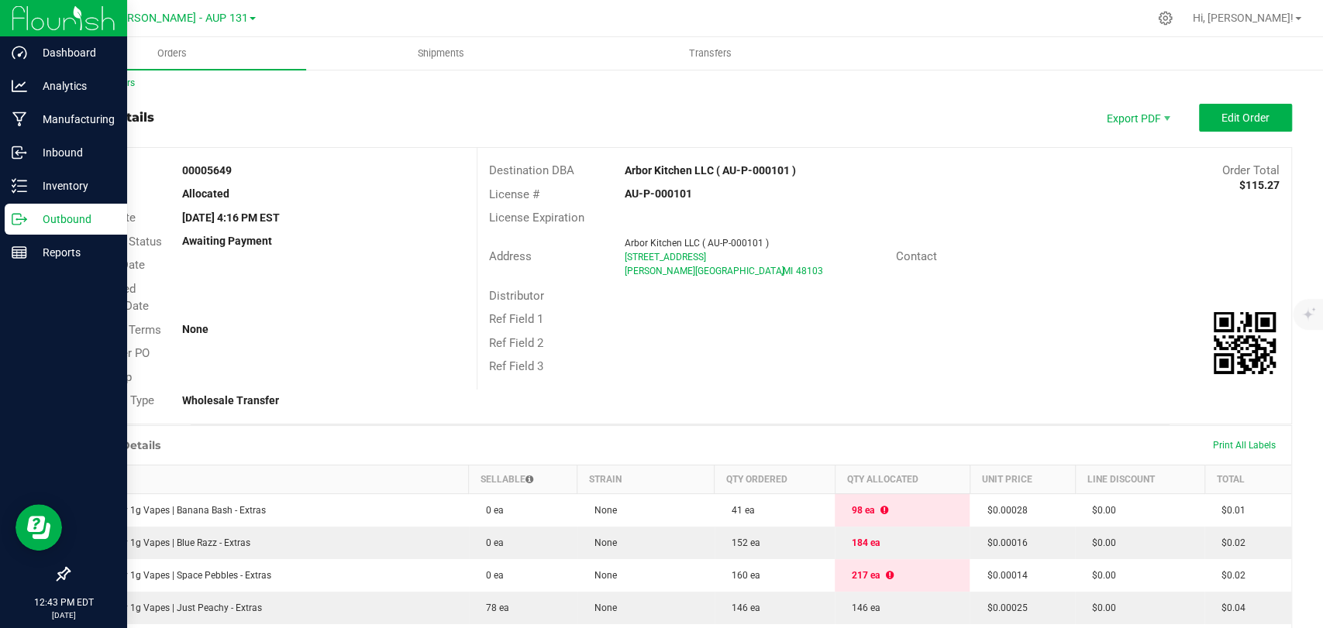
click at [33, 218] on p "Outbound" at bounding box center [73, 219] width 93 height 19
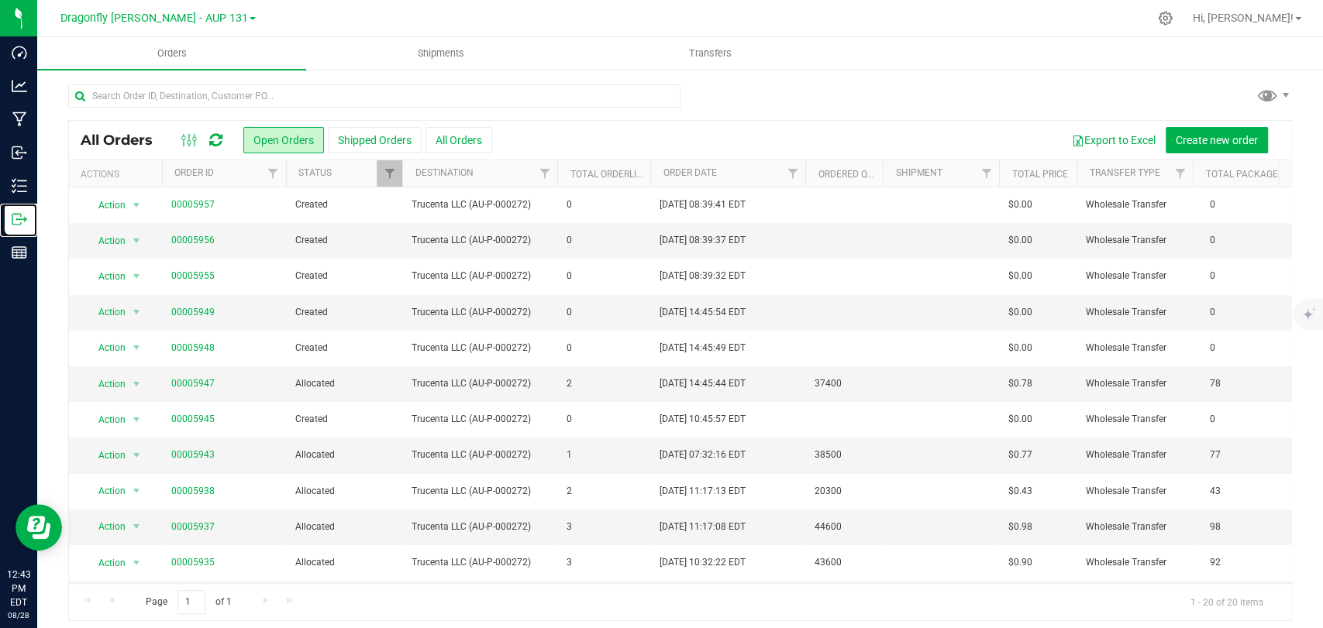
scroll to position [359, 0]
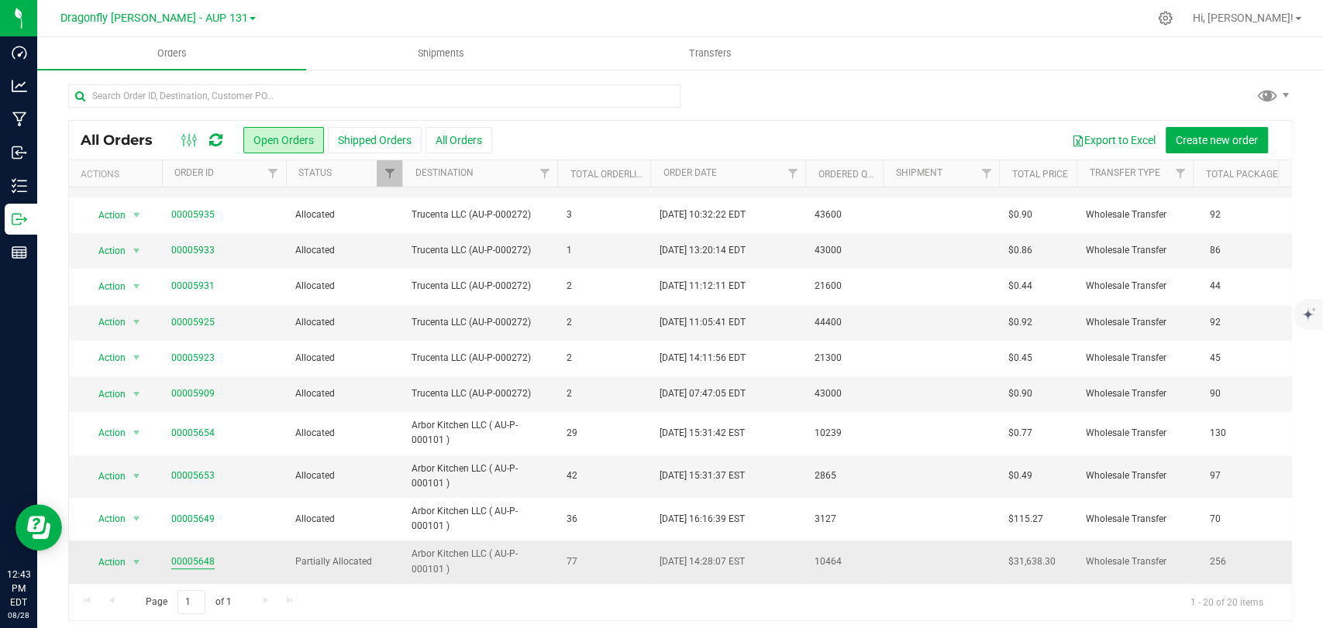
click at [207, 555] on link "00005648" at bounding box center [192, 562] width 43 height 15
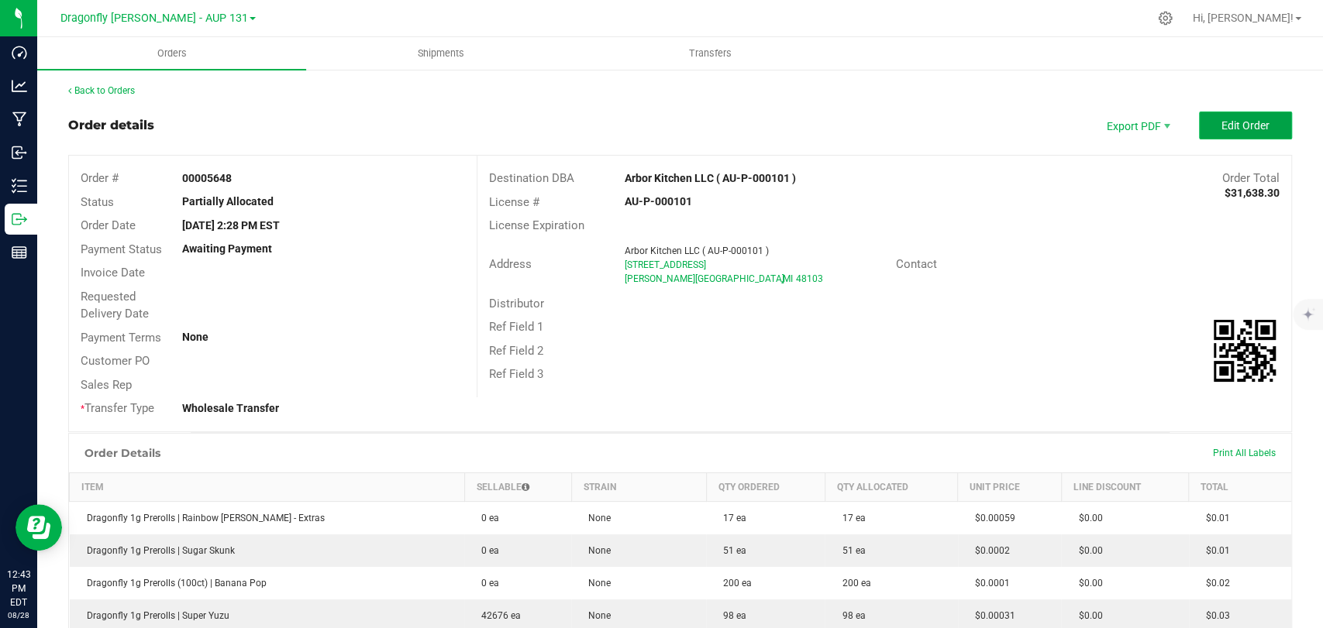
click at [1213, 136] on button "Edit Order" at bounding box center [1245, 126] width 93 height 28
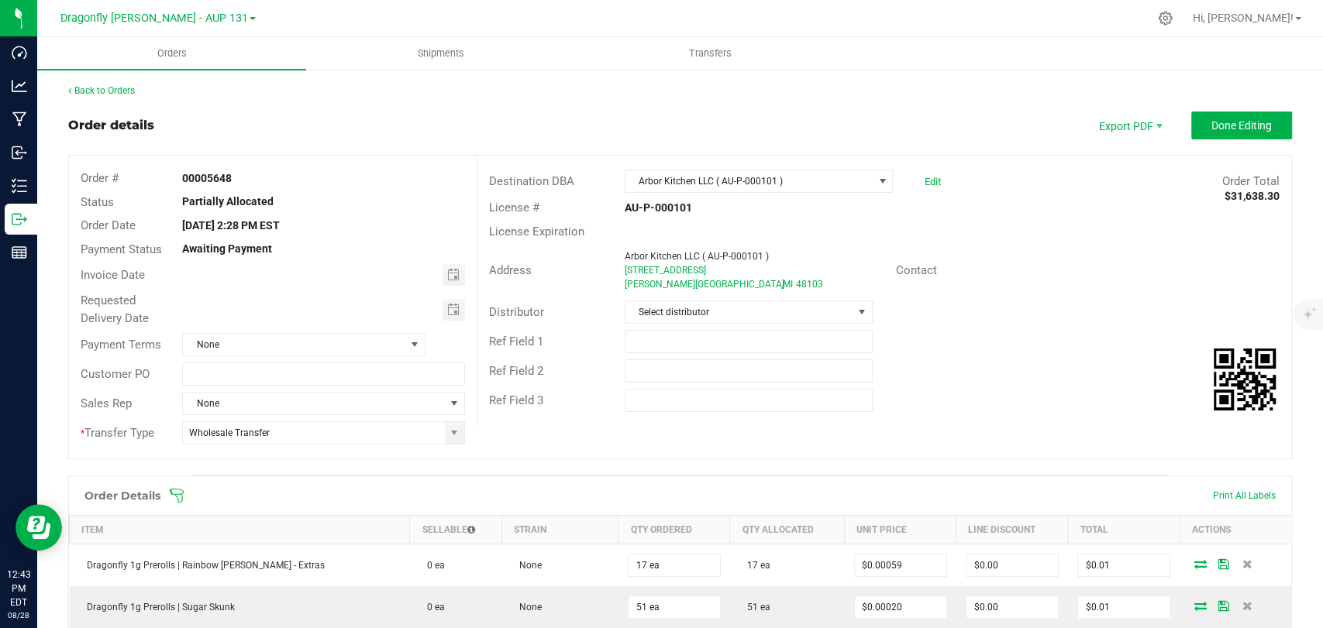
click at [177, 503] on div "Order Details Print All Labels" at bounding box center [680, 496] width 1222 height 39
click at [177, 497] on icon at bounding box center [176, 495] width 15 height 15
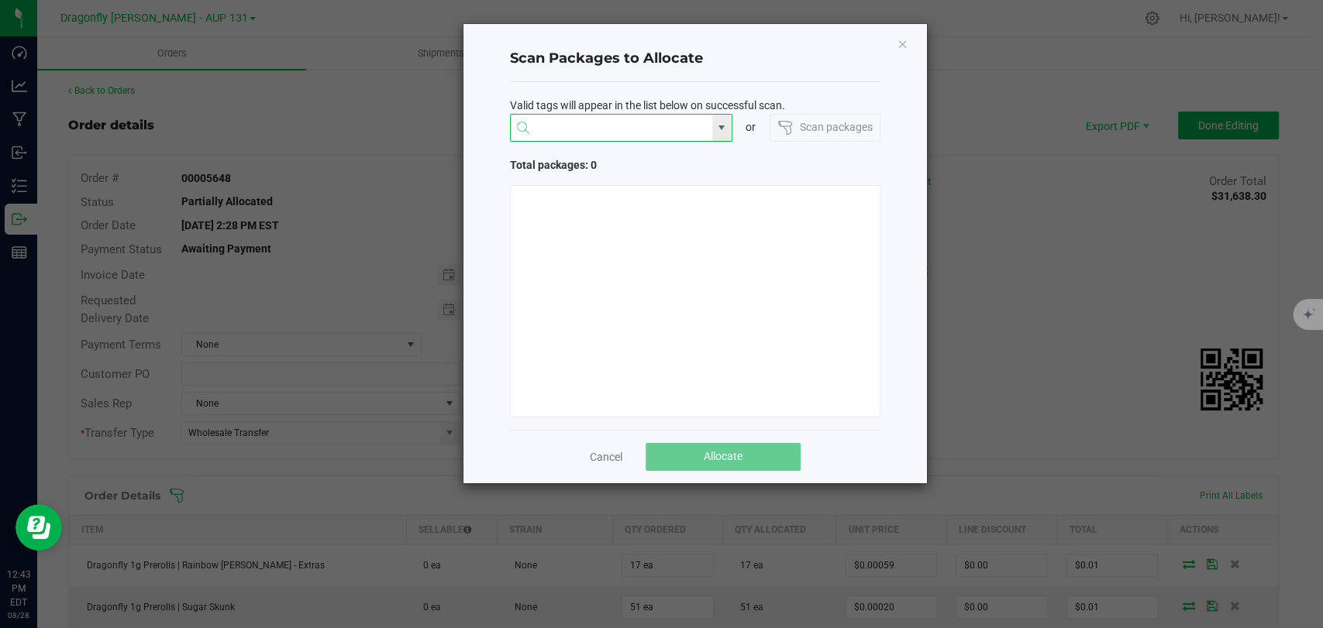
drag, startPoint x: 657, startPoint y: 119, endPoint x: 645, endPoint y: 119, distance: 11.6
click at [655, 119] on input "NO DATA FOUND" at bounding box center [611, 129] width 201 height 28
type input "223419"
click at [902, 36] on icon "Close" at bounding box center [901, 43] width 11 height 19
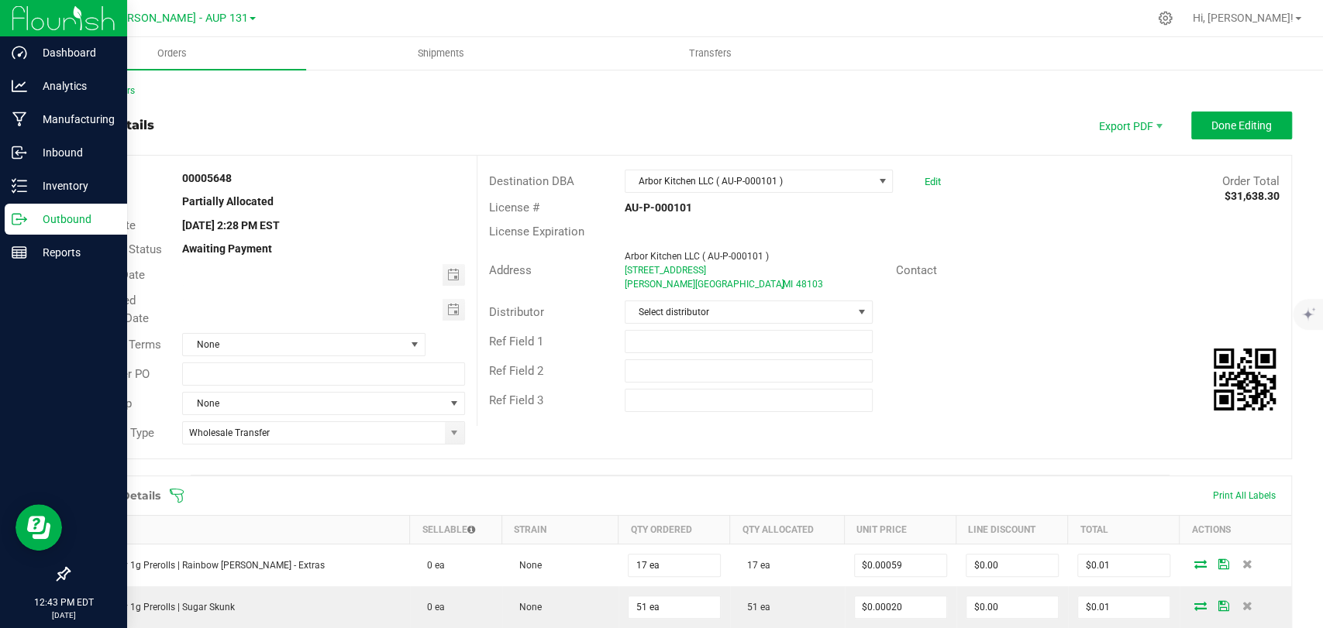
click at [8, 229] on div "Outbound" at bounding box center [66, 219] width 122 height 31
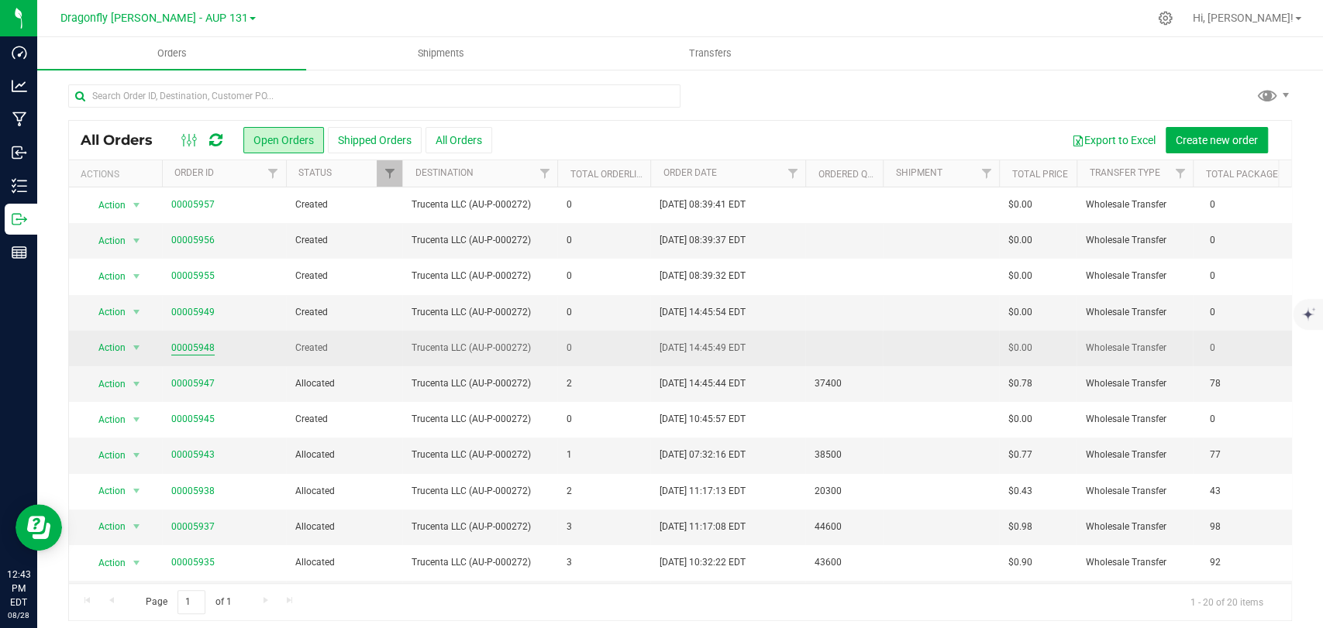
click at [202, 346] on link "00005948" at bounding box center [192, 348] width 43 height 15
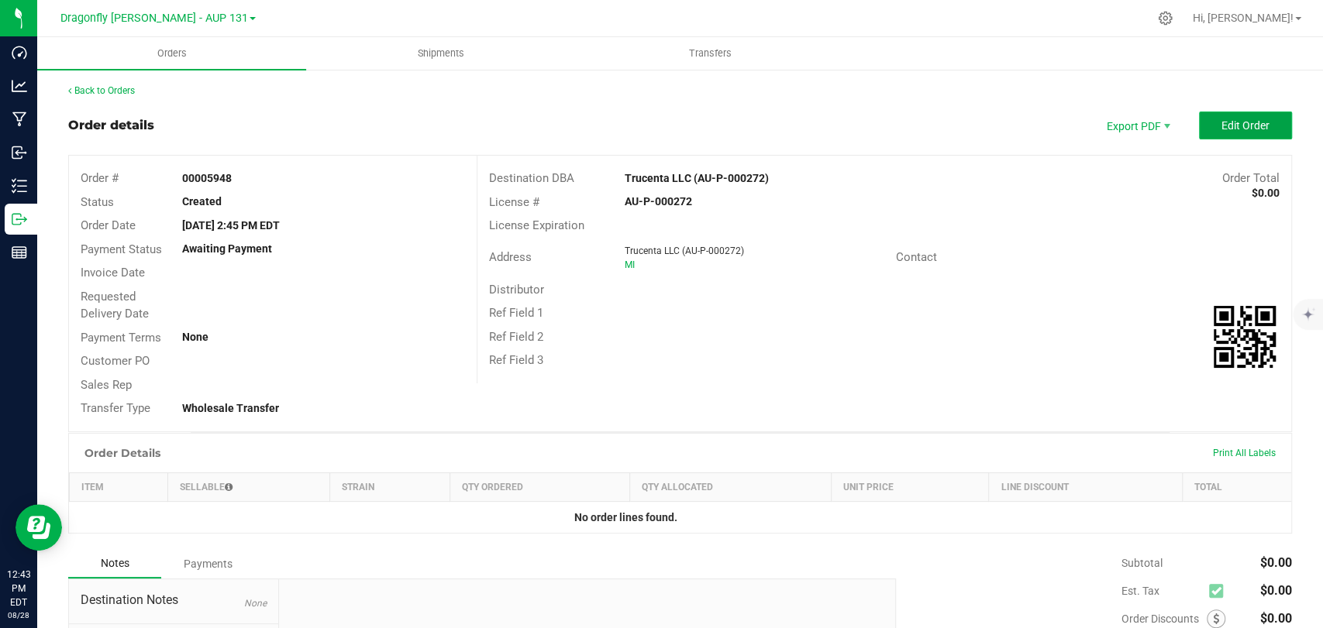
click at [1233, 128] on span "Edit Order" at bounding box center [1245, 125] width 48 height 12
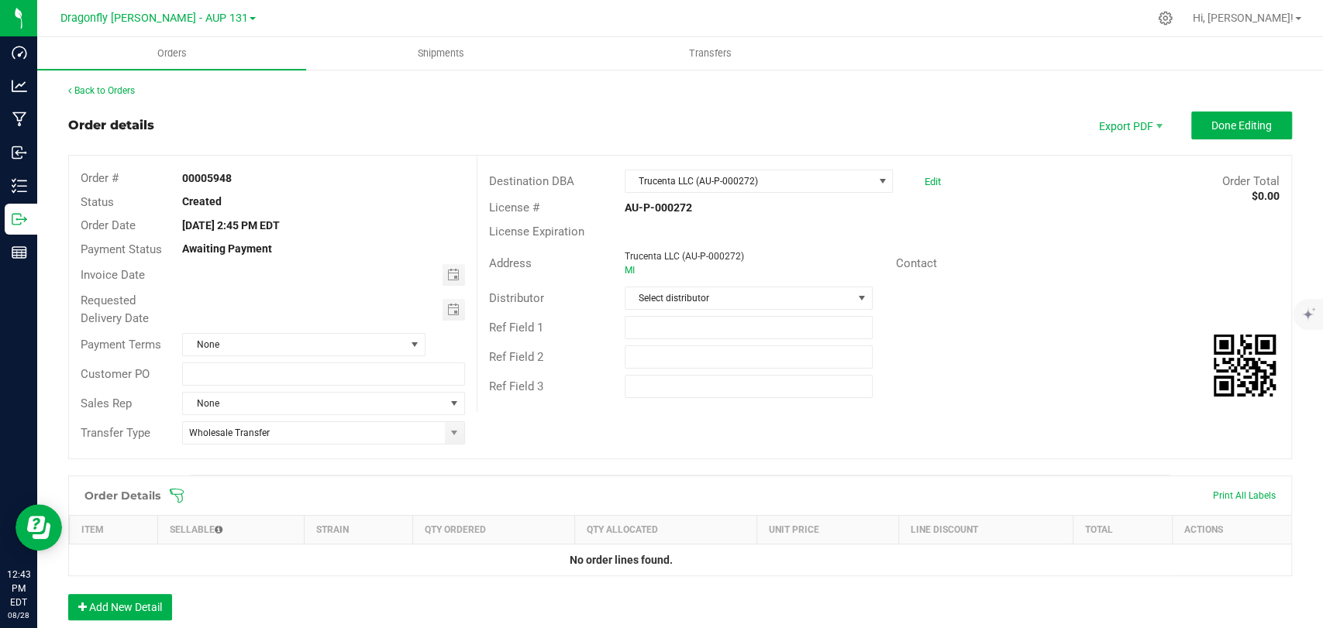
click at [177, 503] on div "Order Details Print All Labels" at bounding box center [680, 496] width 1222 height 39
click at [174, 490] on icon at bounding box center [176, 495] width 15 height 15
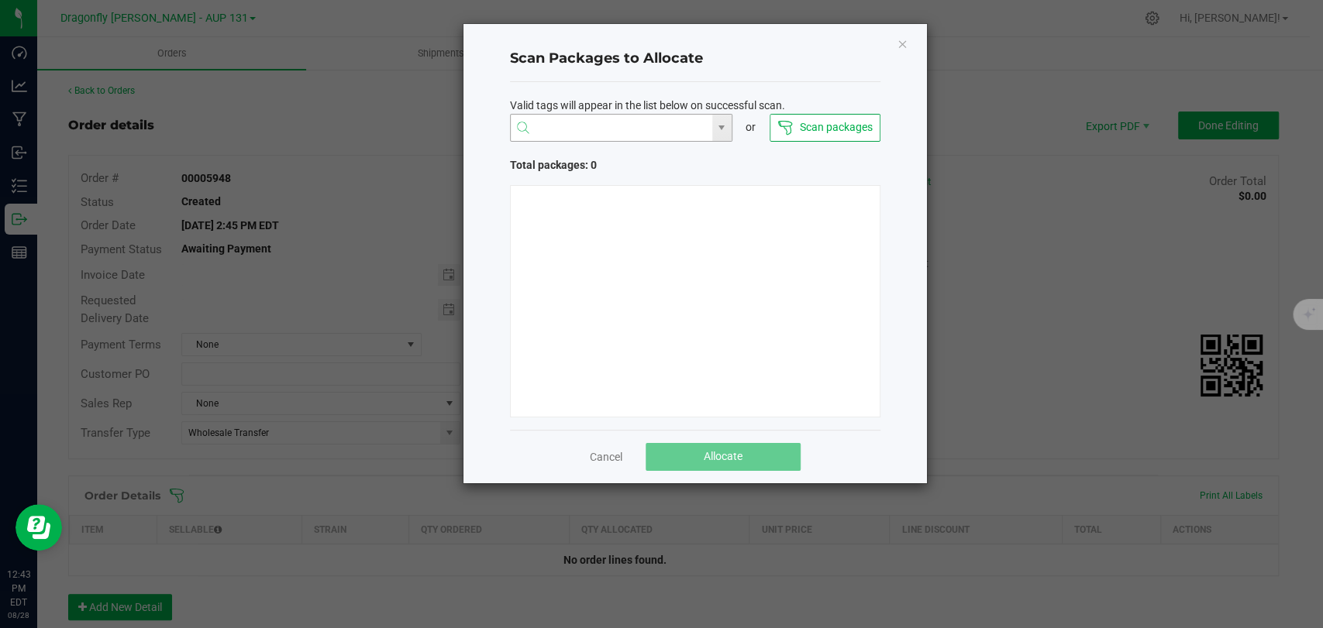
click at [616, 124] on input "NO DATA FOUND" at bounding box center [611, 129] width 201 height 28
click at [621, 157] on li "1A405030000CA59000223419" at bounding box center [621, 158] width 221 height 26
type input "1A405030000CA59000223419"
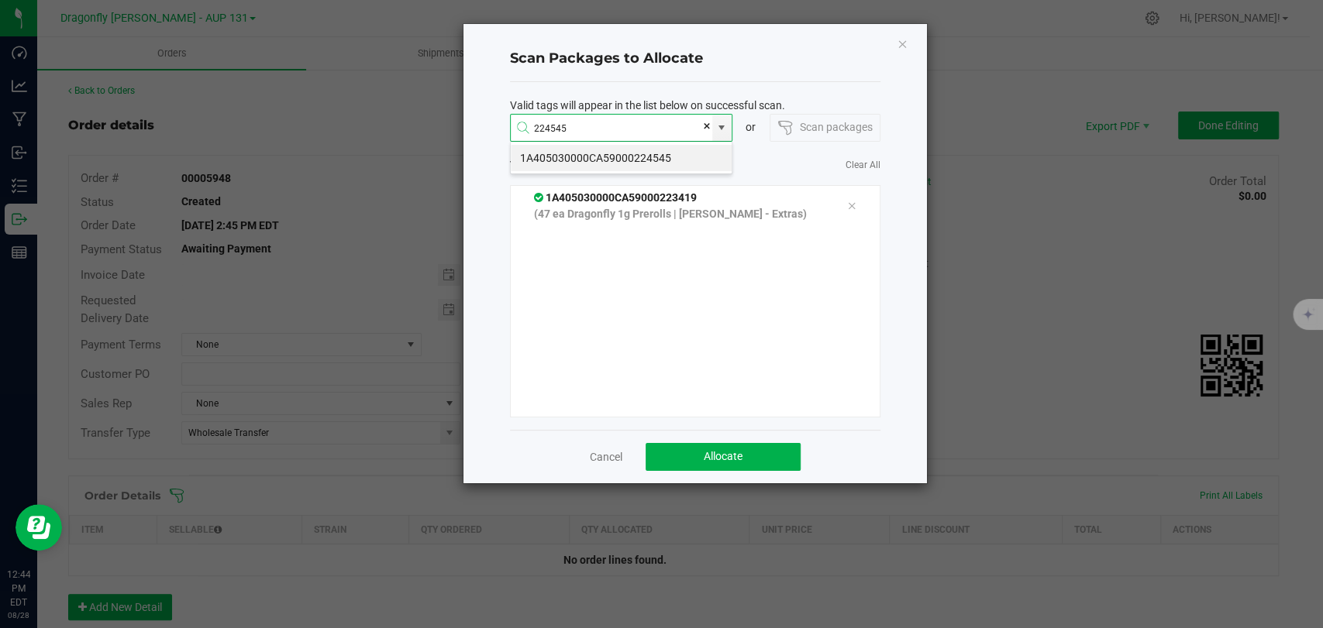
click at [623, 157] on li "1A405030000CA59000224545" at bounding box center [621, 158] width 221 height 26
type input "1A405030000CA59000224545"
click at [625, 157] on li "1A405030000CA59000234587" at bounding box center [621, 158] width 221 height 26
type input "1A405030000CA59000234587"
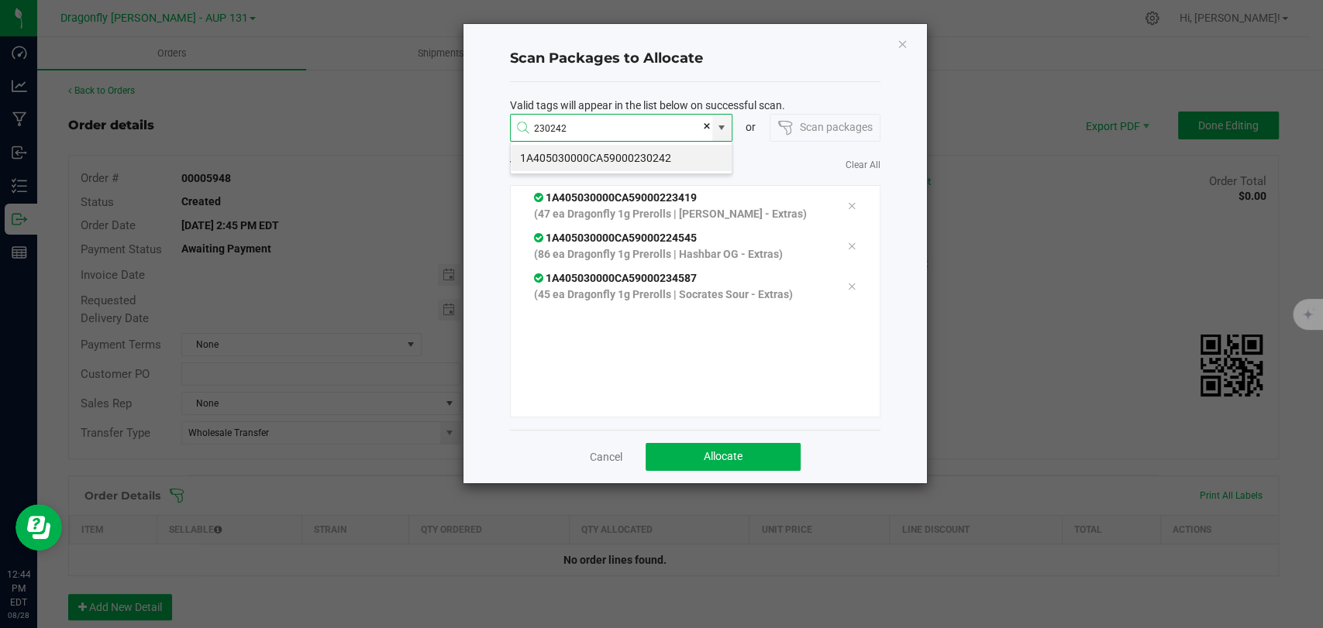
click at [621, 157] on li "1A405030000CA59000230242" at bounding box center [621, 158] width 221 height 26
type input "1A405030000CA59000230242"
click at [566, 153] on li "1A405030000CA59000223066" at bounding box center [621, 158] width 221 height 26
type input "1A405030000CA59000223066"
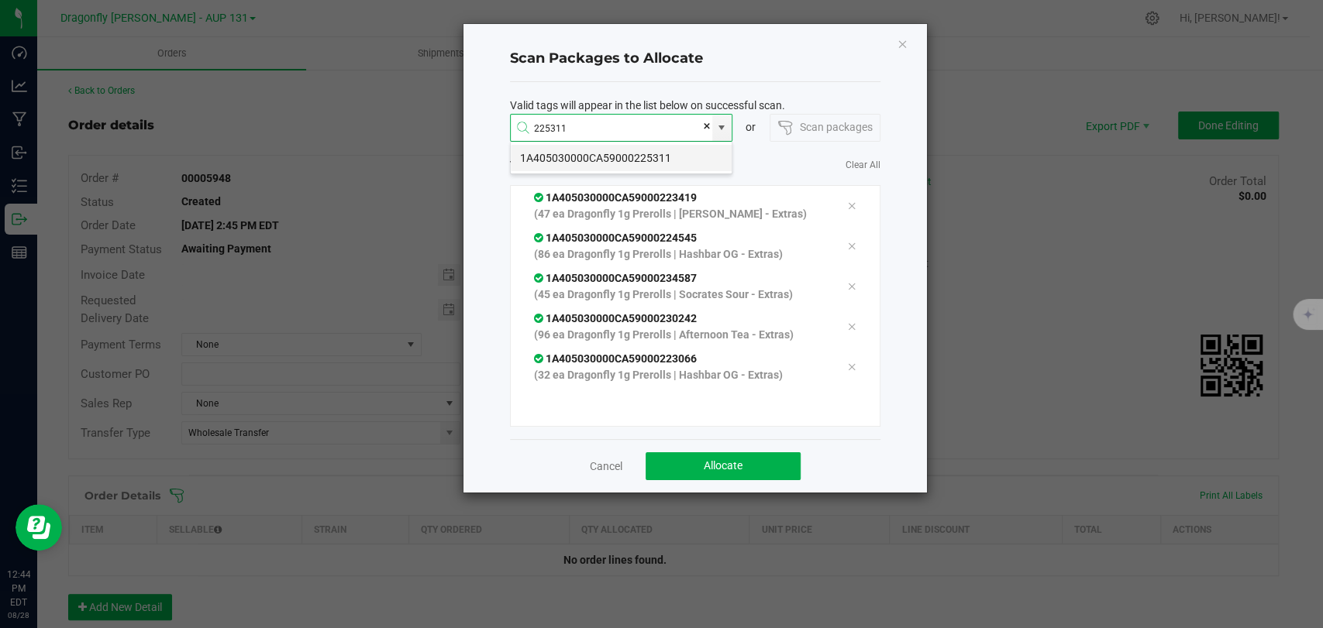
click at [593, 153] on li "1A405030000CA59000225311" at bounding box center [621, 158] width 221 height 26
type input "1A405030000CA59000225311"
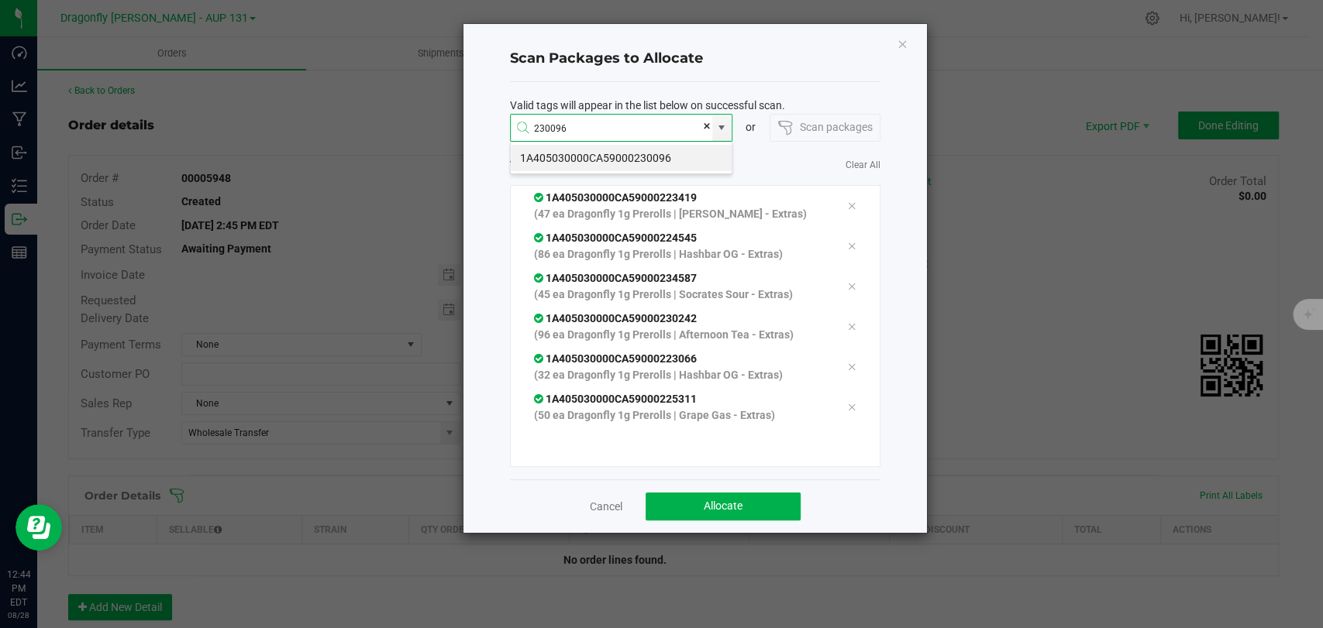
click at [598, 155] on li "1A405030000CA59000230096" at bounding box center [621, 158] width 221 height 26
type input "1A405030000CA59000230096"
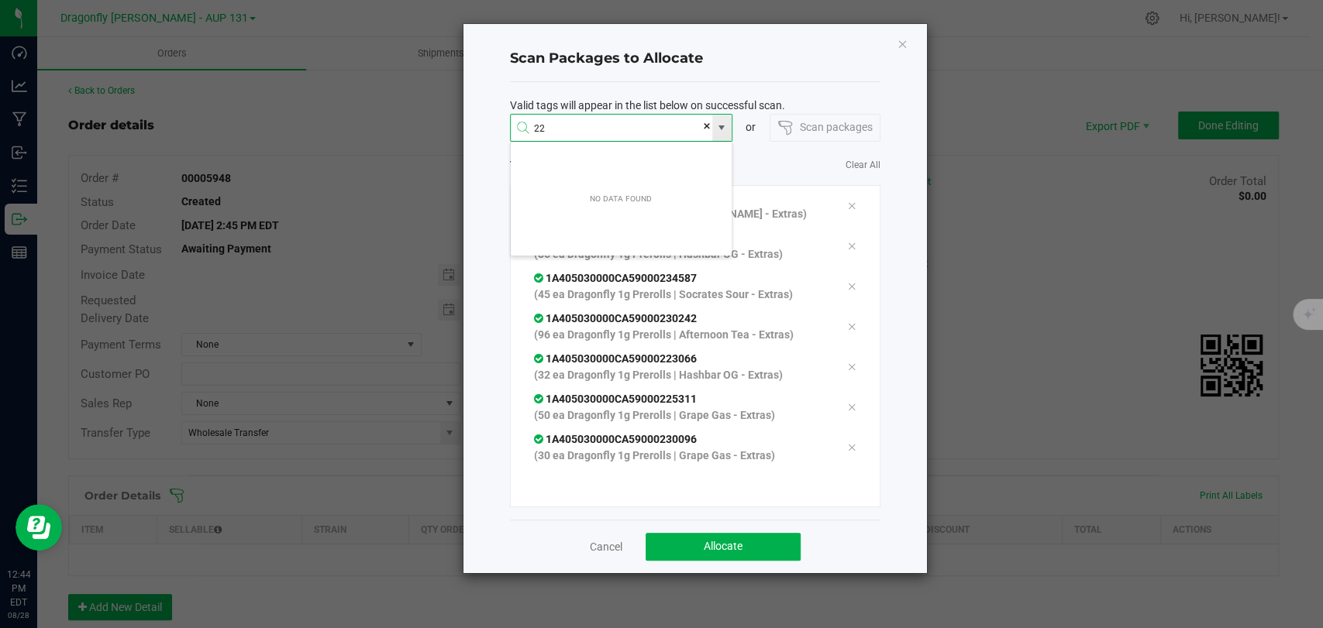
type input "2"
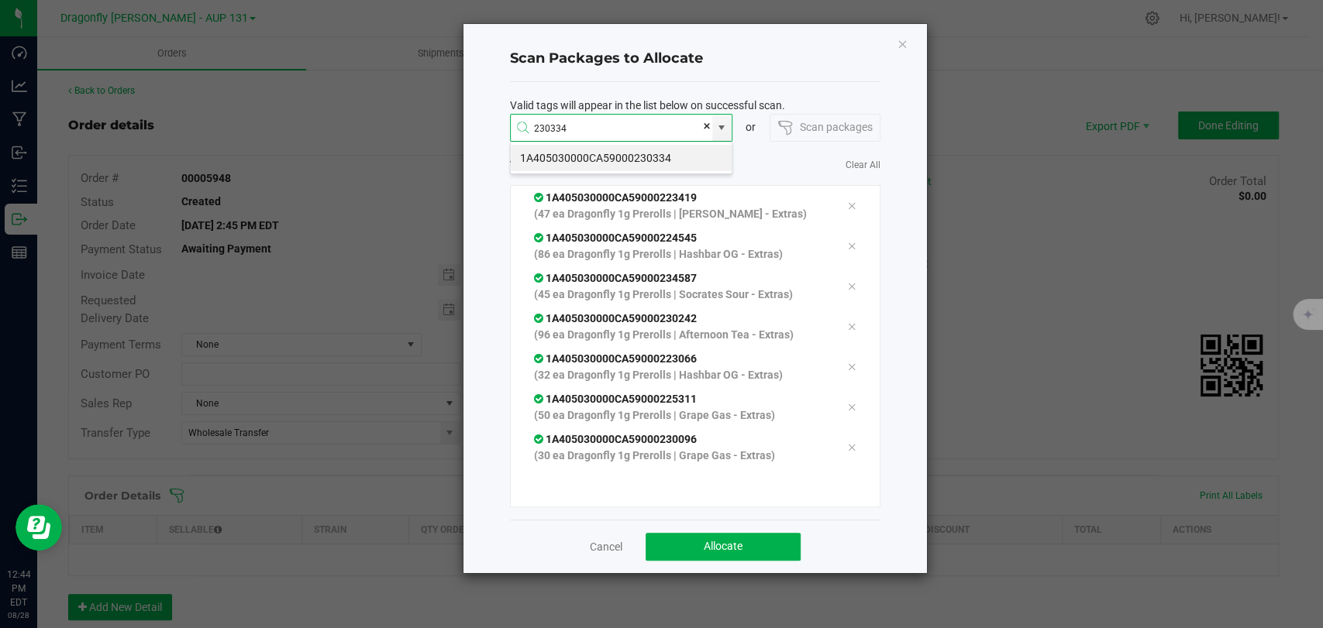
click at [627, 152] on li "1A405030000CA59000230334" at bounding box center [621, 158] width 221 height 26
type input "1A405030000CA59000230334"
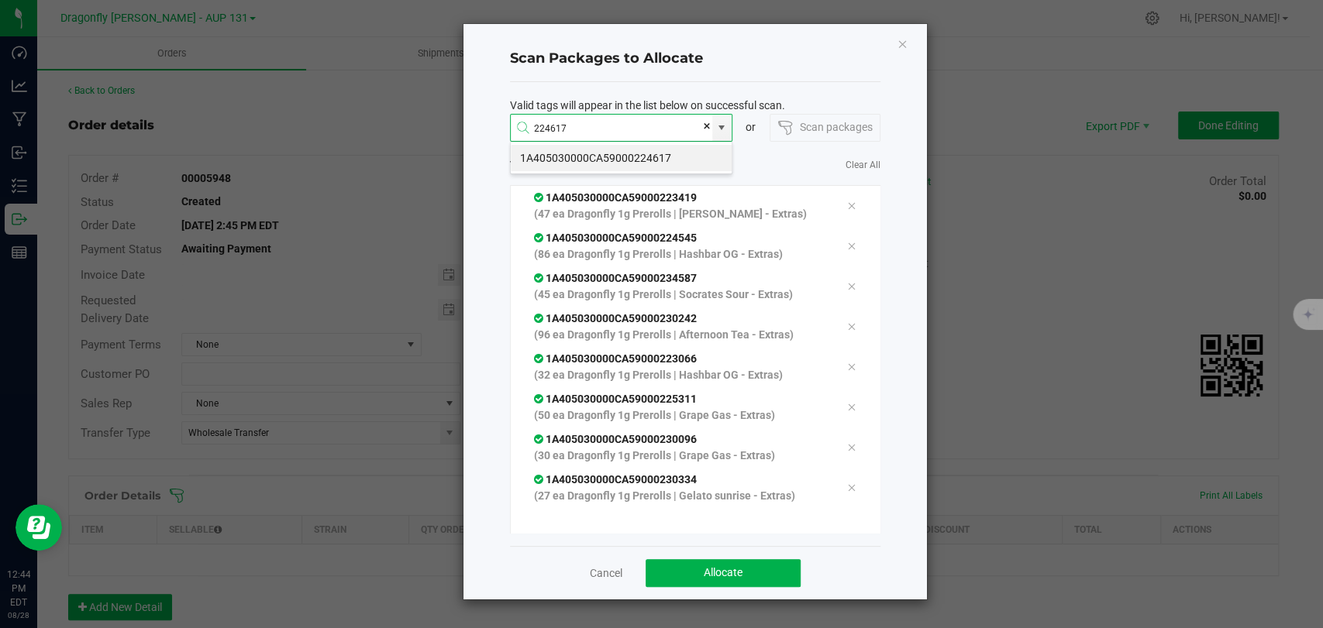
click at [627, 152] on li "1A405030000CA59000224617" at bounding box center [621, 158] width 221 height 26
type input "1A405030000CA59000224617"
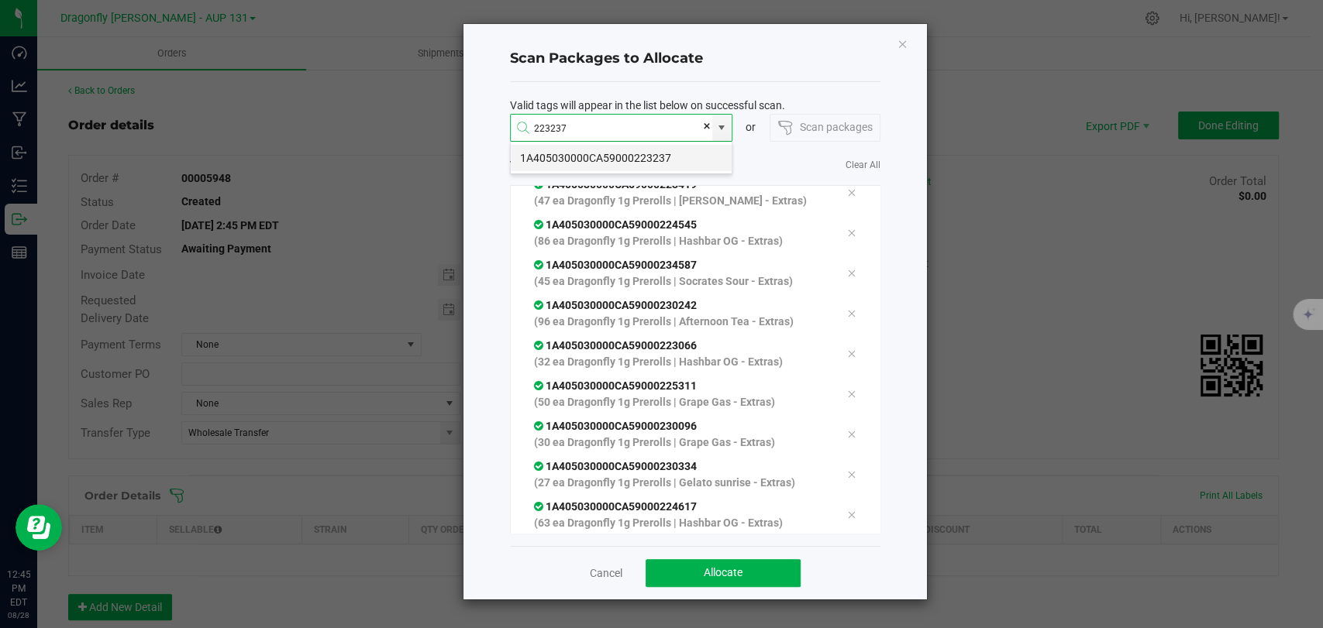
click at [600, 150] on li "1A405030000CA59000223237" at bounding box center [621, 158] width 221 height 26
type input "1A405030000CA59000223237"
click at [595, 151] on li "1A405030000CA59000230964" at bounding box center [621, 158] width 221 height 26
type input "1A405030000CA59000230964"
click at [595, 151] on li "1A405030000CA59000230379" at bounding box center [621, 158] width 221 height 26
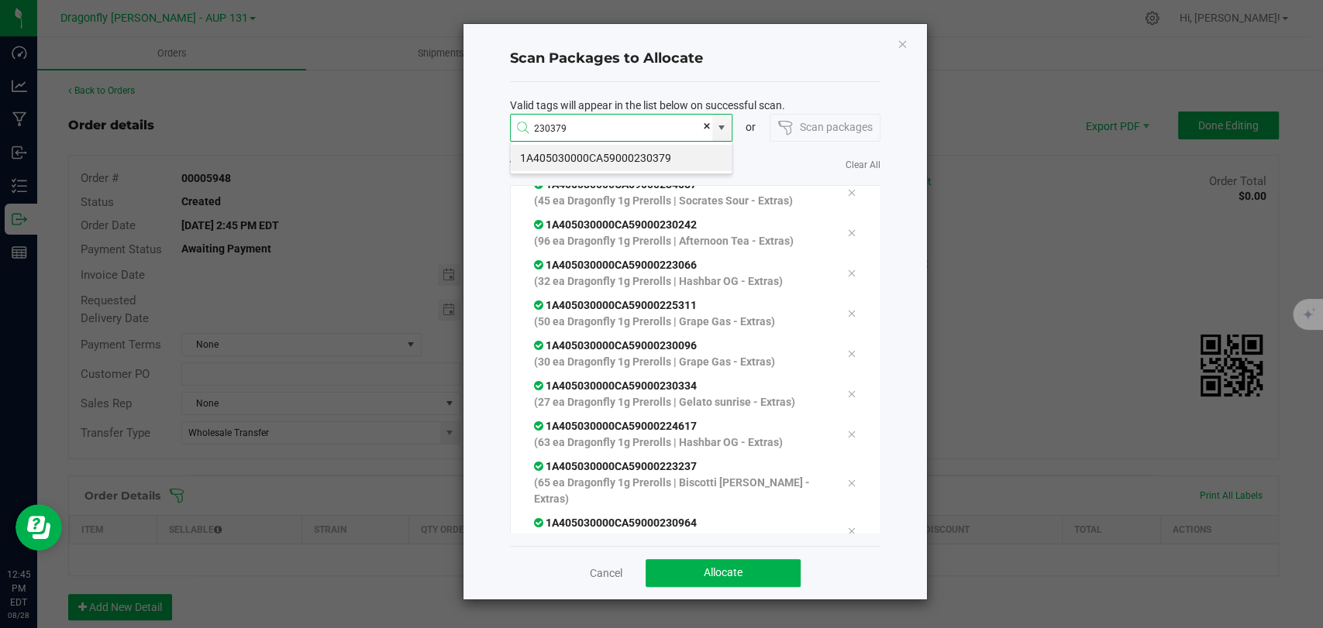
type input "1A405030000CA59000230379"
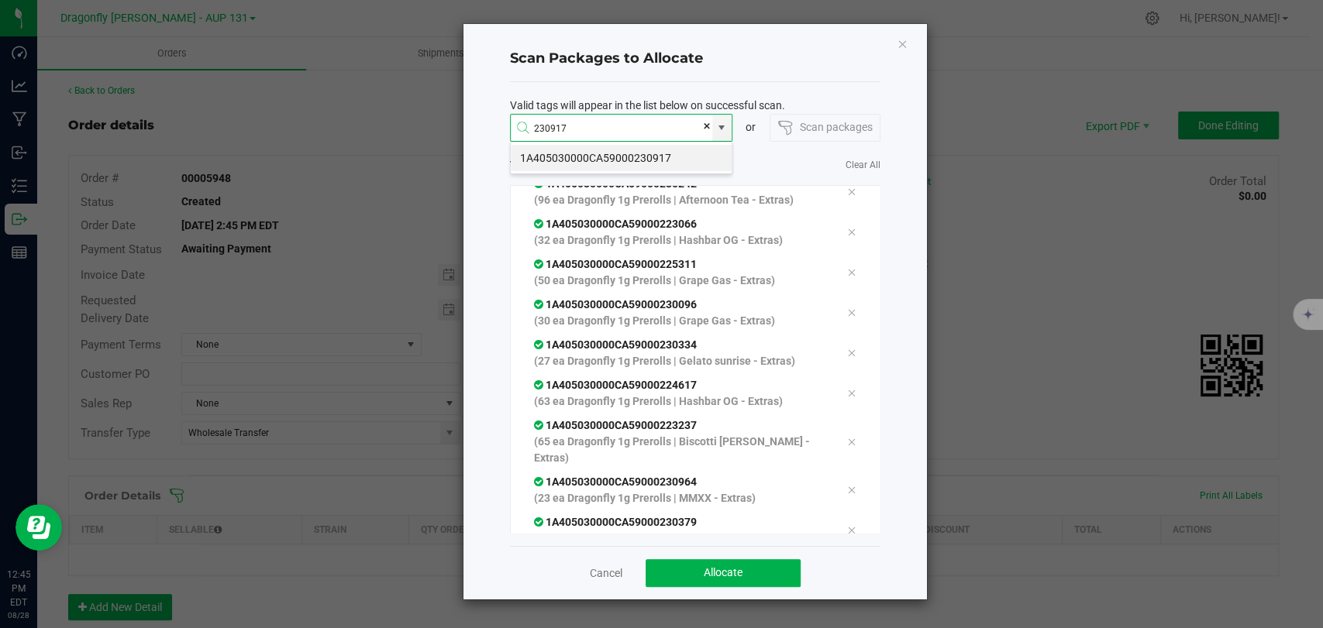
click at [606, 153] on li "1A405030000CA59000230917" at bounding box center [621, 158] width 221 height 26
type input "1A405030000CA59000230917"
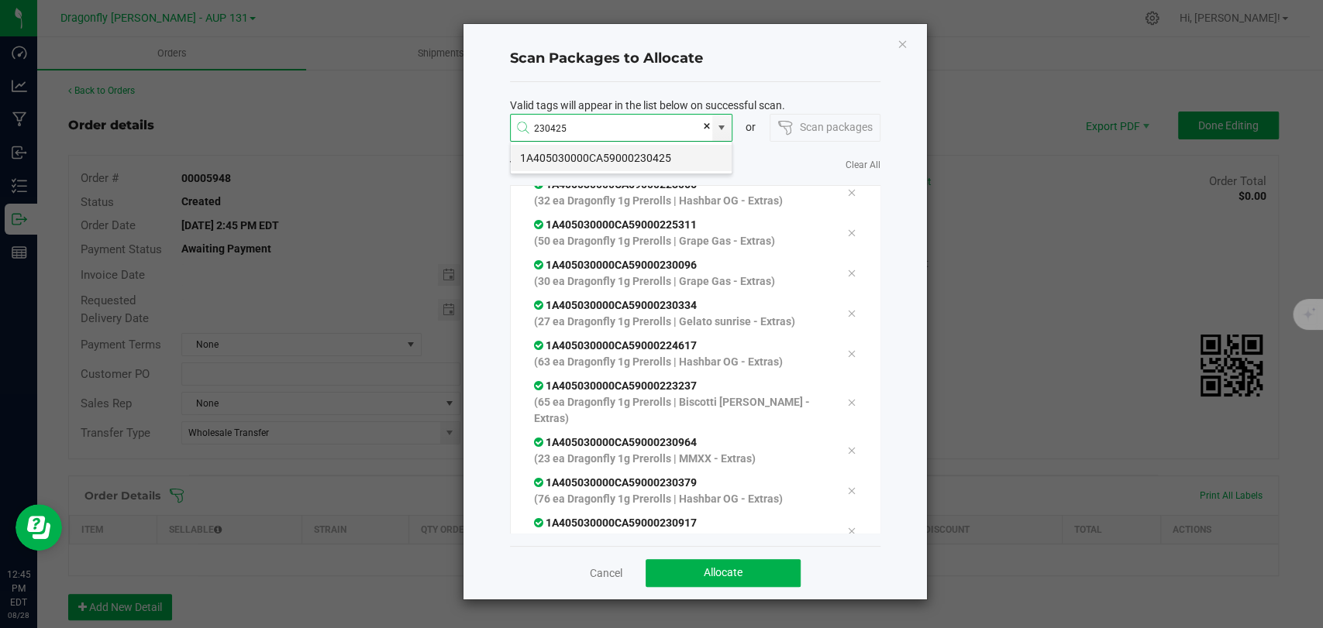
click at [610, 153] on li "1A405030000CA59000230425" at bounding box center [621, 158] width 221 height 26
type input "1A405030000CA59000230425"
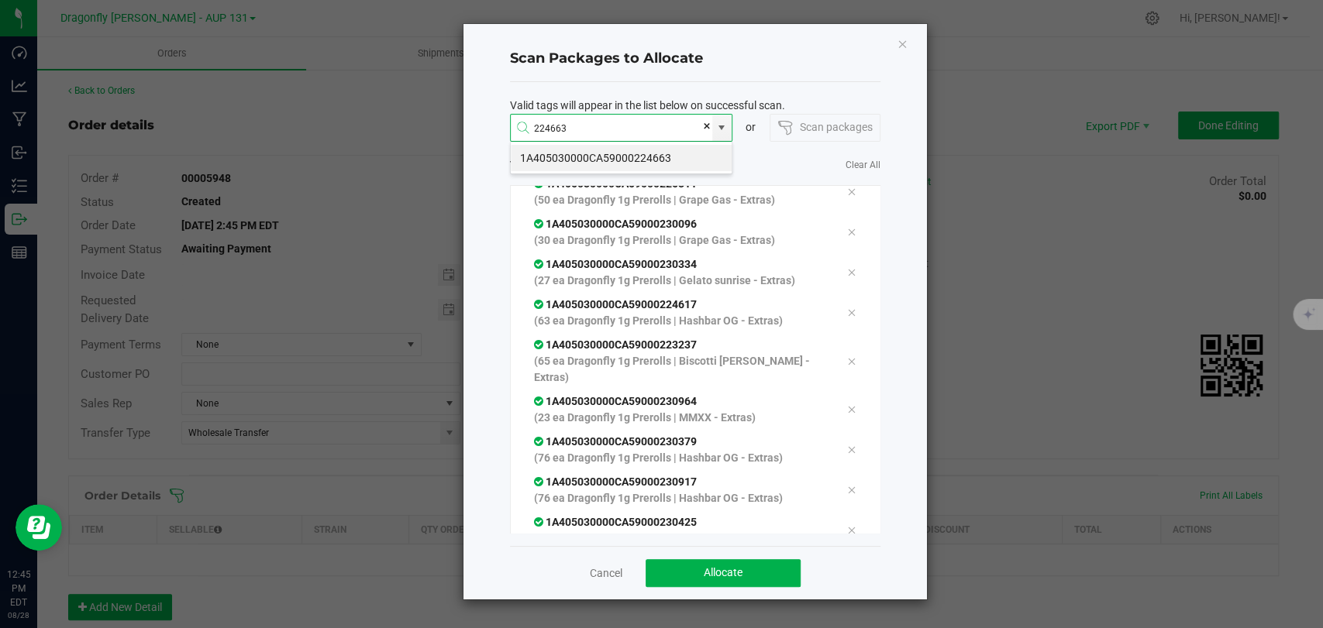
click at [611, 153] on li "1A405030000CA59000224663" at bounding box center [621, 158] width 221 height 26
type input "1A405030000CA59000224663"
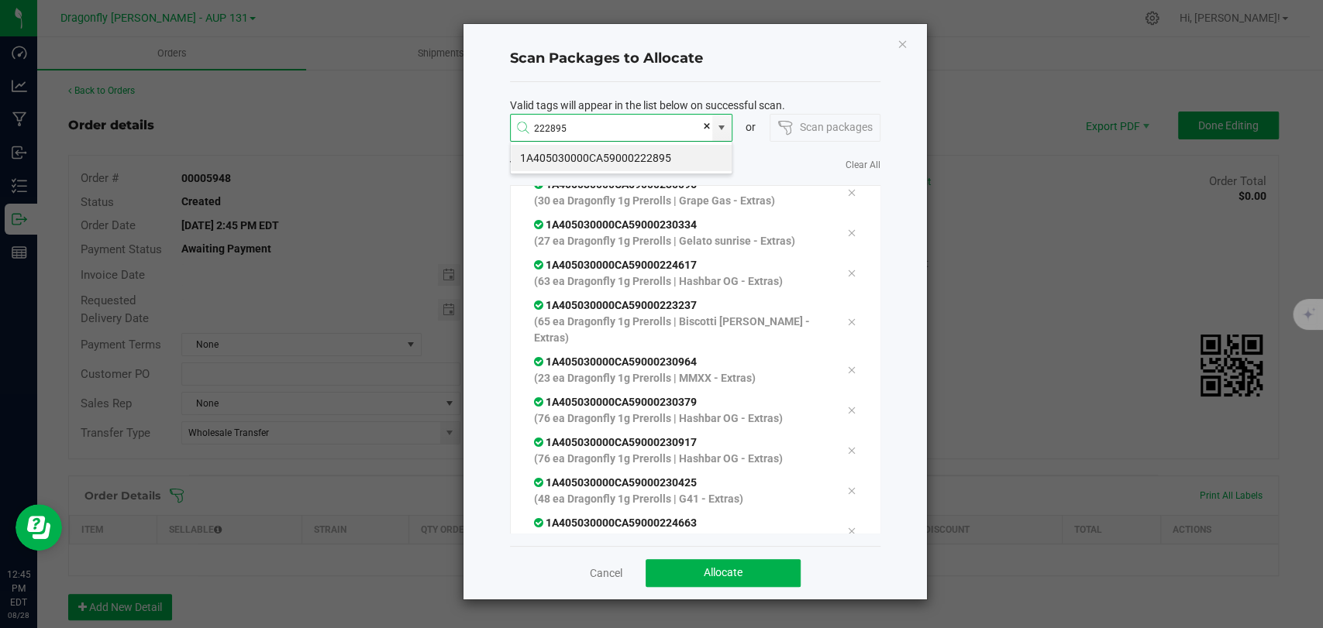
click at [620, 160] on li "1A405030000CA59000222895" at bounding box center [621, 158] width 221 height 26
type input "1A405030000CA59000222895"
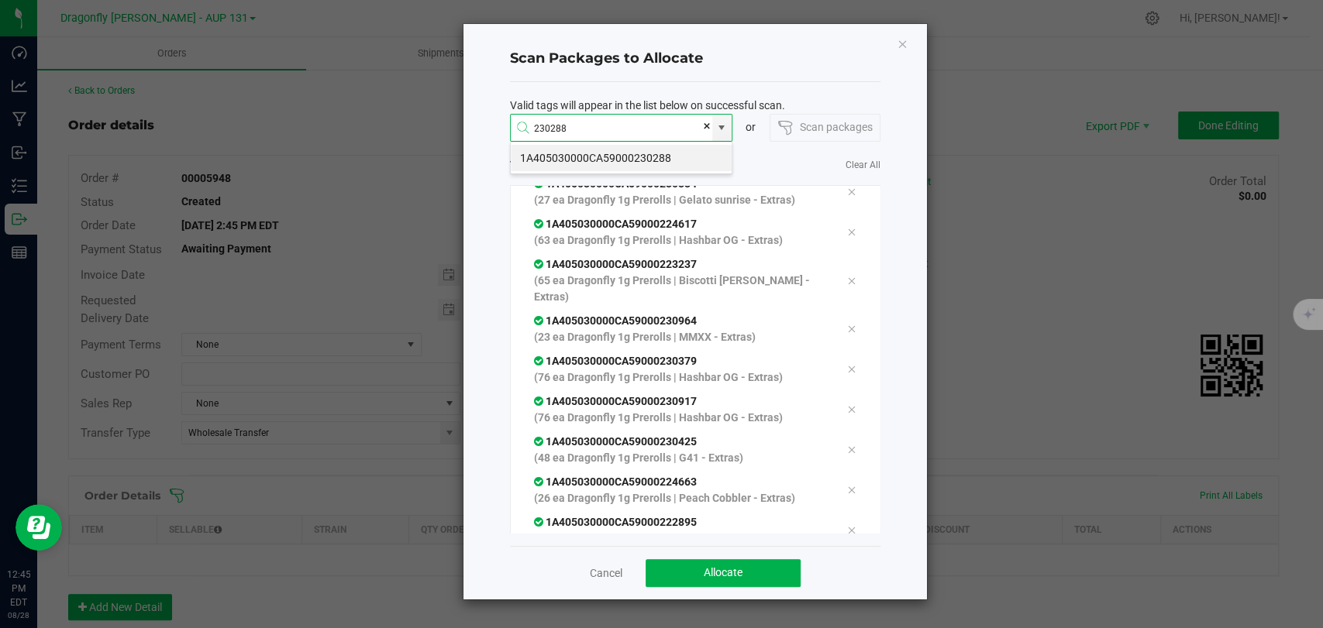
click at [619, 160] on li "1A405030000CA59000230288" at bounding box center [621, 158] width 221 height 26
type input "1A405030000CA59000230288"
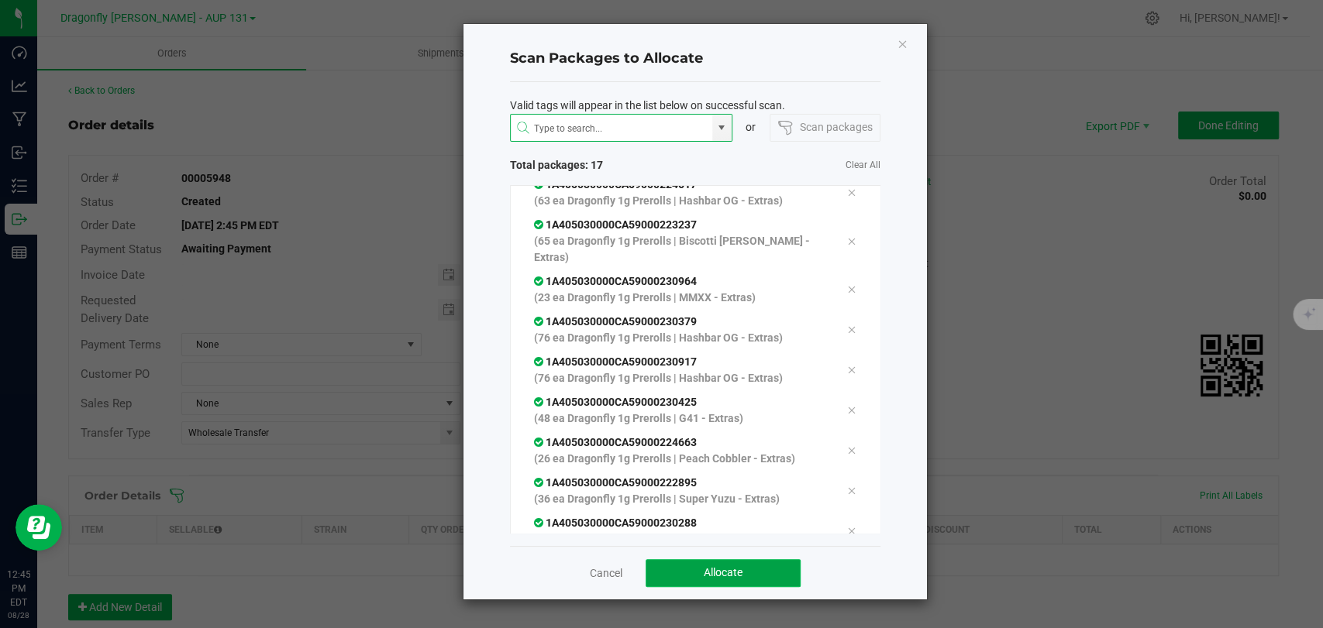
click at [716, 570] on span "Allocate" at bounding box center [723, 572] width 39 height 12
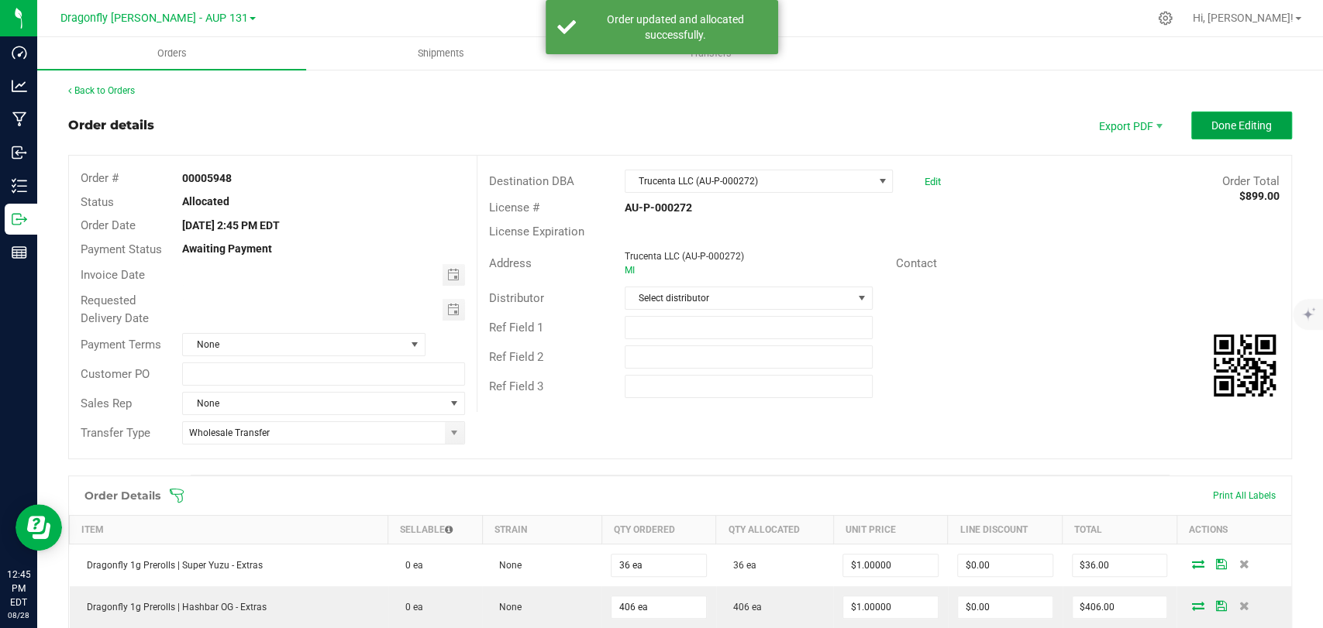
click at [1259, 120] on button "Done Editing" at bounding box center [1241, 126] width 101 height 28
